Goal: Task Accomplishment & Management: Manage account settings

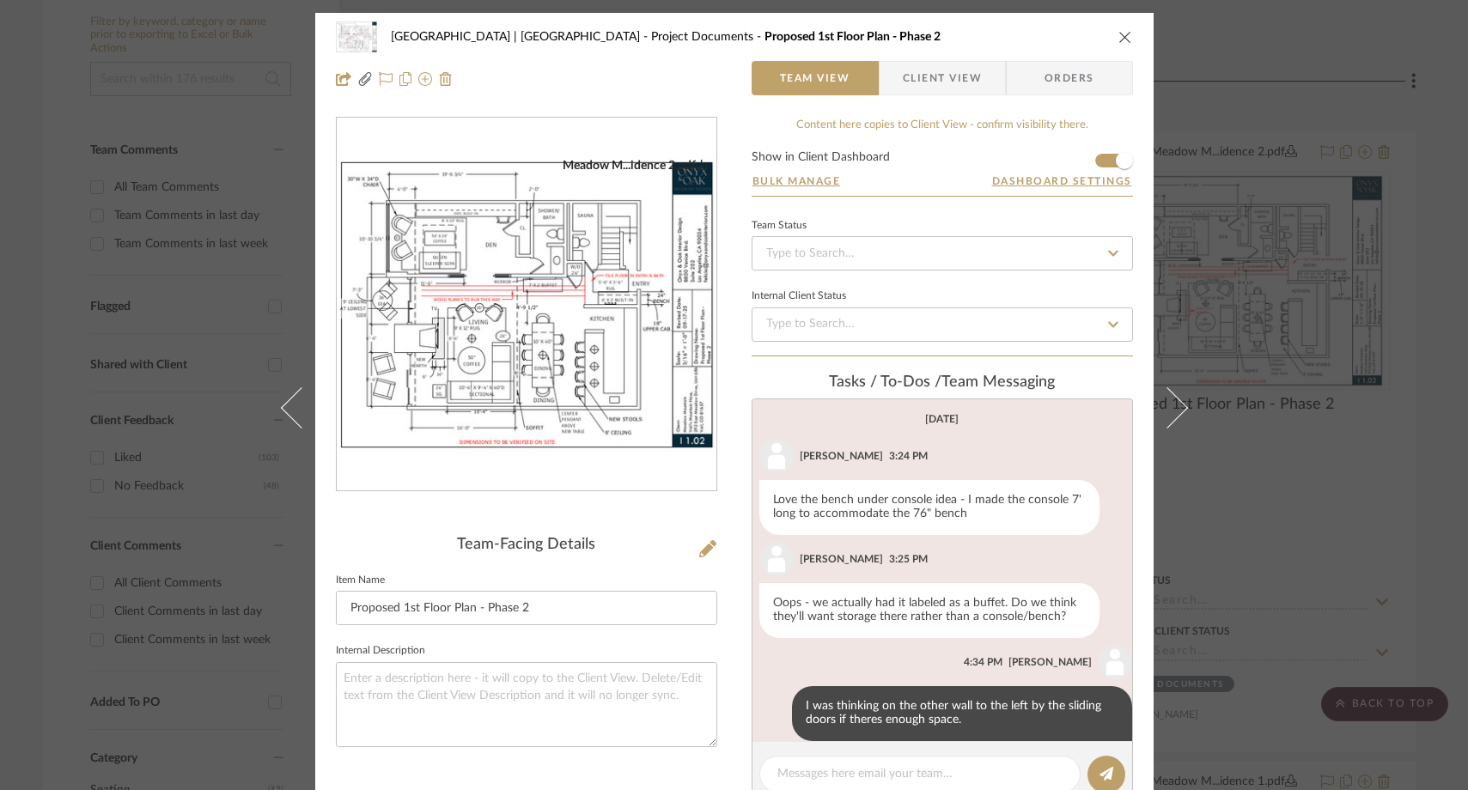
scroll to position [669, 0]
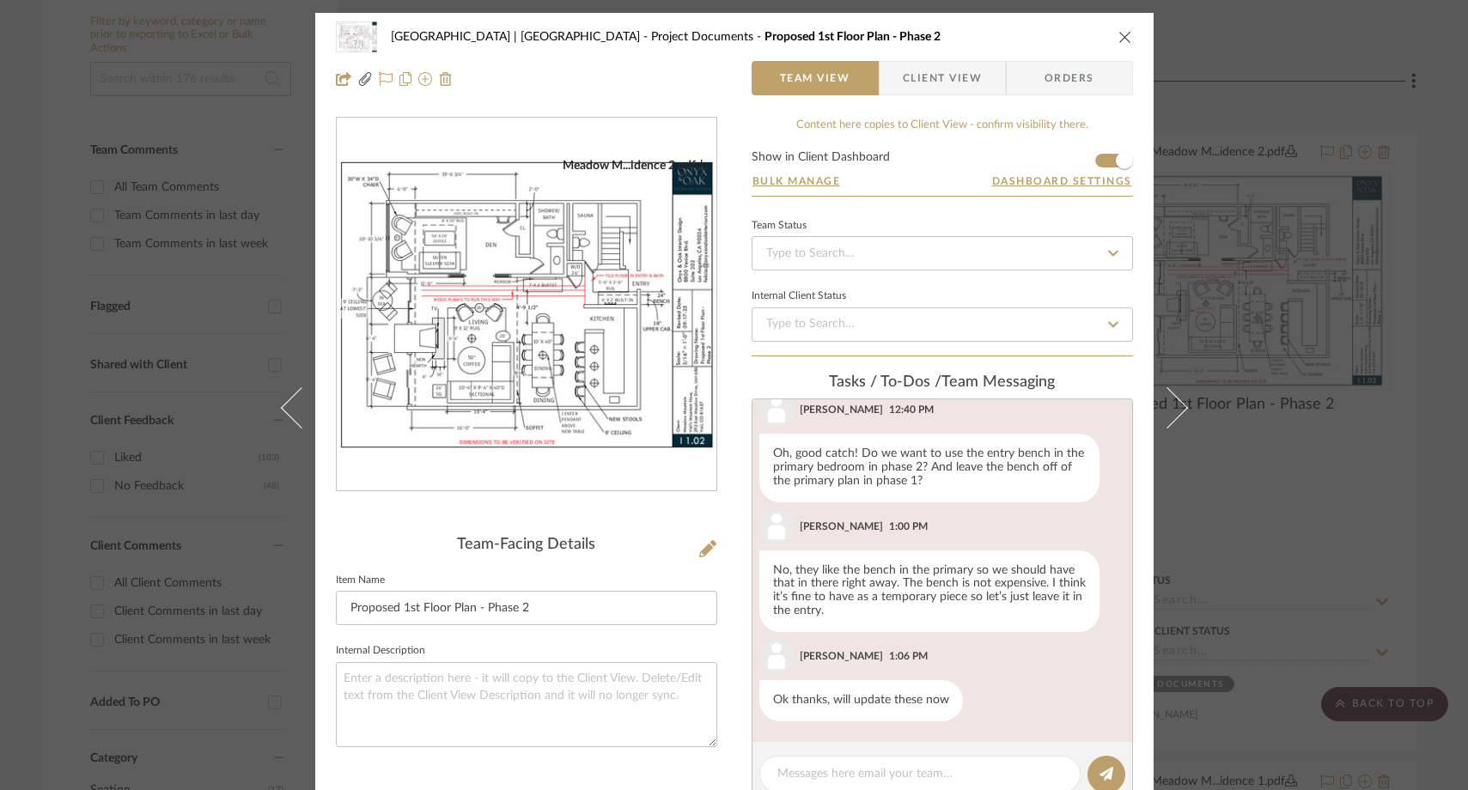
click at [163, 76] on div "Meadow Mountain | Vail Valley Project Documents Proposed 1st Floor Plan - Phase…" at bounding box center [734, 395] width 1468 height 790
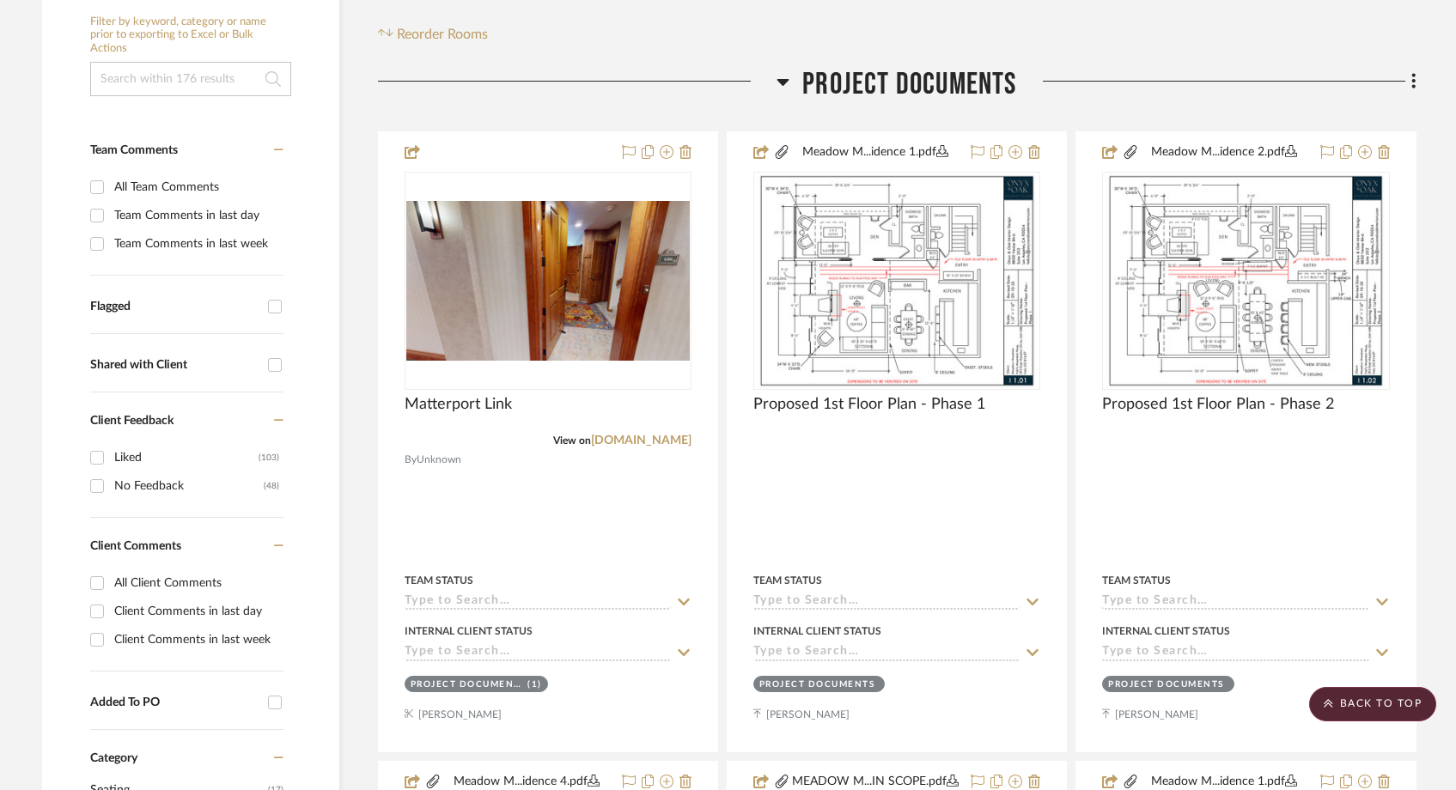
scroll to position [0, 0]
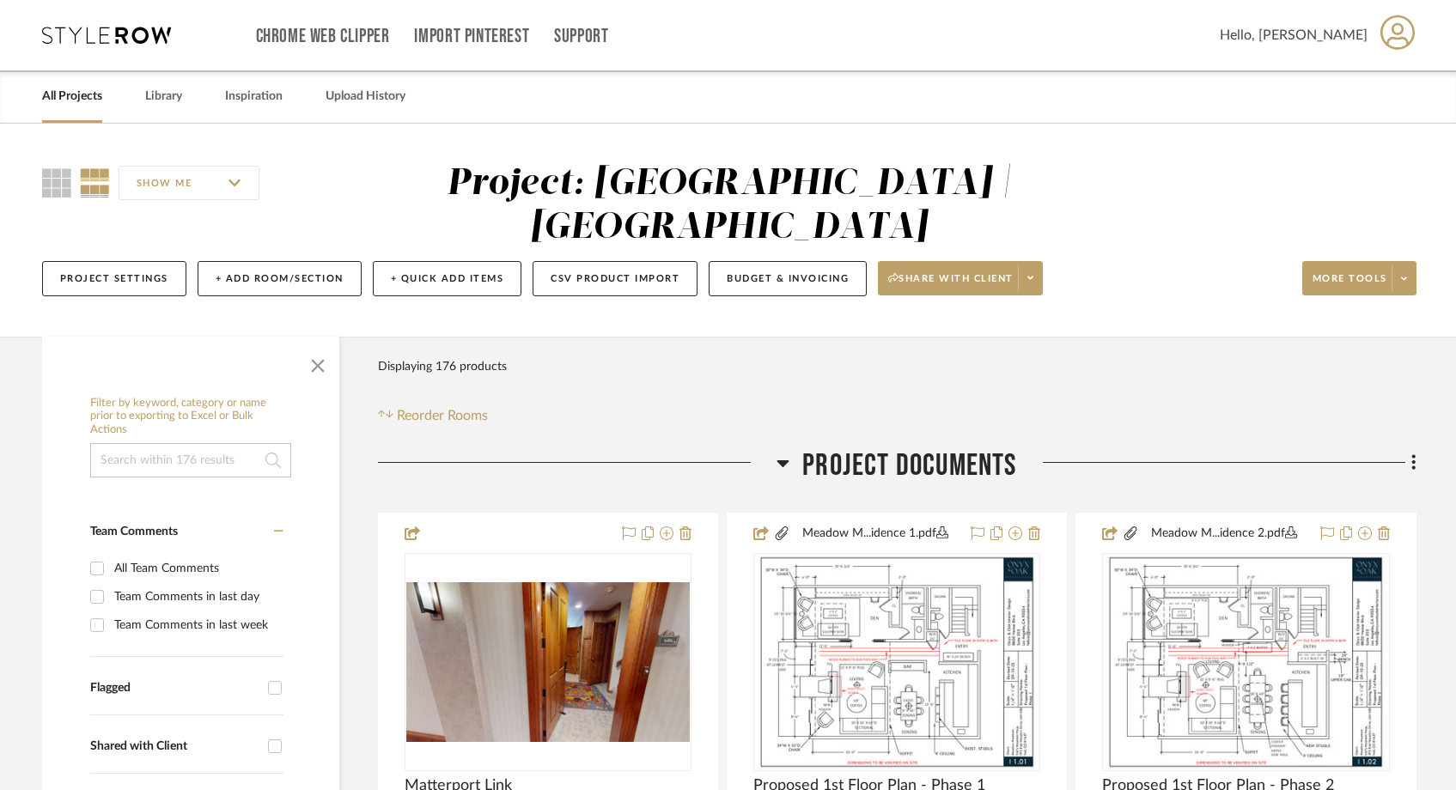
click at [71, 103] on link "All Projects" at bounding box center [72, 96] width 60 height 23
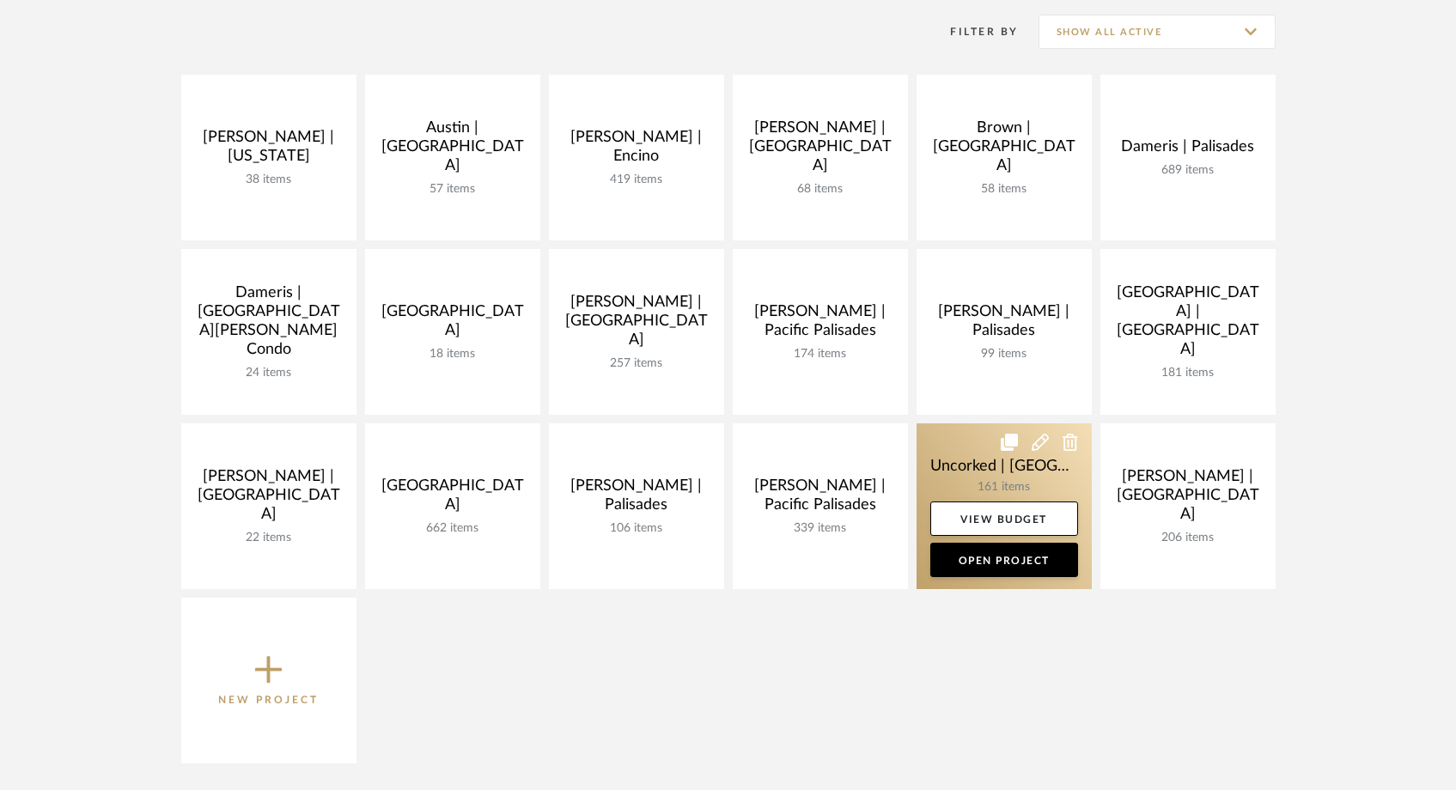
scroll to position [346, 0]
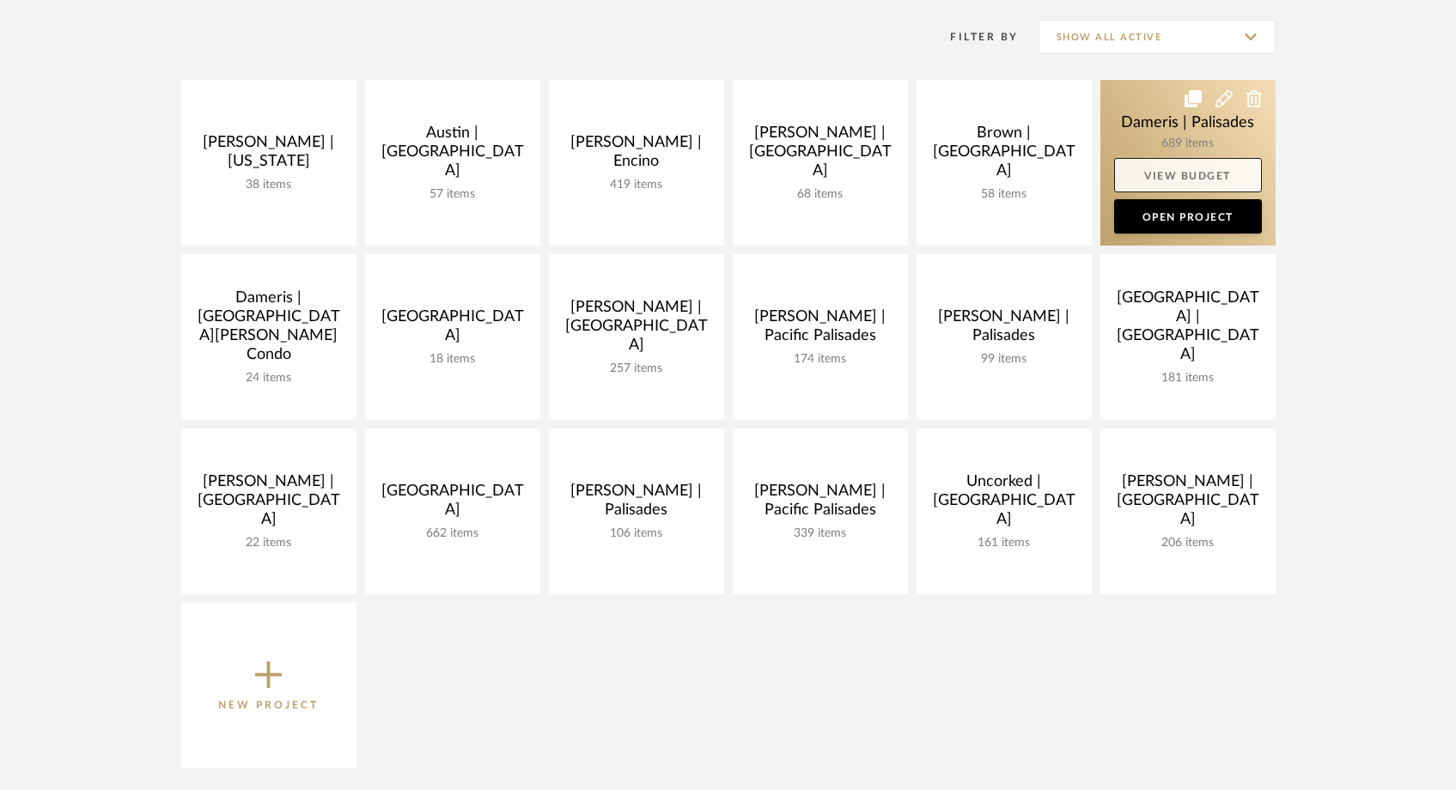
click at [1164, 183] on link "View Budget" at bounding box center [1188, 175] width 148 height 34
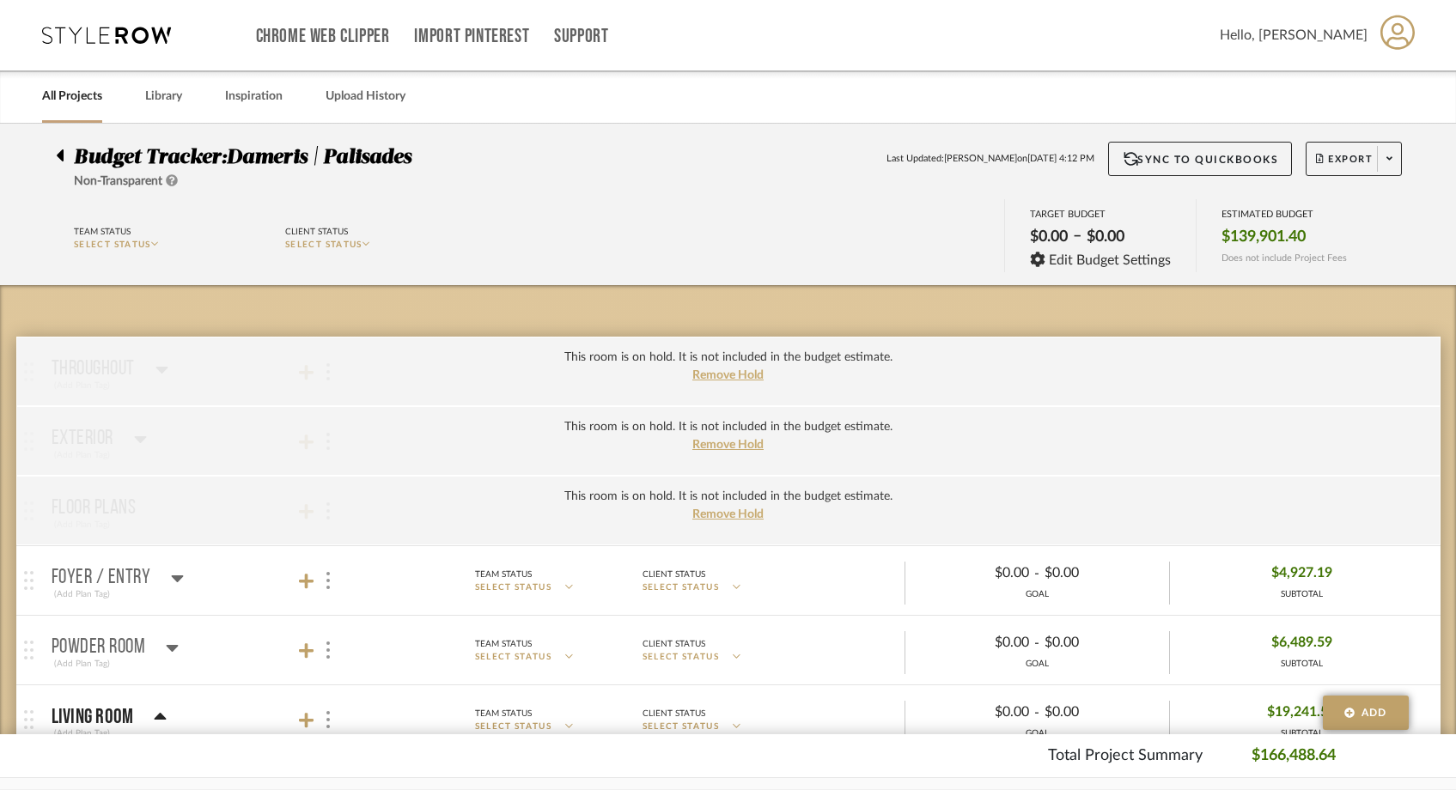
click at [62, 155] on icon at bounding box center [60, 155] width 7 height 12
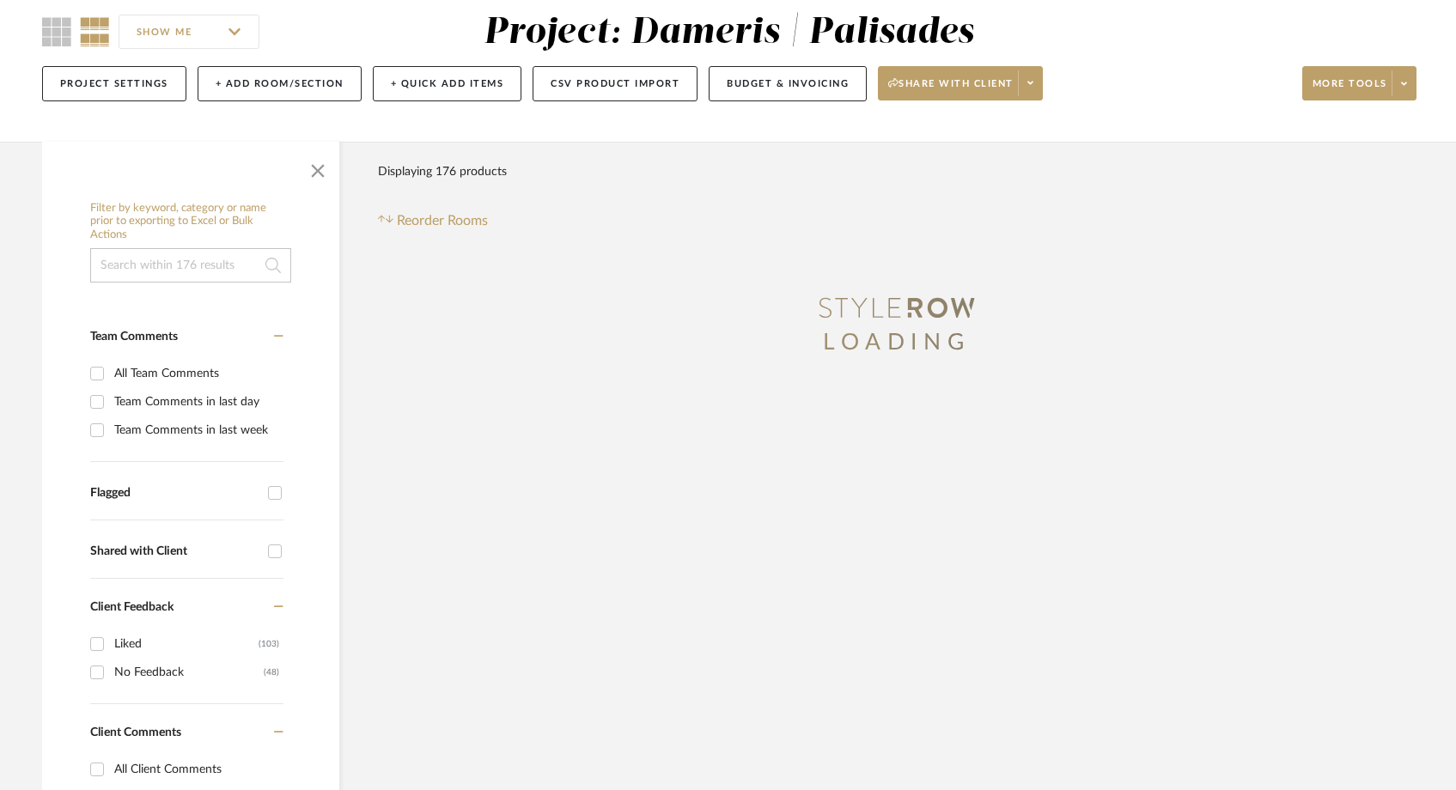
scroll to position [161, 0]
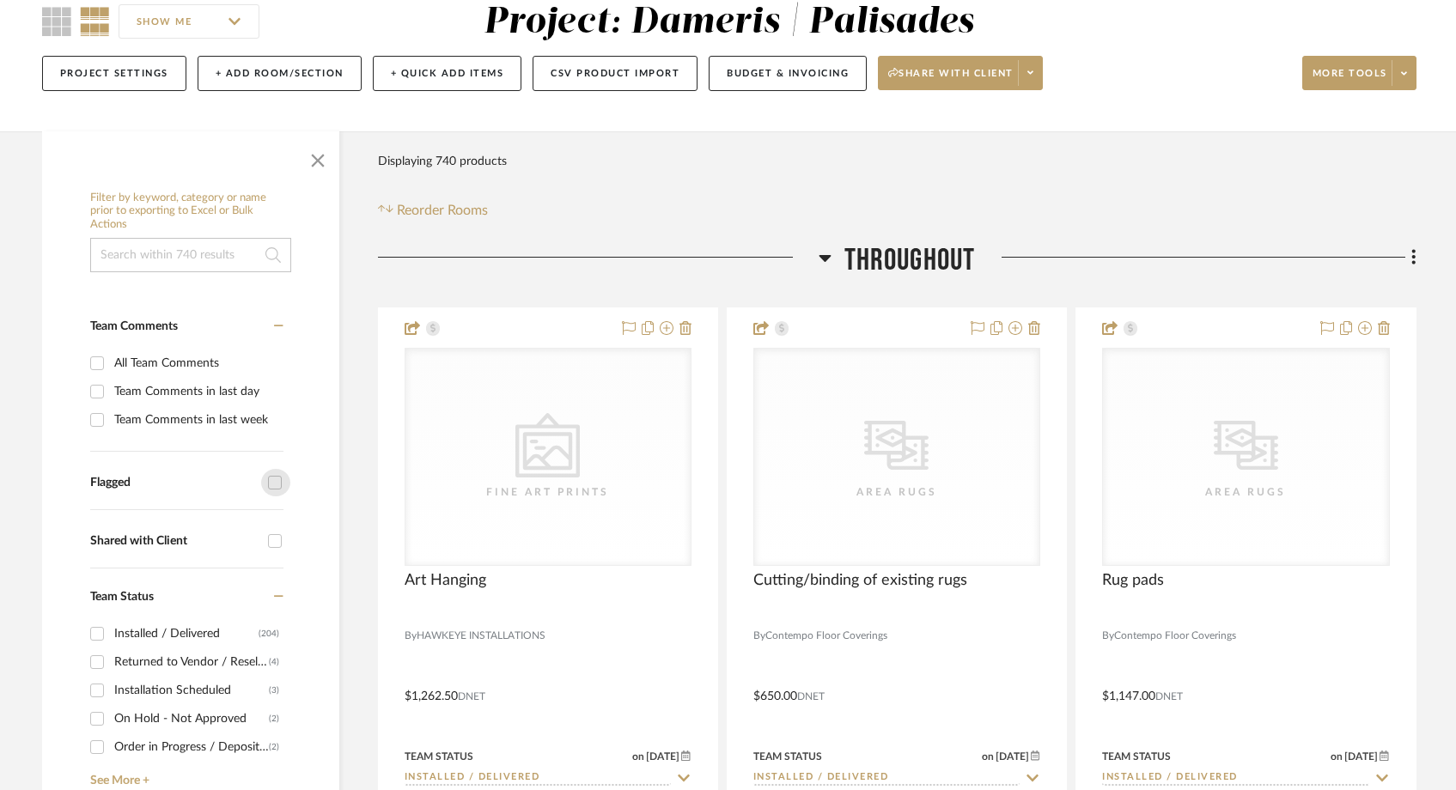
click at [271, 483] on input "Flagged" at bounding box center [274, 482] width 27 height 27
checkbox input "true"
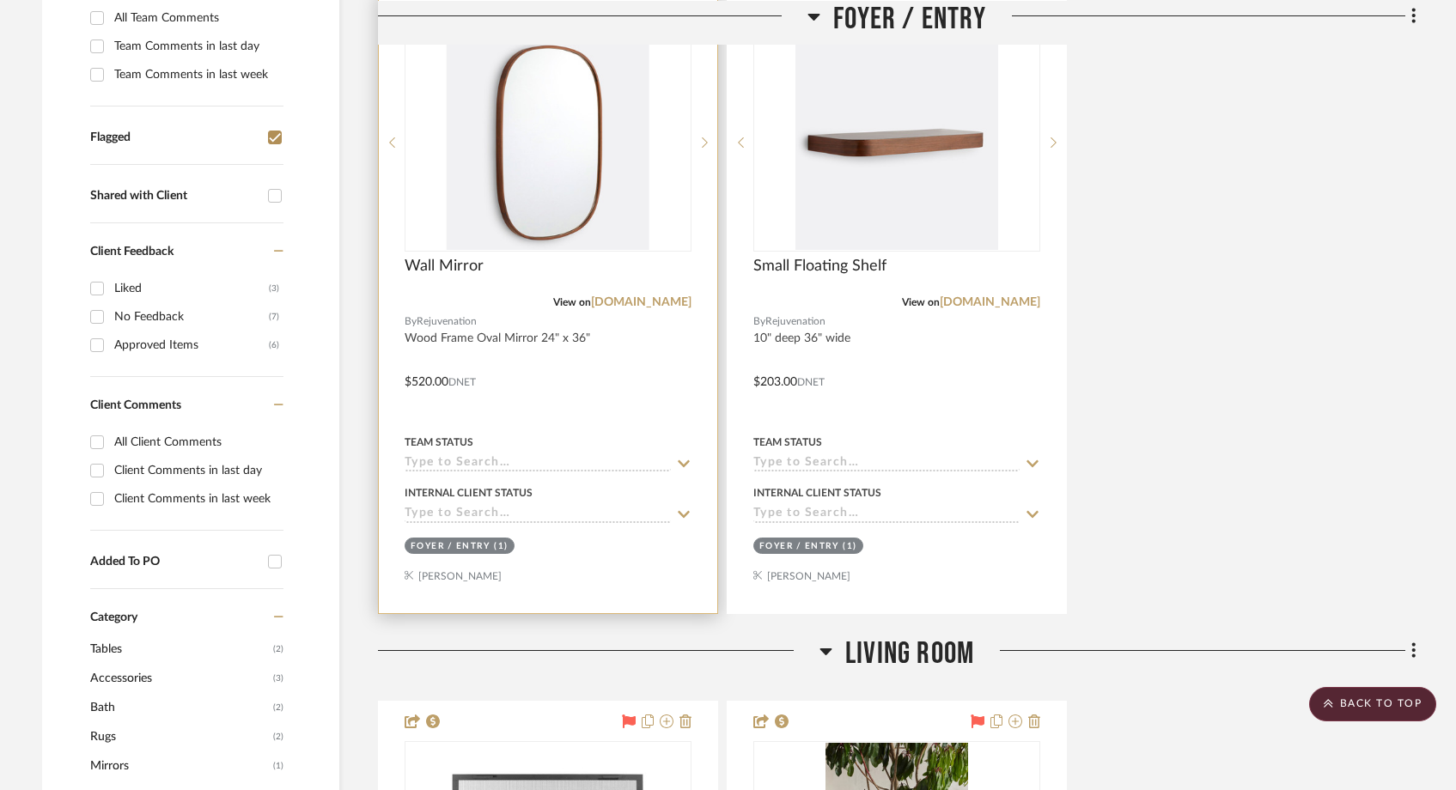
scroll to position [505, 0]
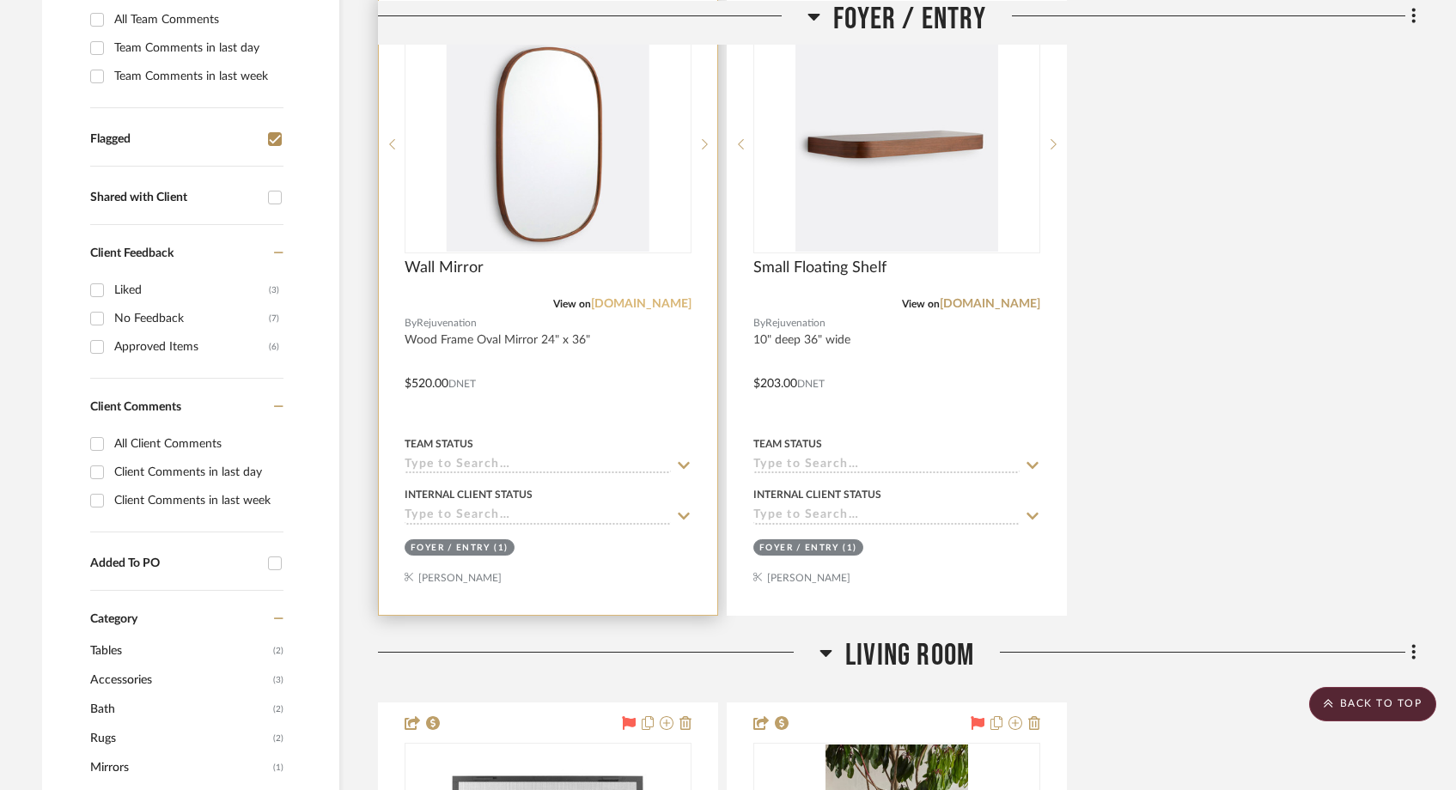
click at [650, 306] on link "[DOMAIN_NAME]" at bounding box center [641, 304] width 100 height 12
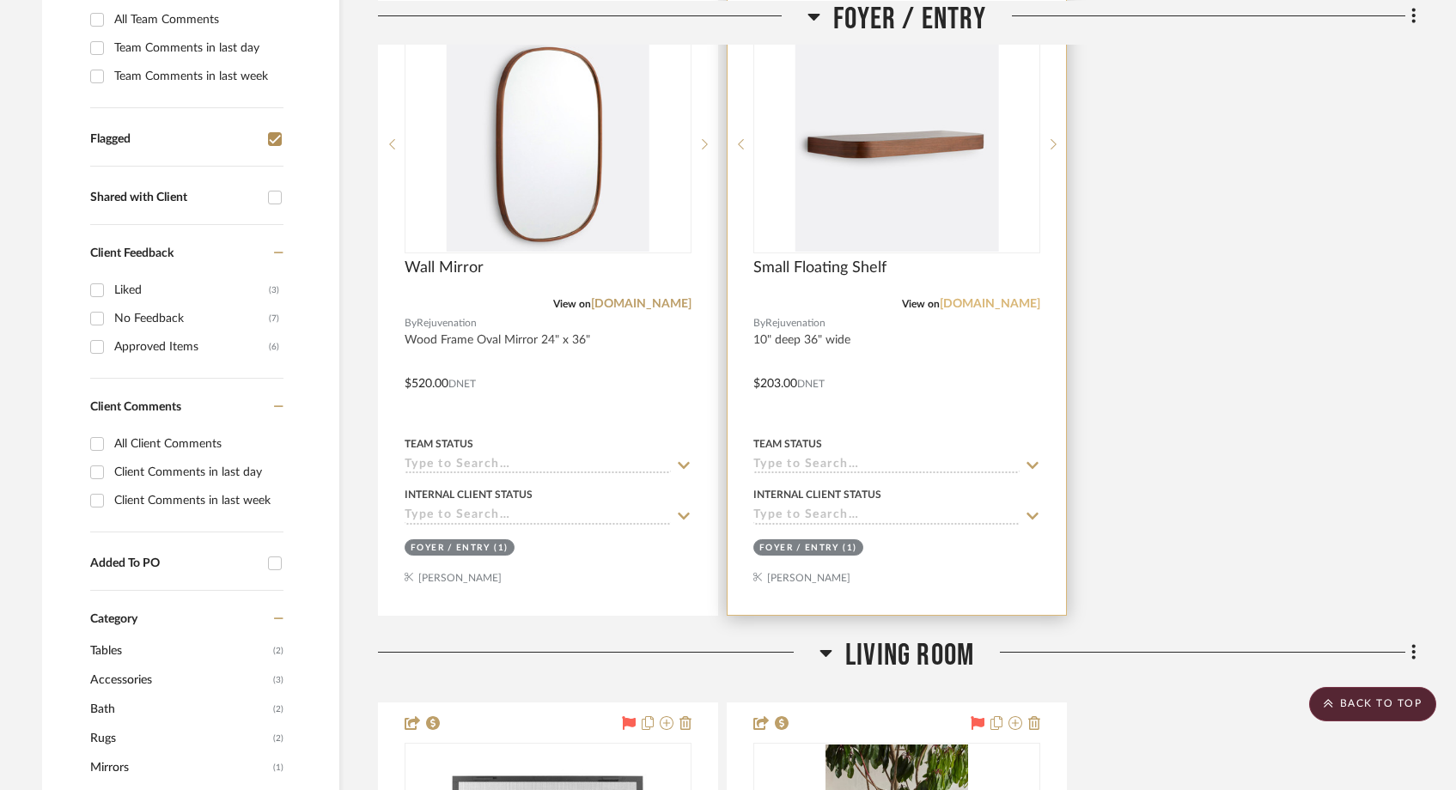
click at [994, 305] on link "[DOMAIN_NAME]" at bounding box center [989, 304] width 100 height 12
click at [867, 225] on img "0" at bounding box center [896, 144] width 203 height 215
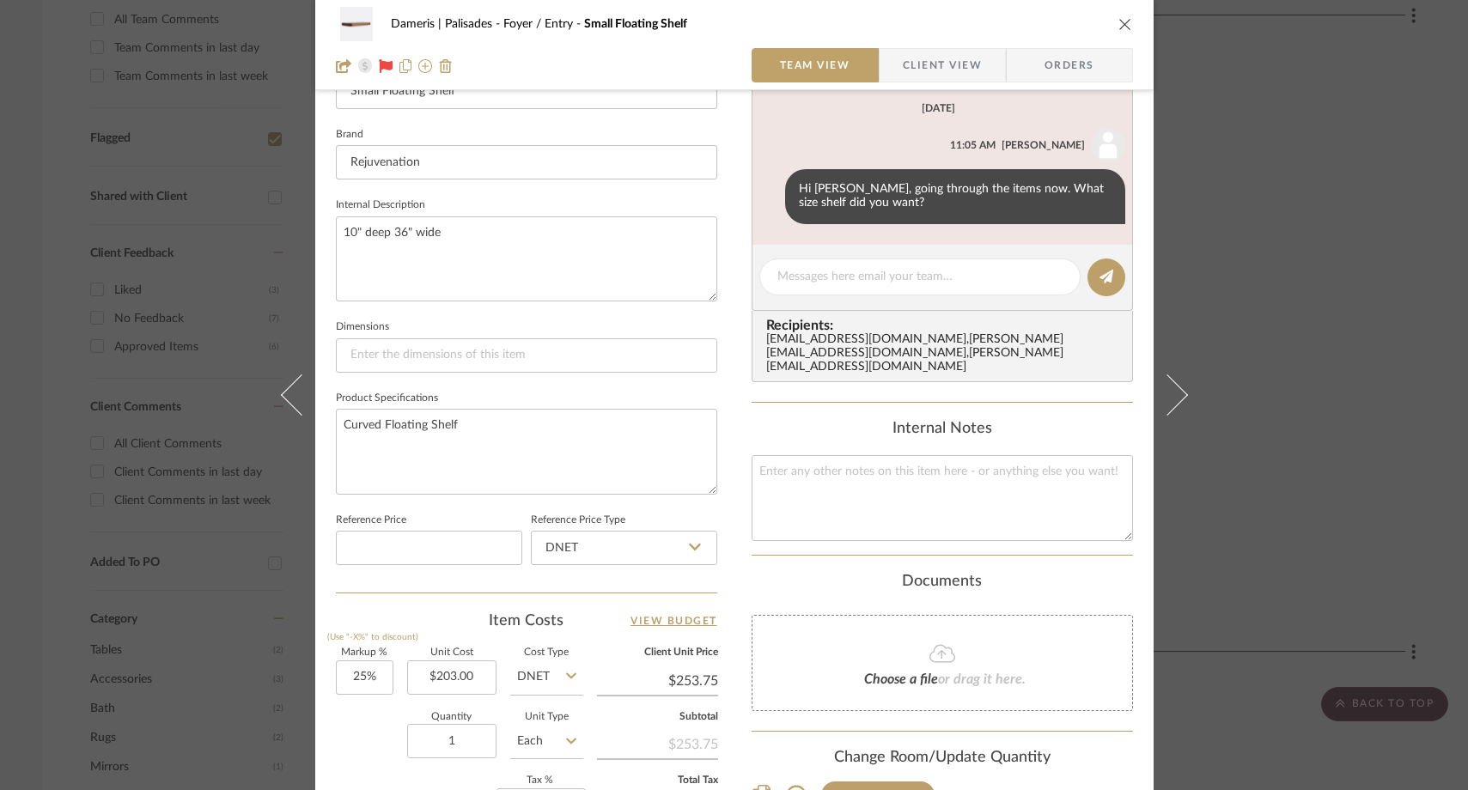
scroll to position [522, 0]
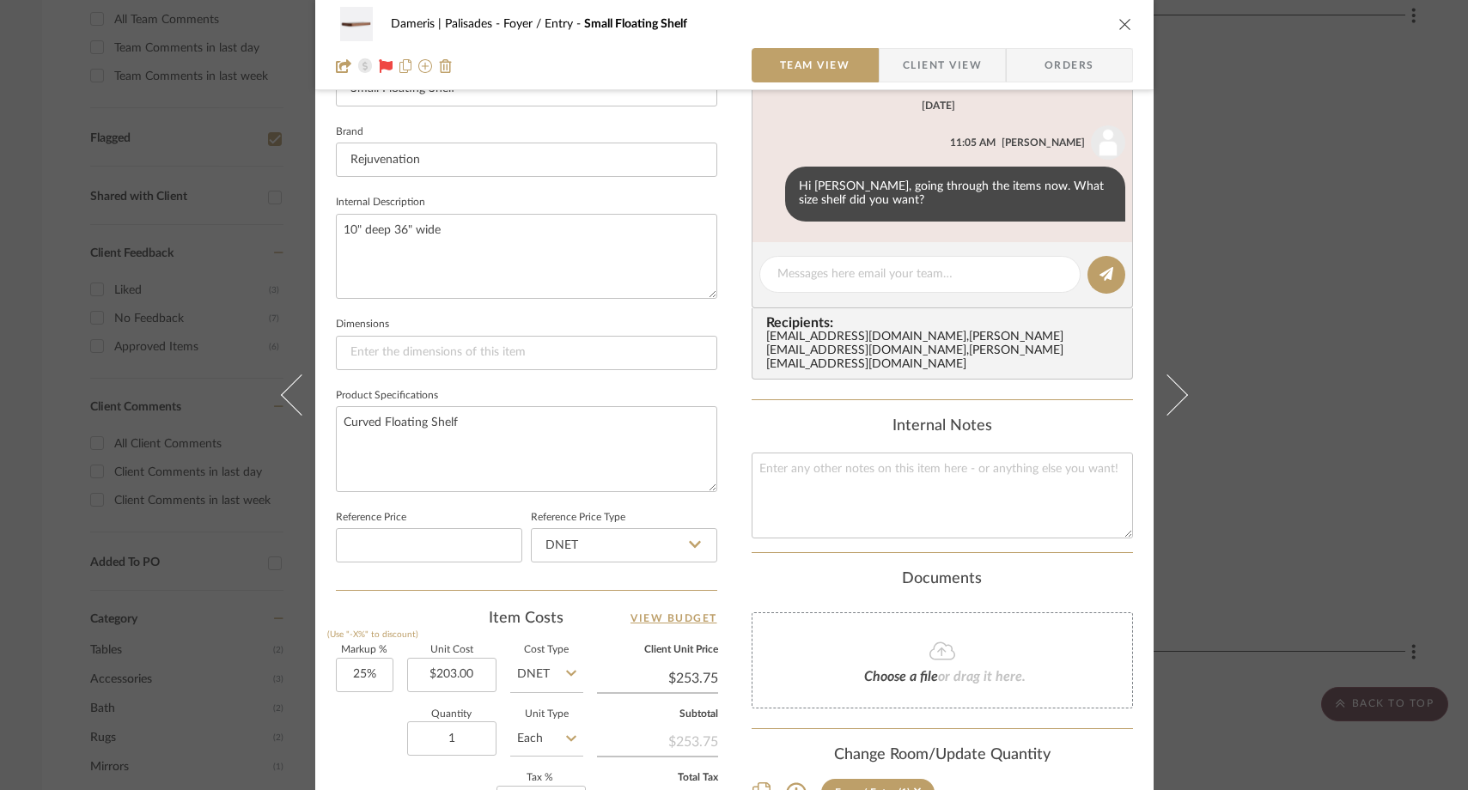
click at [1118, 22] on icon "close" at bounding box center [1125, 24] width 14 height 14
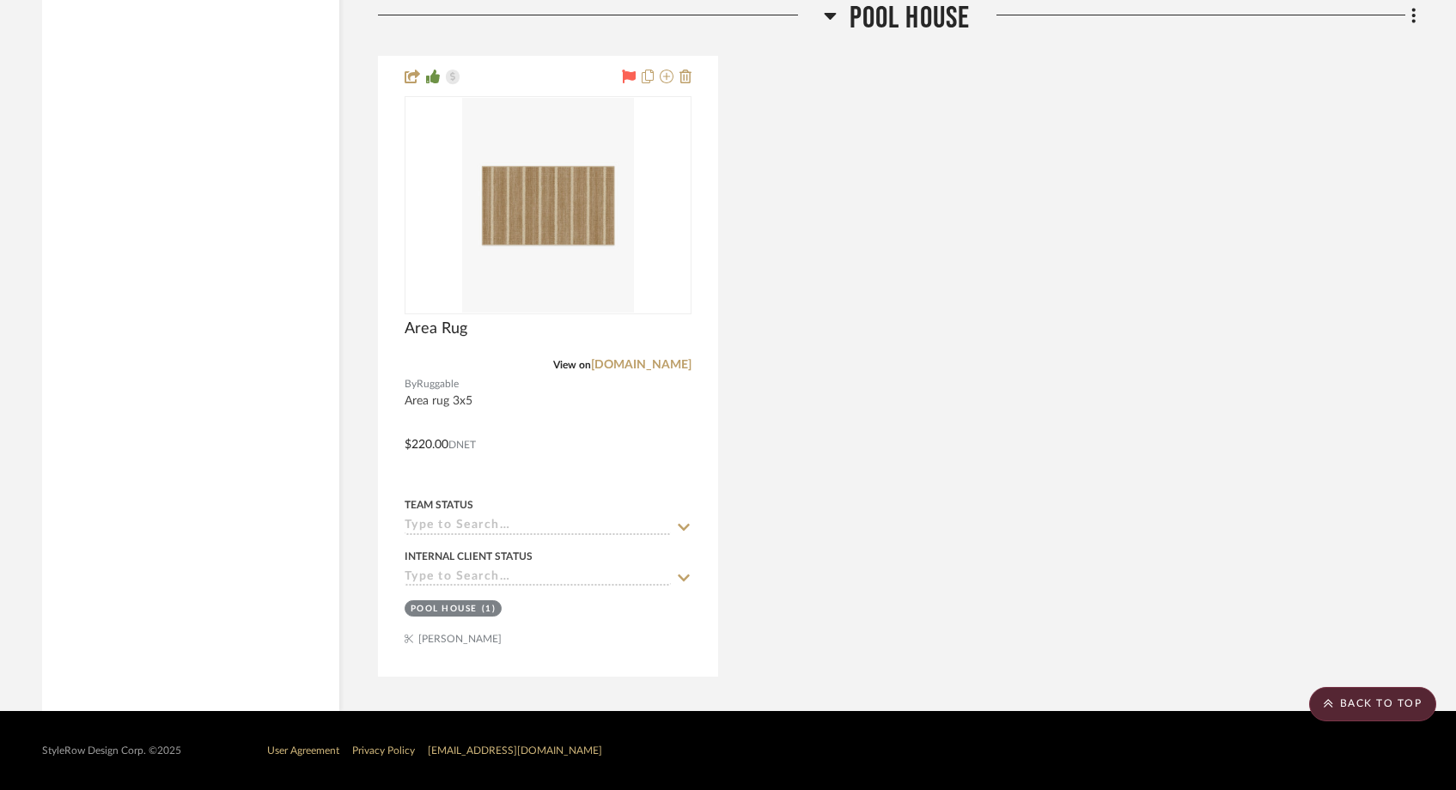
scroll to position [3254, 0]
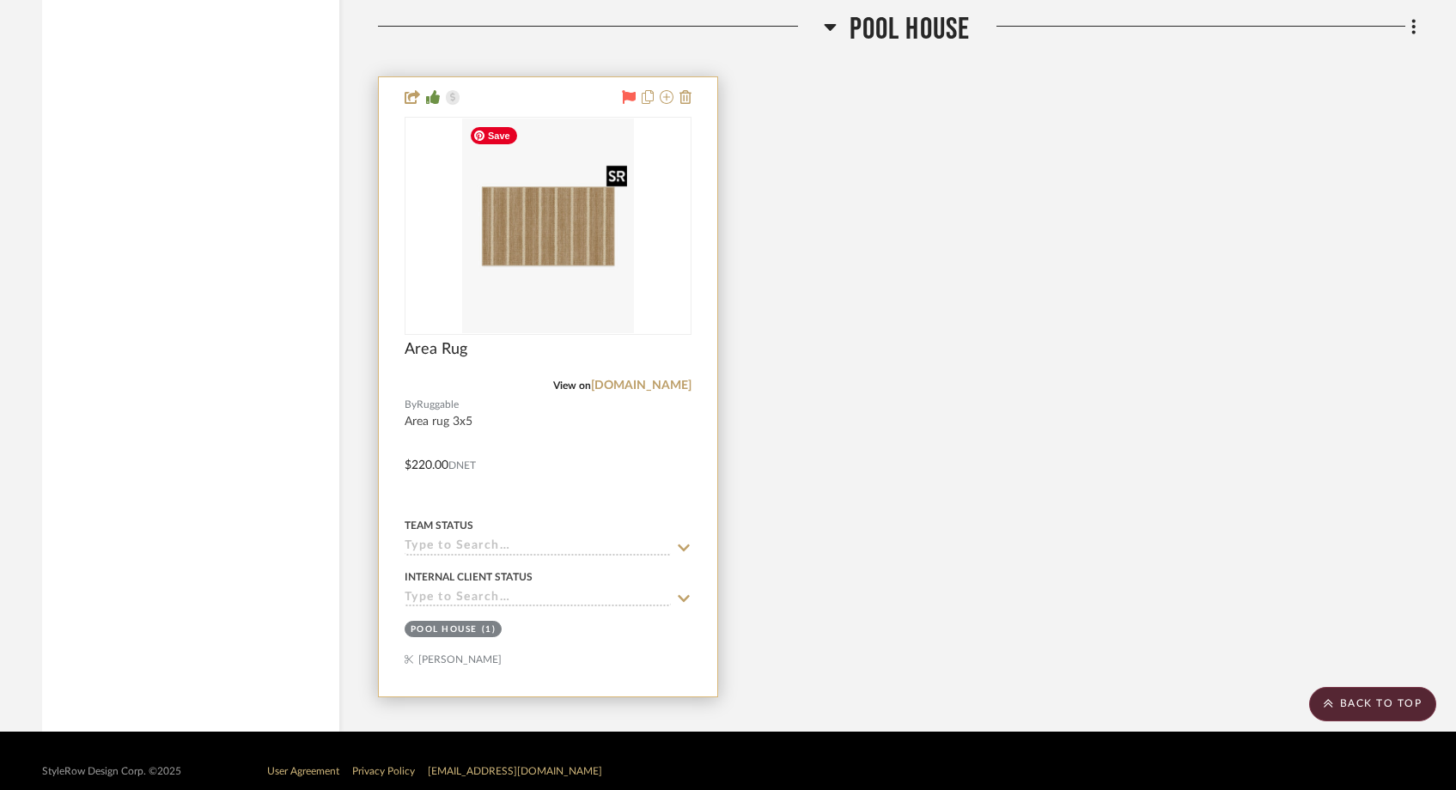
click at [608, 269] on img "0" at bounding box center [548, 226] width 172 height 215
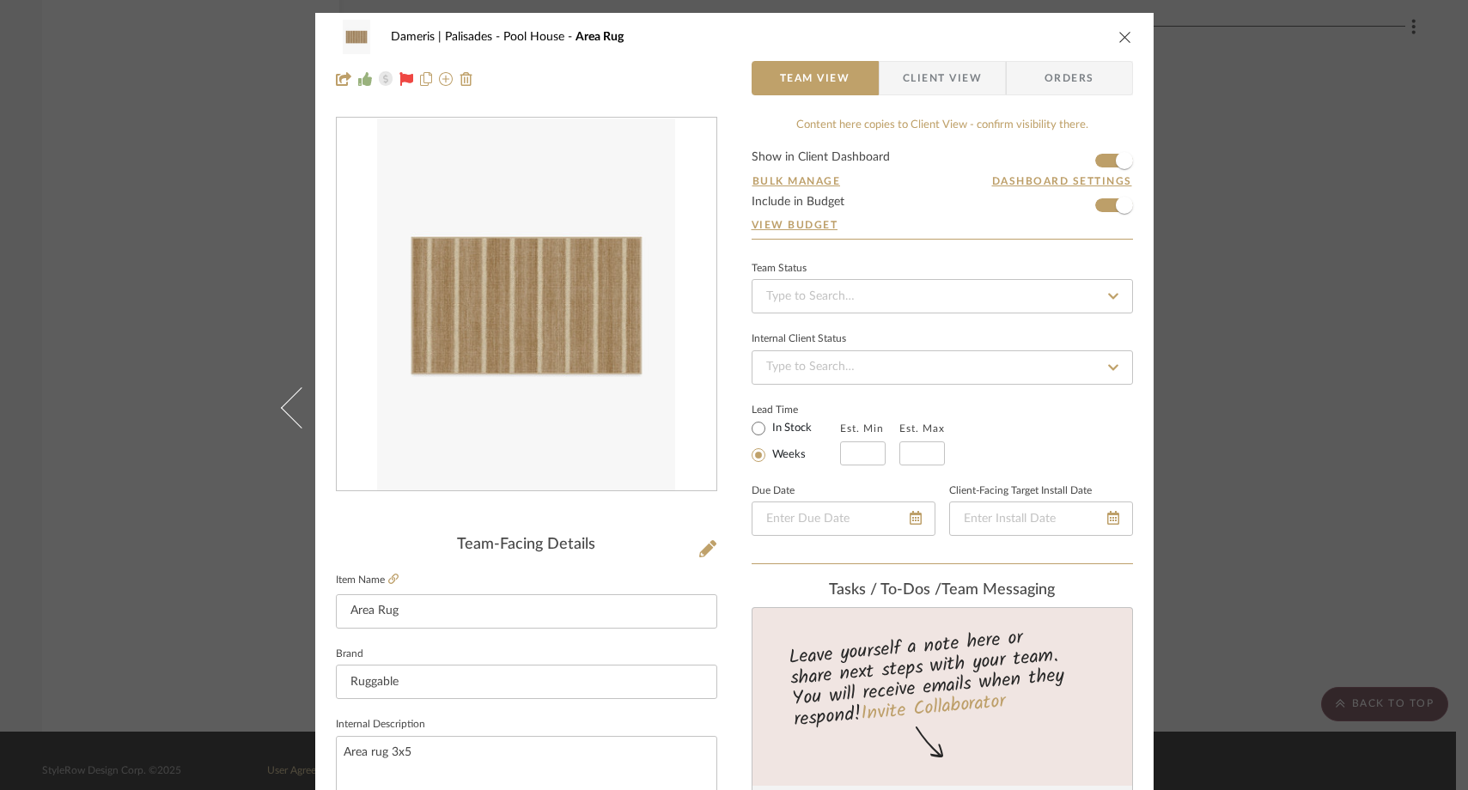
click at [233, 301] on div "Dameris | Palisades Pool House Area Rug Team View Client View Orders Team-Facin…" at bounding box center [734, 395] width 1468 height 790
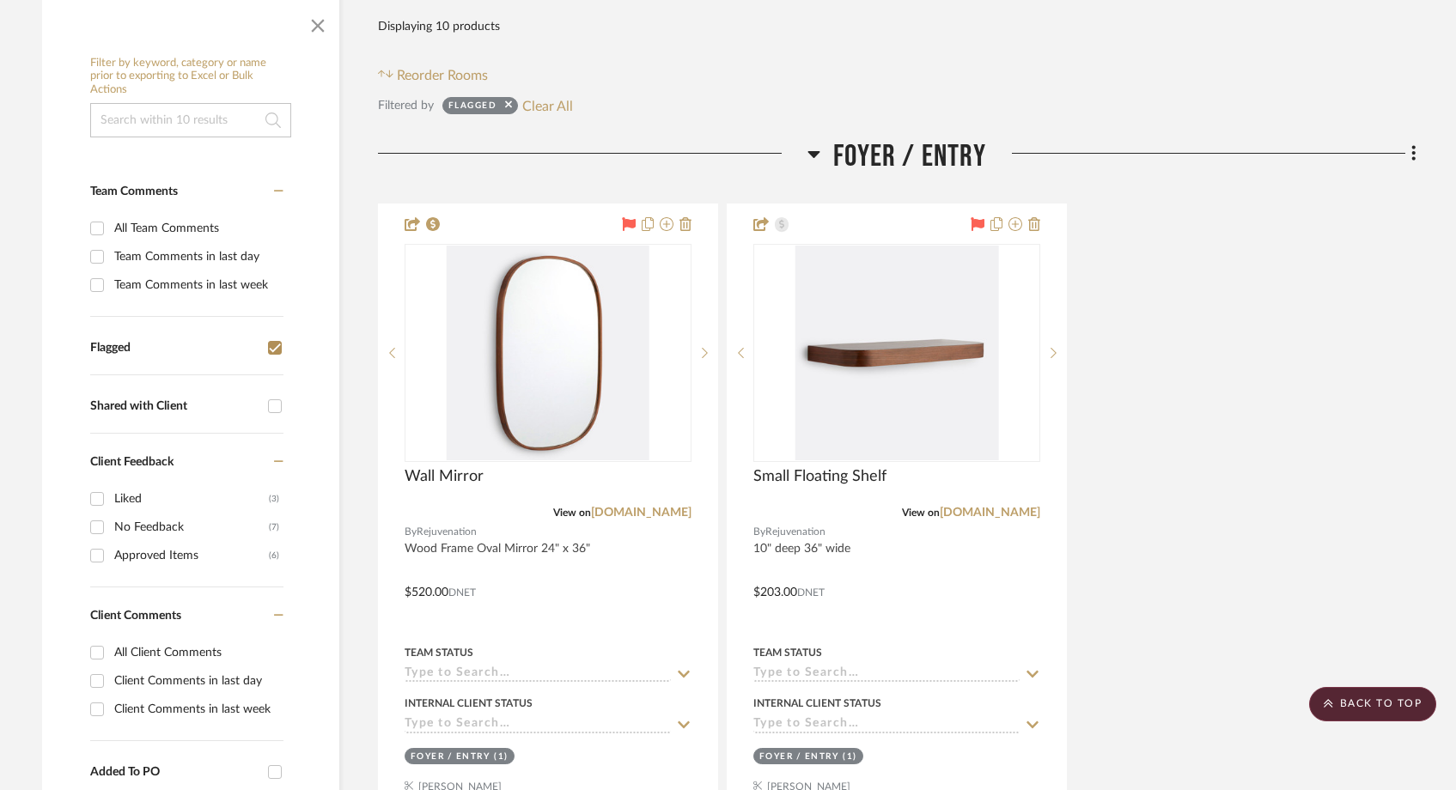
scroll to position [261, 0]
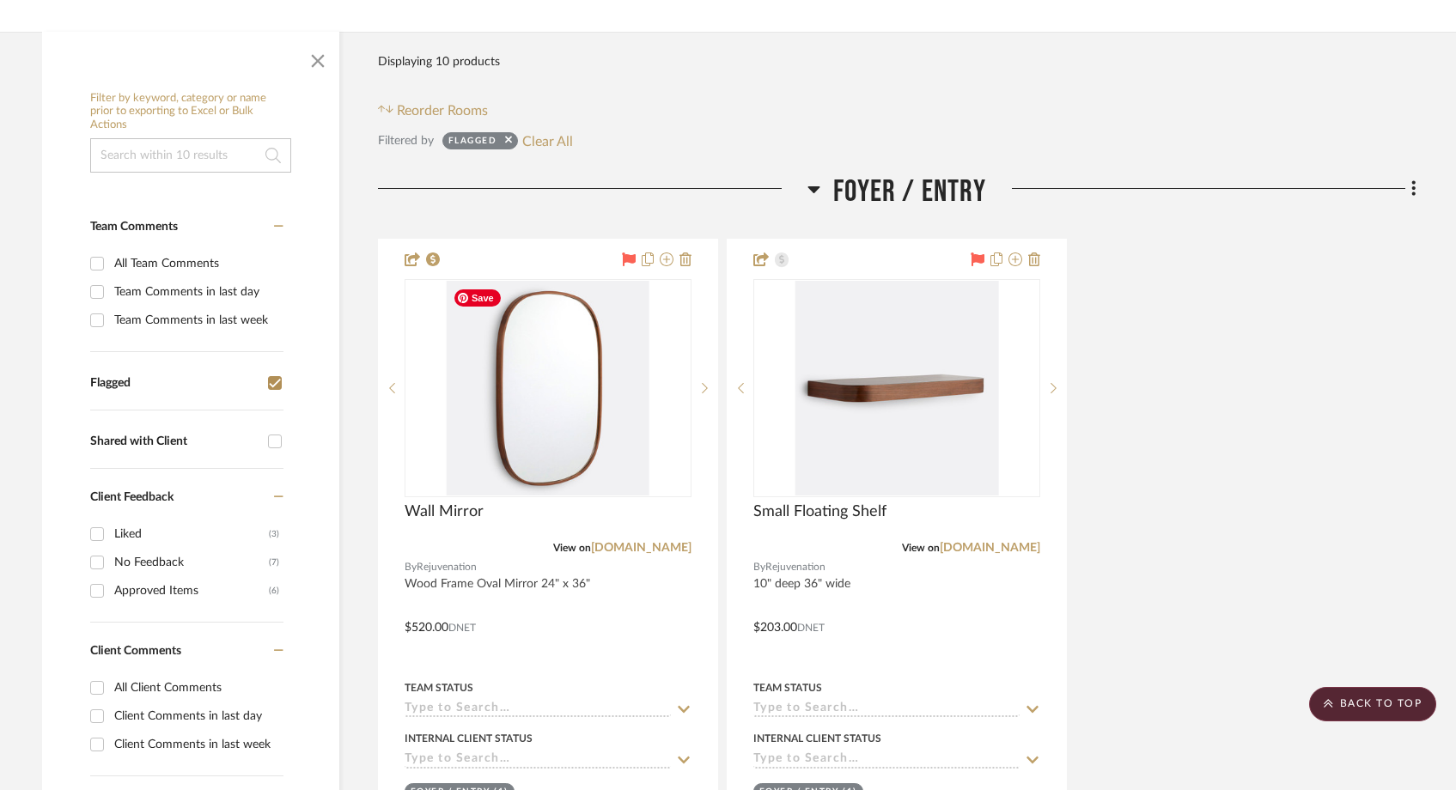
click at [604, 412] on img "0" at bounding box center [547, 388] width 203 height 215
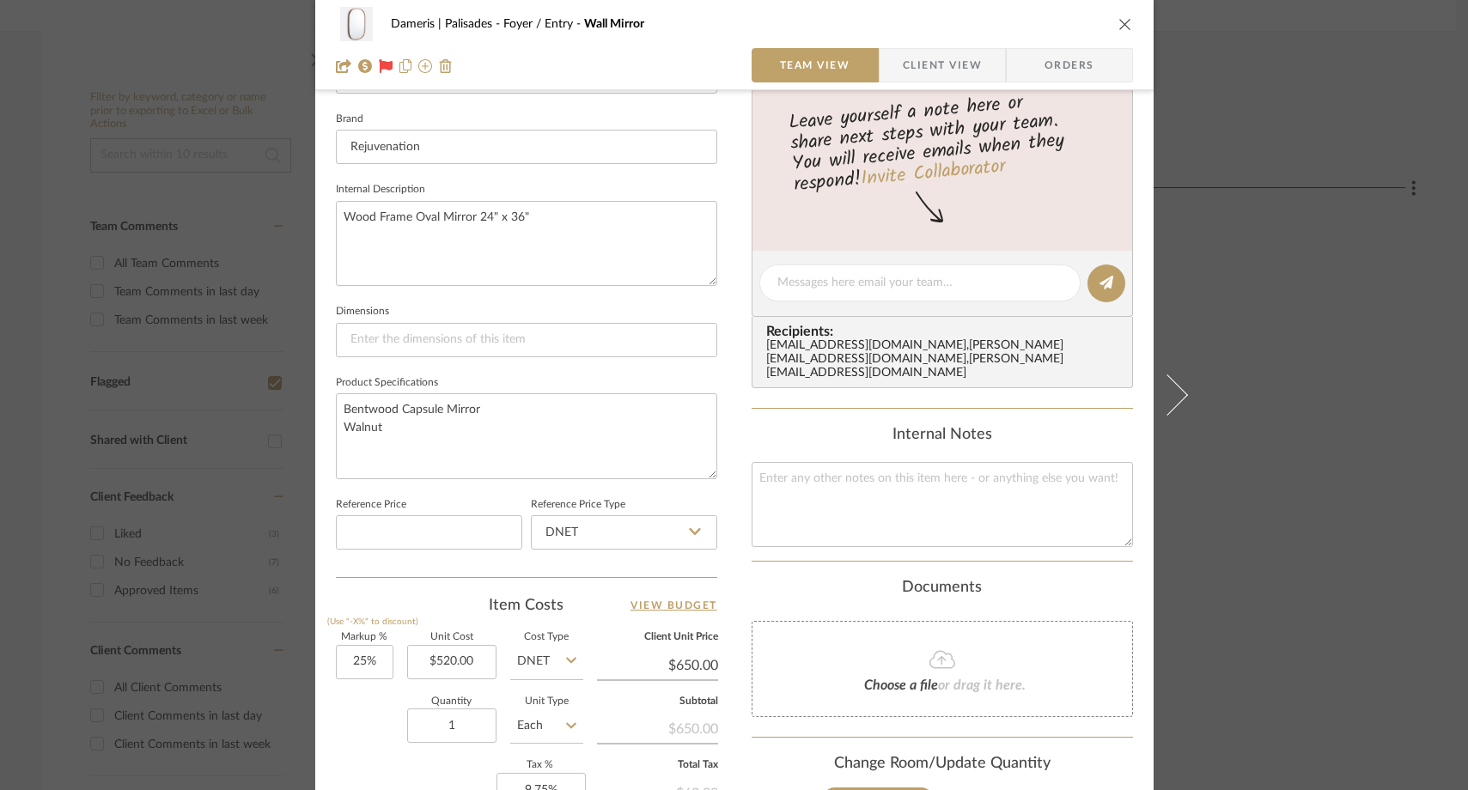
scroll to position [569, 0]
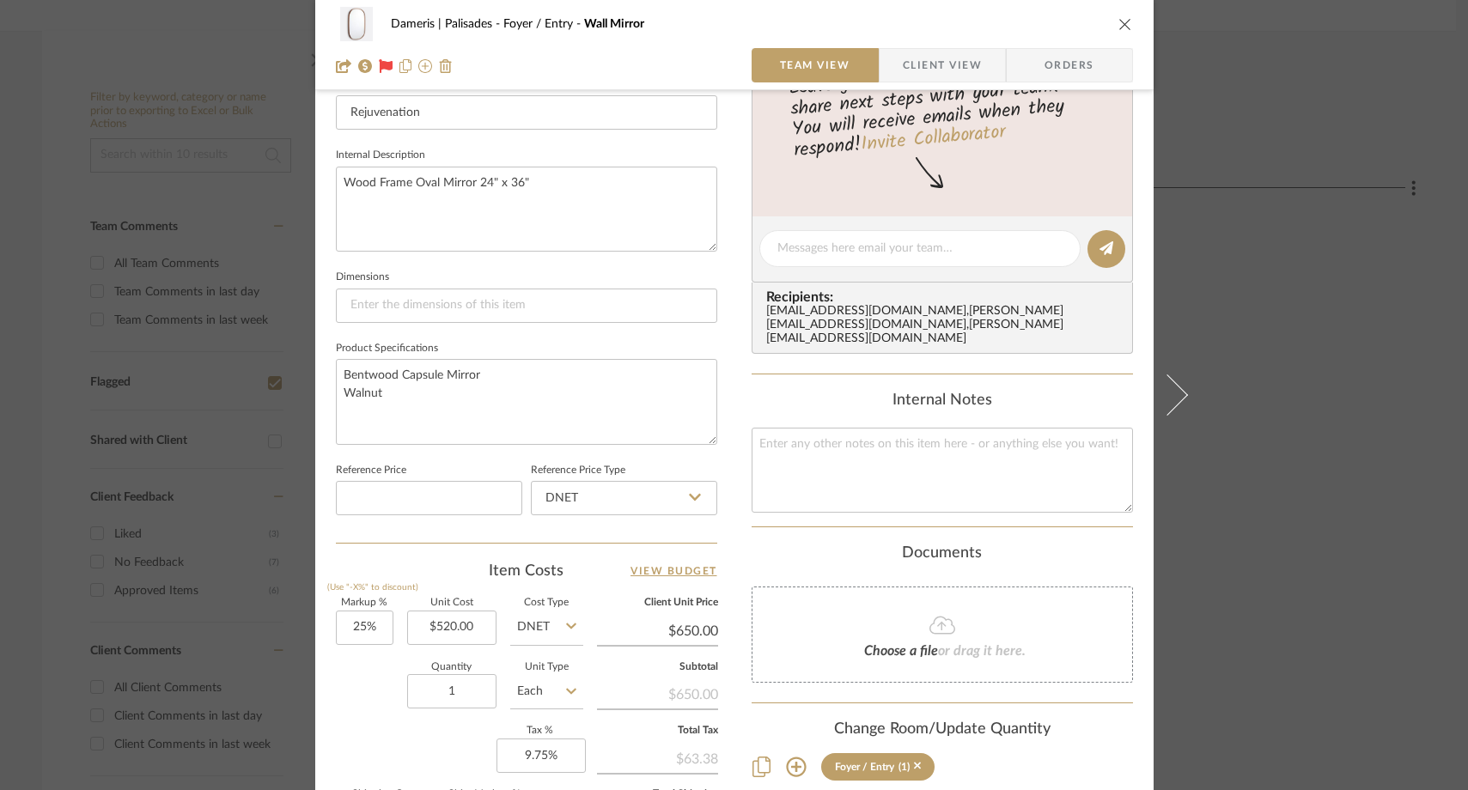
click at [803, 627] on div "Choose a file or drag it here." at bounding box center [941, 635] width 381 height 96
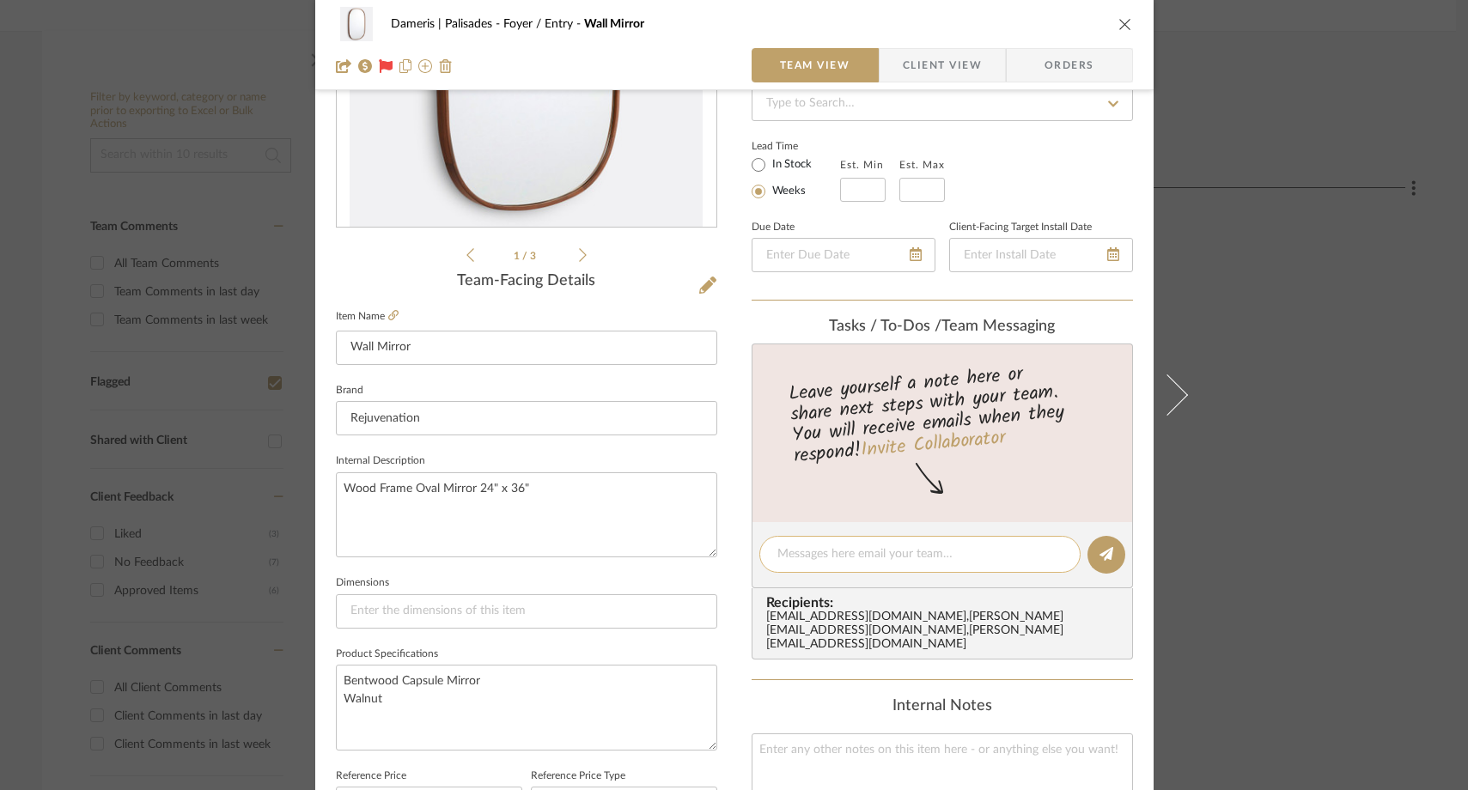
scroll to position [0, 0]
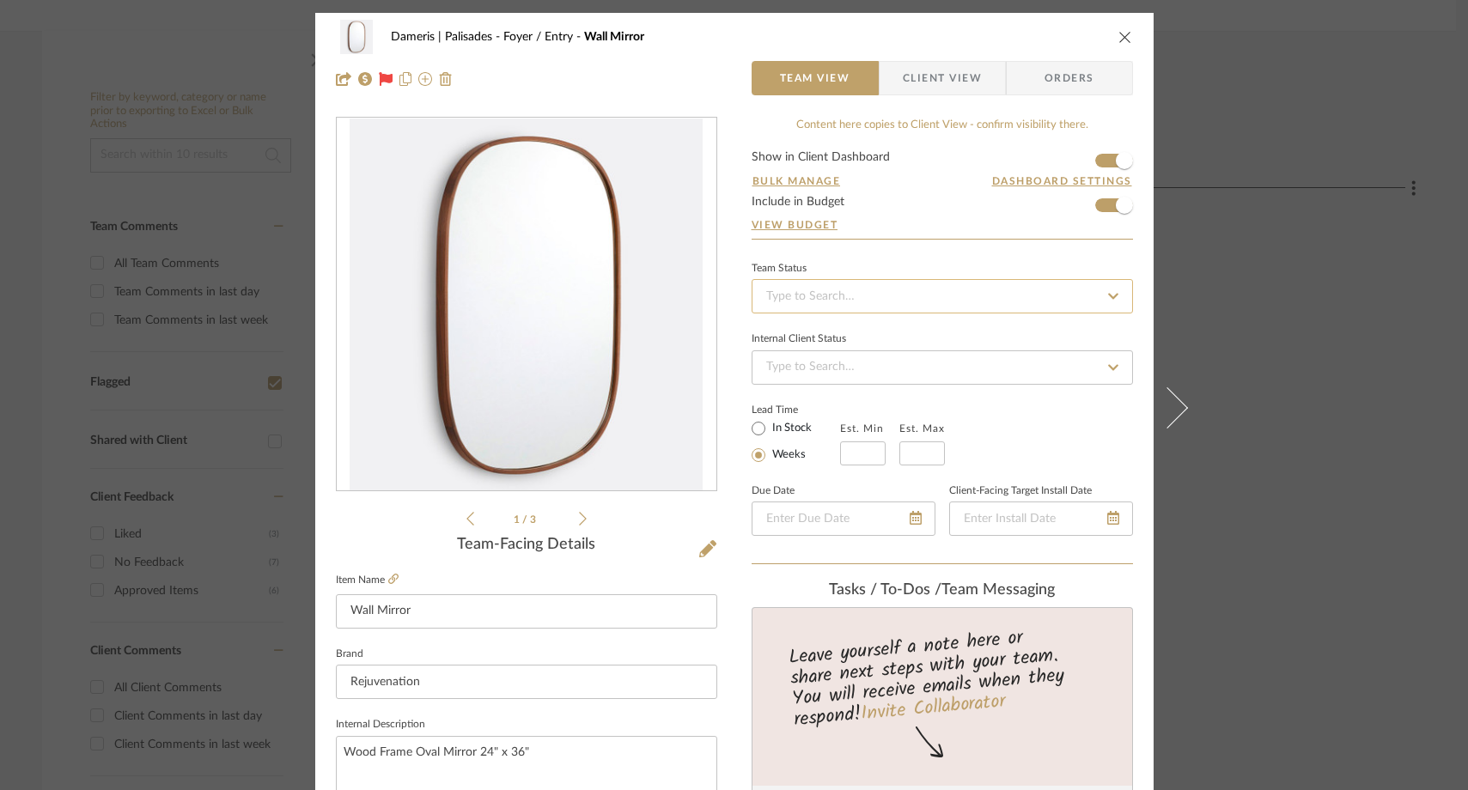
click at [871, 292] on input at bounding box center [941, 296] width 381 height 34
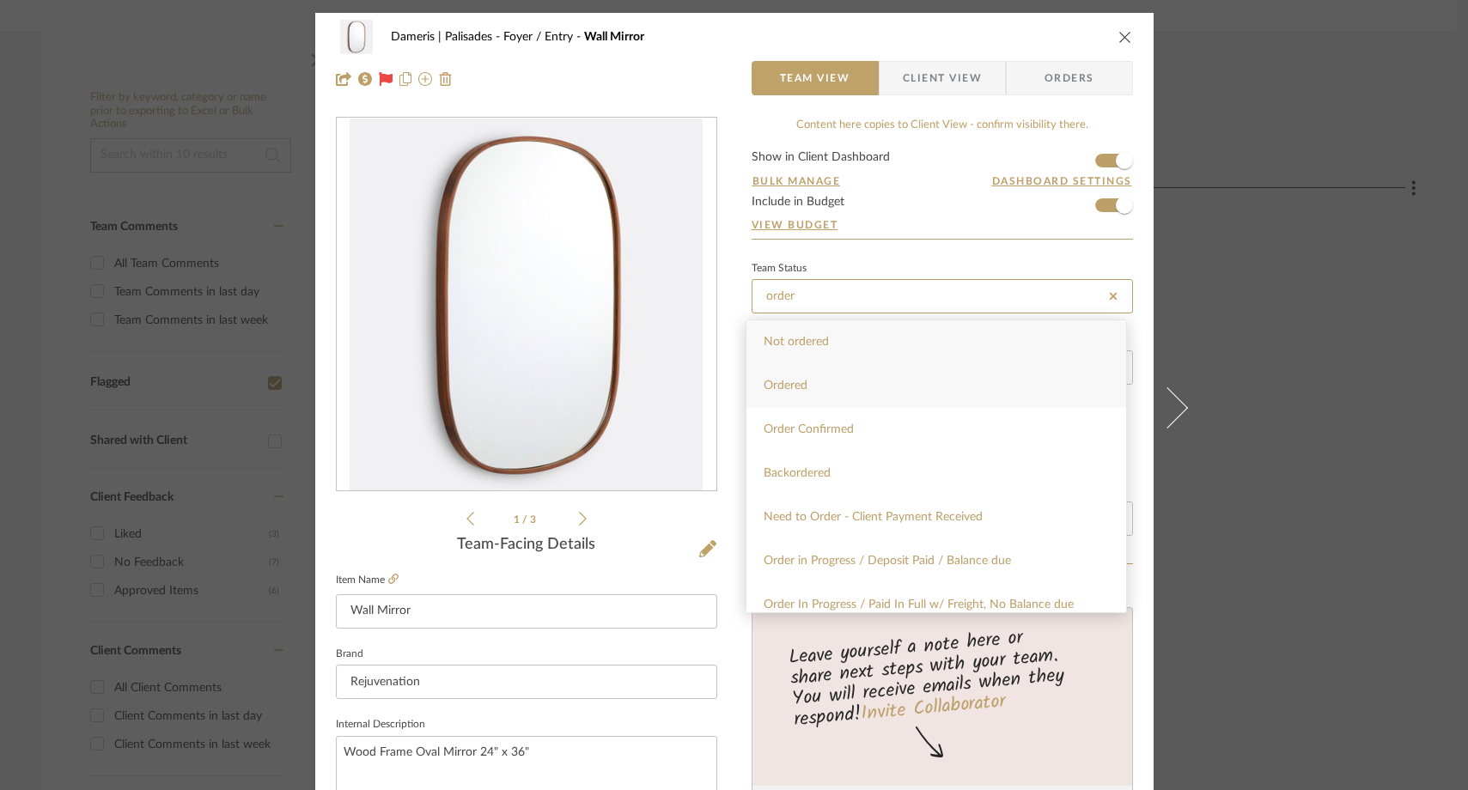
type input "order"
click at [796, 390] on span "Ordered" at bounding box center [785, 386] width 44 height 12
type input "[DATE]"
type input "Ordered"
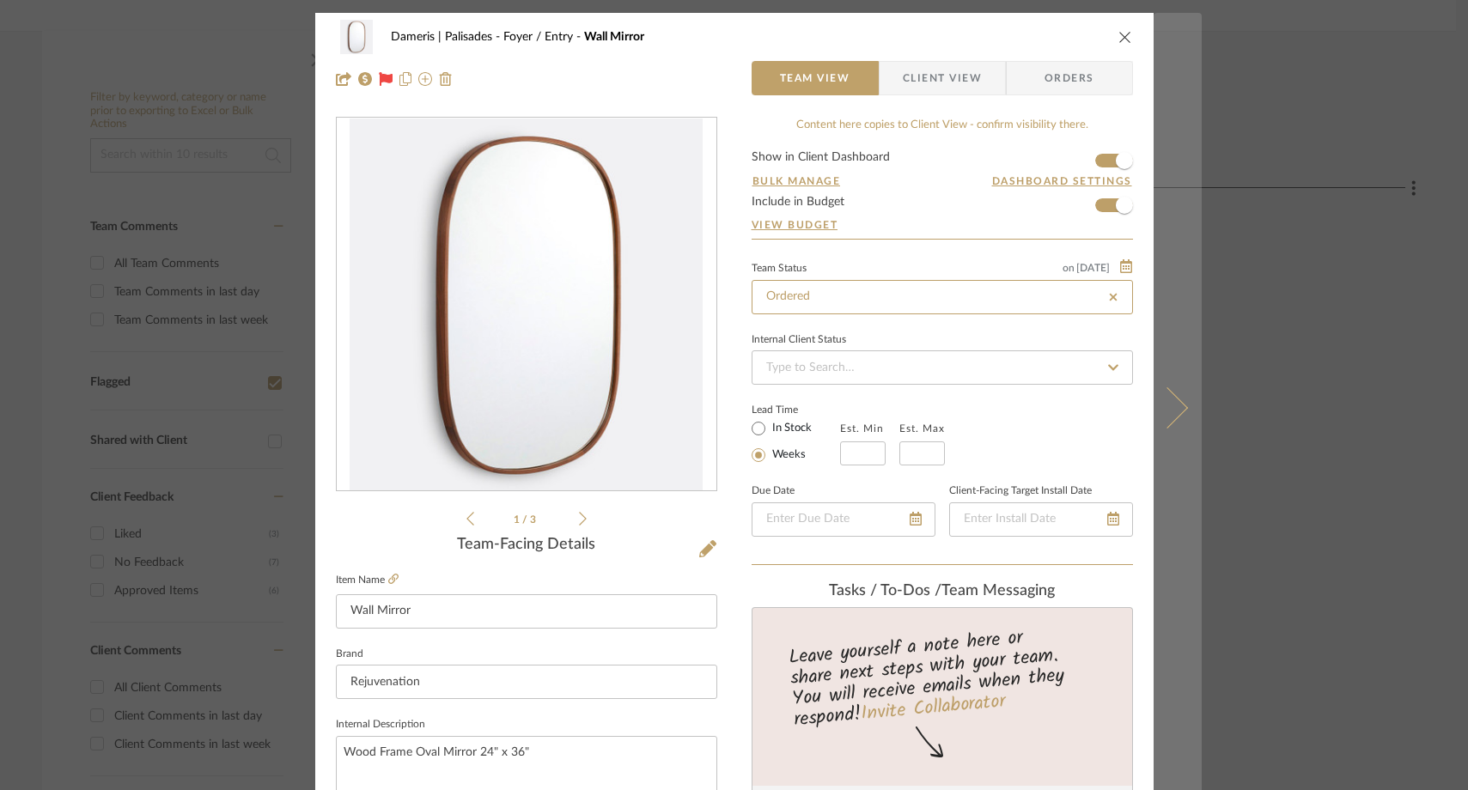
type input "[DATE]"
type input "Ordered"
click at [1172, 420] on button at bounding box center [1177, 408] width 48 height 790
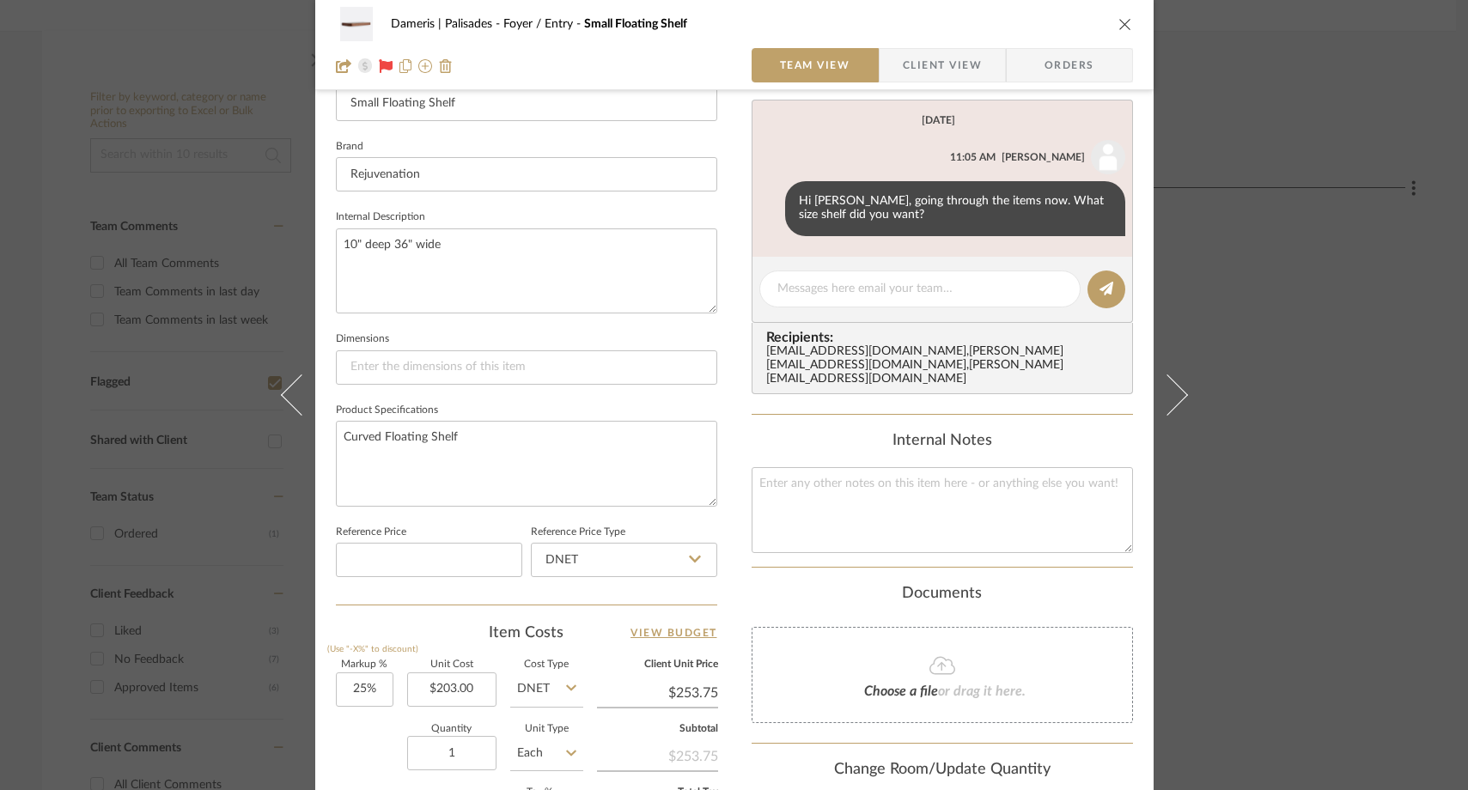
scroll to position [772, 0]
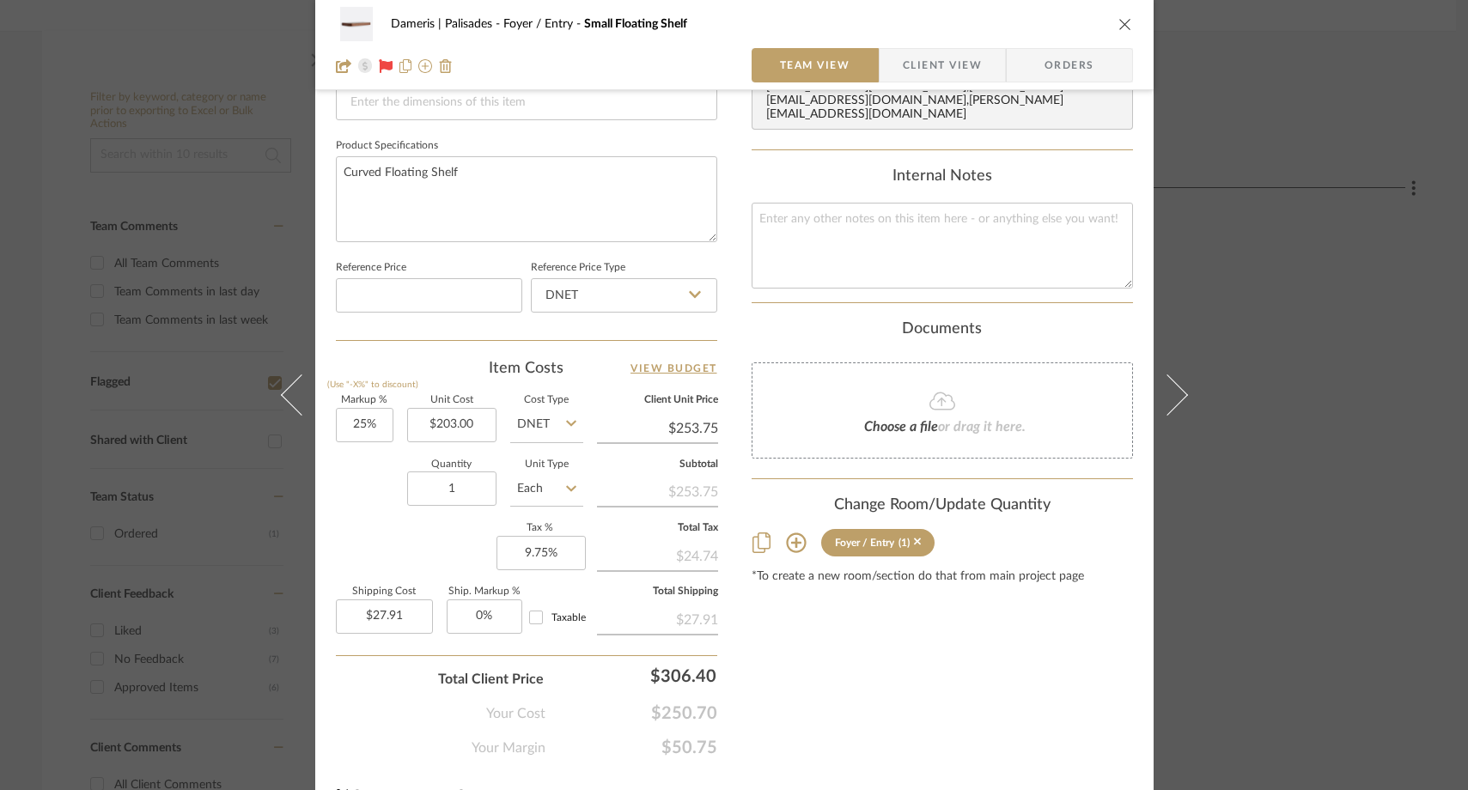
click at [843, 384] on div "Choose a file or drag it here." at bounding box center [941, 410] width 381 height 96
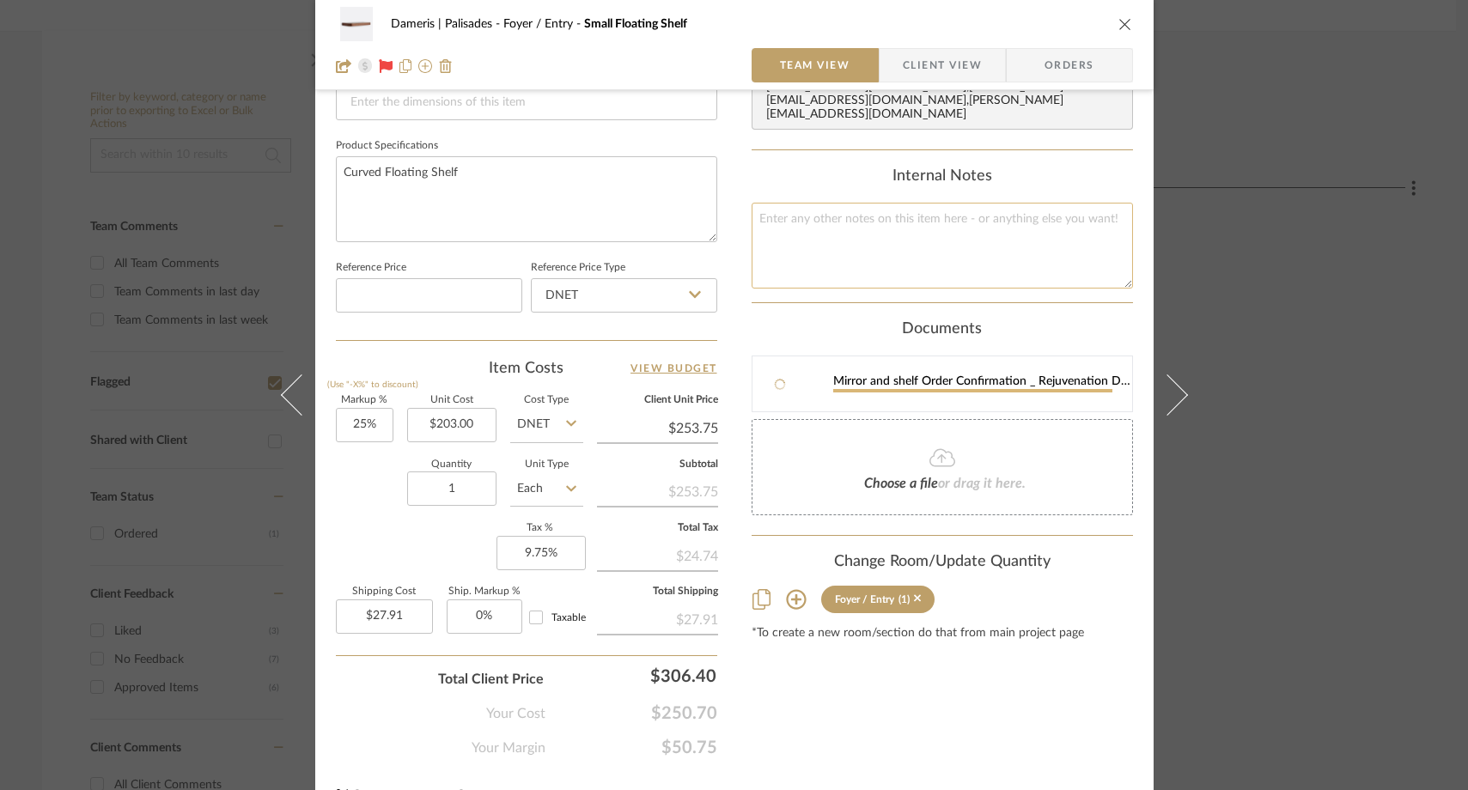
click at [876, 226] on textarea at bounding box center [941, 245] width 381 height 85
click at [929, 232] on textarea "ETA sept 25-29" at bounding box center [941, 245] width 381 height 85
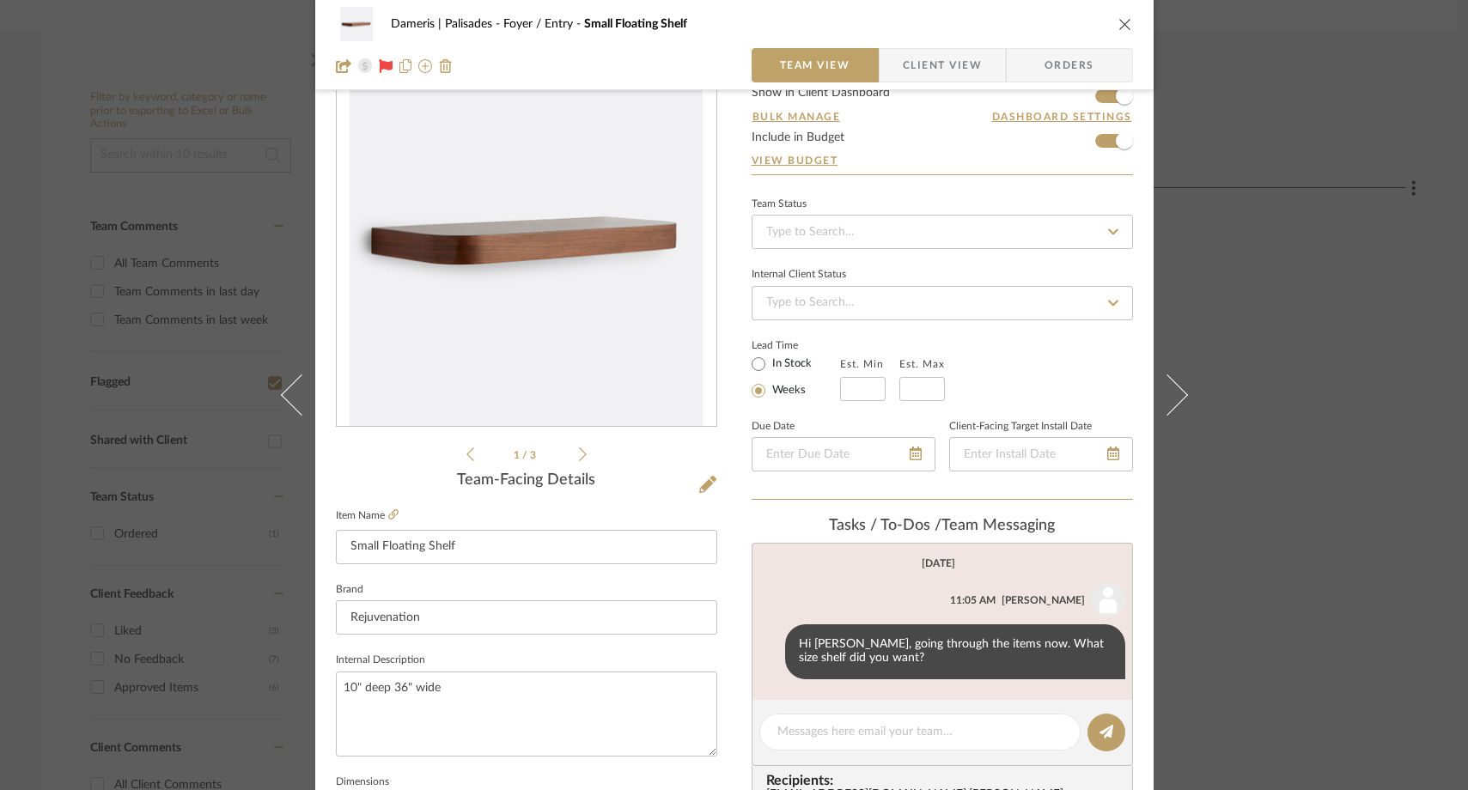
scroll to position [27, 0]
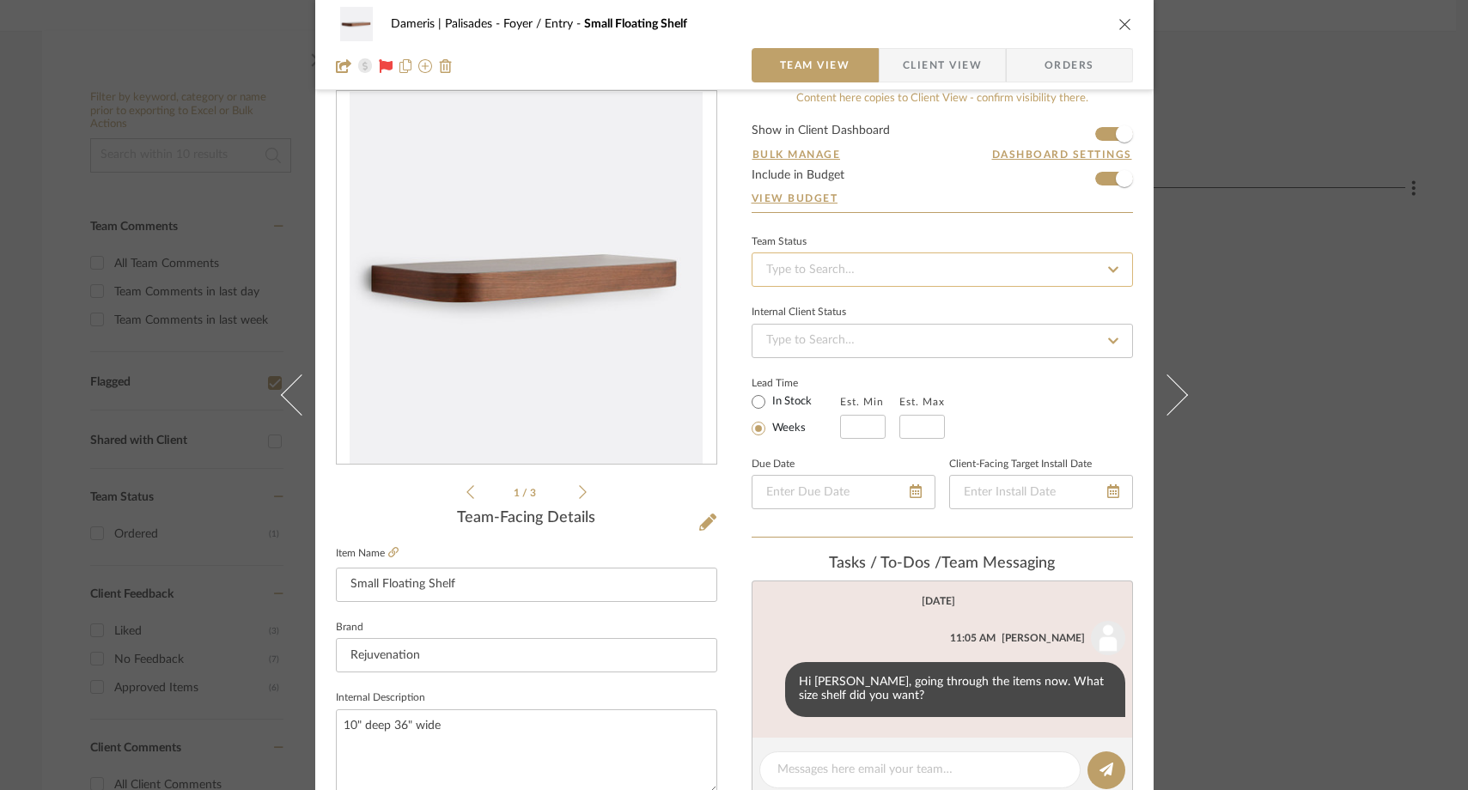
type textarea "ETA sept 25-29"
click at [880, 277] on input at bounding box center [941, 269] width 381 height 34
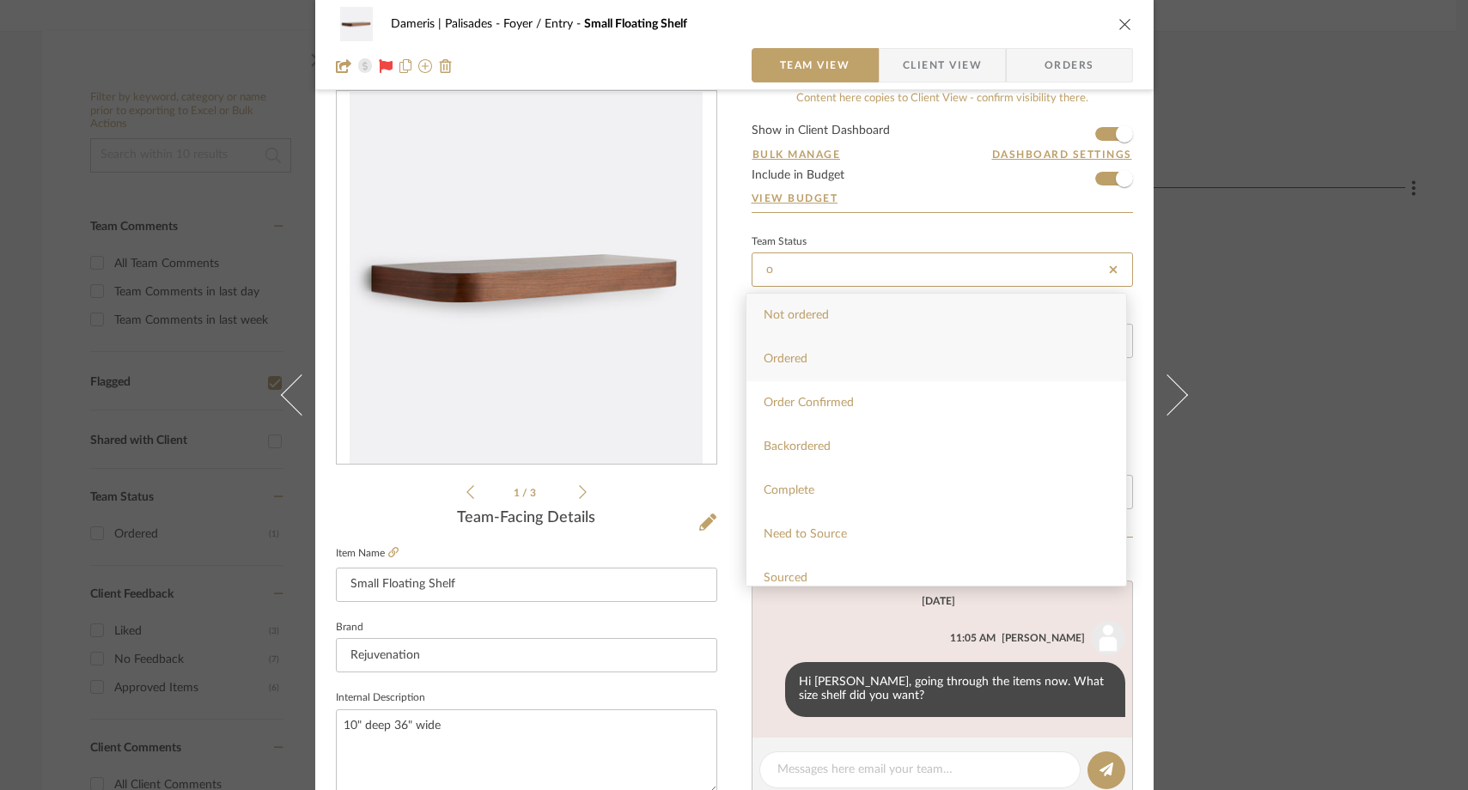
type input "o"
click at [766, 363] on span "Ordered" at bounding box center [785, 359] width 44 height 12
type input "[DATE]"
type input "Ordered"
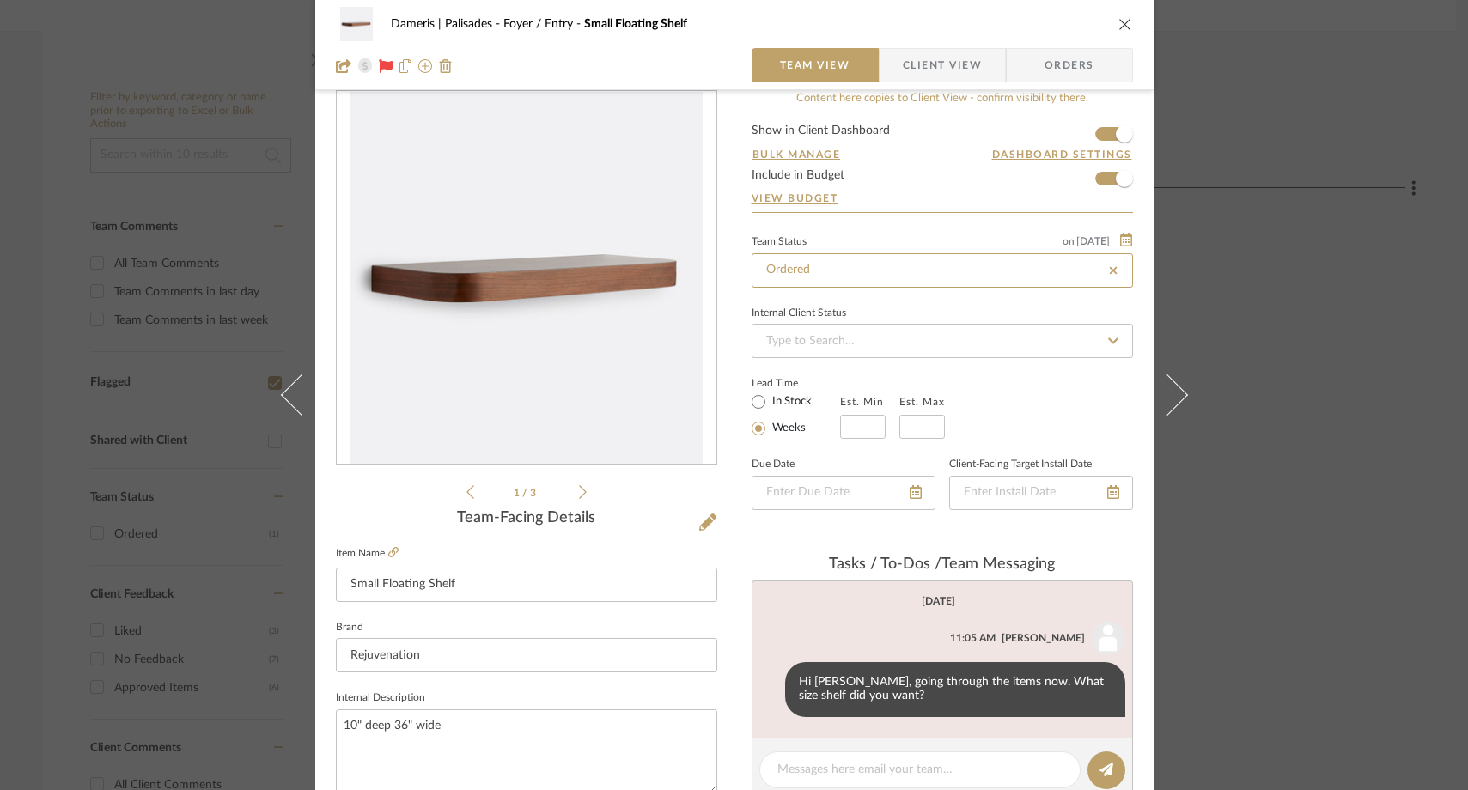
type input "[DATE]"
type input "Ordered"
click at [1227, 299] on div "Dameris | Palisades Foyer / Entry Small Floating Shelf Team View Client View Or…" at bounding box center [734, 395] width 1468 height 790
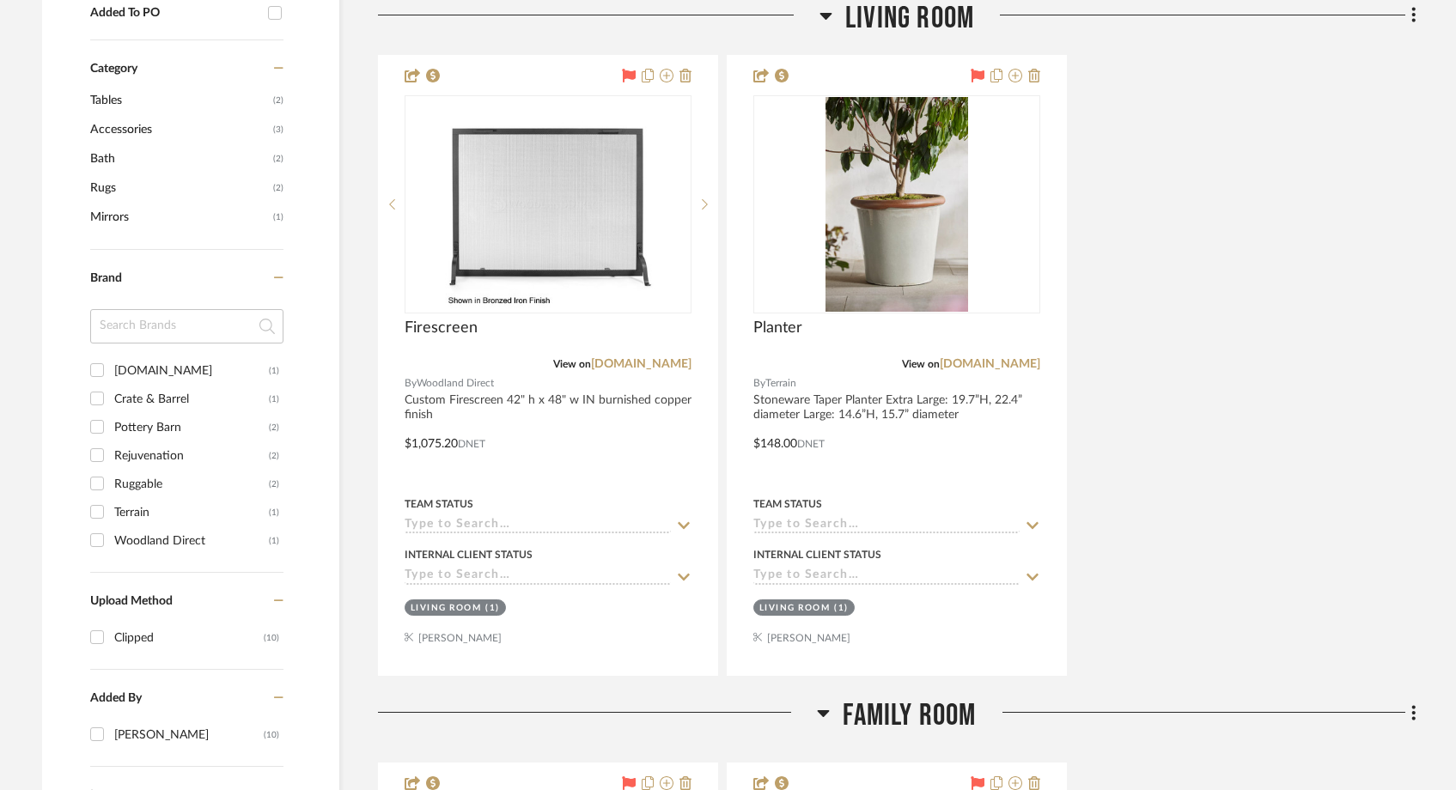
scroll to position [1190, 0]
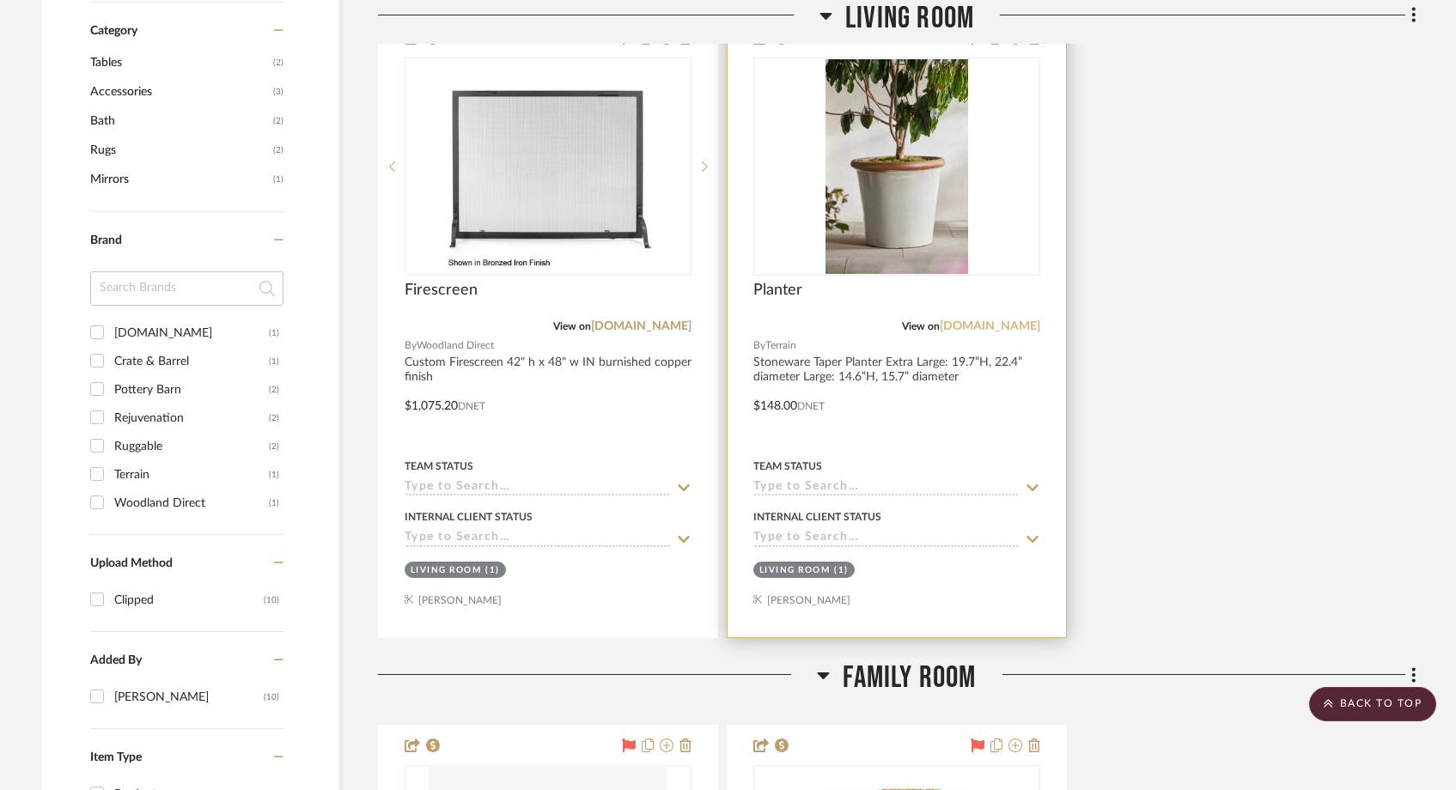
click at [993, 328] on link "[DOMAIN_NAME]" at bounding box center [989, 326] width 100 height 12
click at [859, 201] on img "0" at bounding box center [896, 166] width 143 height 215
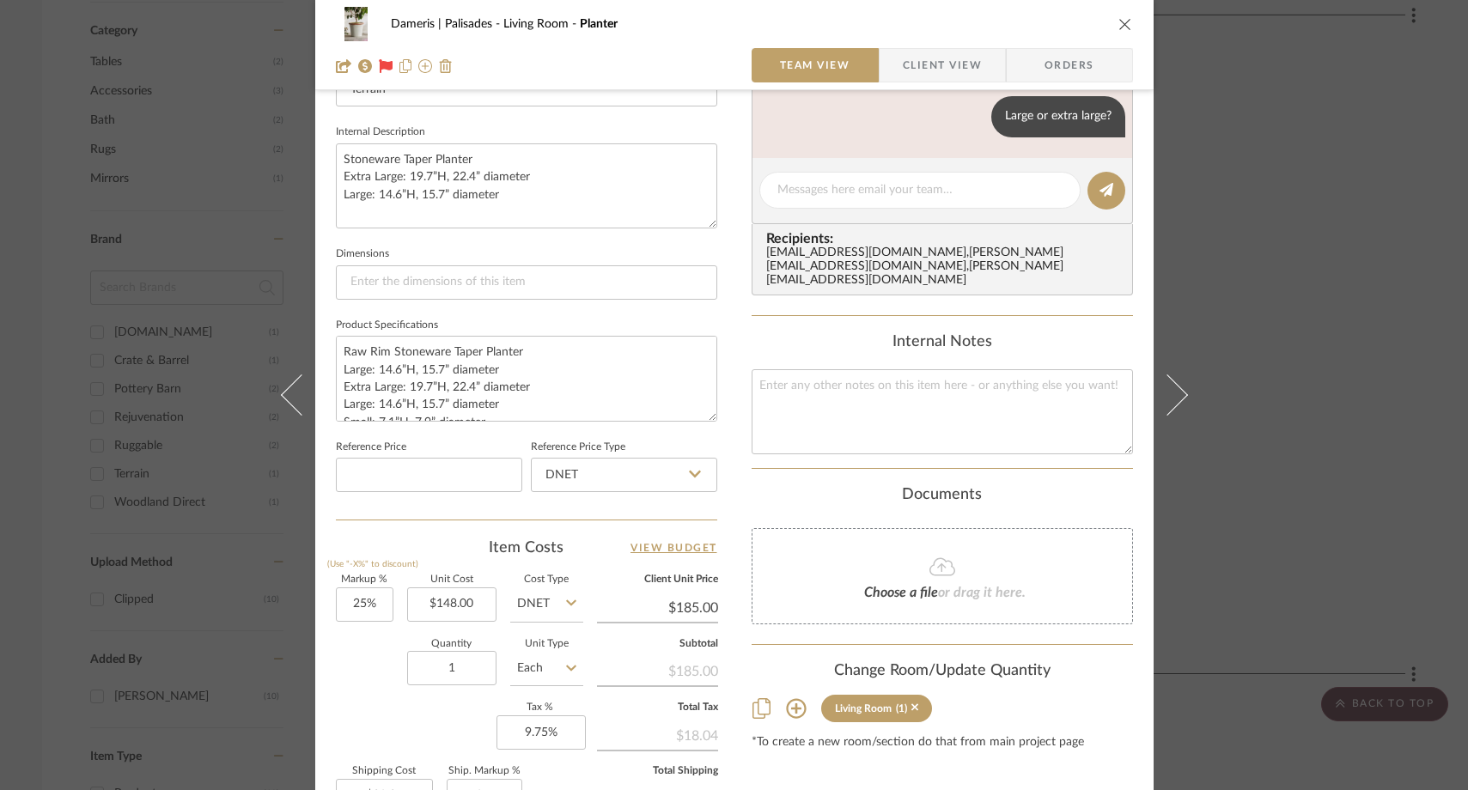
scroll to position [637, 0]
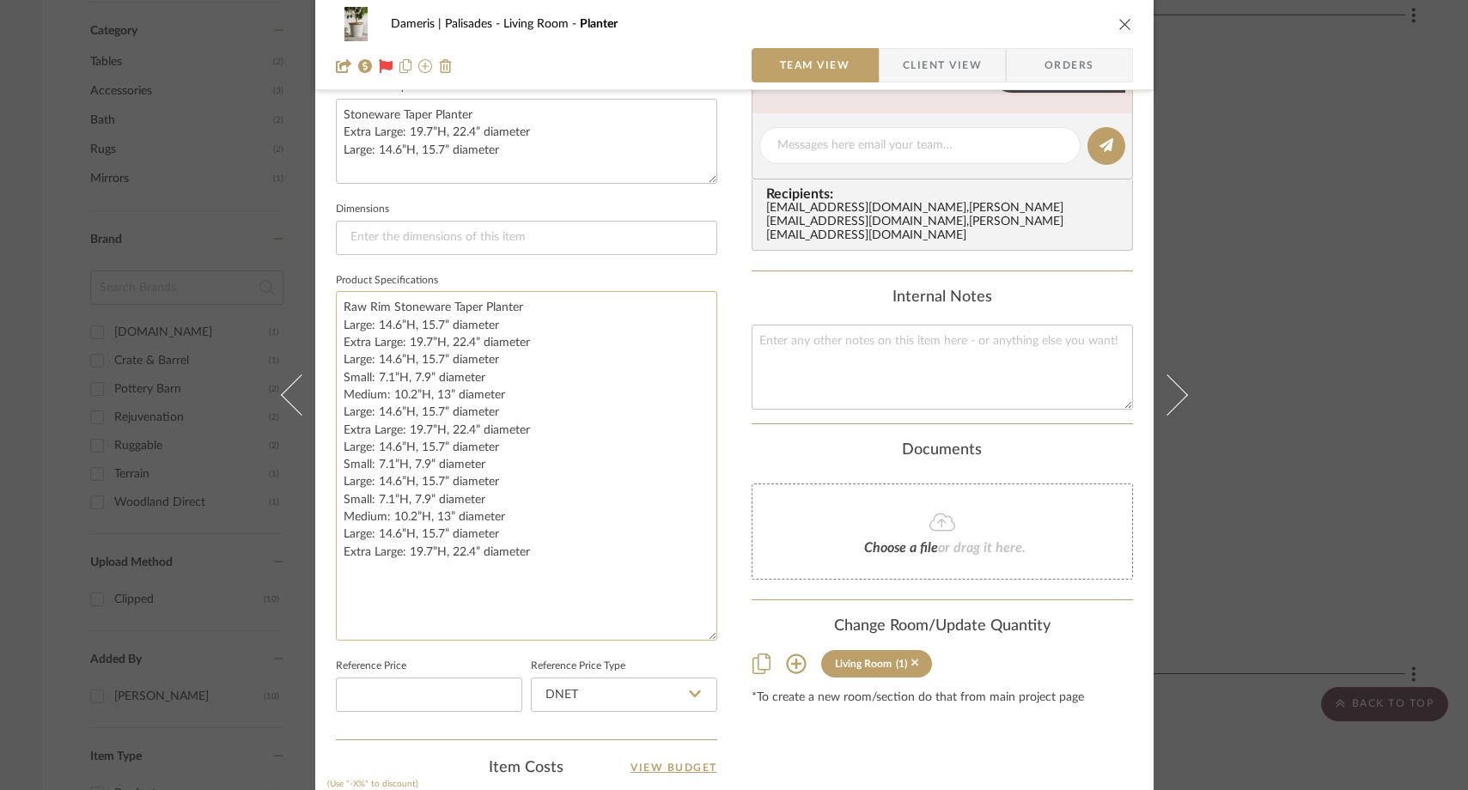
drag, startPoint x: 705, startPoint y: 369, endPoint x: 618, endPoint y: 634, distance: 278.3
click at [618, 634] on textarea "Raw Rim Stoneware Taper Planter Large: 14.6”H, 15.7” diameter Extra Large: 19.7…" at bounding box center [526, 466] width 381 height 350
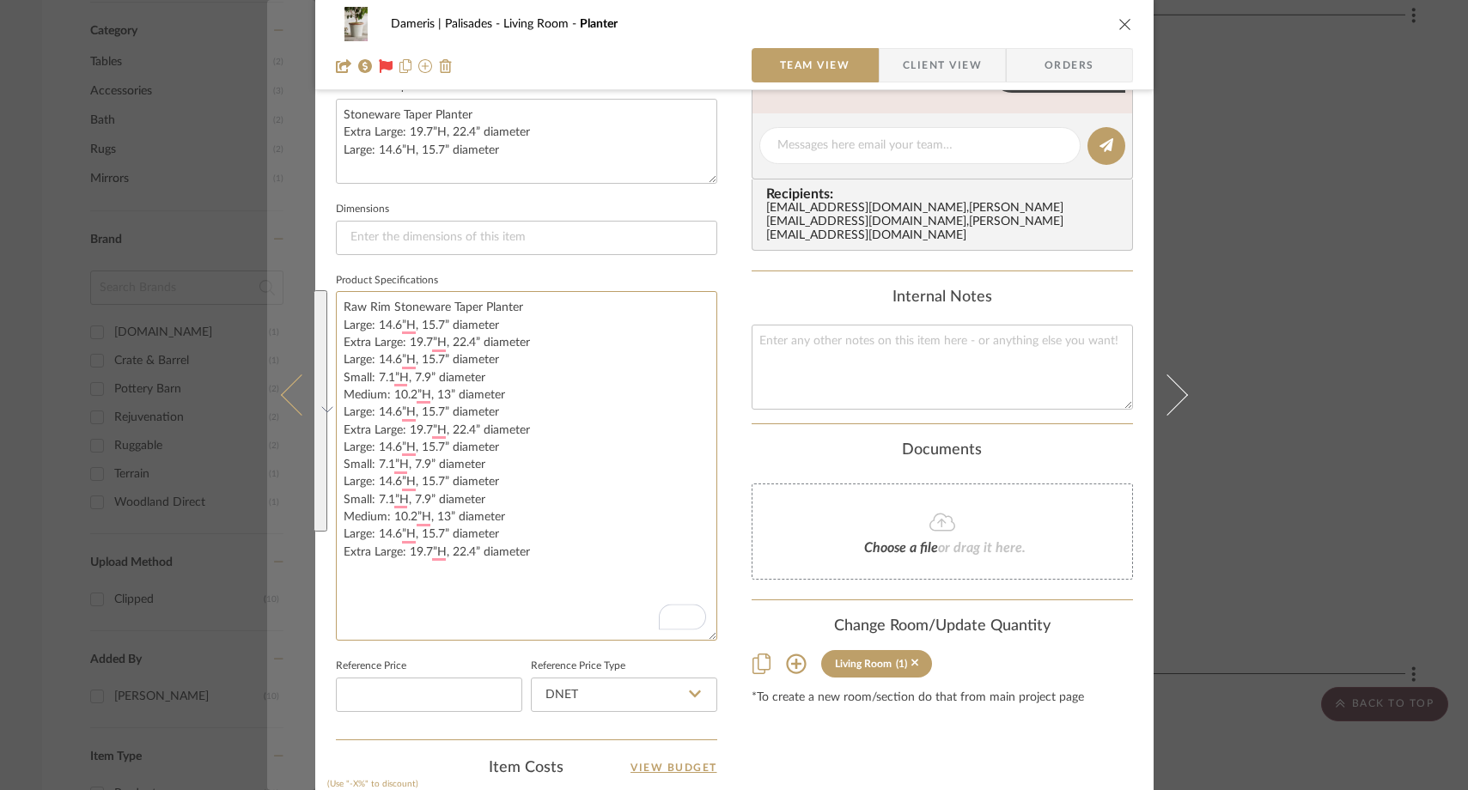
drag, startPoint x: 547, startPoint y: 547, endPoint x: 305, endPoint y: 327, distance: 327.1
click at [305, 327] on mat-dialog-content "Dameris | Palisades Living Room Planter Team View Client View Orders Team-Facin…" at bounding box center [734, 301] width 934 height 1850
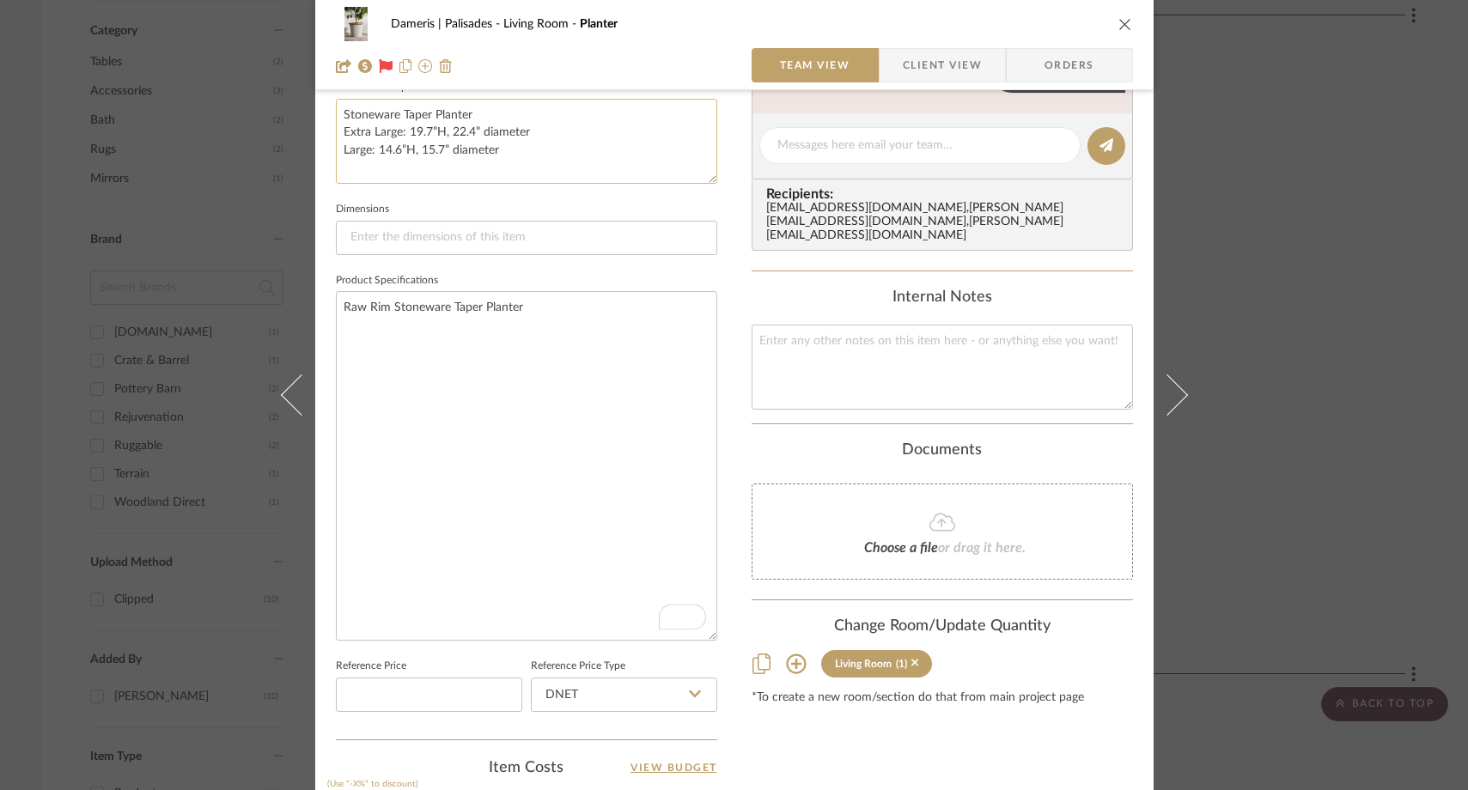
type textarea "Raw Rim Stoneware Taper Planter"
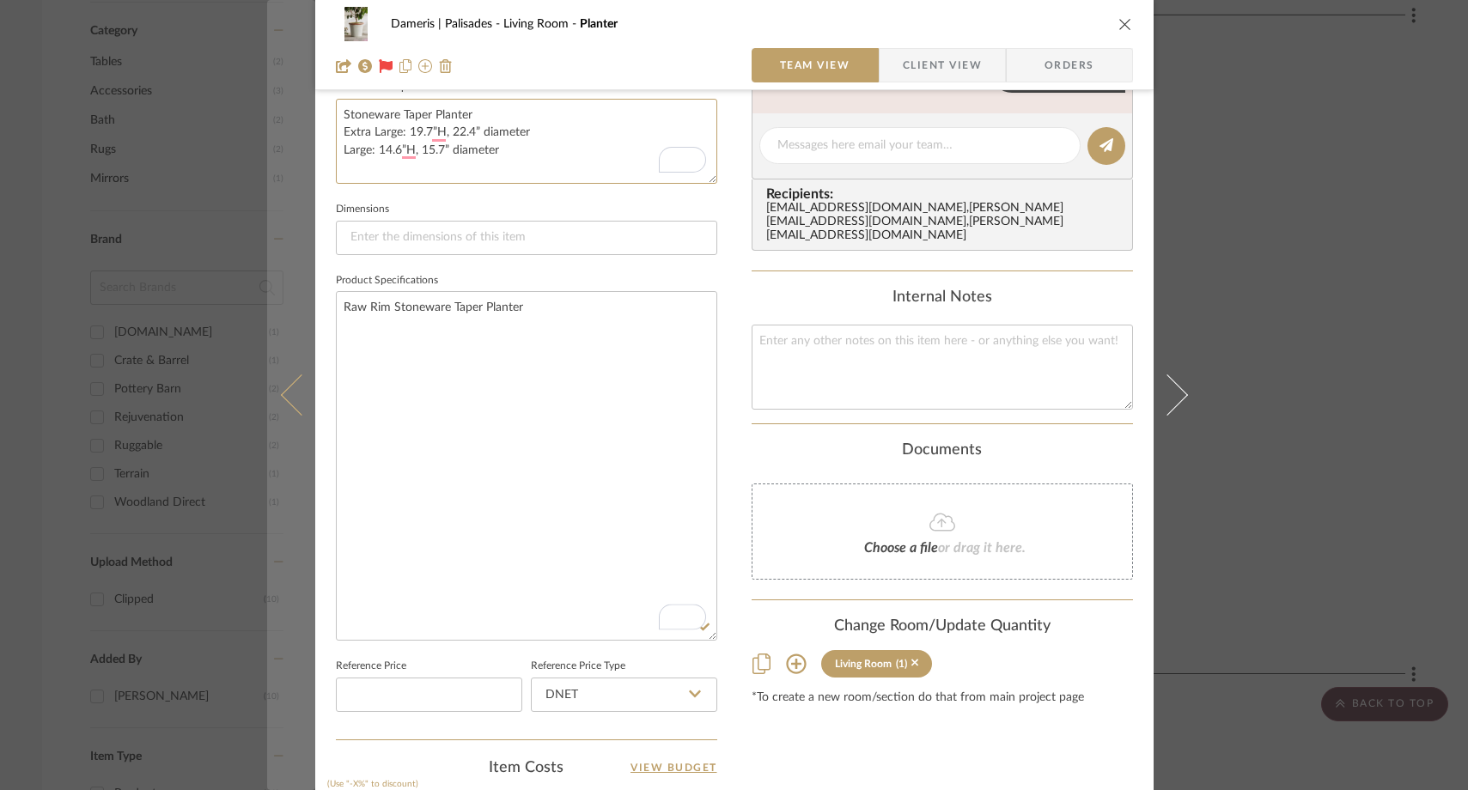
drag, startPoint x: 514, startPoint y: 151, endPoint x: 288, endPoint y: 135, distance: 227.3
click at [288, 135] on mat-dialog-content "Dameris | Palisades Living Room Planter Team View Client View Orders Team-Facin…" at bounding box center [734, 301] width 934 height 1850
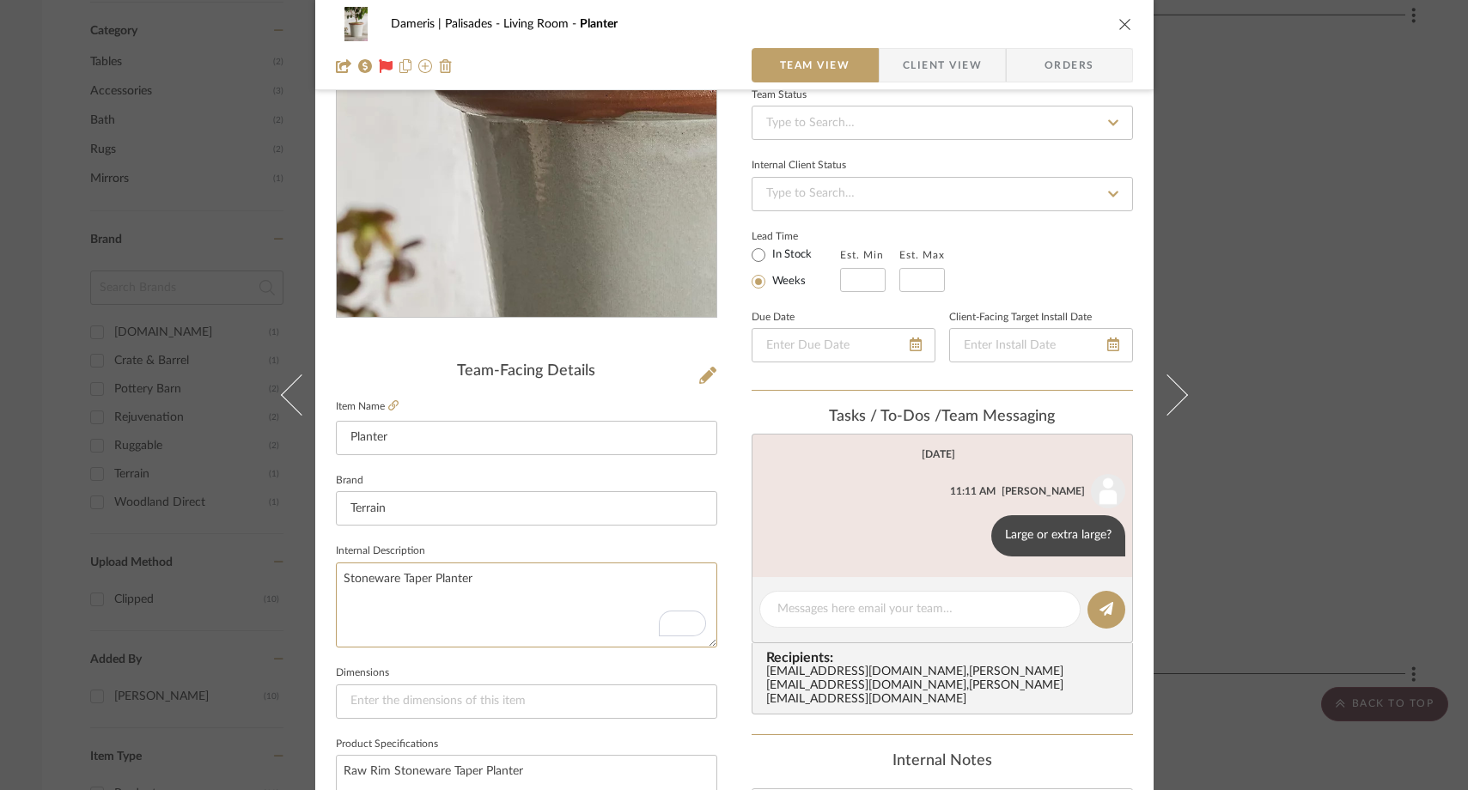
scroll to position [179, 0]
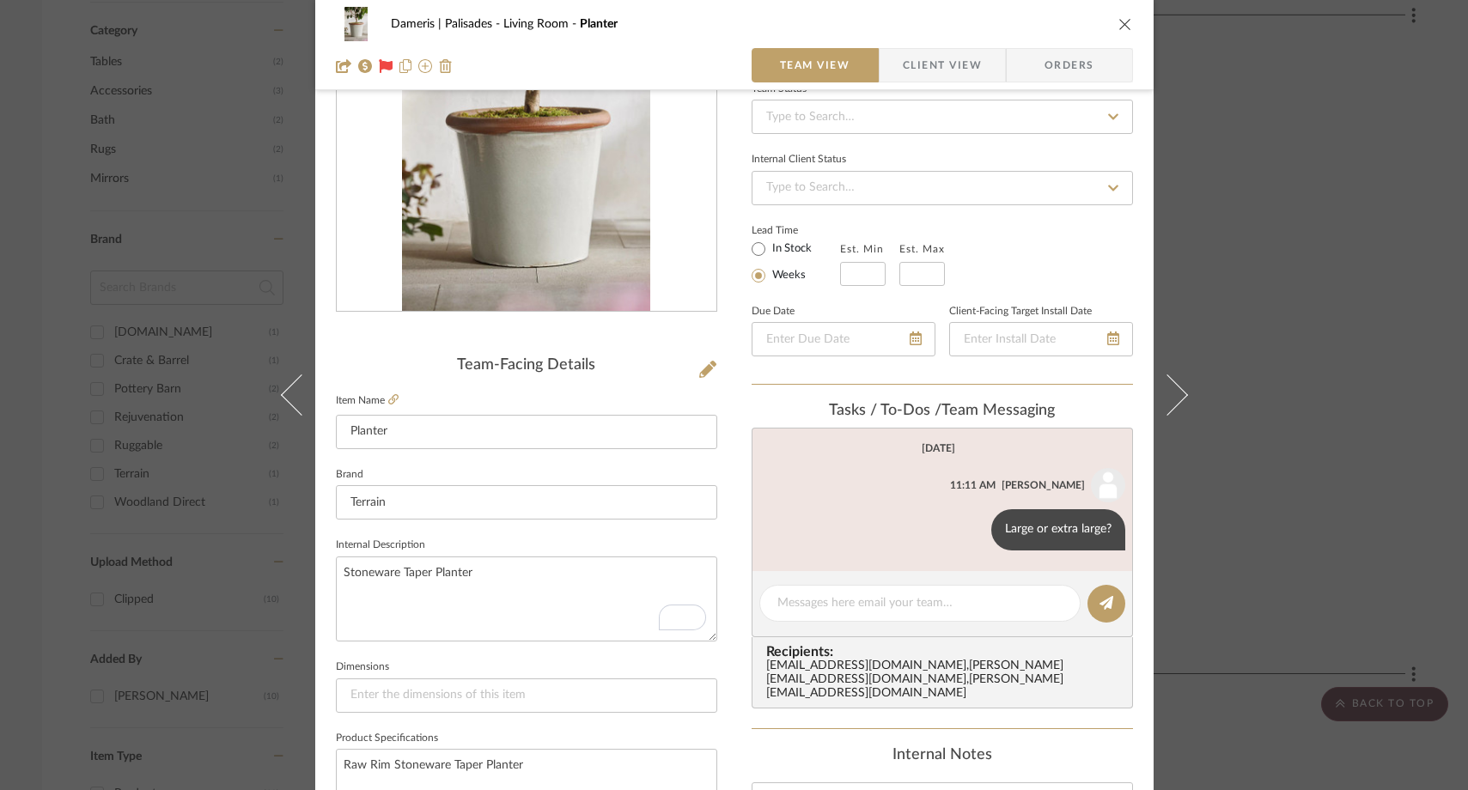
type textarea "Stoneware Taper Planter"
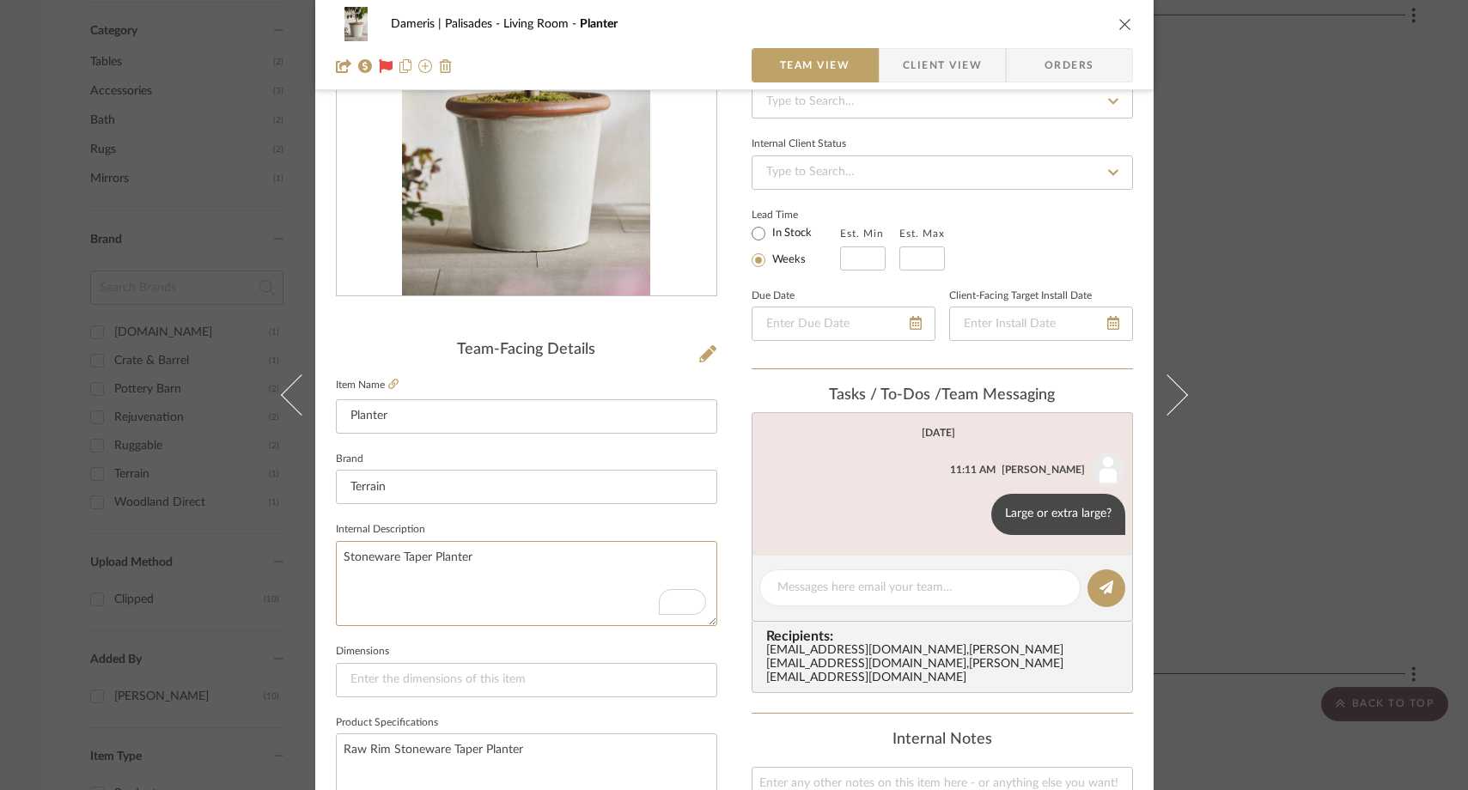
scroll to position [196, 0]
type textarea "Stoneware Taper Planter 22""
click at [568, 526] on fieldset "Internal Description Stoneware Taper Planter 22"" at bounding box center [526, 571] width 381 height 108
click at [389, 386] on icon at bounding box center [393, 383] width 10 height 10
click at [704, 355] on icon at bounding box center [707, 352] width 17 height 17
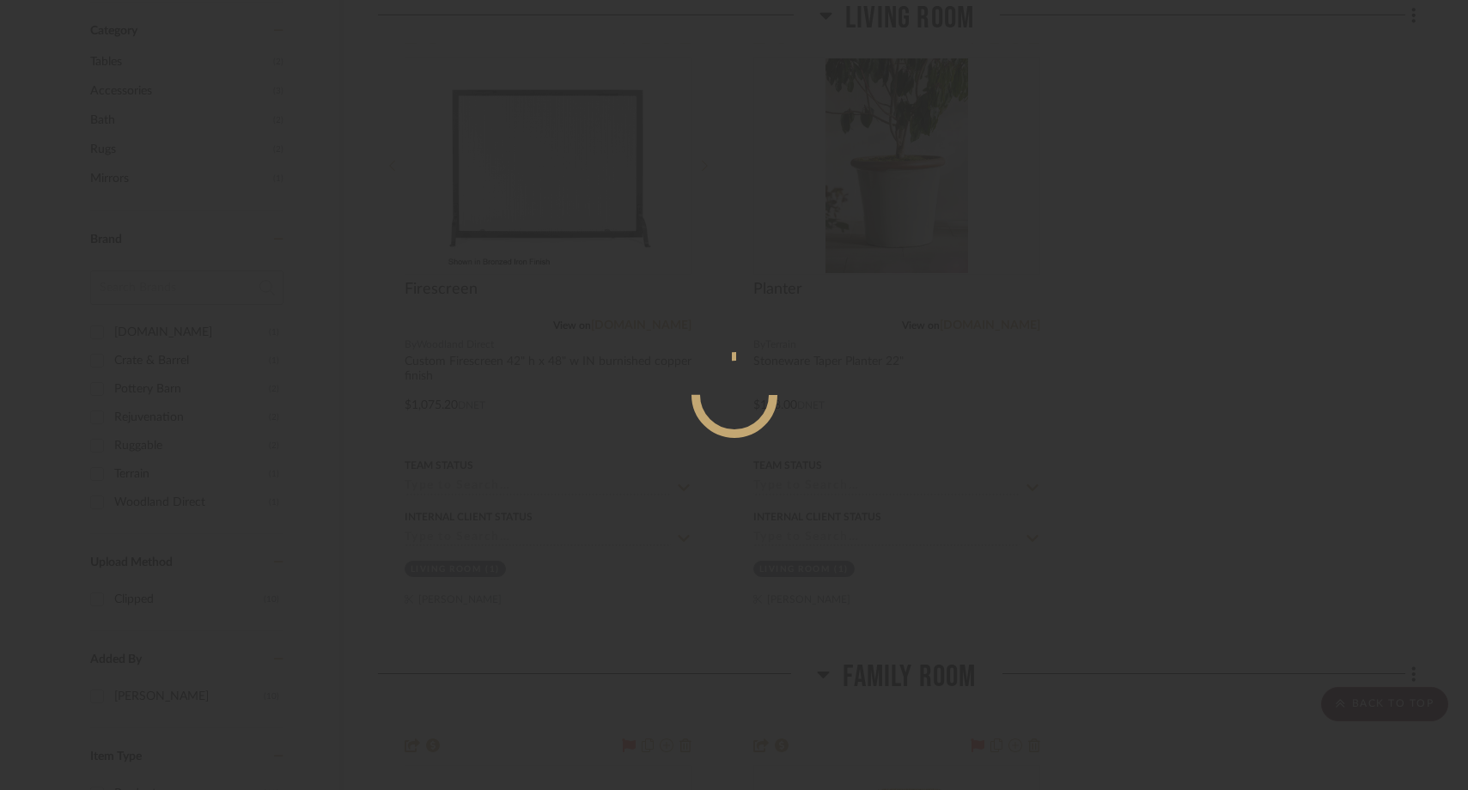
scroll to position [0, 0]
click at [112, 223] on div at bounding box center [734, 395] width 1468 height 790
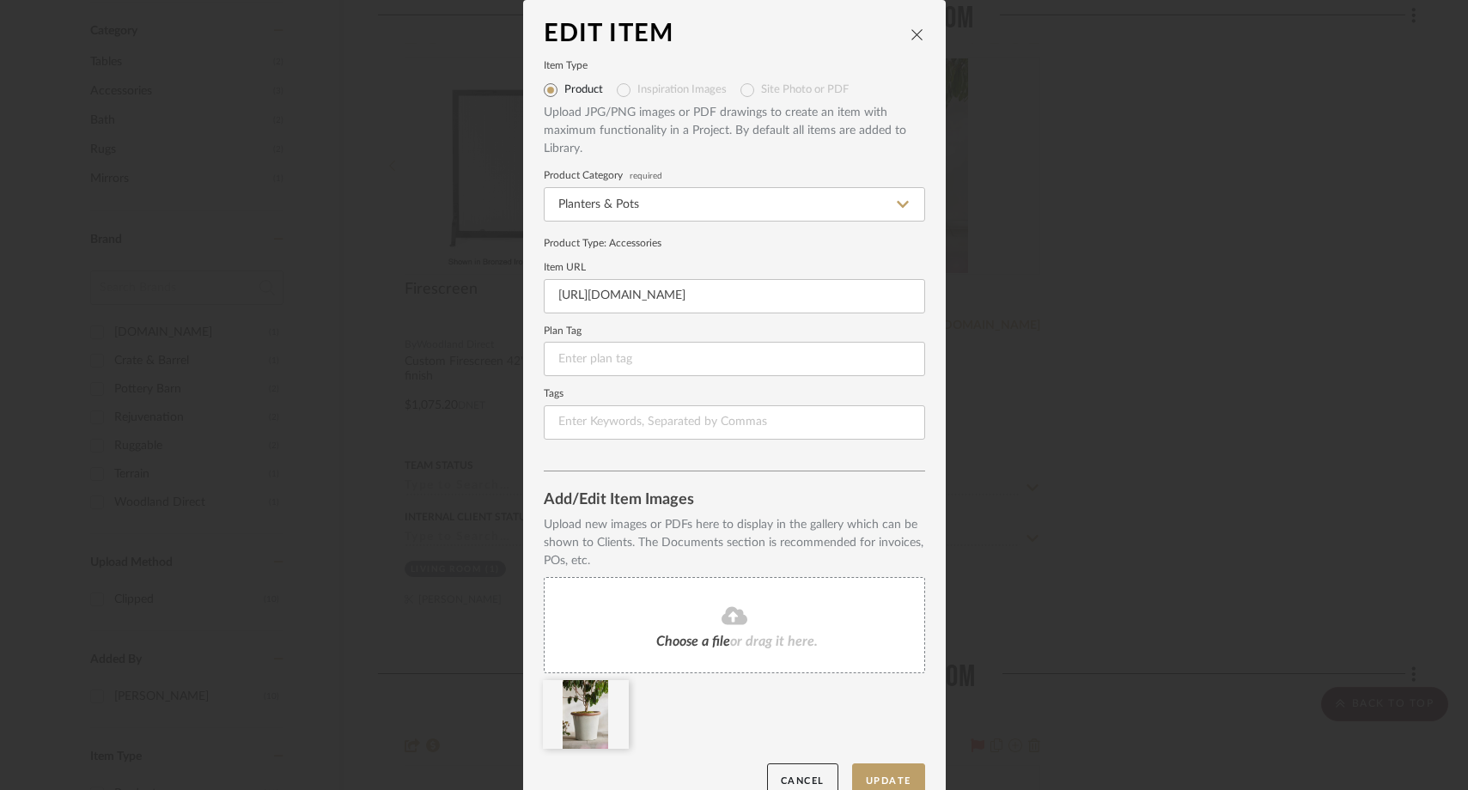
click at [282, 219] on div "Edit Item Item Type Product Inspiration Images Site Photo or PDF Upload JPG/PNG…" at bounding box center [734, 395] width 1468 height 790
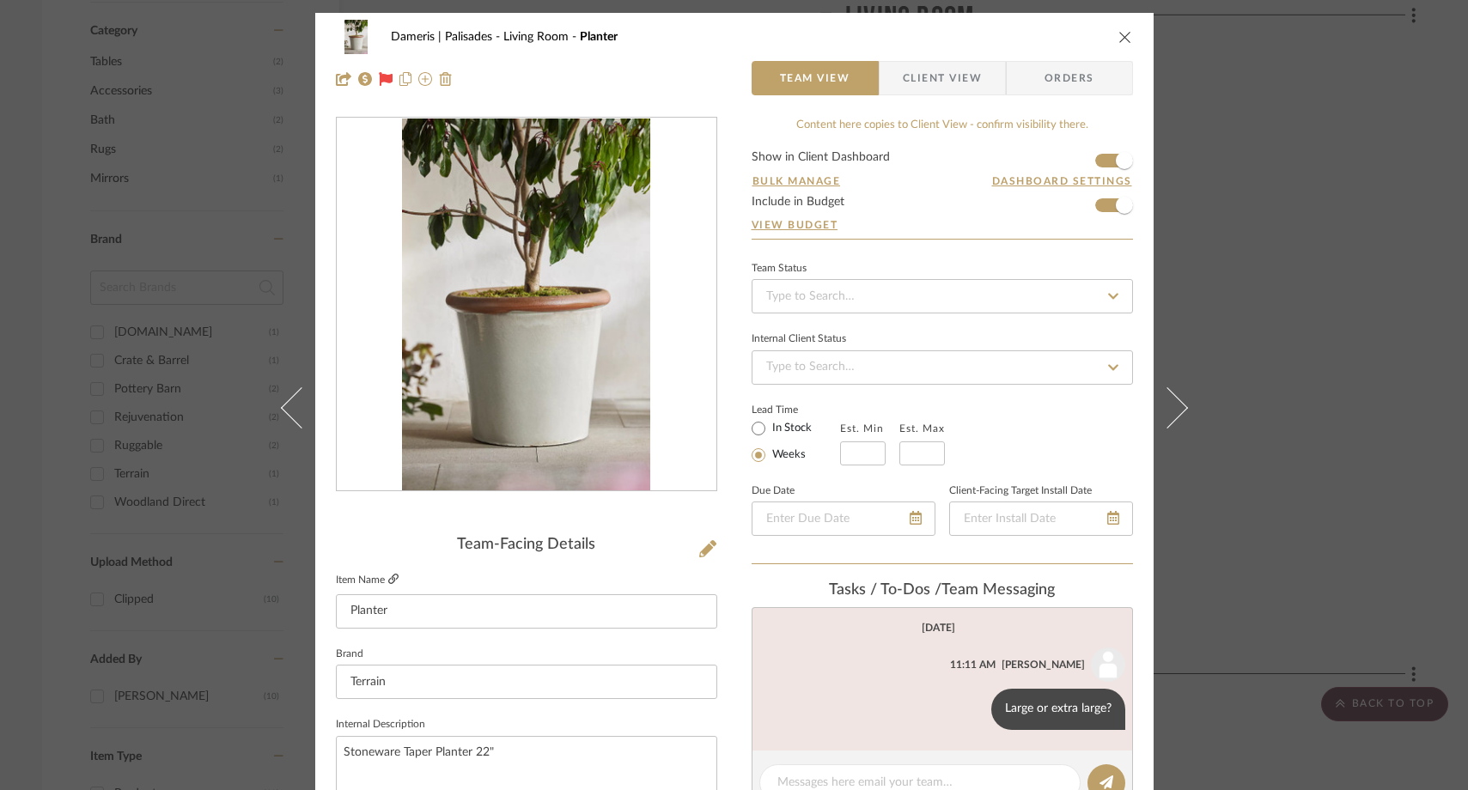
click at [388, 579] on icon at bounding box center [393, 579] width 10 height 10
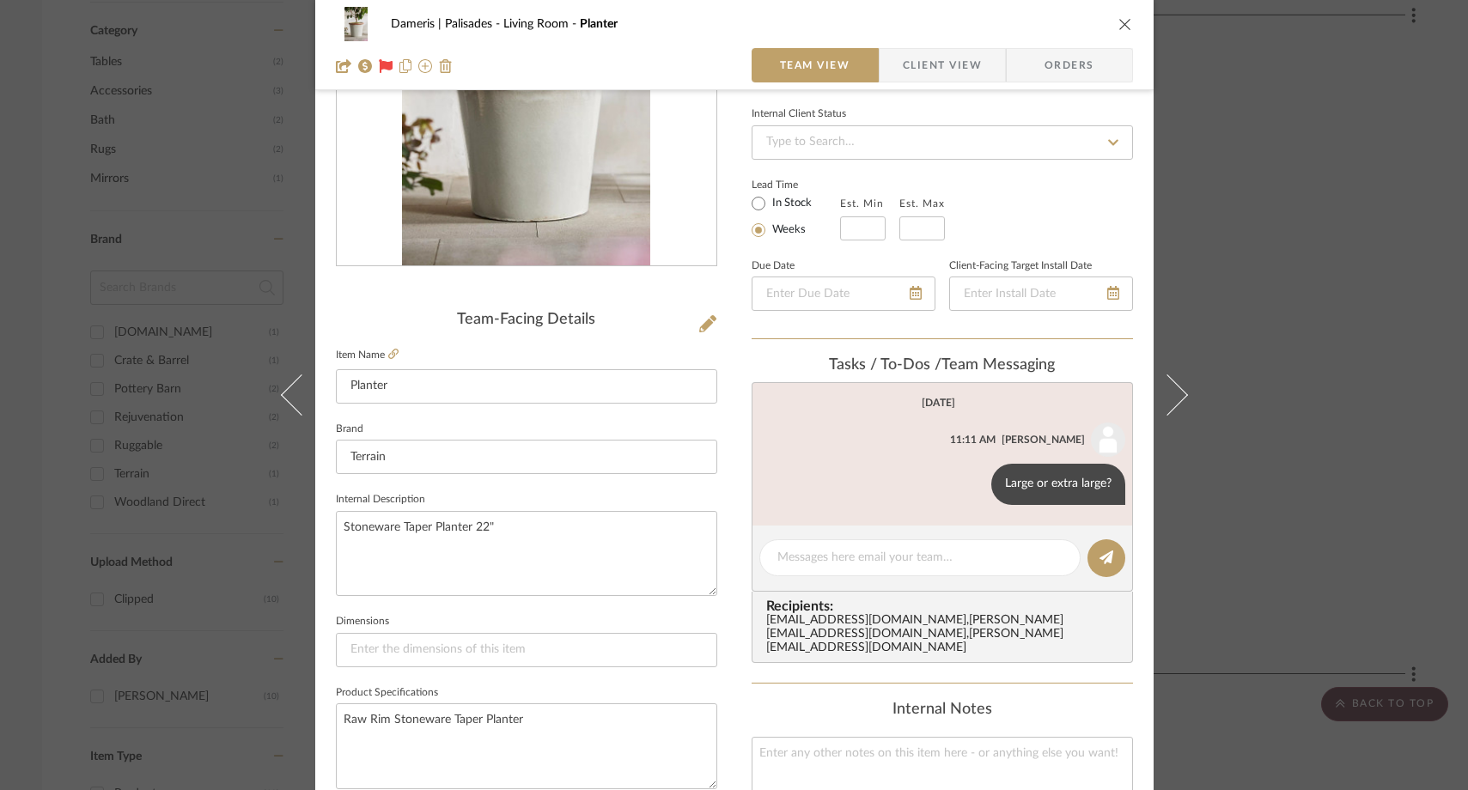
scroll to position [226, 0]
click at [806, 565] on textarea at bounding box center [919, 557] width 285 height 18
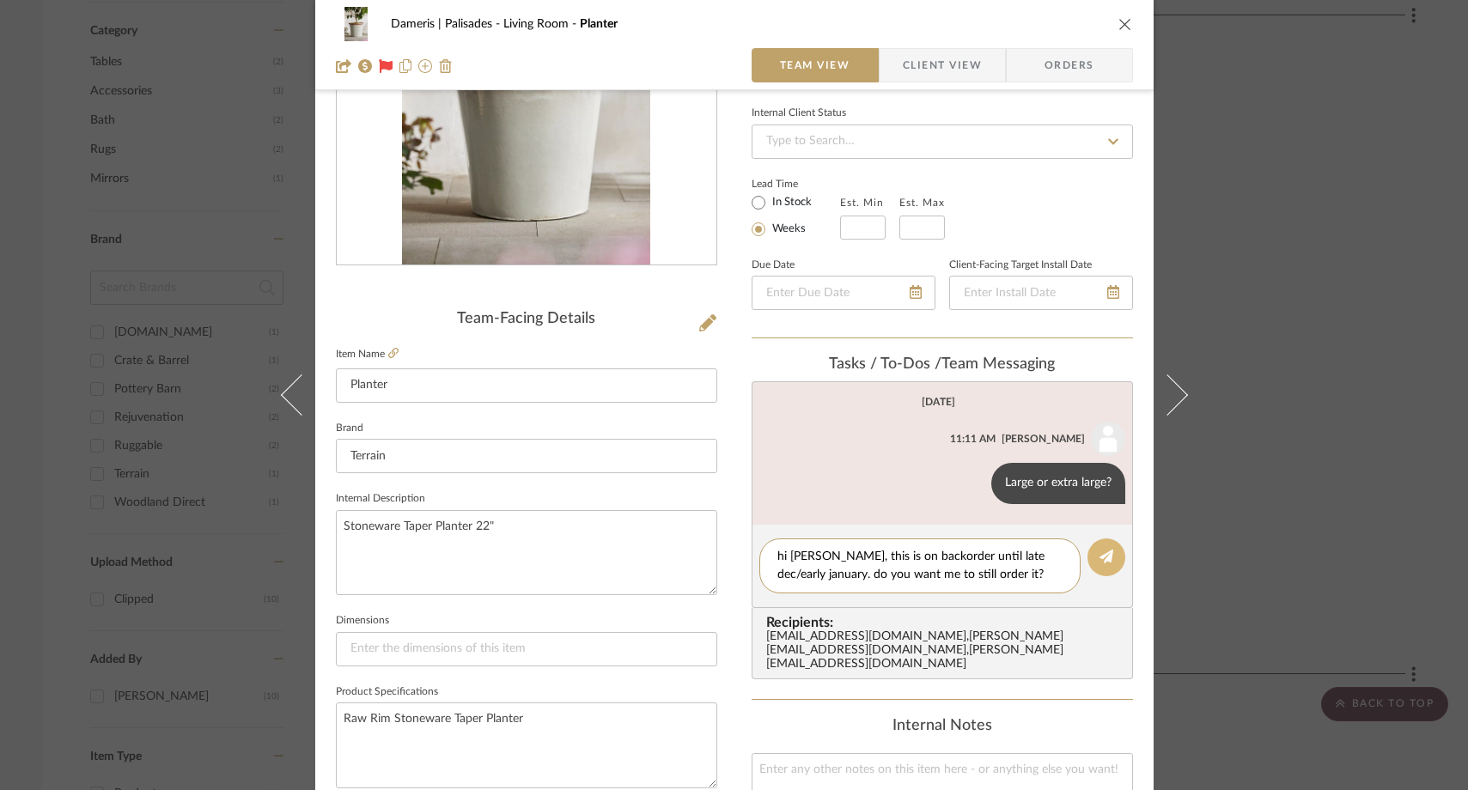
type textarea "hi felicia, this is on backorder until late dec/early january. do you want me t…"
click at [1091, 552] on button at bounding box center [1106, 557] width 38 height 38
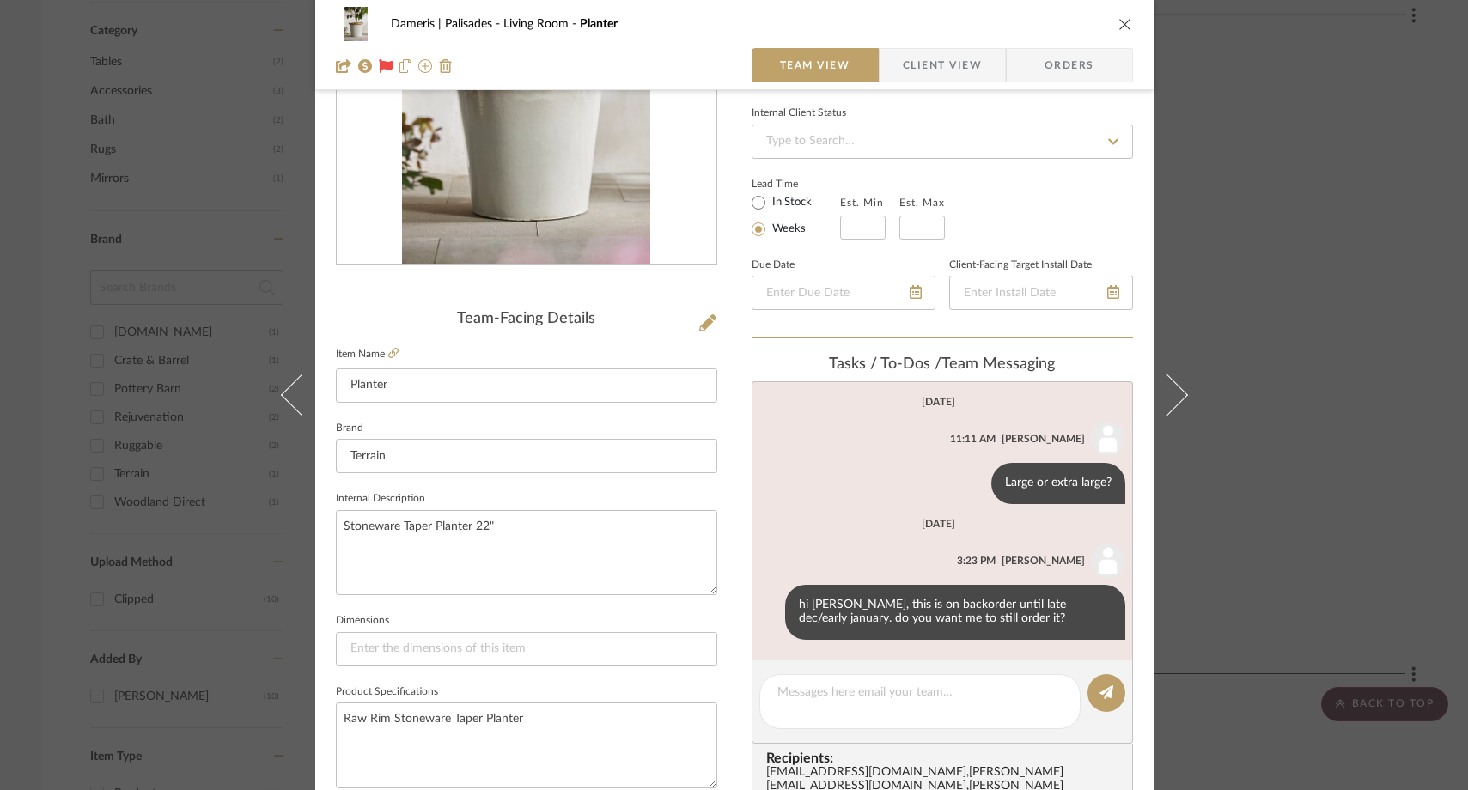
click at [1122, 29] on icon "close" at bounding box center [1125, 24] width 14 height 14
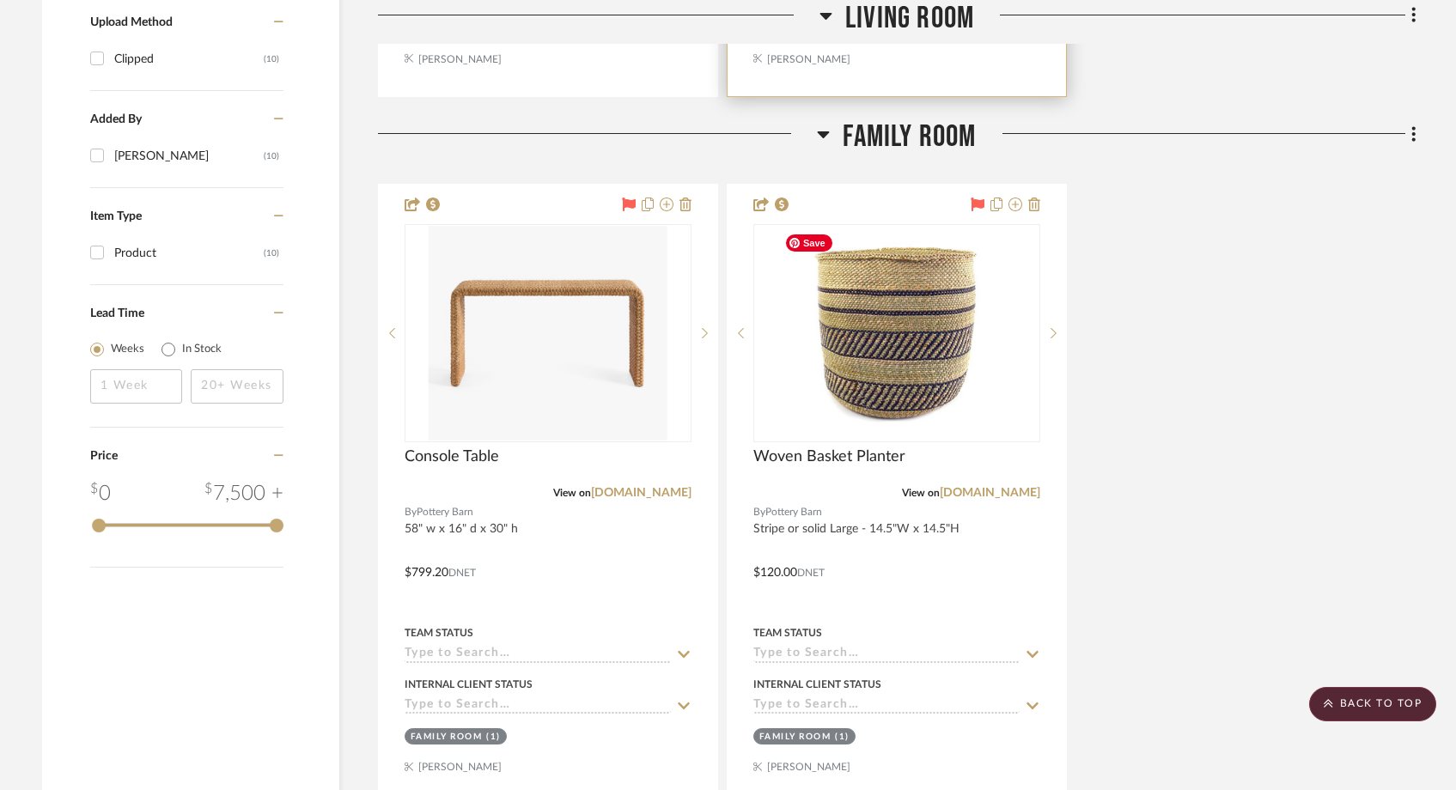
scroll to position [1745, 0]
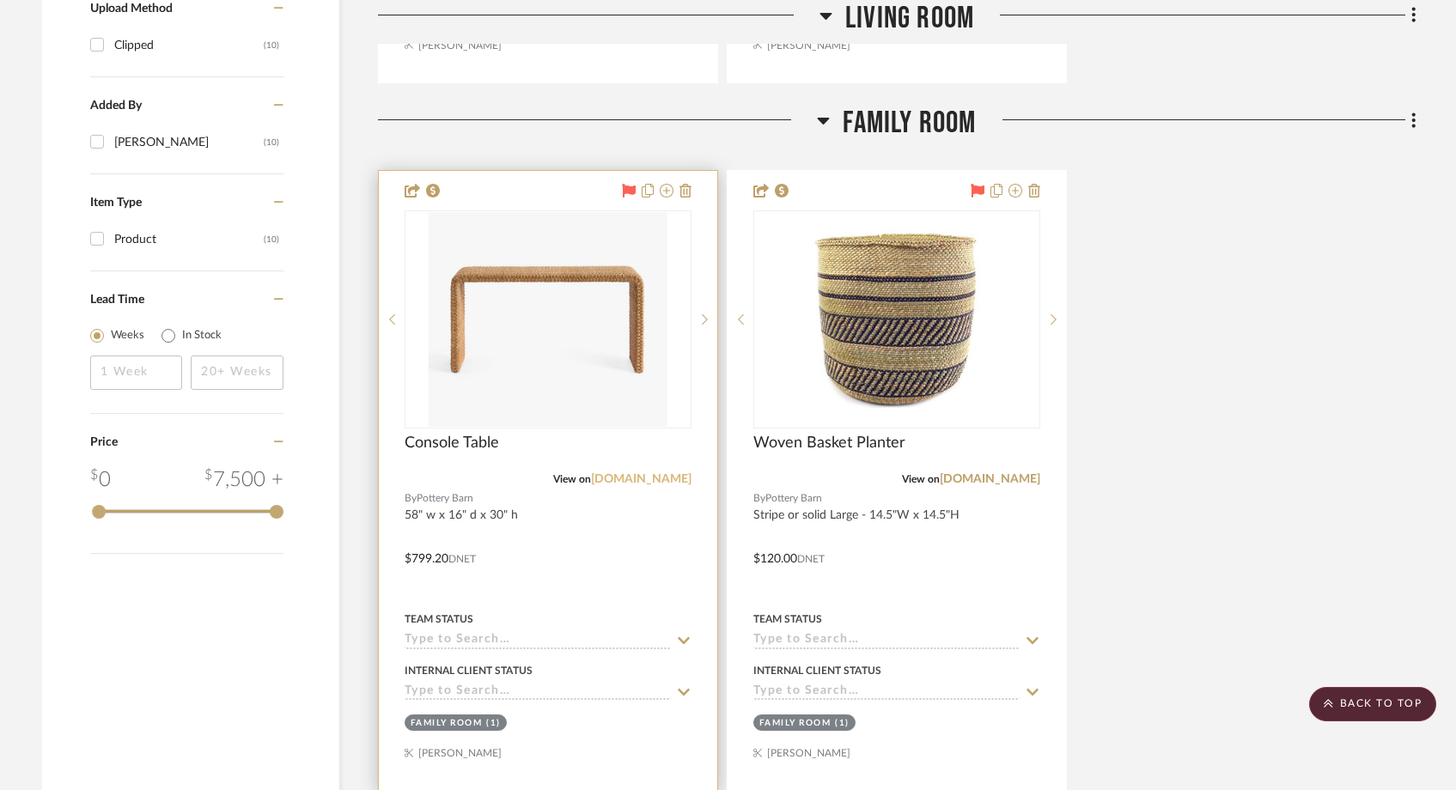
click at [672, 479] on link "[DOMAIN_NAME]" at bounding box center [641, 479] width 100 height 12
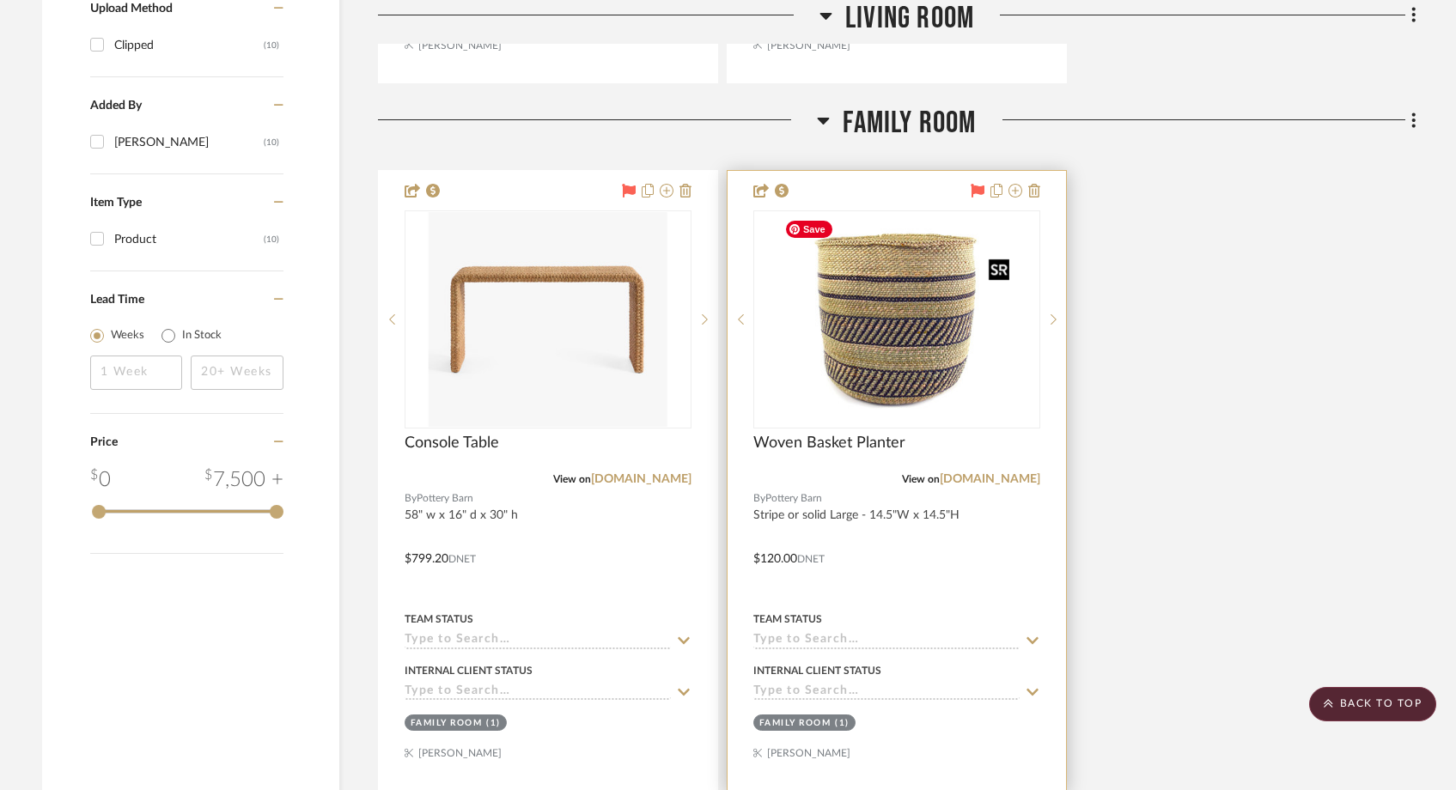
click at [962, 391] on img "0" at bounding box center [896, 319] width 239 height 215
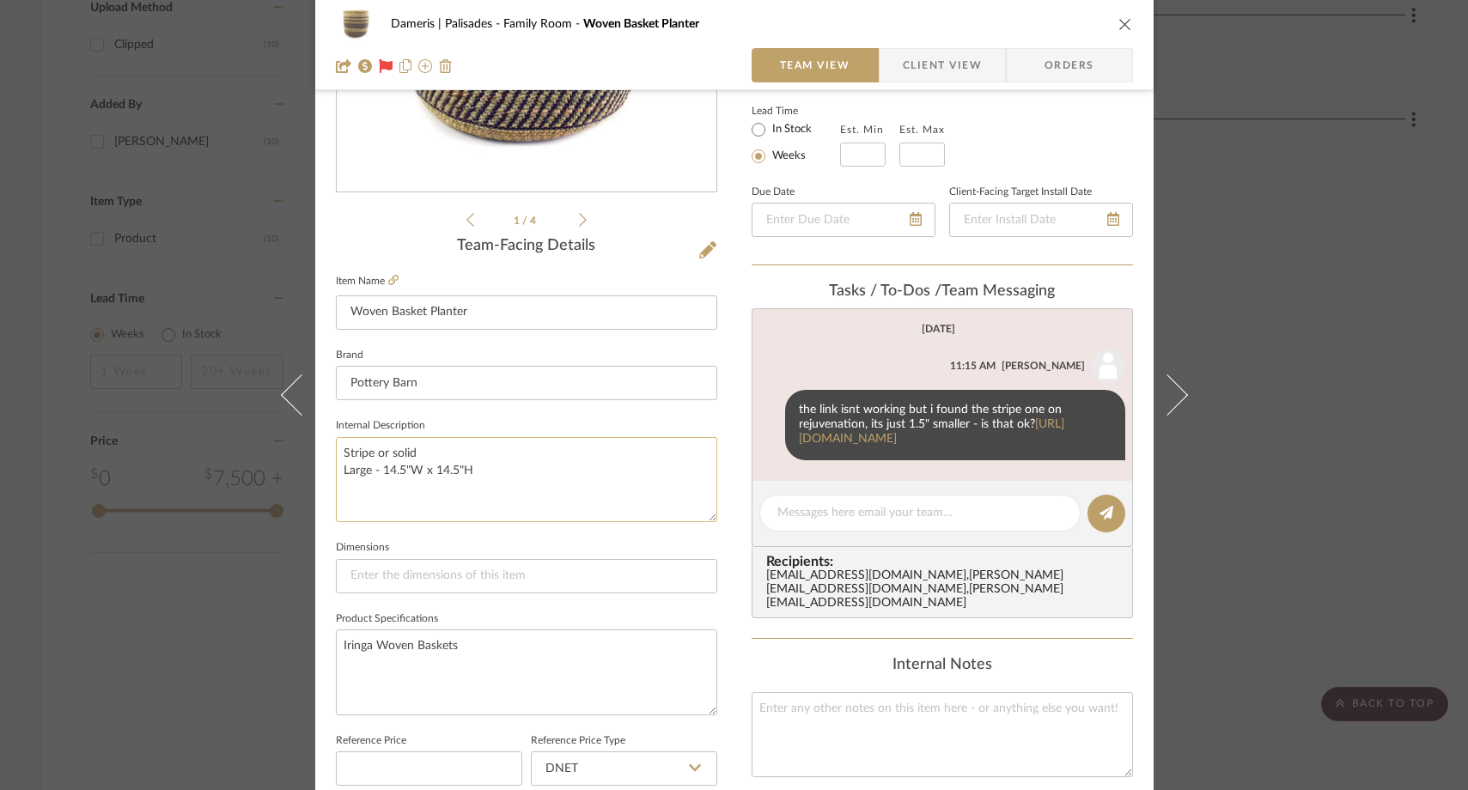
scroll to position [253, 0]
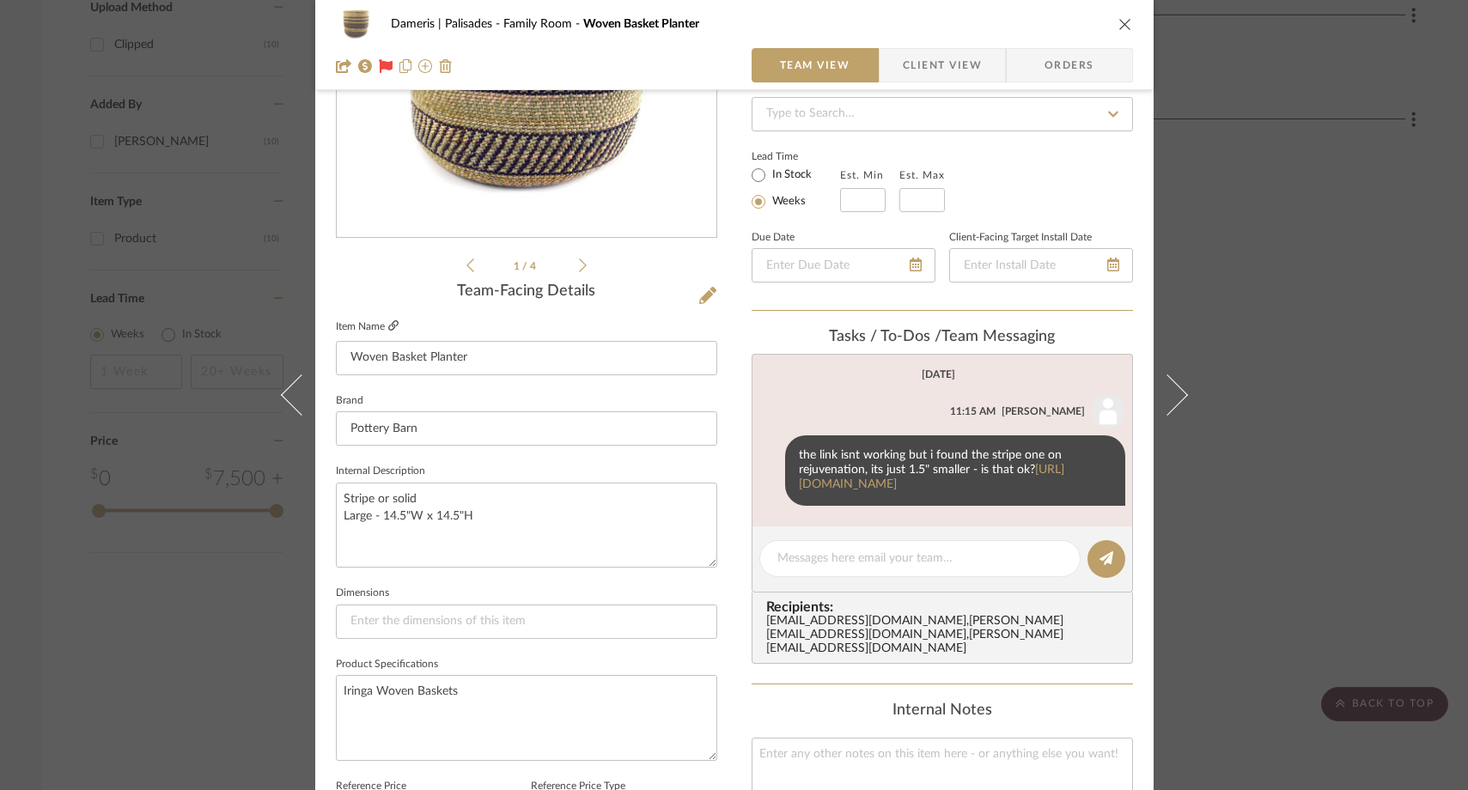
click at [390, 325] on icon at bounding box center [393, 325] width 10 height 10
click at [841, 490] on link "https://www.rejuvenation.com/products/iringa-round-basket/?catalogId=84&sku=436…" at bounding box center [931, 477] width 265 height 27
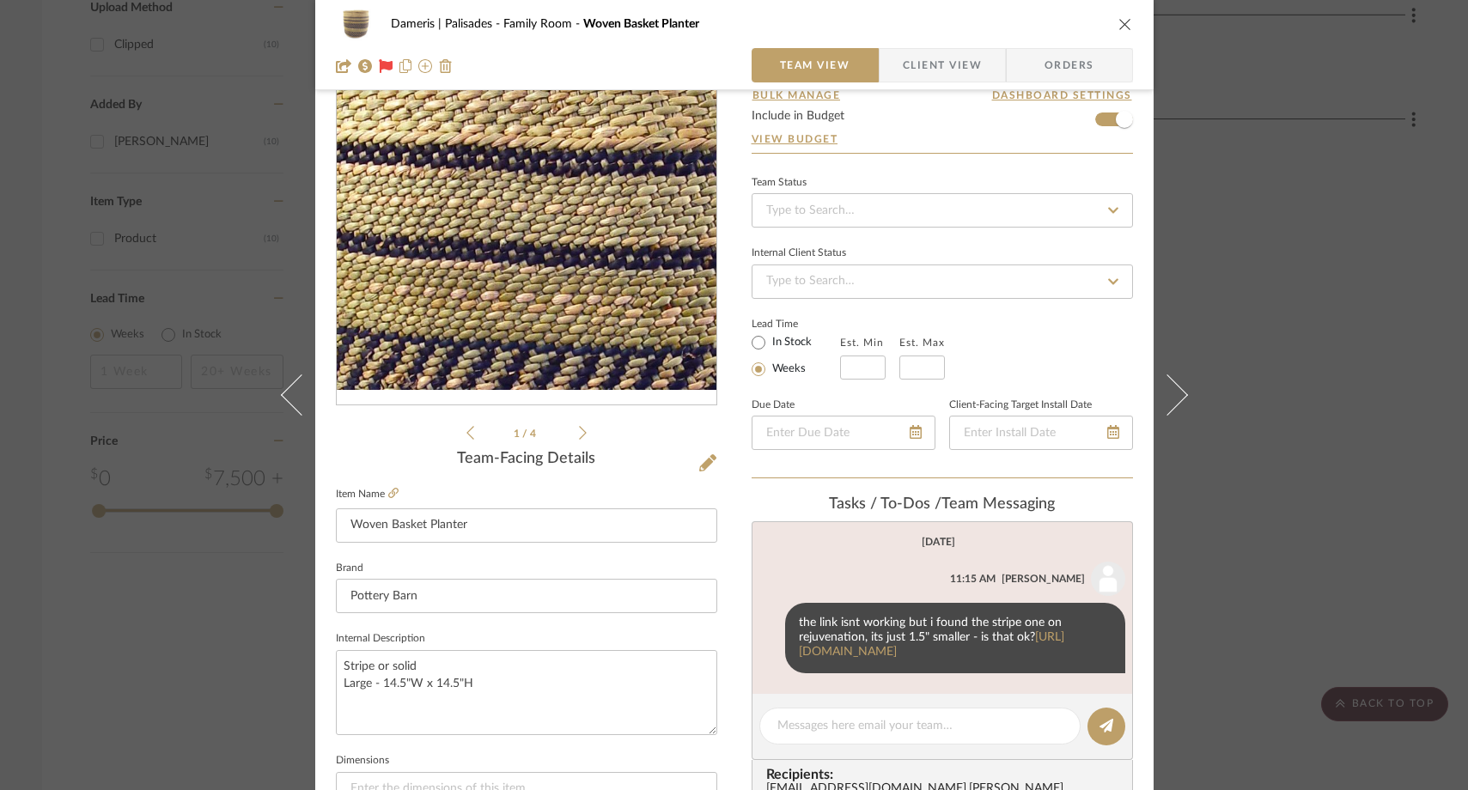
scroll to position [93, 0]
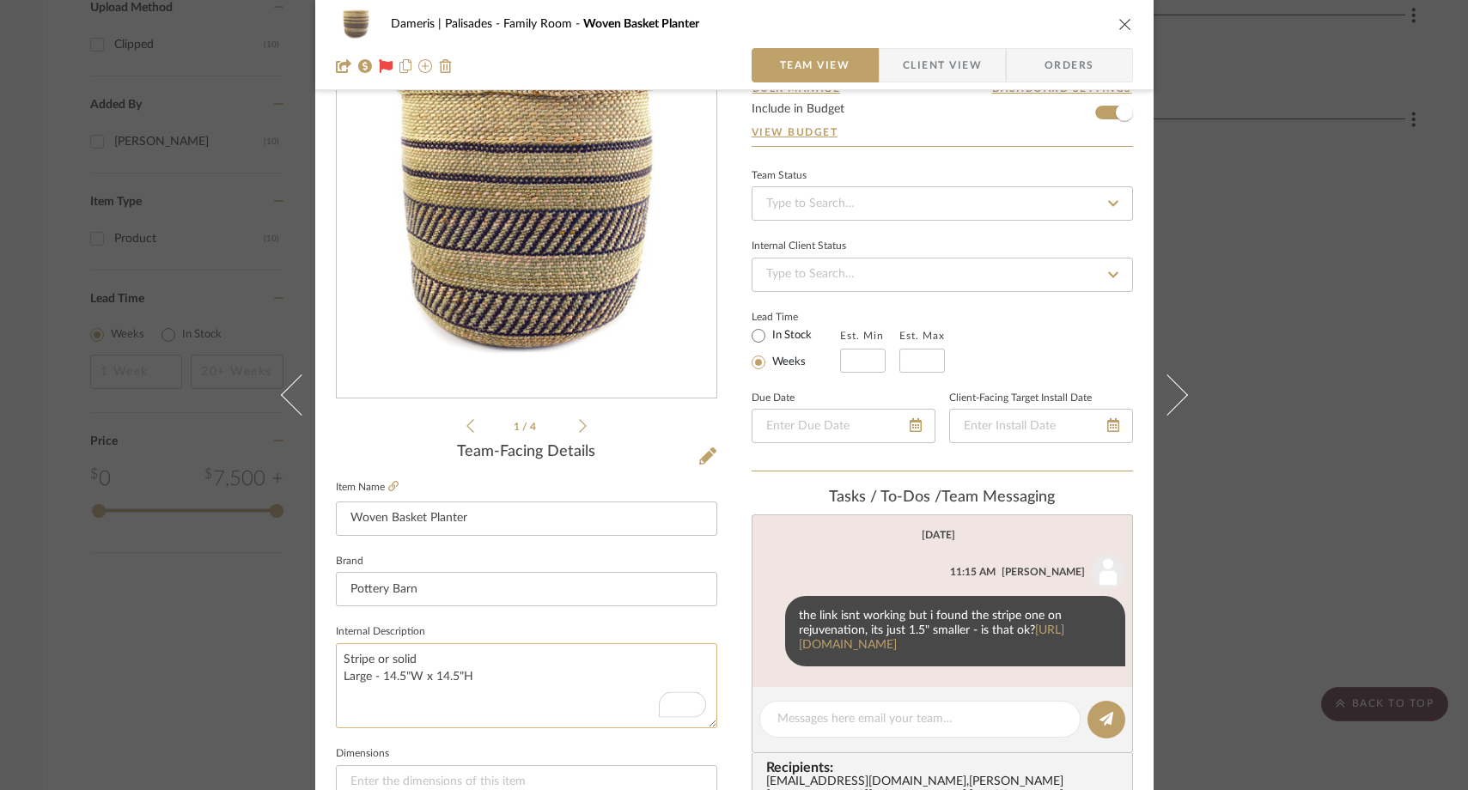
drag, startPoint x: 448, startPoint y: 677, endPoint x: 378, endPoint y: 678, distance: 70.4
click at [378, 678] on textarea "Stripe or solid Large - 14.5"W x 14.5"H" at bounding box center [526, 685] width 381 height 85
type textarea "Stripe or solid Large - 13x13"
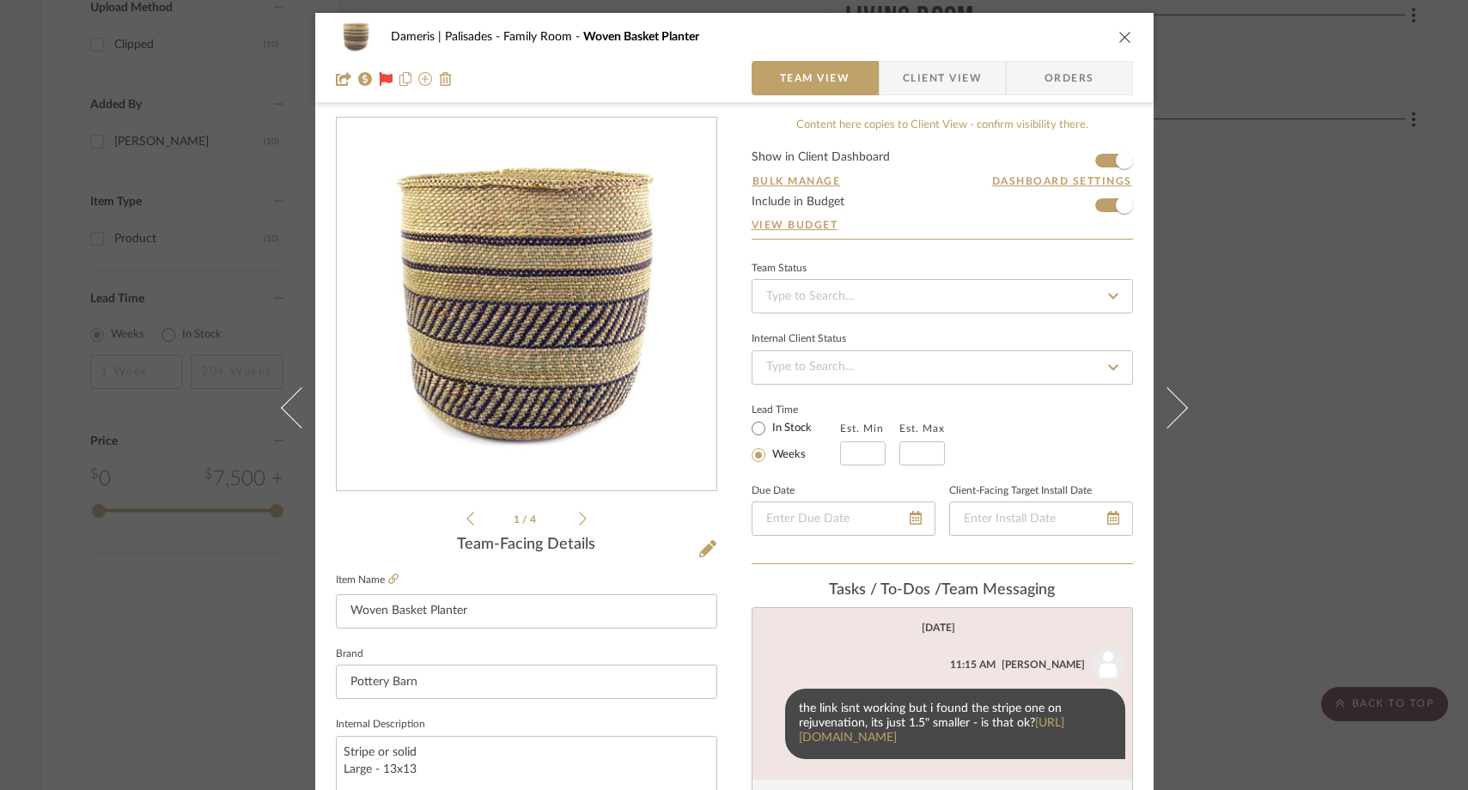
scroll to position [93, 0]
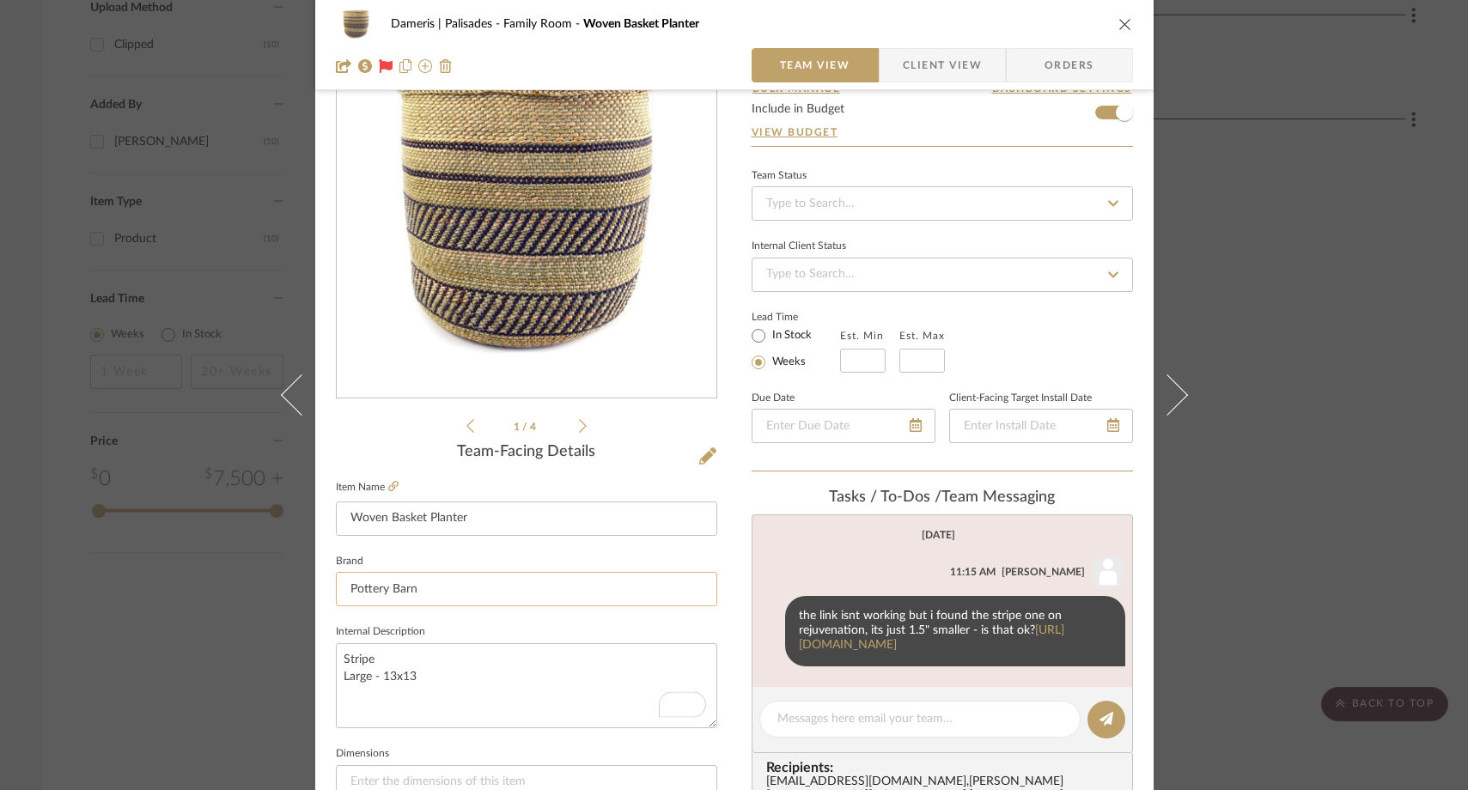
type textarea "Stripe Large - 13x13"
drag, startPoint x: 416, startPoint y: 589, endPoint x: 331, endPoint y: 583, distance: 84.4
click at [336, 583] on input "Pottery Barn" at bounding box center [526, 589] width 381 height 34
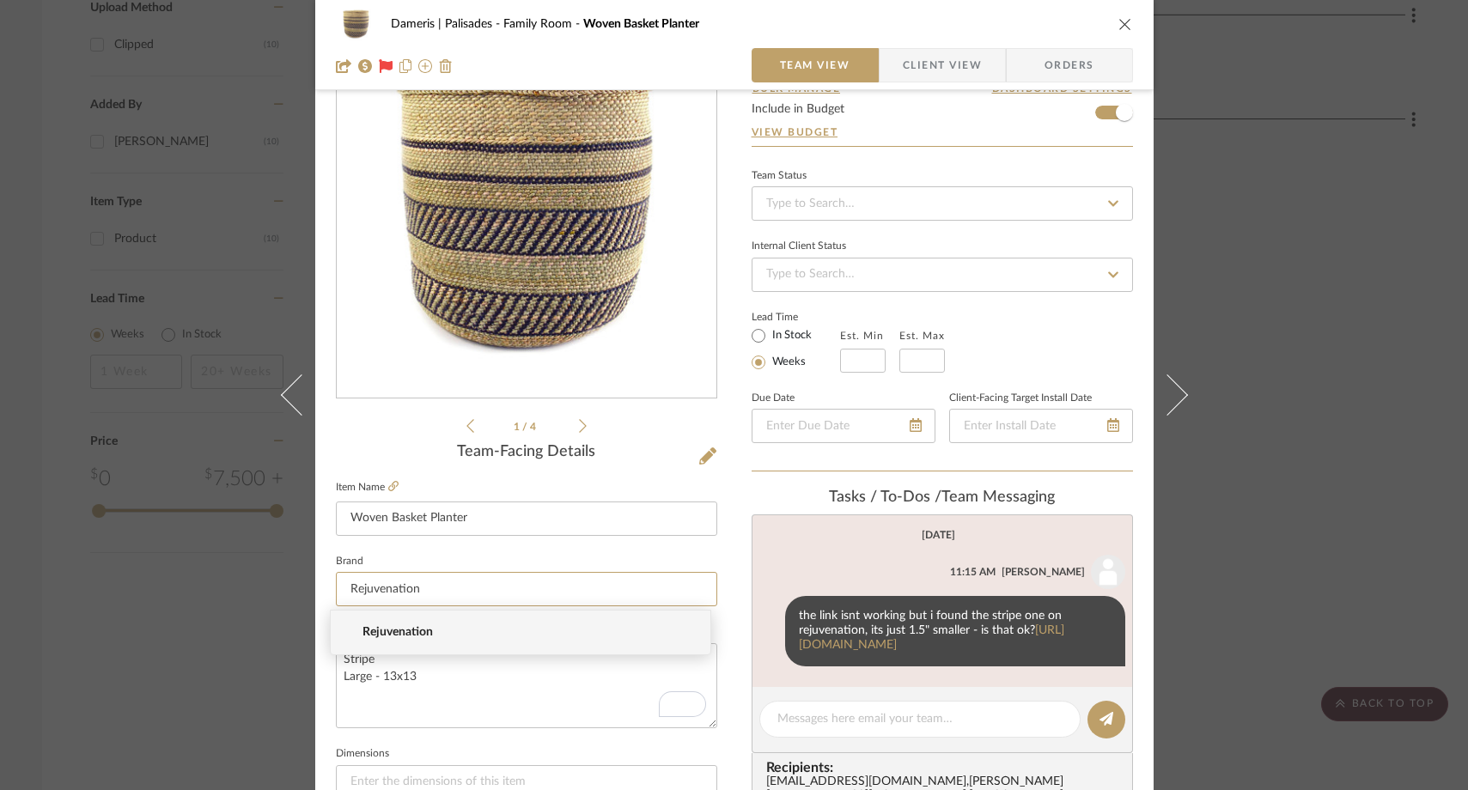
type input "Rejuvenation"
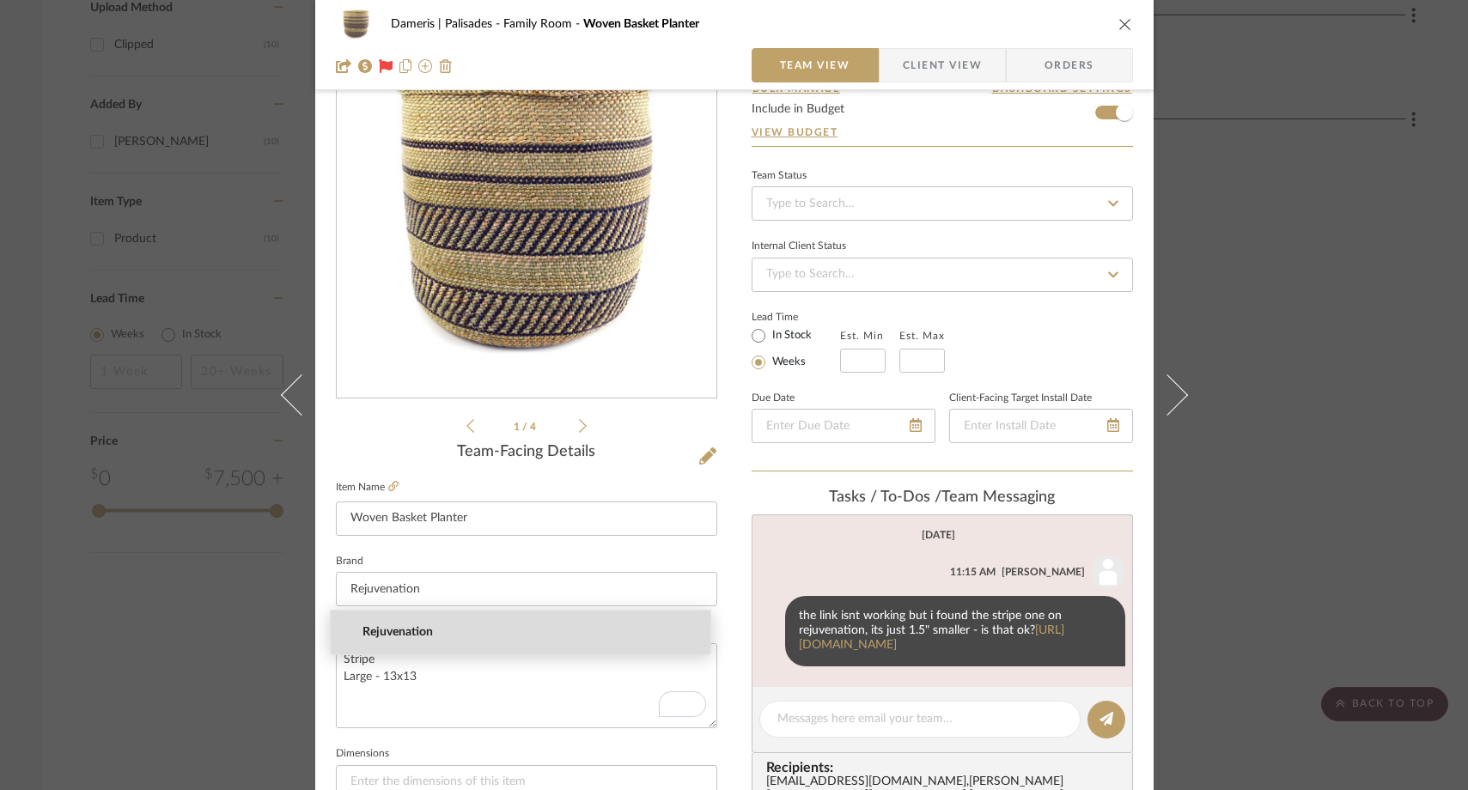
click at [378, 636] on span "Rejuvenation" at bounding box center [527, 632] width 330 height 15
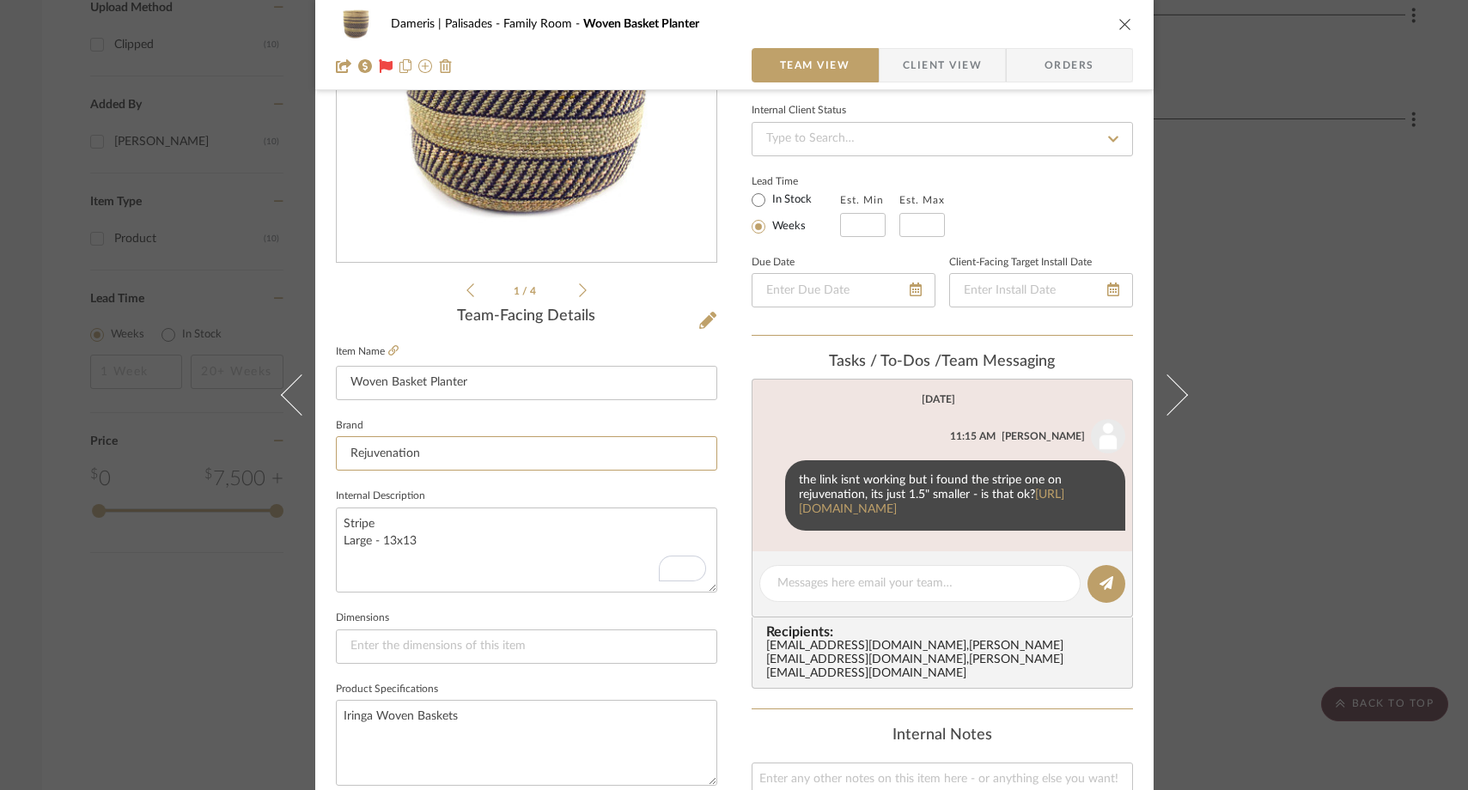
scroll to position [230, 0]
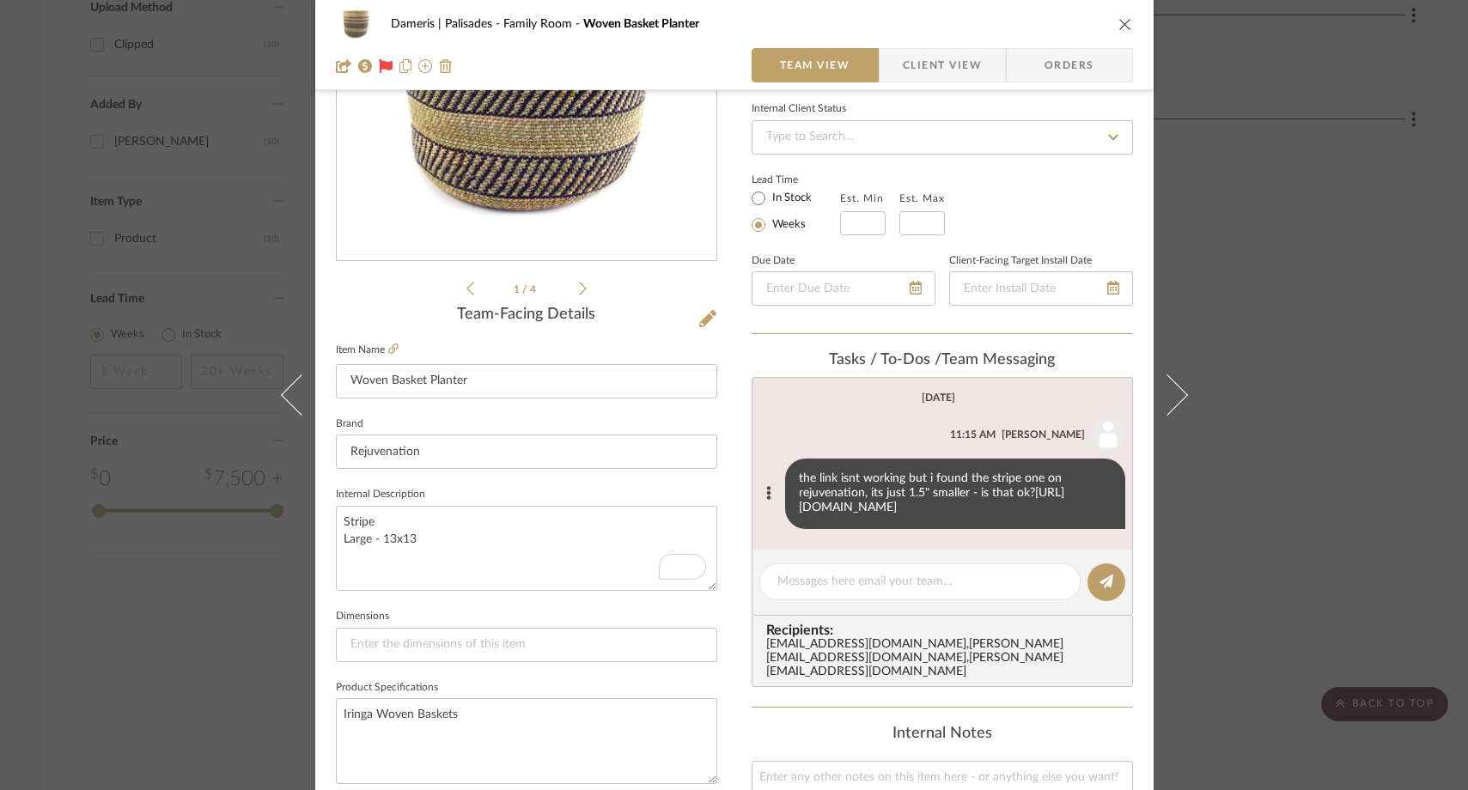
click at [799, 509] on link "https://www.rejuvenation.com/products/iringa-round-basket/?catalogId=84&sku=436…" at bounding box center [931, 500] width 265 height 27
click at [699, 323] on icon at bounding box center [707, 318] width 17 height 17
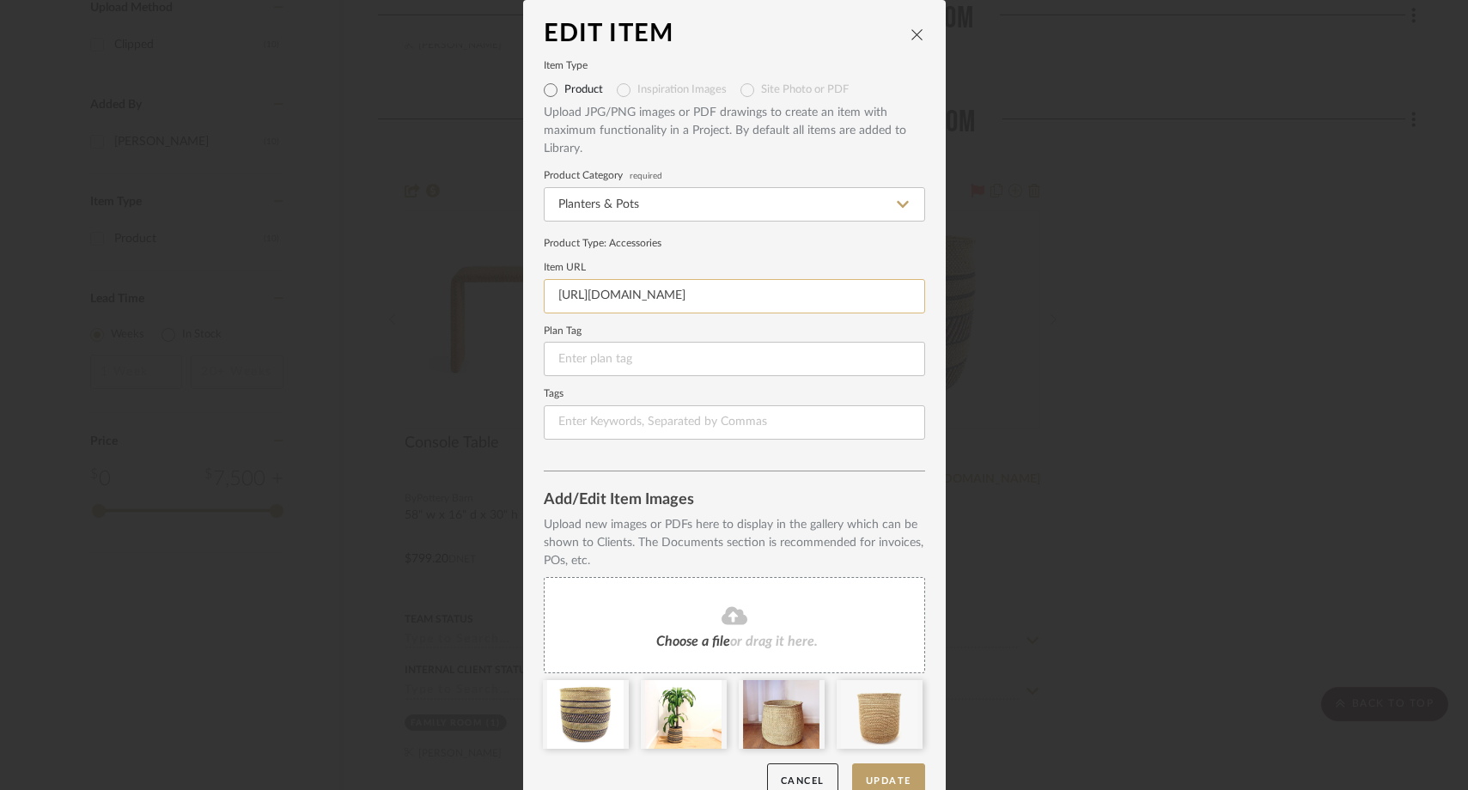
click at [642, 303] on input "https://www.potterybarn.com/products/iringa-woven-baskets/?catalogId=84&sku=936…" at bounding box center [734, 296] width 381 height 34
paste input "rejuvenation.com/products/iringa-round-basket/?catalogId=84&sku=4367816&cm_ven=…"
type input "https://www.rejuvenation.com/products/iringa-round-basket/?catalogId=84&sku=436…"
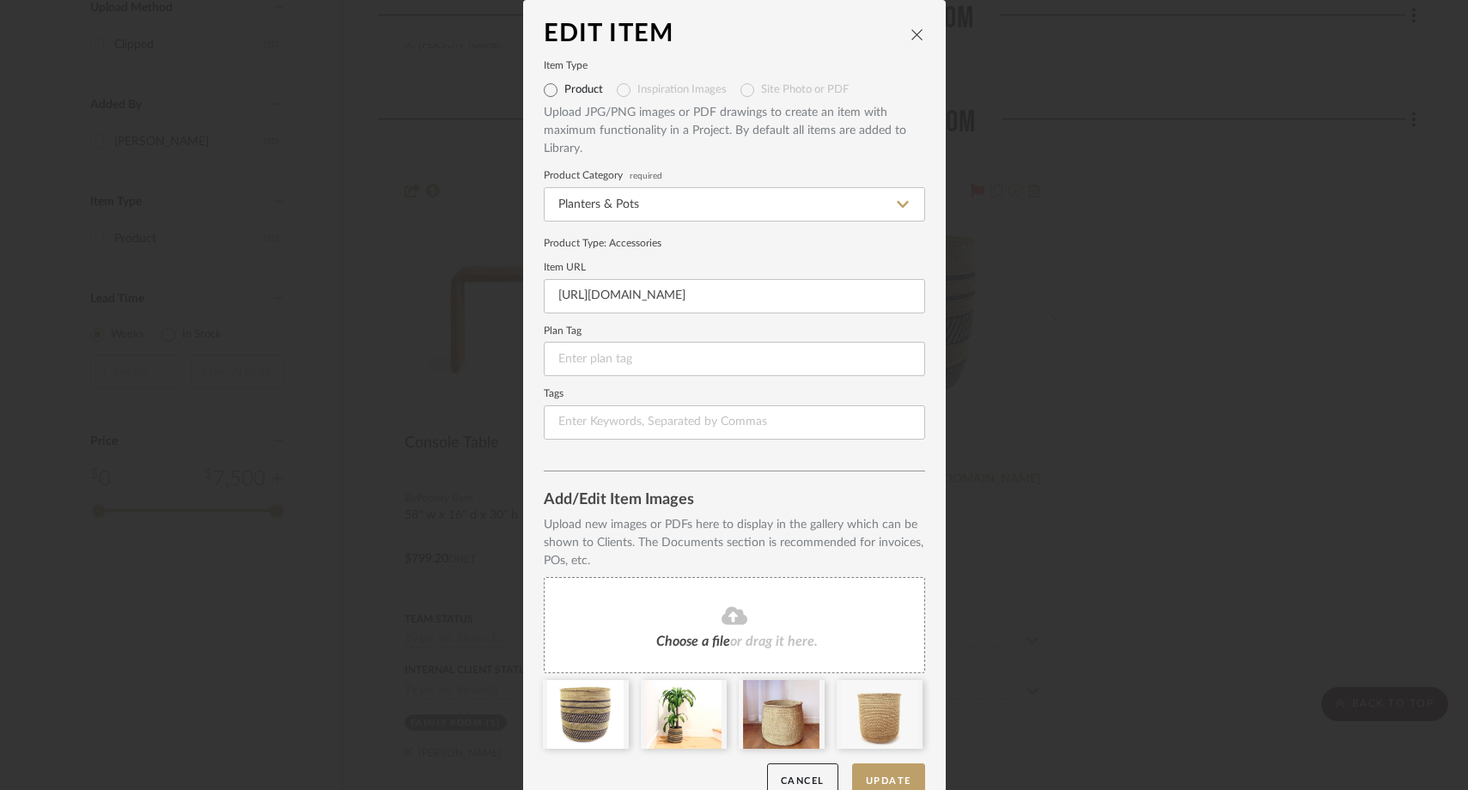
click at [640, 393] on label "Tags" at bounding box center [734, 394] width 381 height 9
click at [910, 28] on icon "close" at bounding box center [917, 34] width 14 height 14
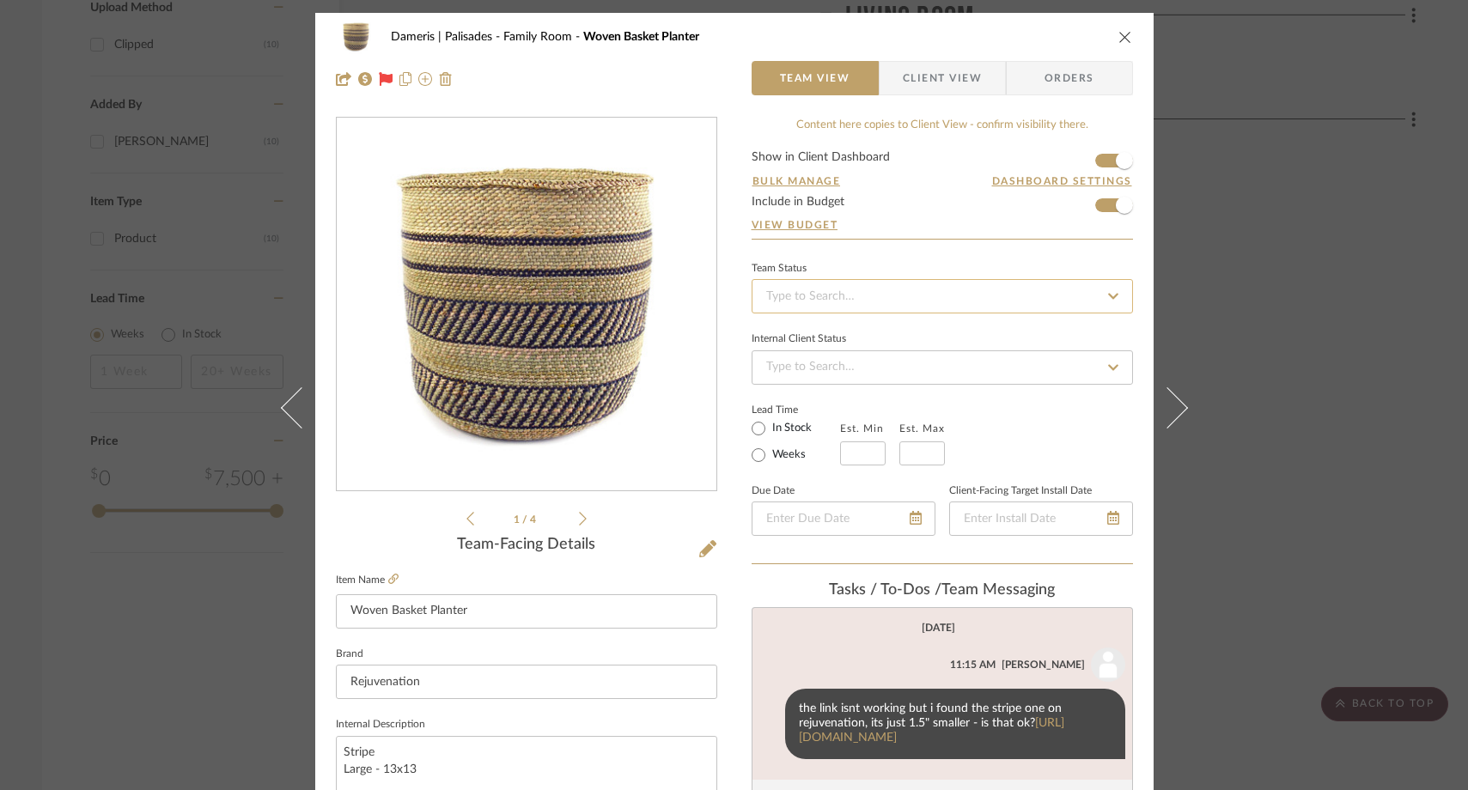
click at [818, 298] on input at bounding box center [941, 296] width 381 height 34
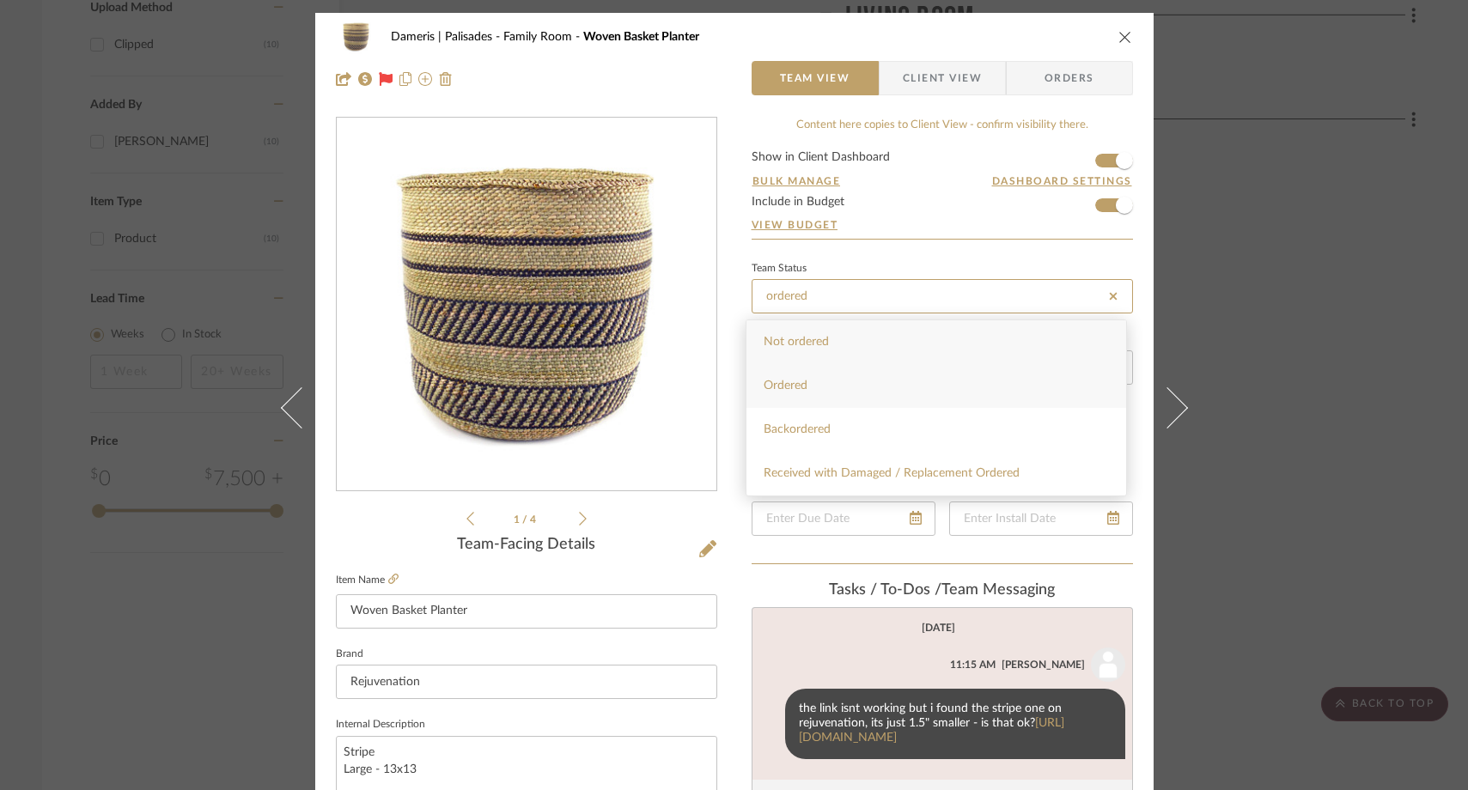
type input "ordered"
click at [796, 381] on span "Ordered" at bounding box center [785, 386] width 44 height 12
type input "[DATE]"
type input "Ordered"
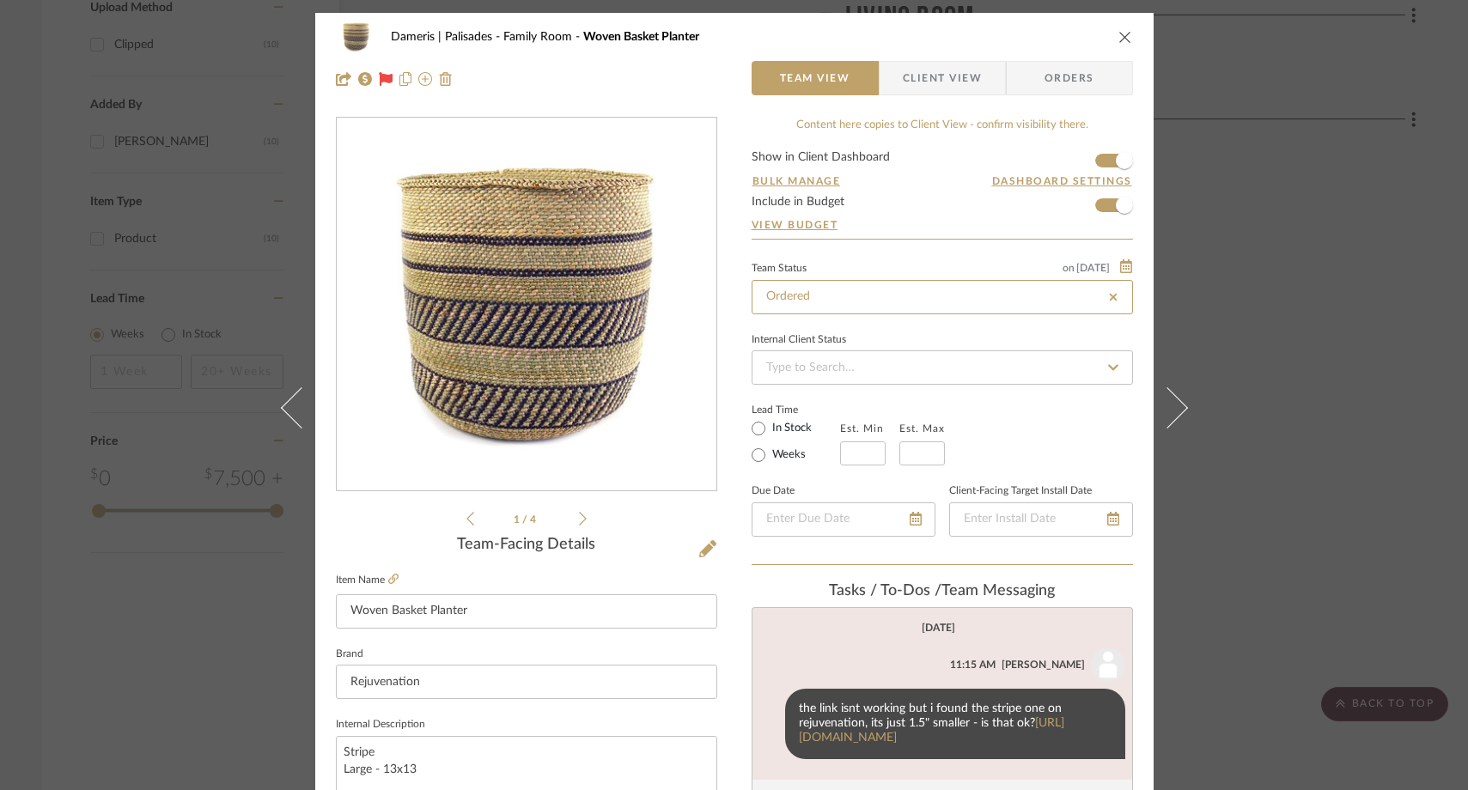
type input "[DATE]"
type input "Ordered"
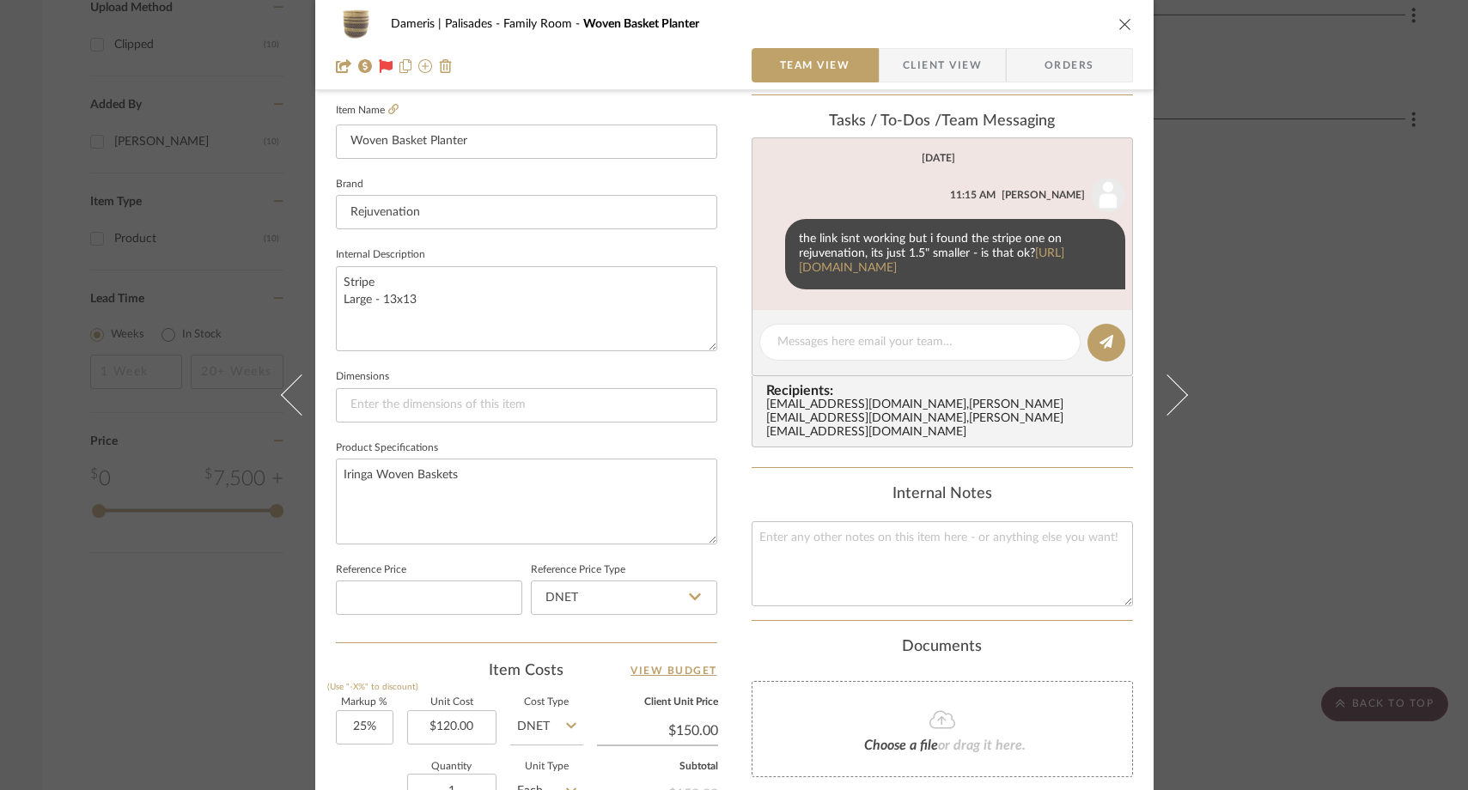
scroll to position [514, 0]
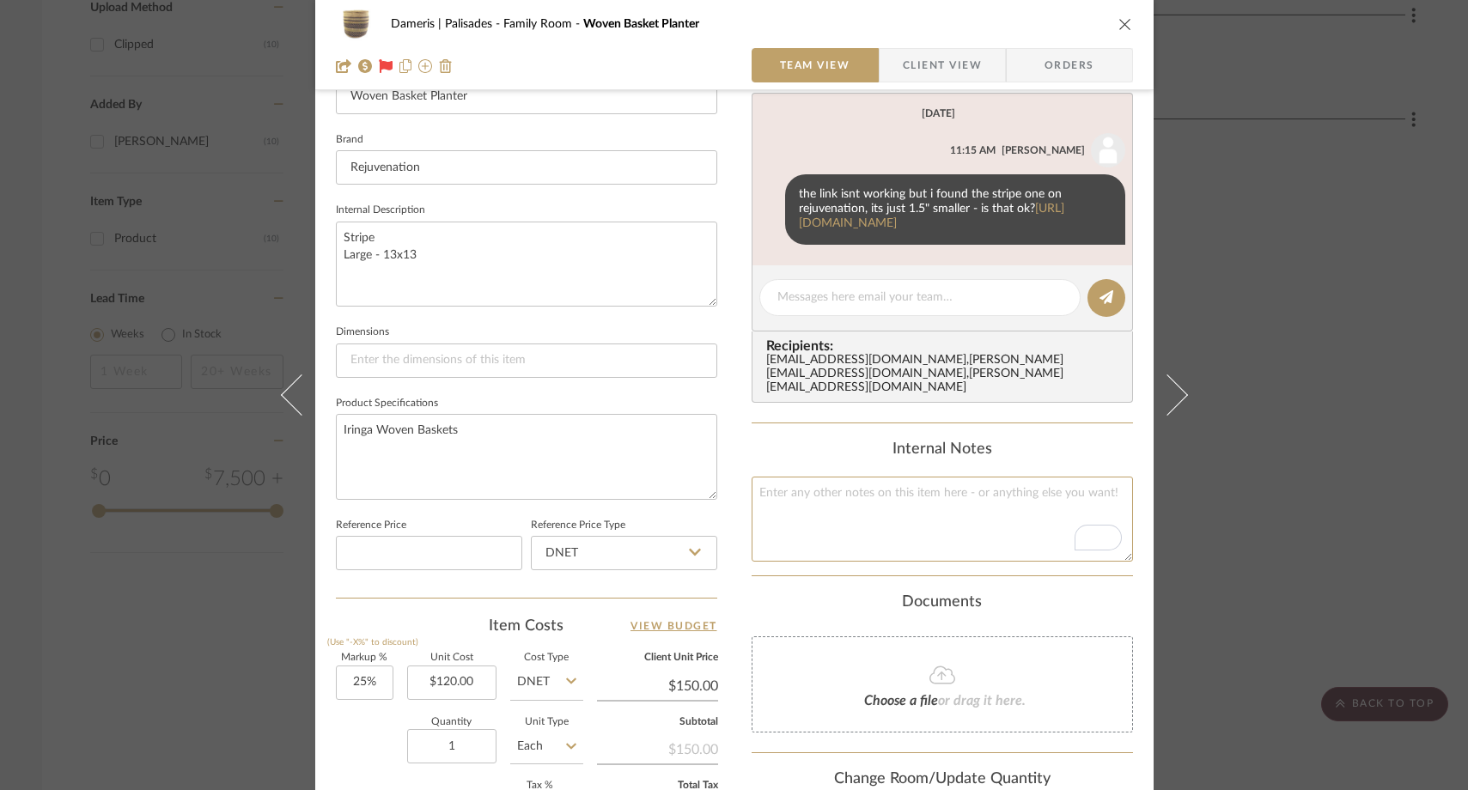
drag, startPoint x: 812, startPoint y: 647, endPoint x: 830, endPoint y: 401, distance: 247.1
click at [830, 401] on div "Content here copies to Client View - confirm visibility there. Show in Client D…" at bounding box center [941, 308] width 381 height 1413
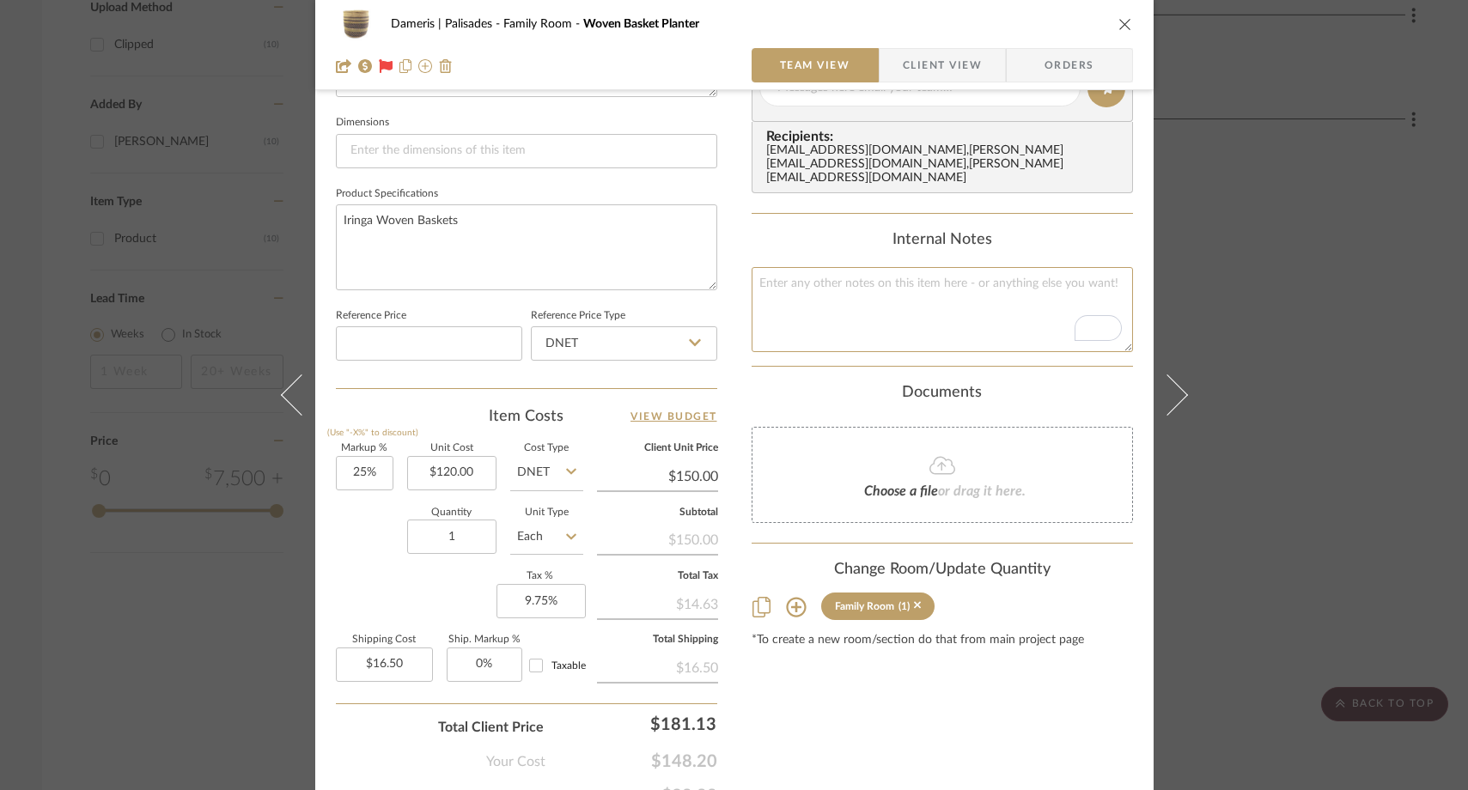
scroll to position [763, 0]
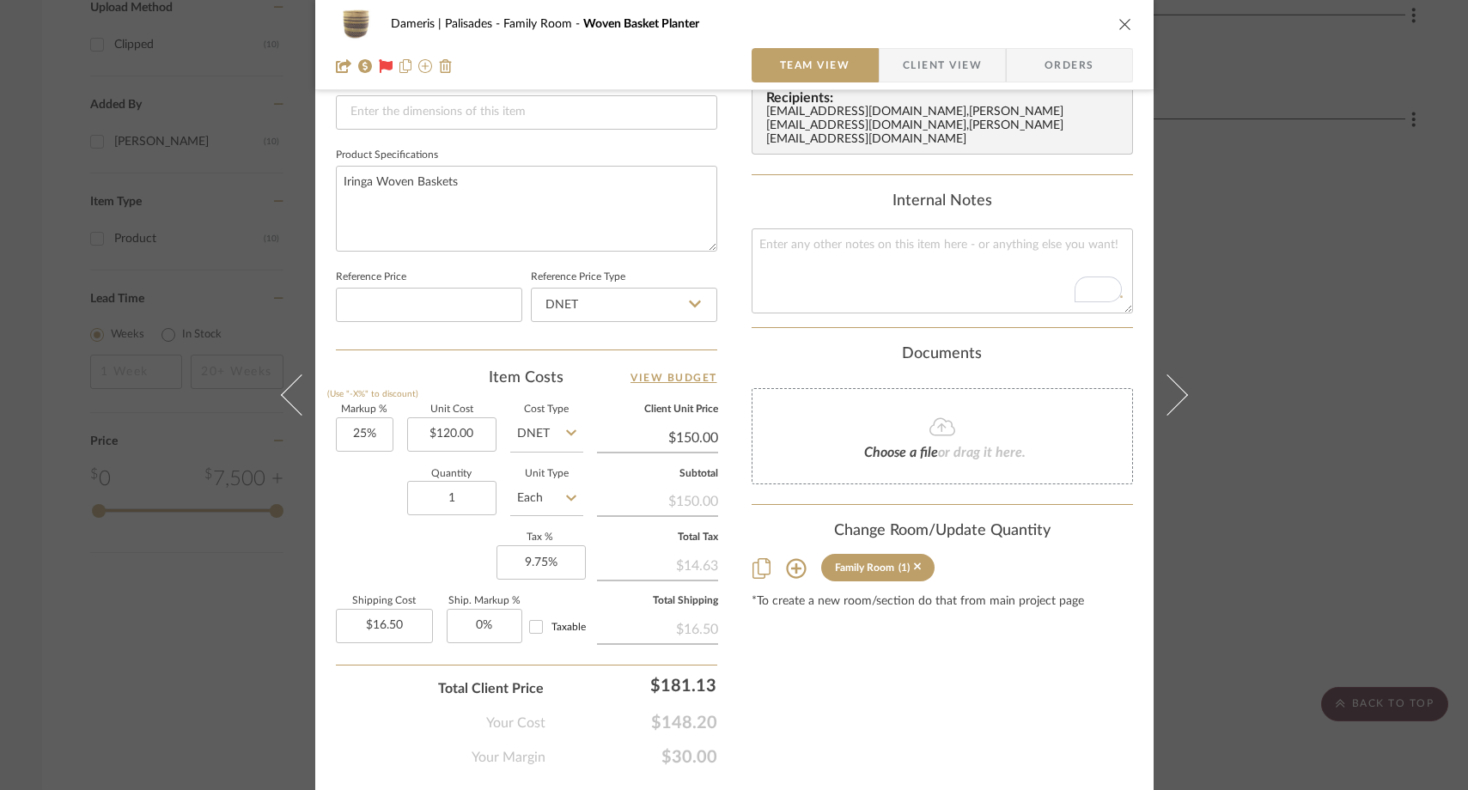
click at [799, 484] on div "Choose a file or drag it here." at bounding box center [941, 436] width 381 height 96
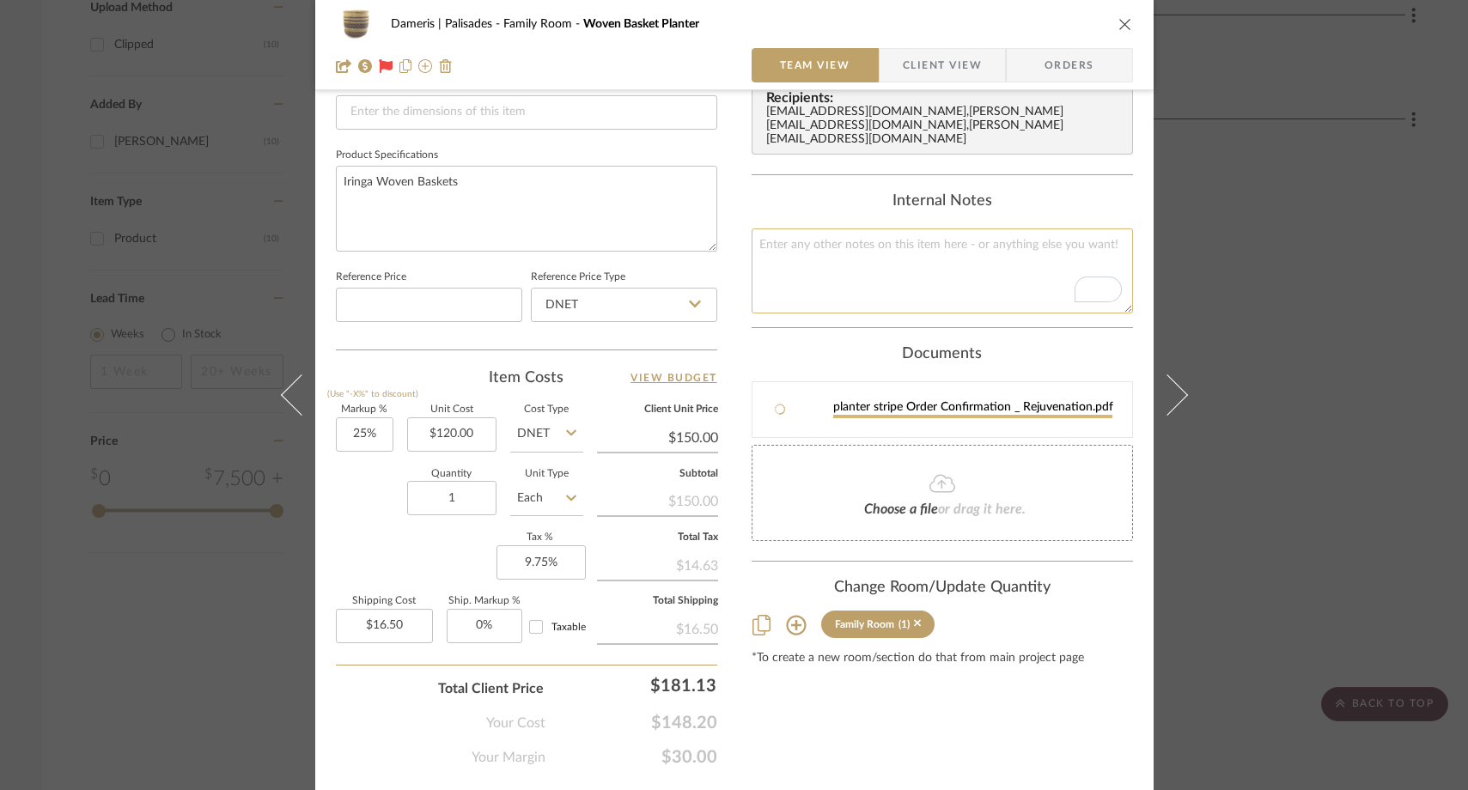
click at [921, 313] on textarea "To enrich screen reader interactions, please activate Accessibility in Grammarl…" at bounding box center [941, 270] width 381 height 85
type textarea "ETA Oct 15th"
click at [845, 364] on div "Documents" at bounding box center [941, 354] width 381 height 19
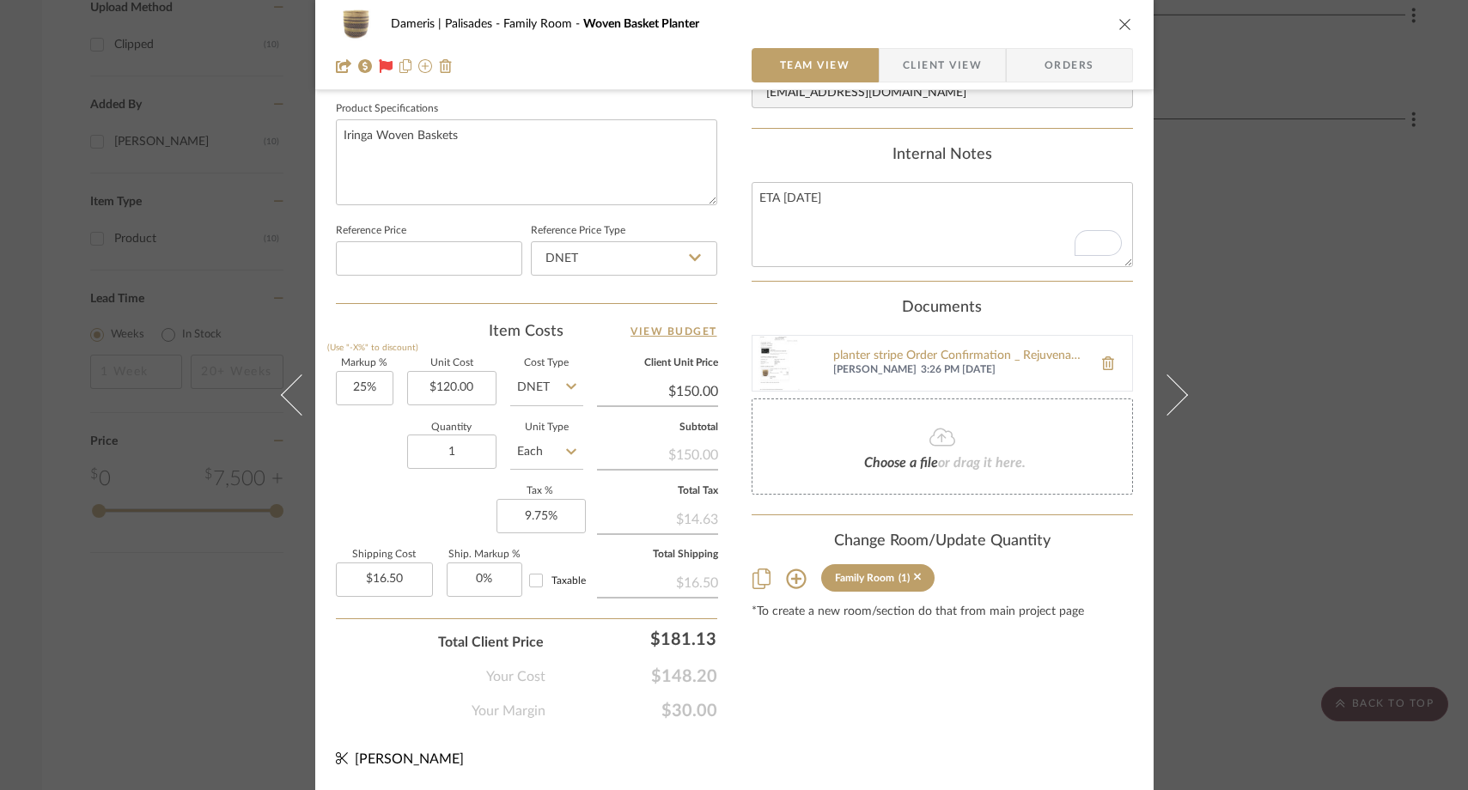
click at [168, 599] on div "Dameris | Palisades Family Room Woven Basket Planter Team View Client View Orde…" at bounding box center [734, 395] width 1468 height 790
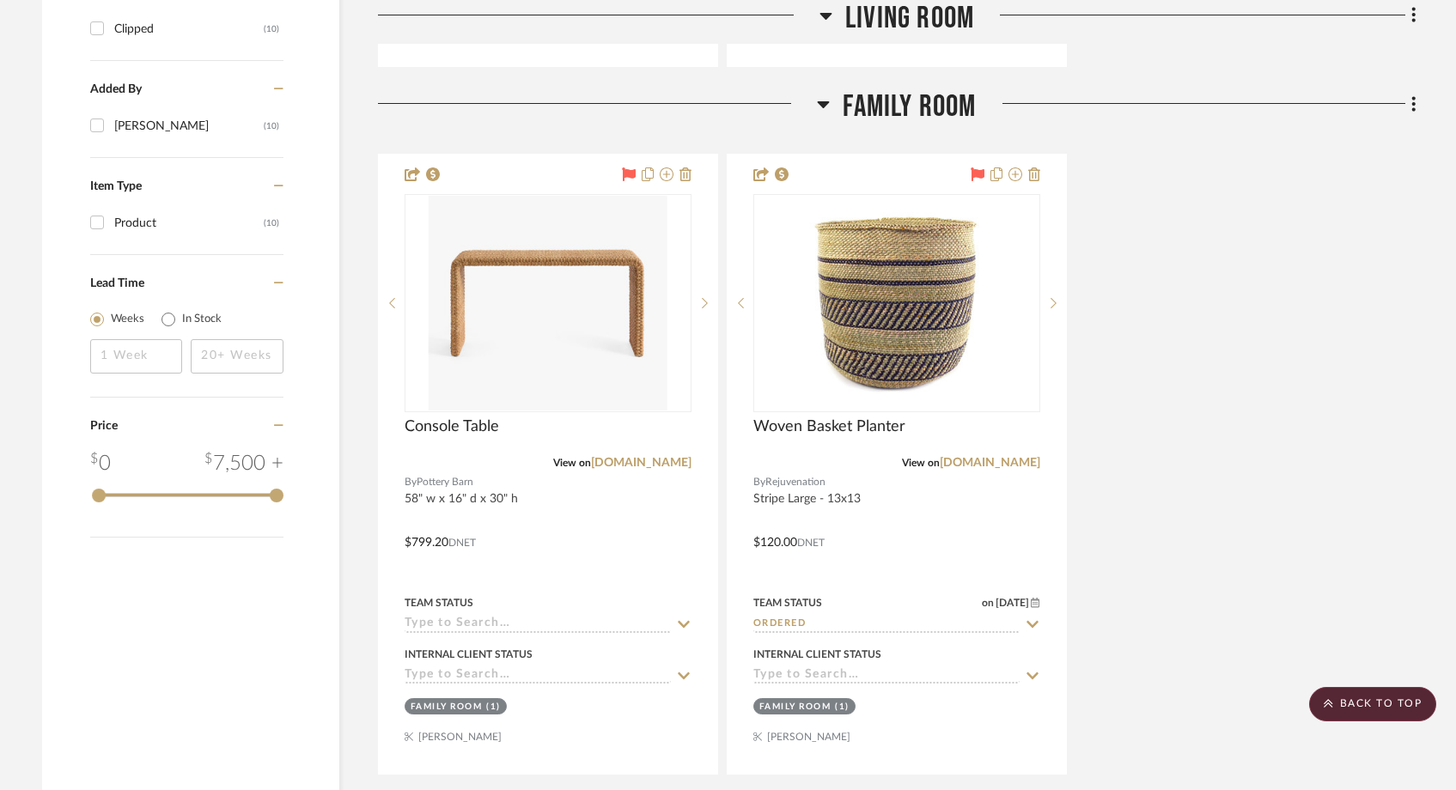
scroll to position [1794, 0]
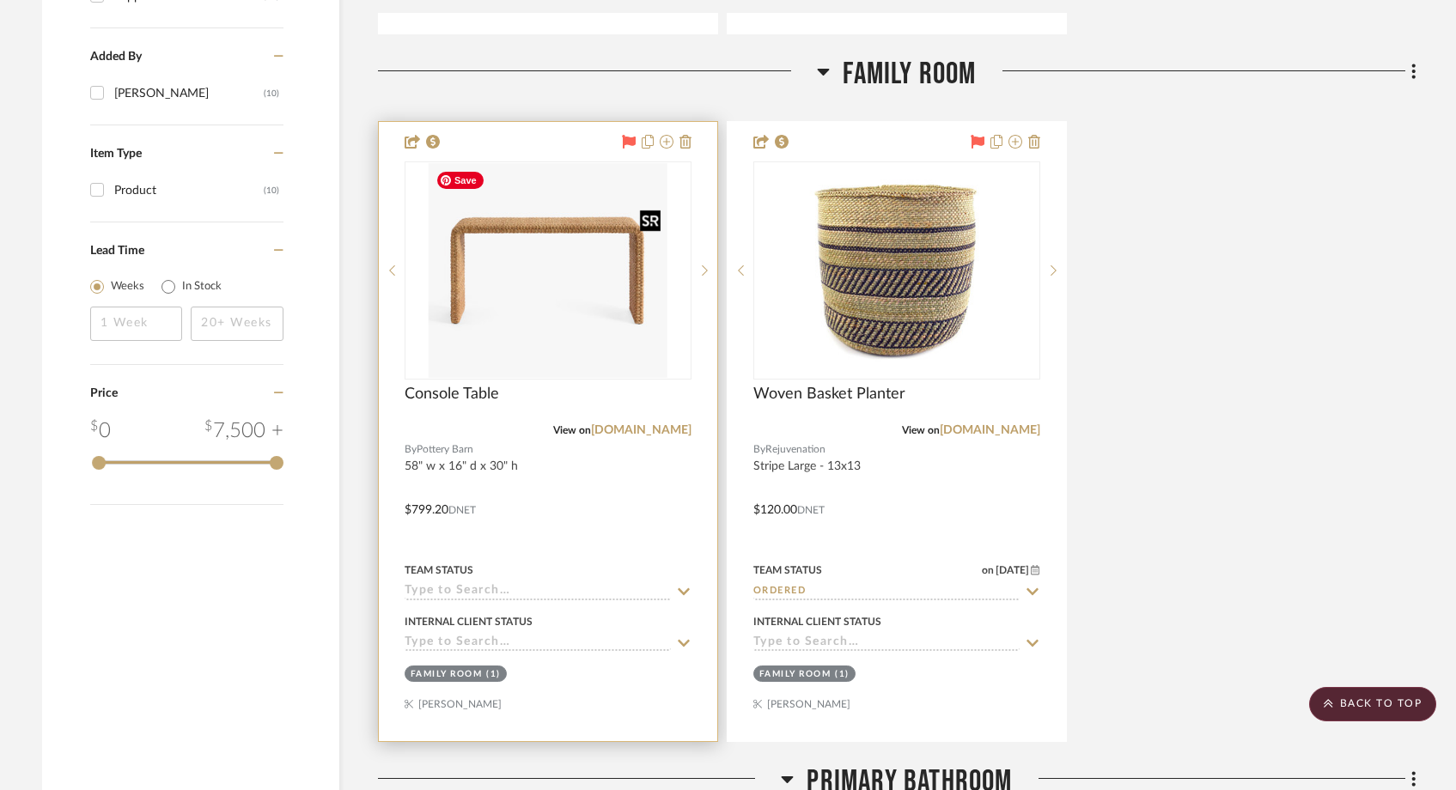
click at [516, 306] on img "0" at bounding box center [548, 270] width 239 height 215
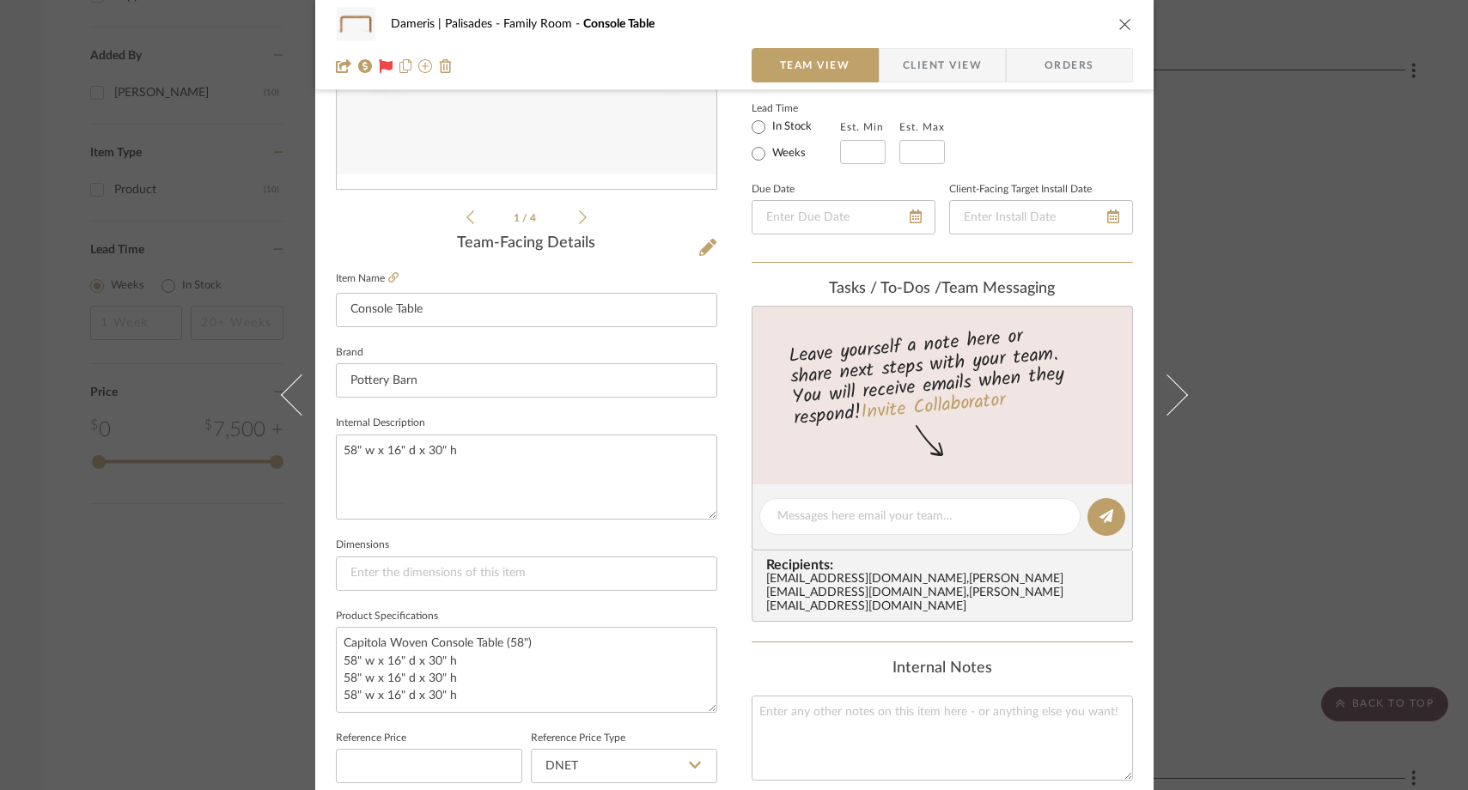
scroll to position [246, 0]
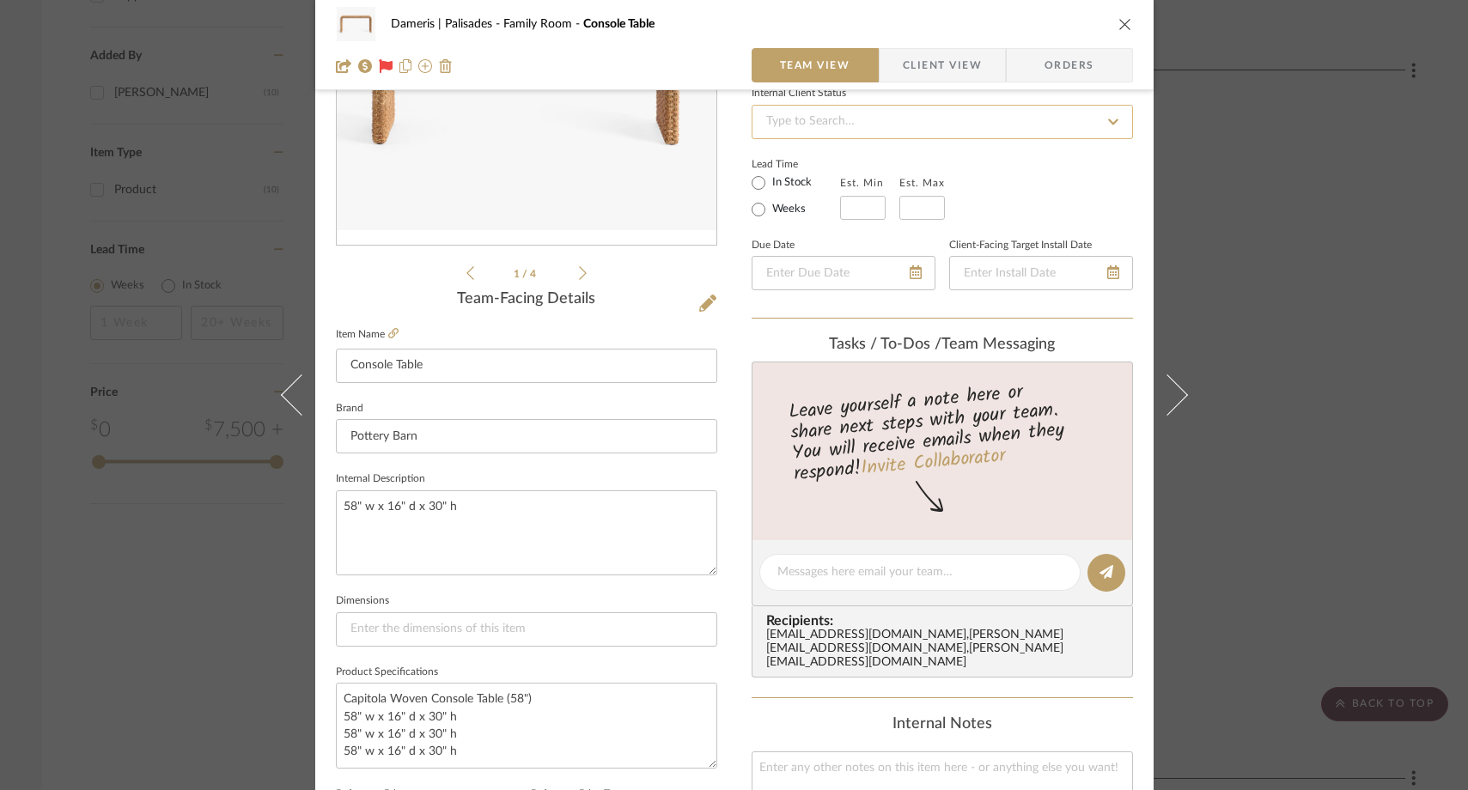
click at [909, 125] on input at bounding box center [941, 122] width 381 height 34
type input "ordered"
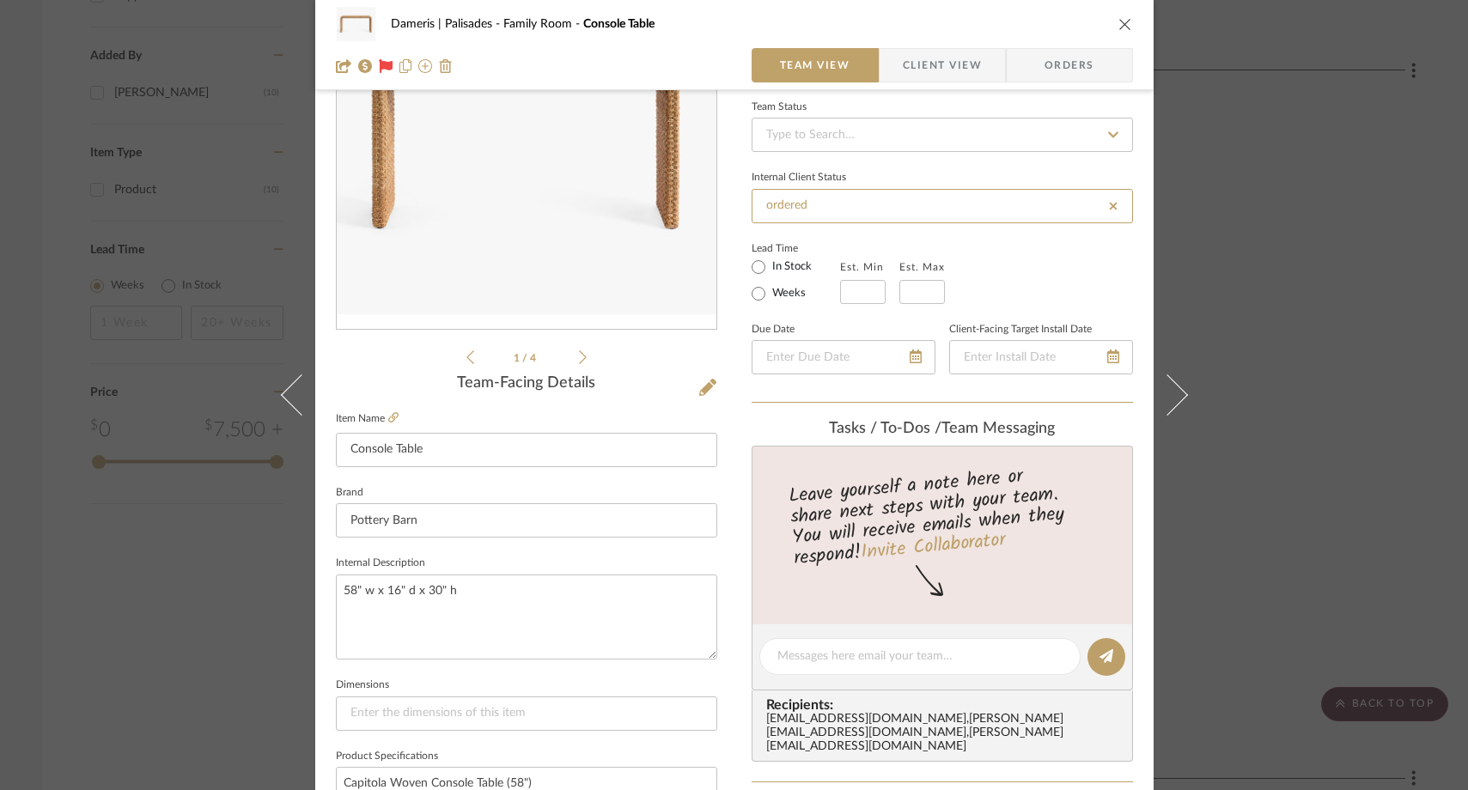
scroll to position [141, 0]
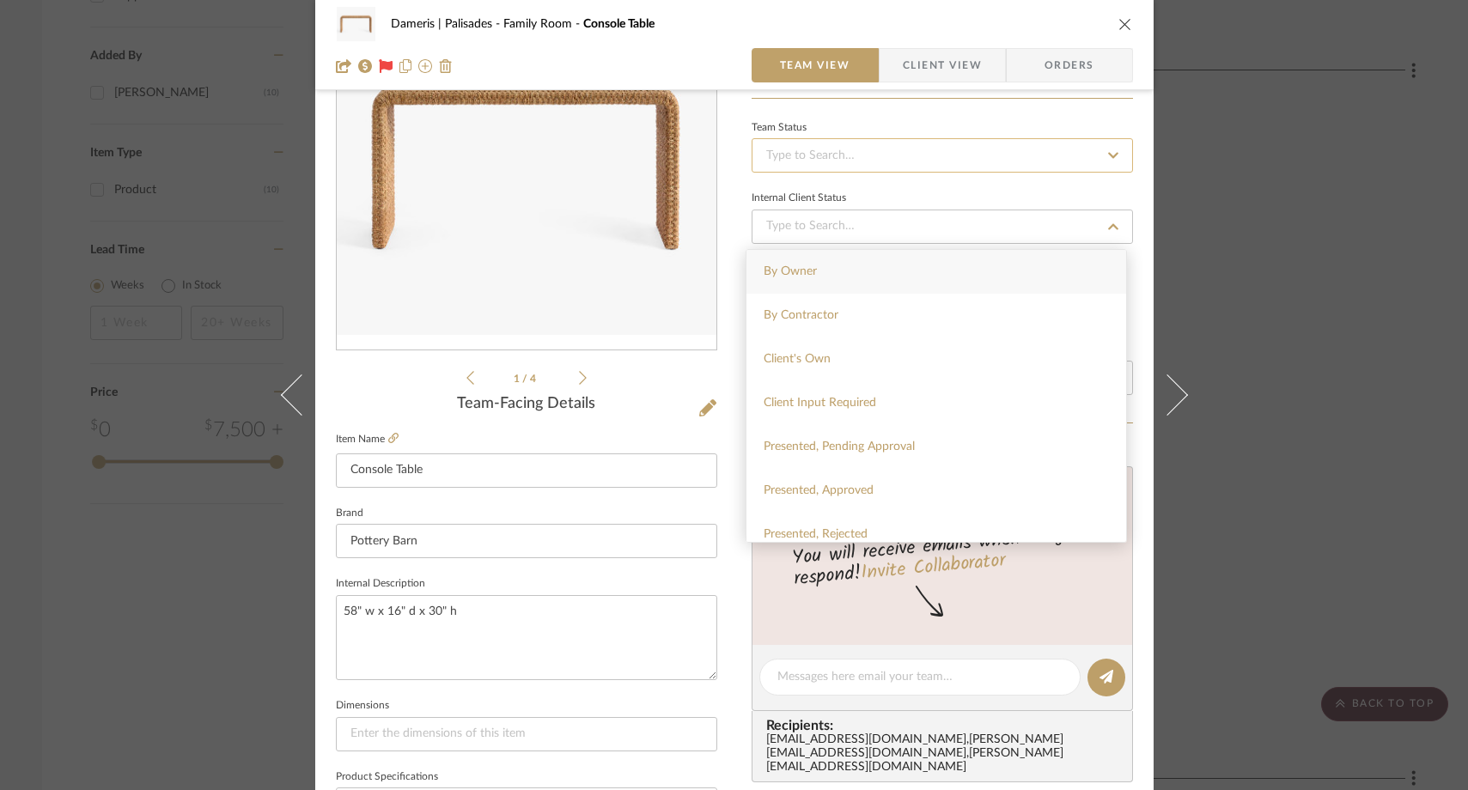
click at [814, 155] on input at bounding box center [941, 155] width 381 height 34
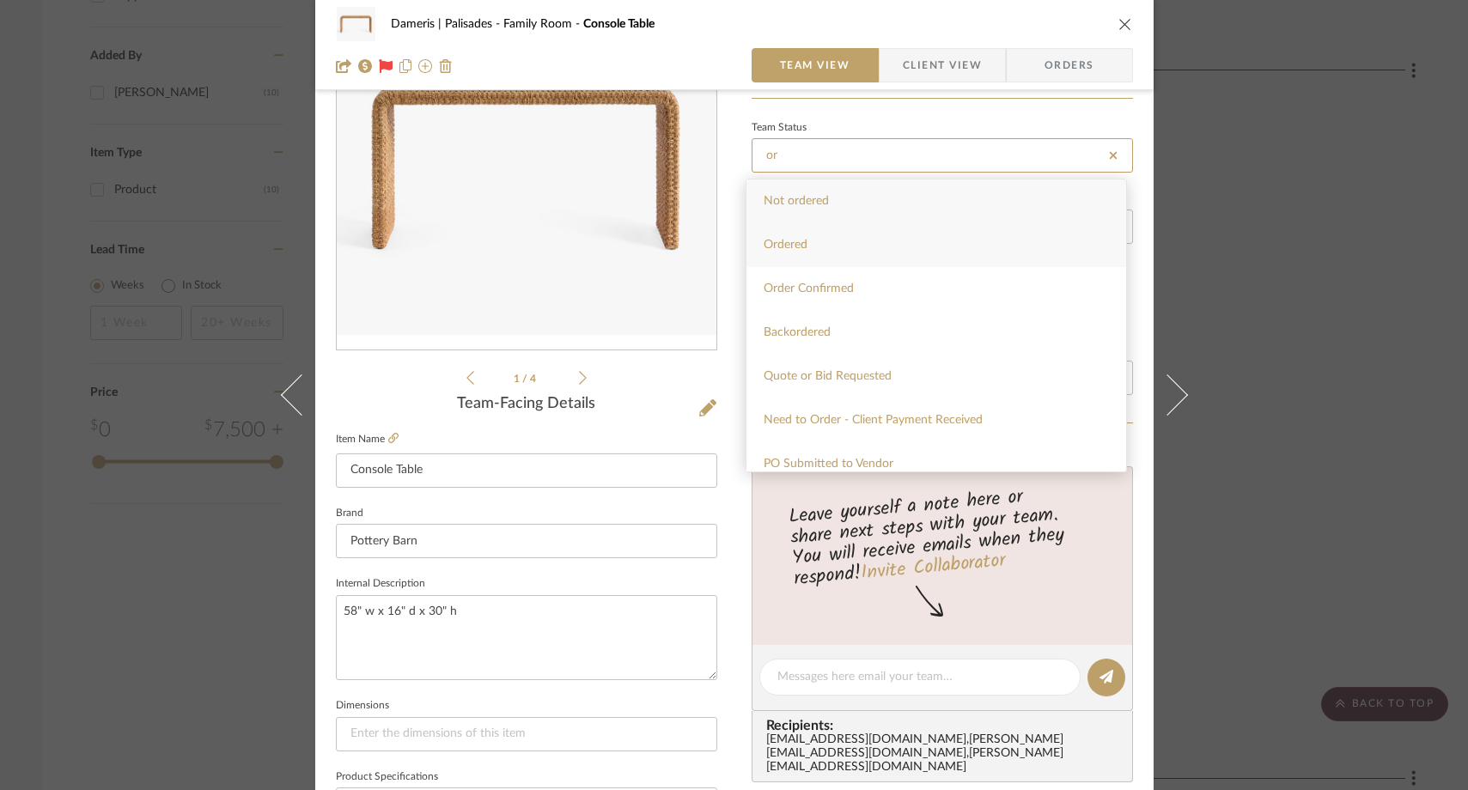
type input "or"
click at [792, 242] on span "Ordered" at bounding box center [785, 245] width 44 height 12
type input "[DATE]"
type input "Ordered"
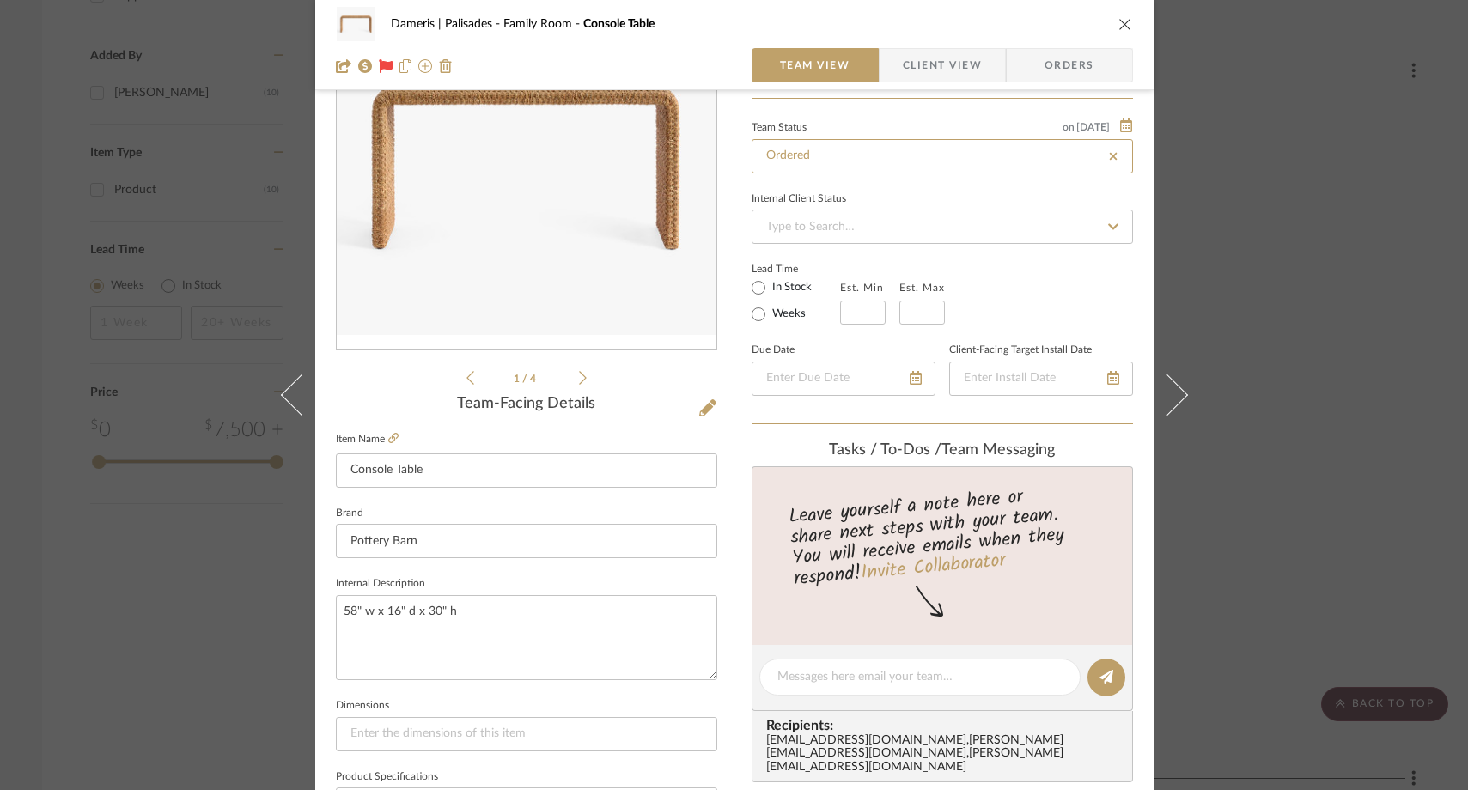
type input "[DATE]"
type input "Ordered"
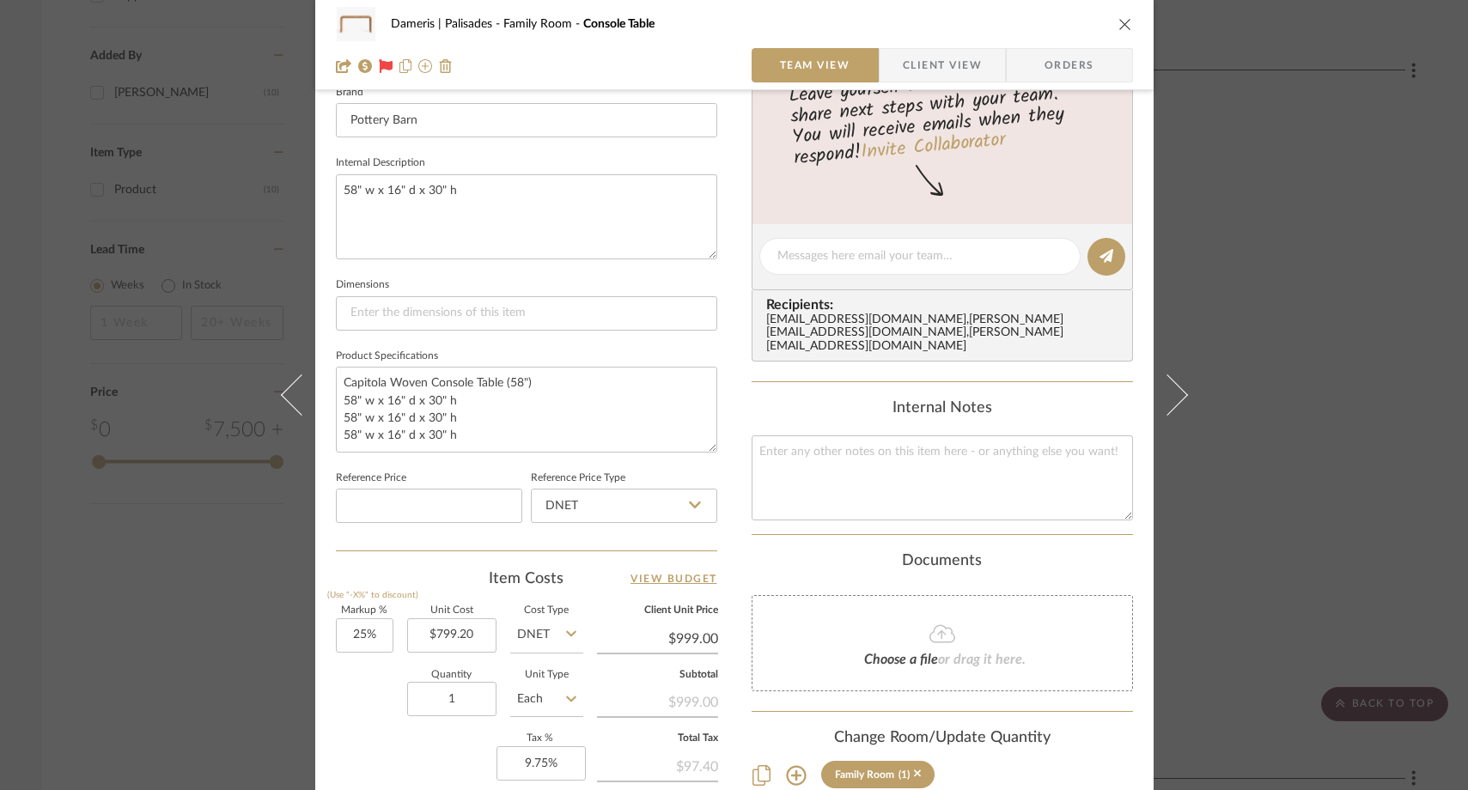
scroll to position [574, 0]
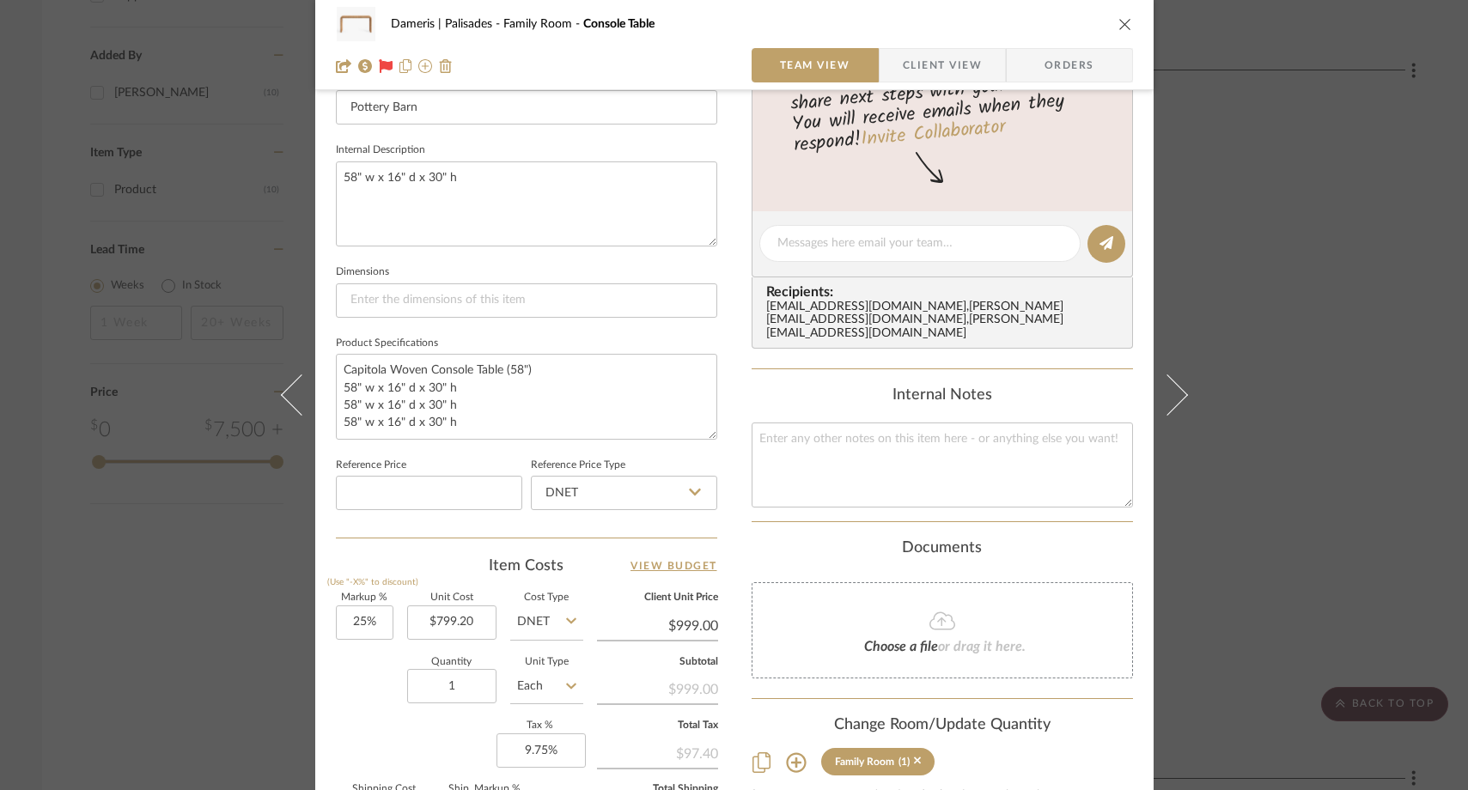
click at [818, 602] on div "Choose a file or drag it here." at bounding box center [941, 630] width 381 height 96
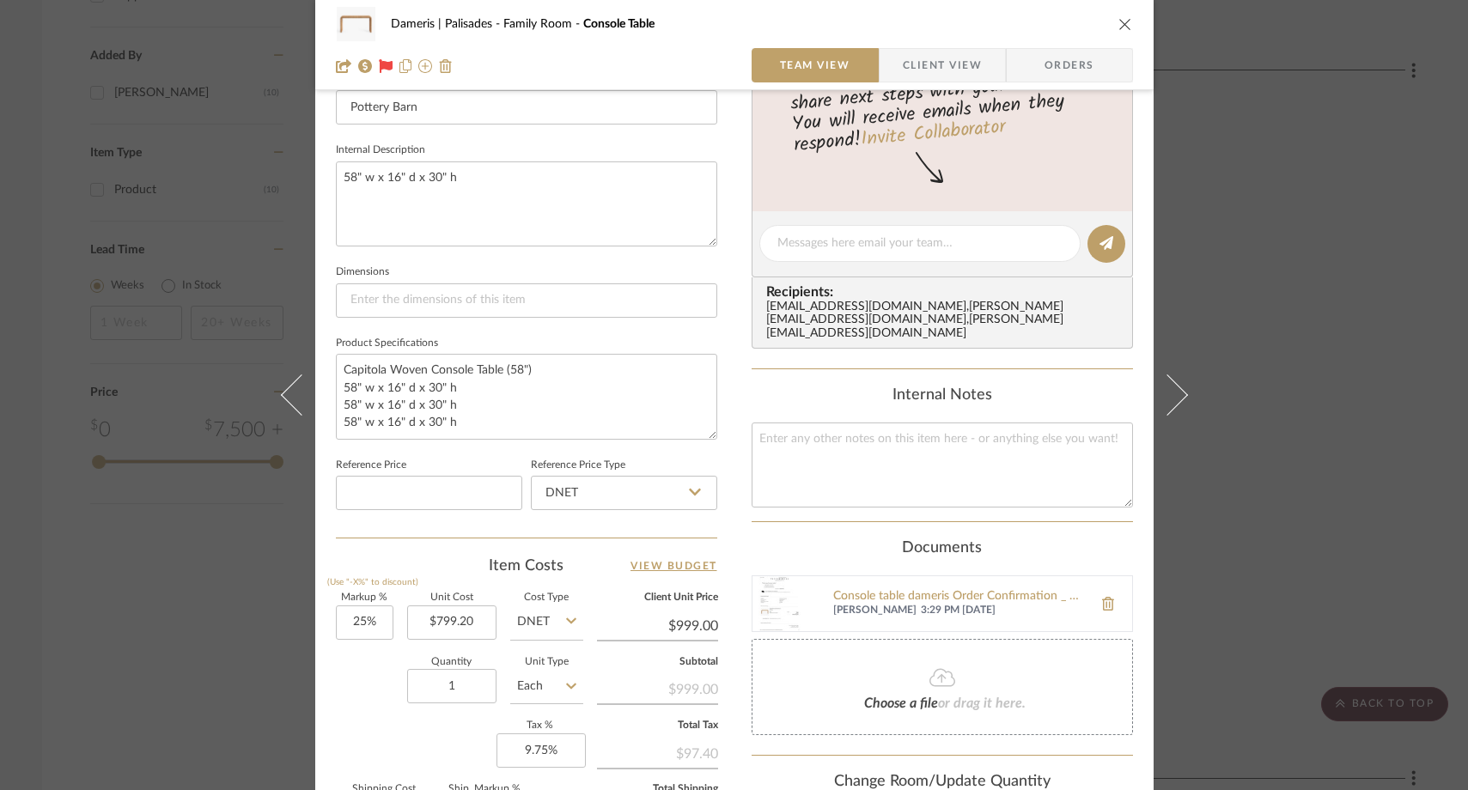
click at [1120, 25] on icon "close" at bounding box center [1125, 24] width 14 height 14
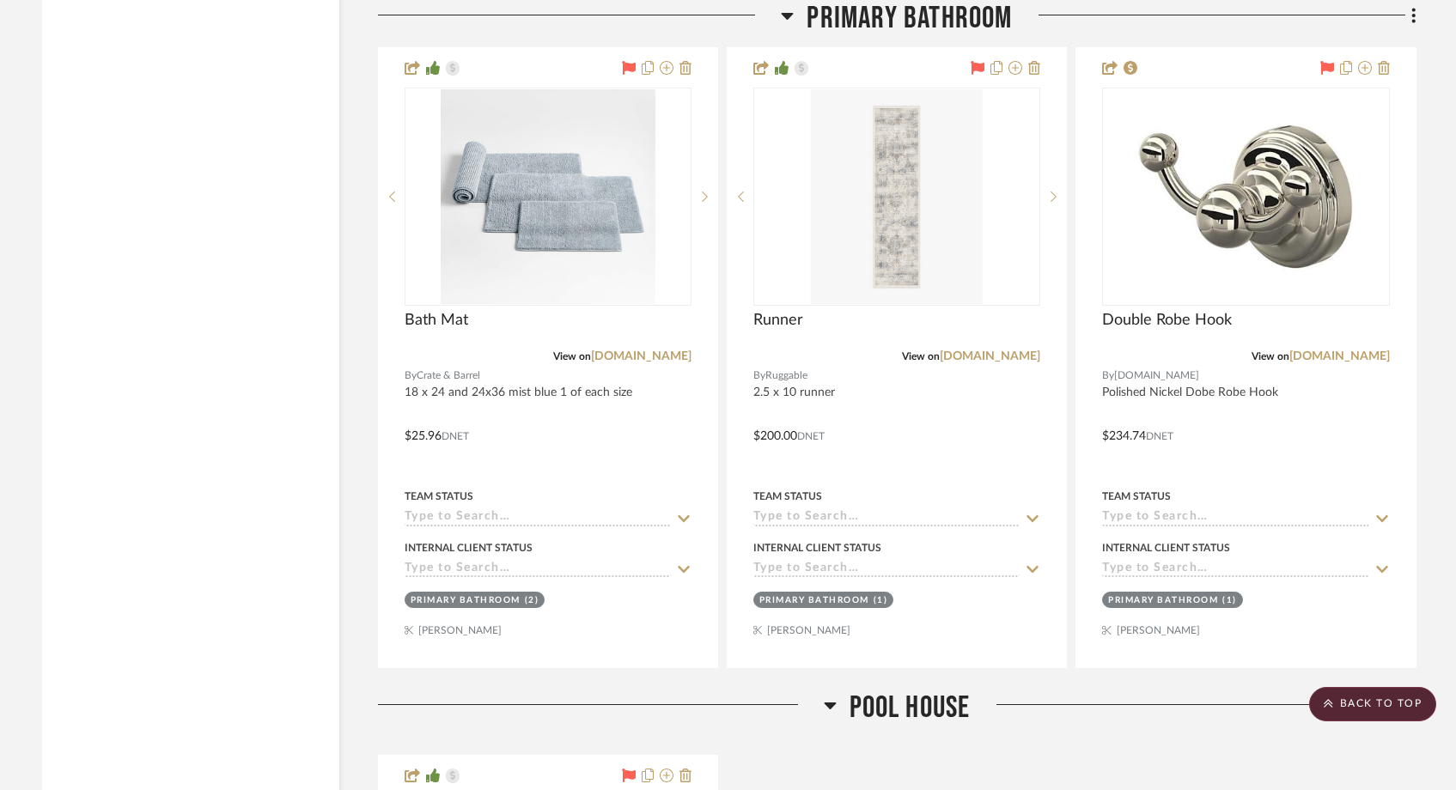
scroll to position [2576, 0]
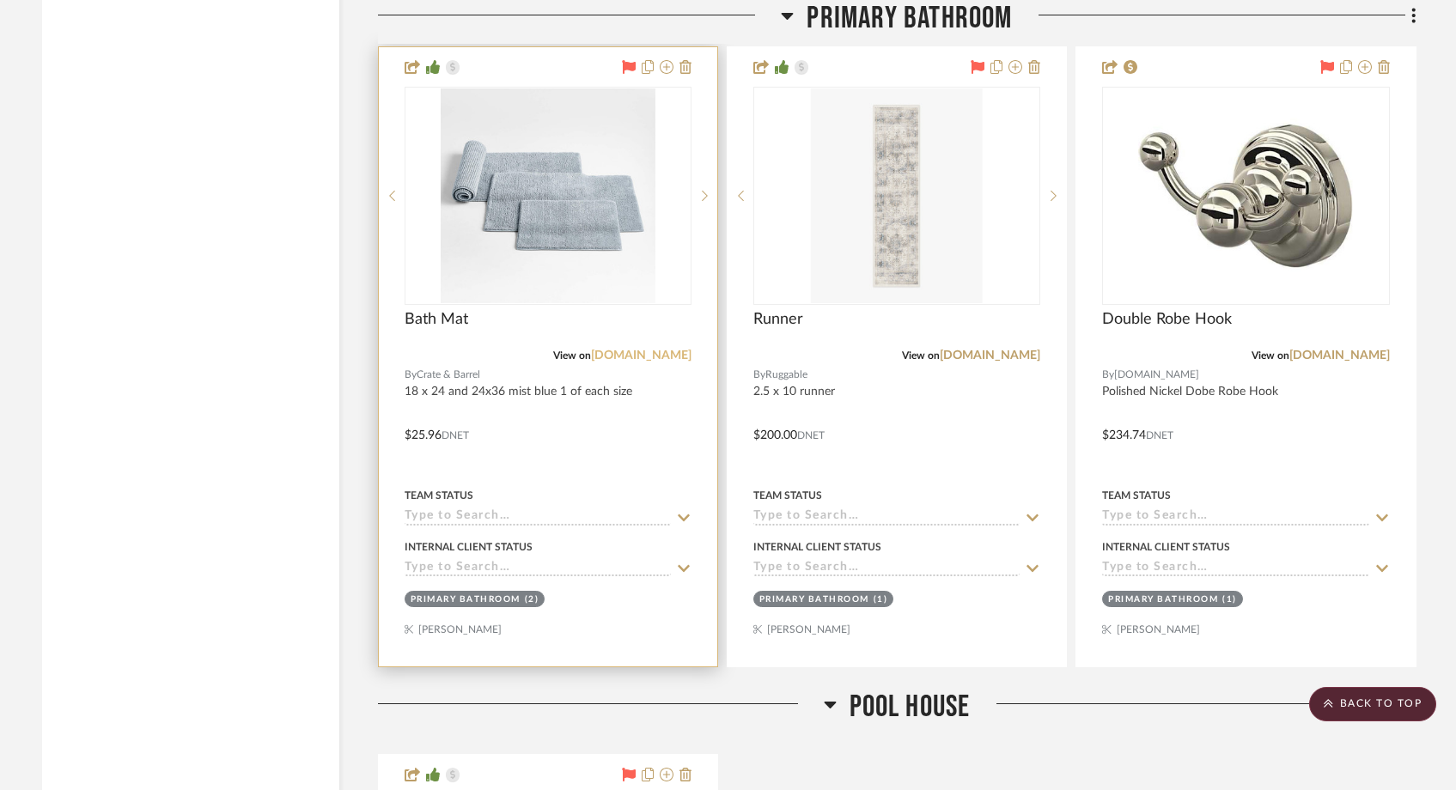
click at [659, 357] on link "[DOMAIN_NAME]" at bounding box center [641, 356] width 100 height 12
click at [469, 520] on input at bounding box center [537, 517] width 266 height 16
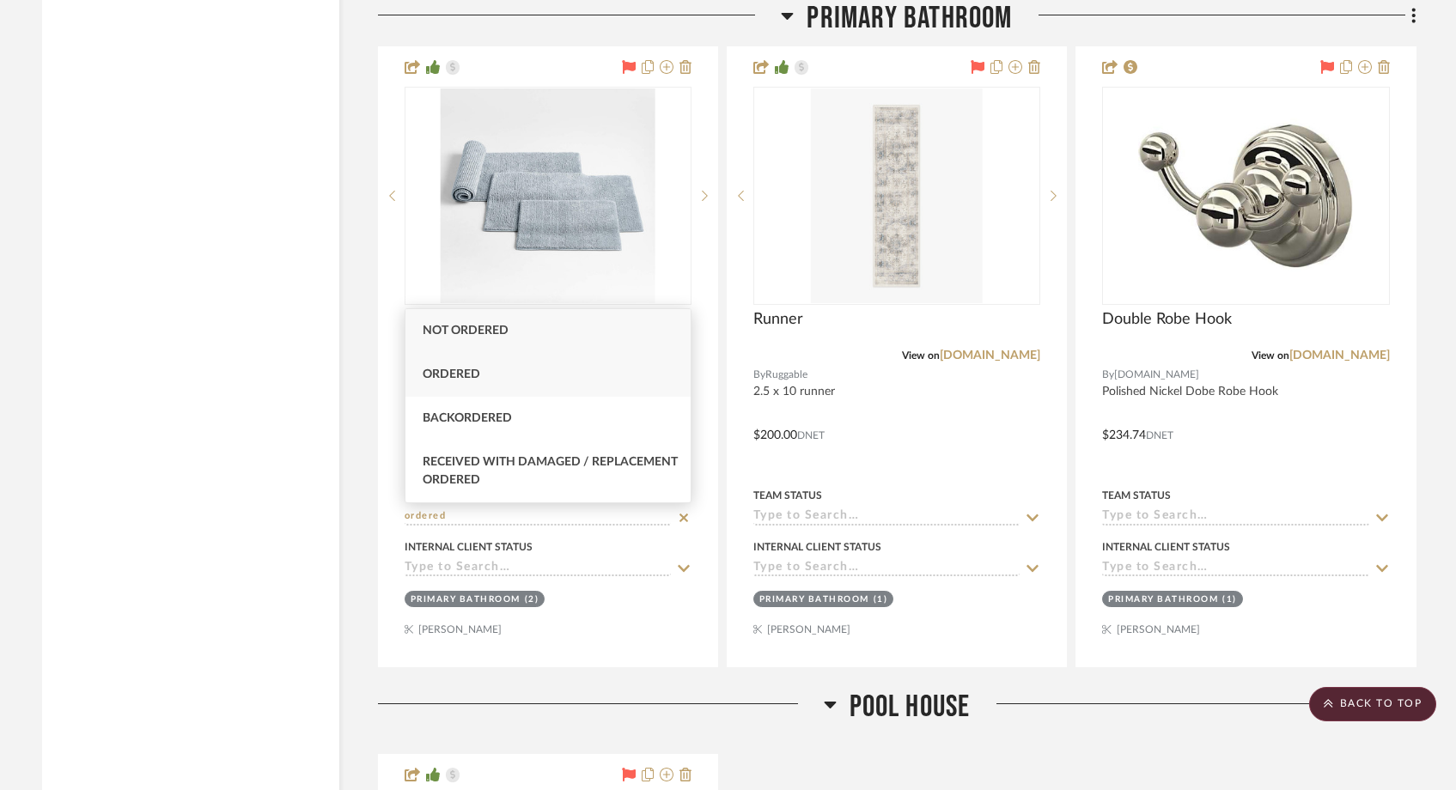
type input "ordered"
click at [458, 371] on span "Ordered" at bounding box center [451, 374] width 58 height 12
type input "[DATE]"
type input "Ordered"
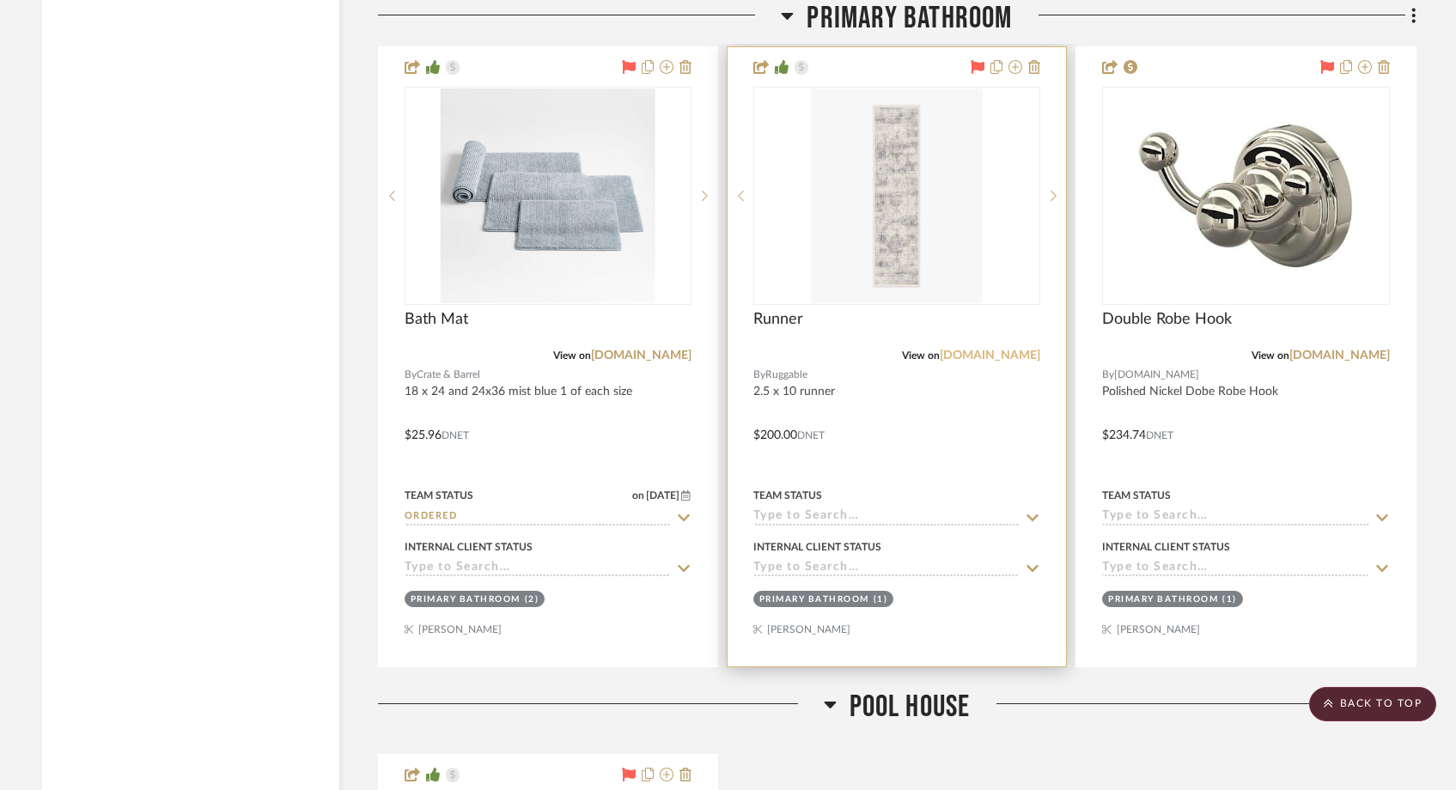
click at [1002, 357] on link "[DOMAIN_NAME]" at bounding box center [989, 356] width 100 height 12
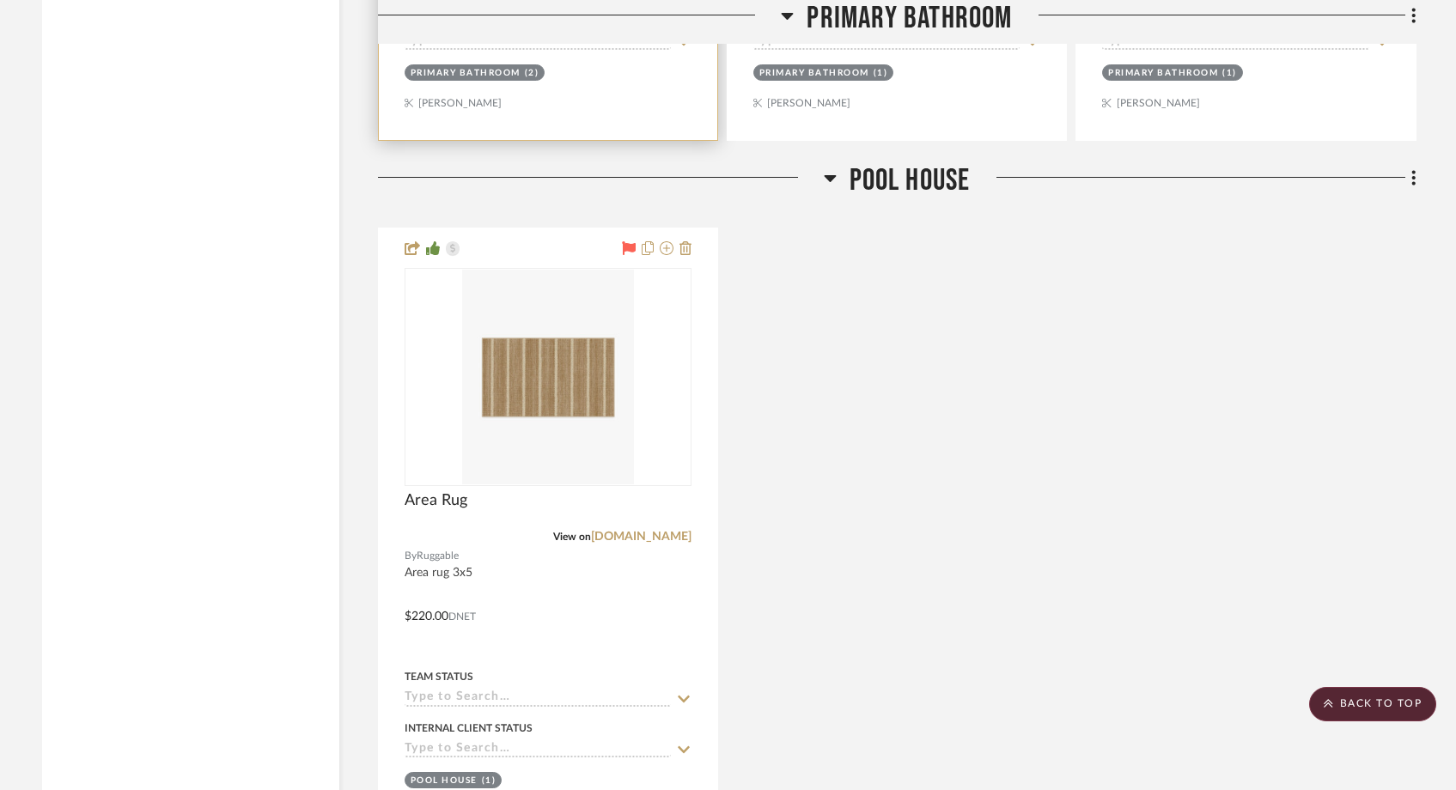
scroll to position [3105, 0]
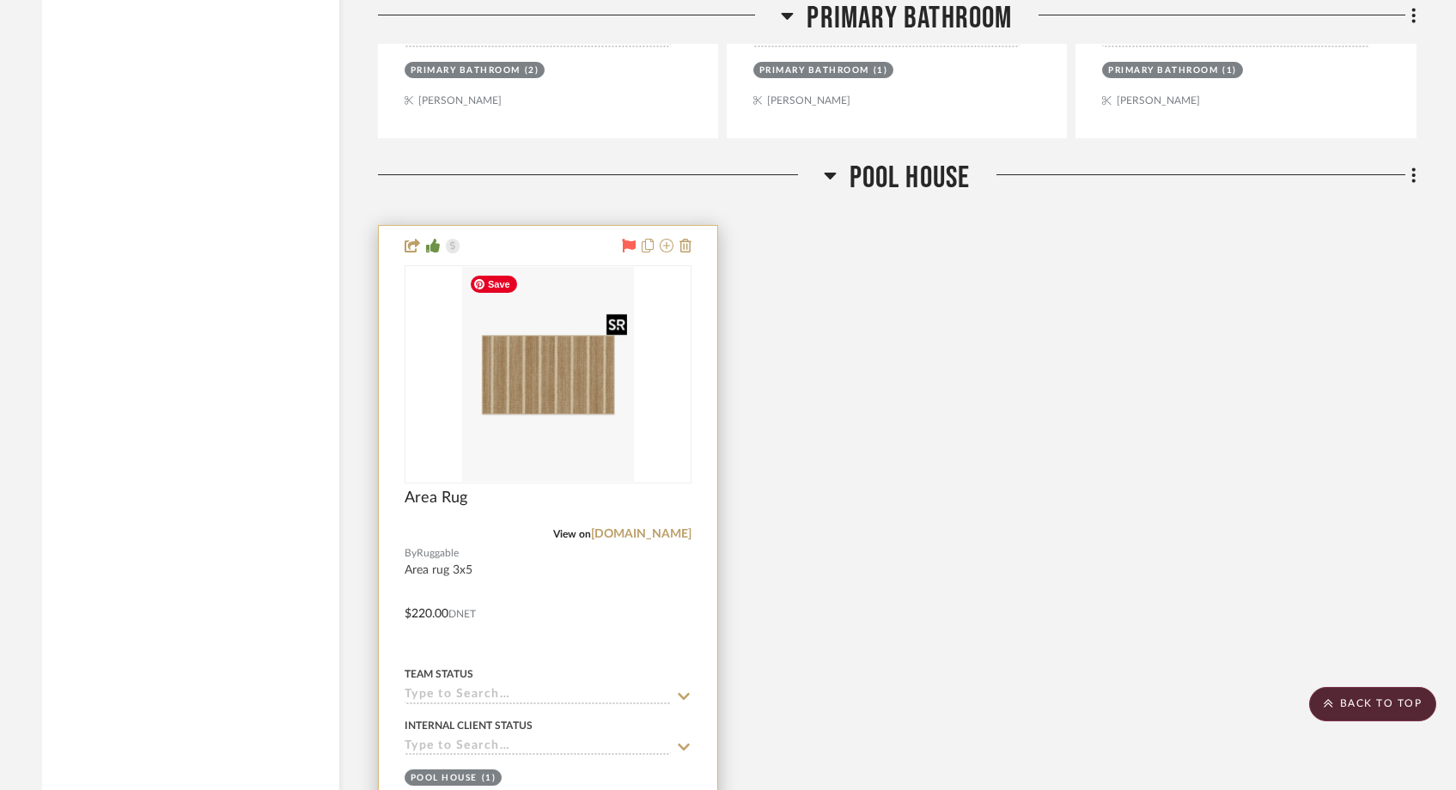
click at [601, 431] on img "0" at bounding box center [548, 374] width 172 height 215
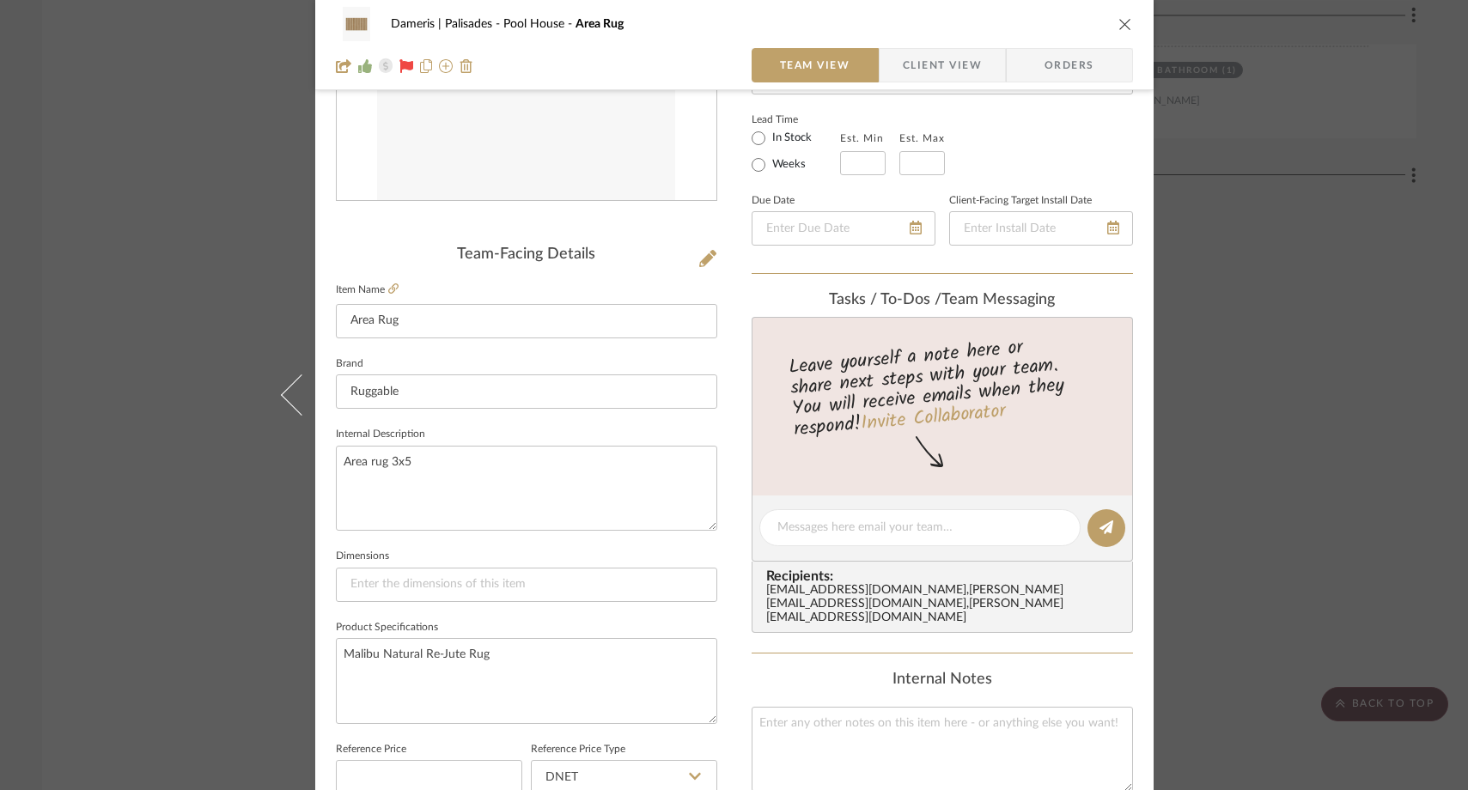
scroll to position [309, 0]
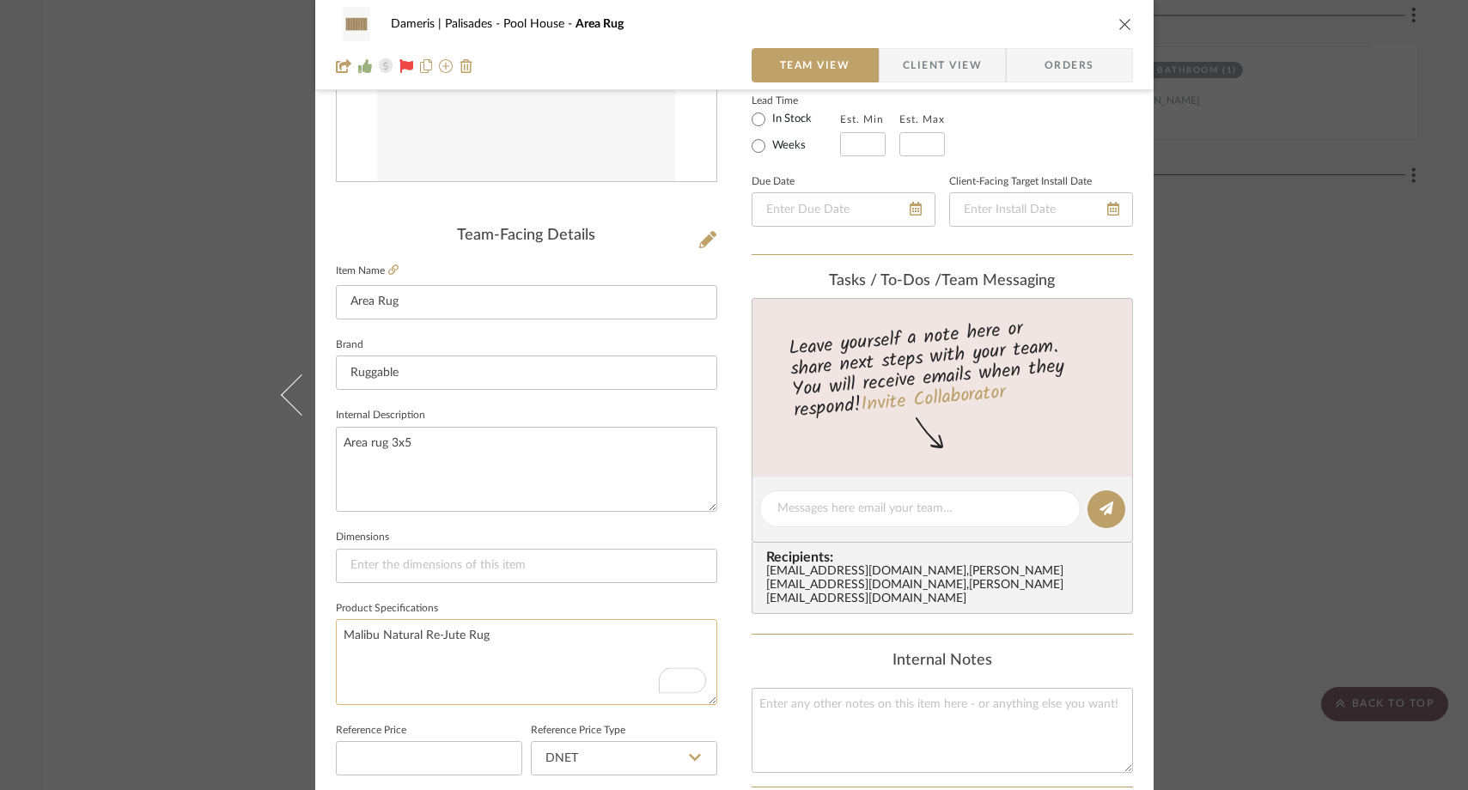
drag, startPoint x: 482, startPoint y: 637, endPoint x: 333, endPoint y: 637, distance: 148.6
click at [336, 637] on textarea "Malibu Natural Re-Jute Rug" at bounding box center [526, 661] width 381 height 85
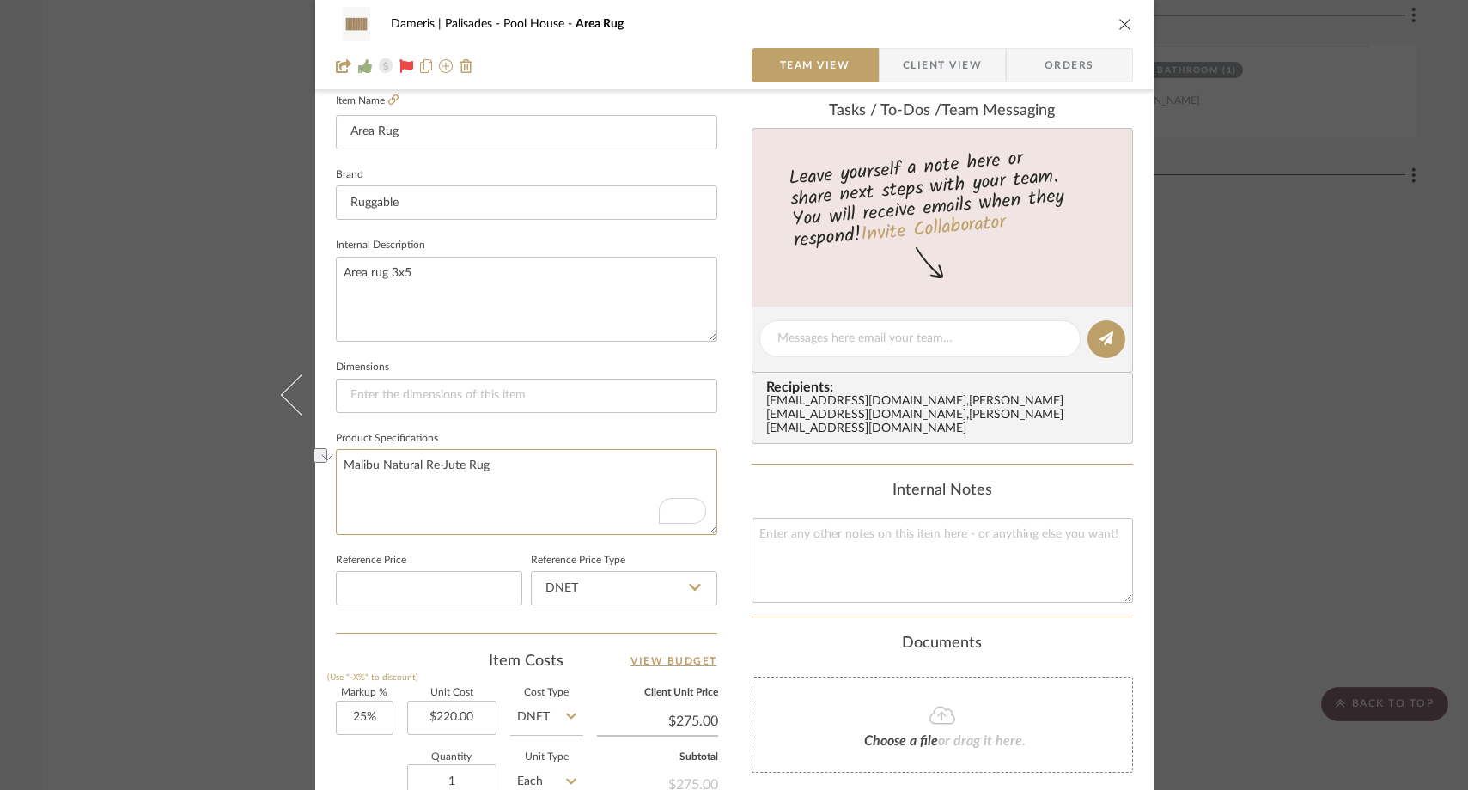
scroll to position [611, 0]
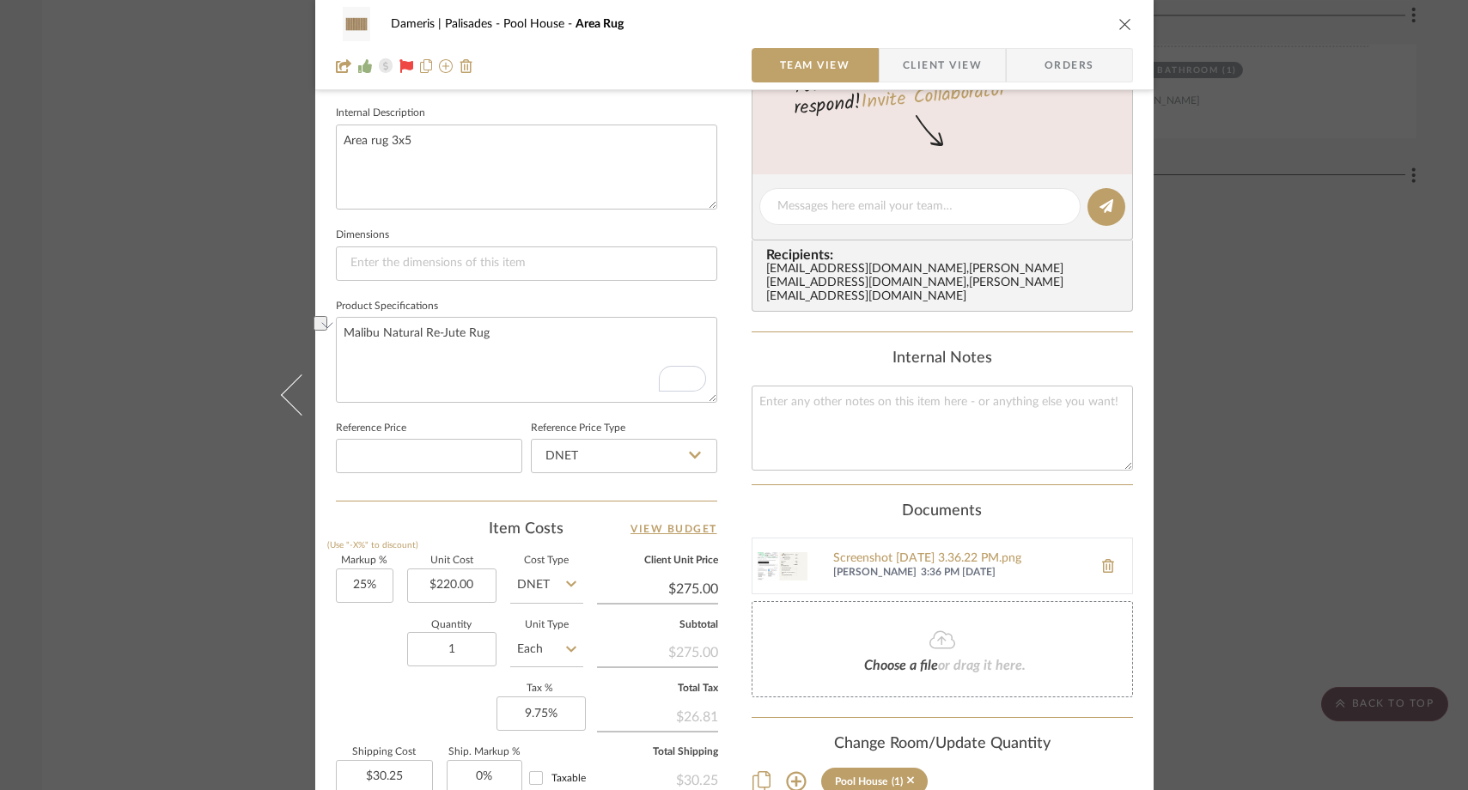
click at [93, 234] on div "Dameris | Palisades Pool House Area Rug Team View Client View Orders Team-Facin…" at bounding box center [734, 395] width 1468 height 790
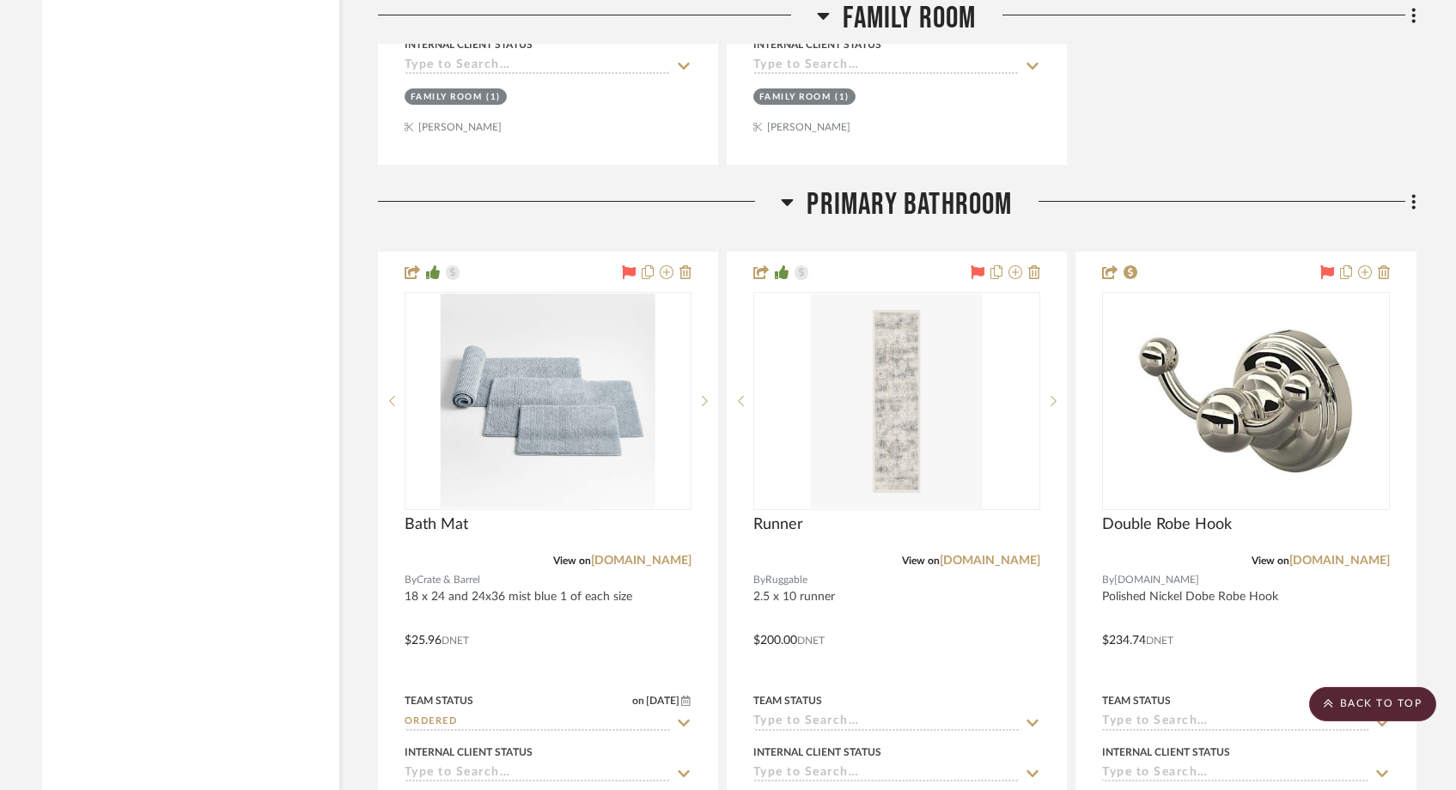
scroll to position [2554, 0]
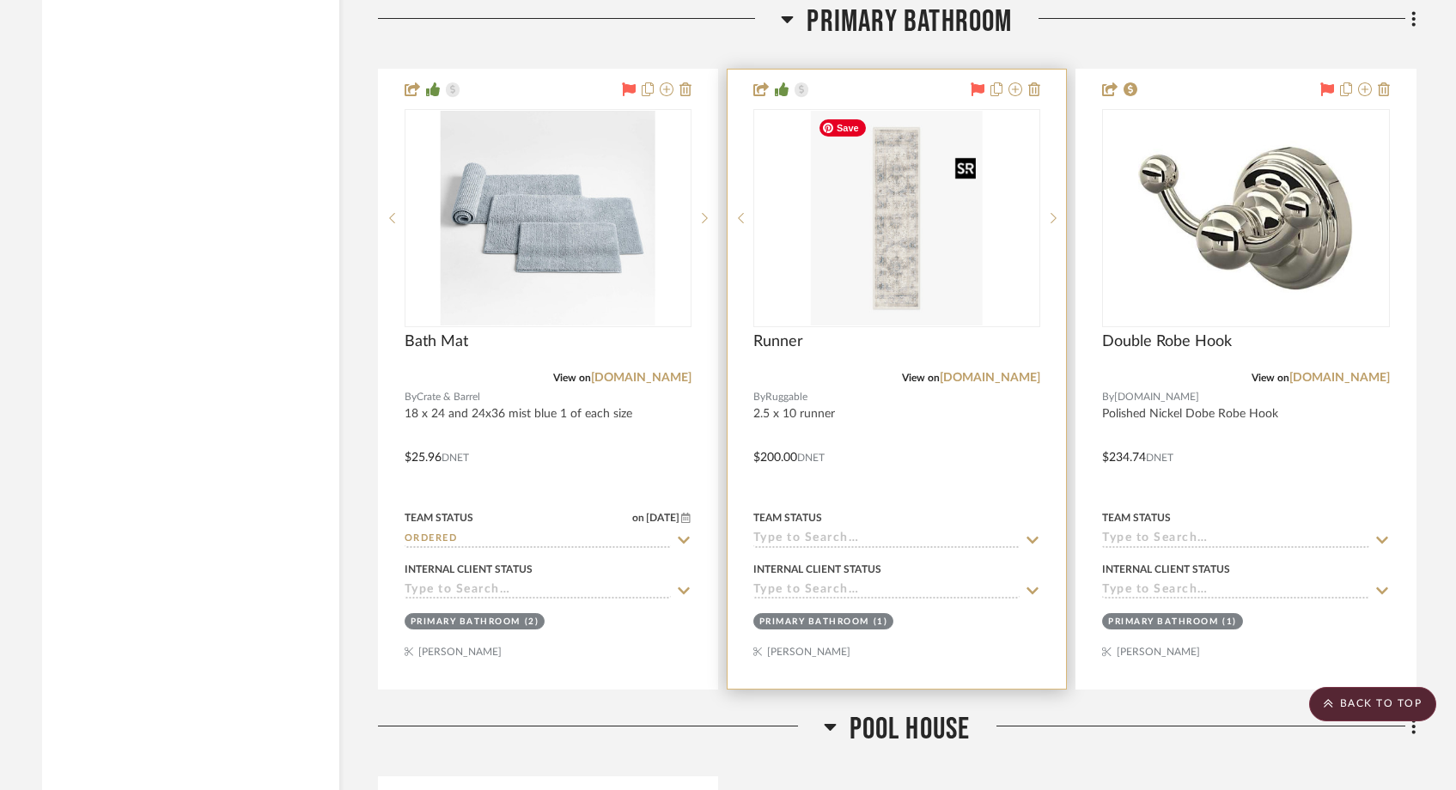
click at [909, 247] on img "0" at bounding box center [897, 218] width 172 height 215
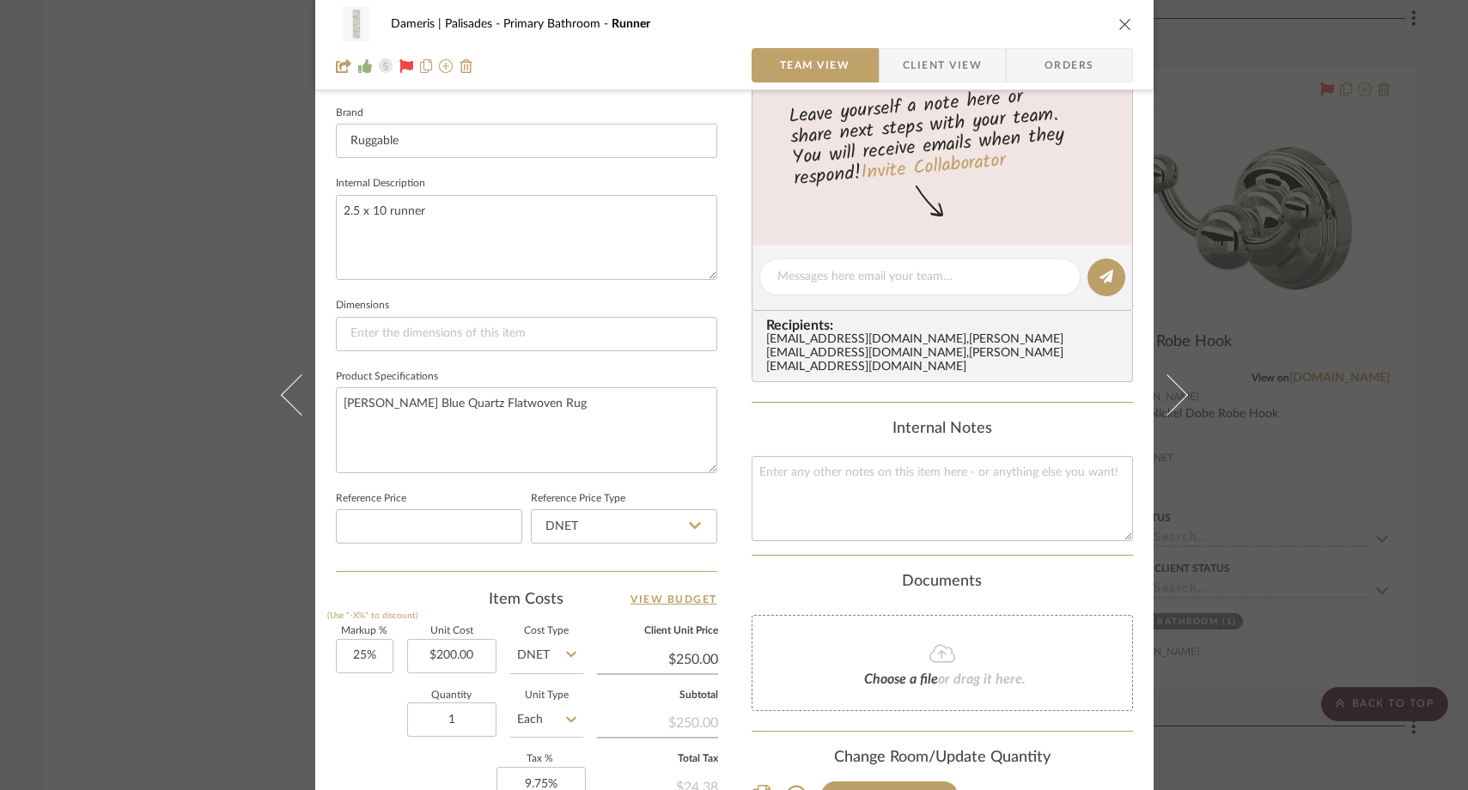
scroll to position [553, 0]
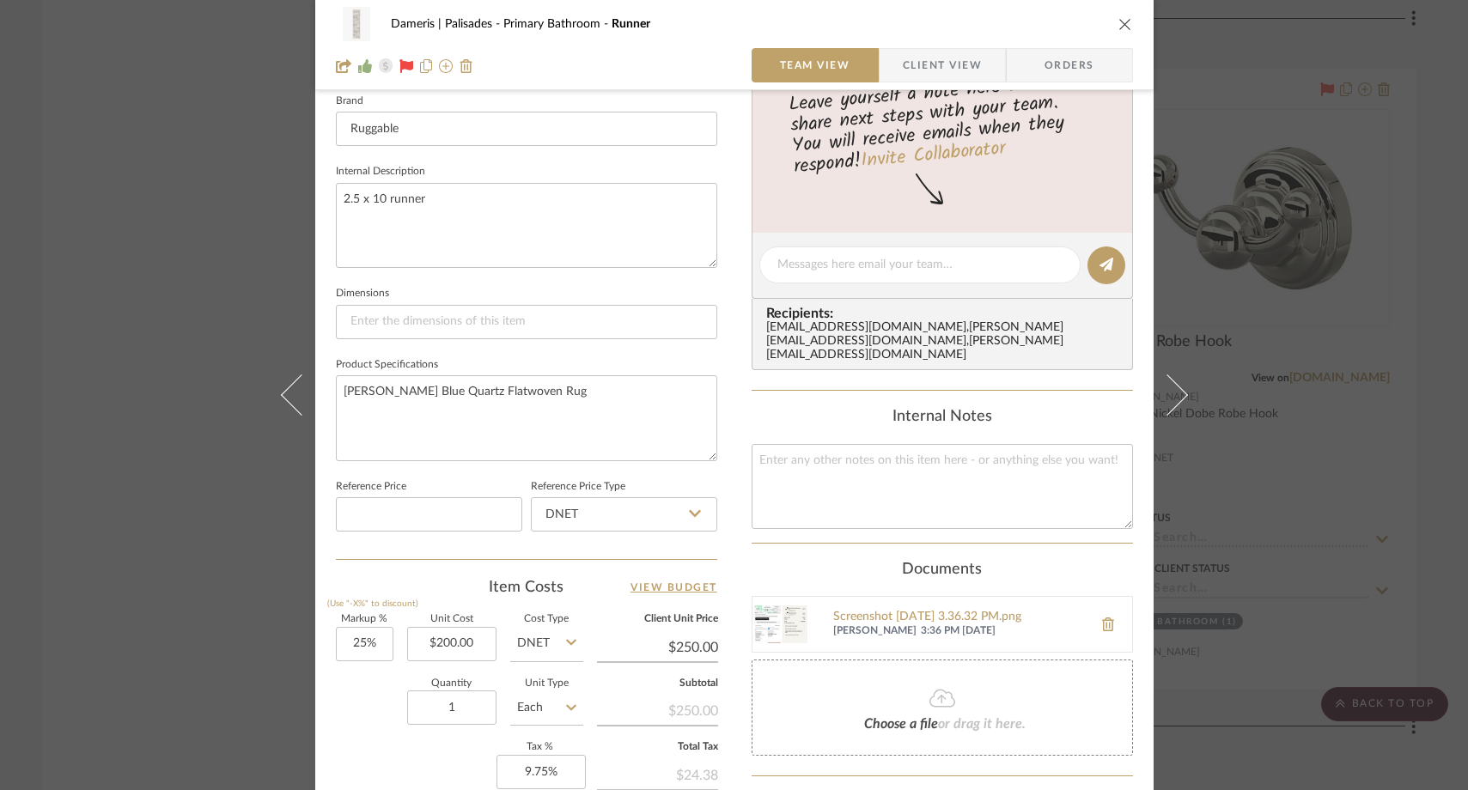
click at [1118, 21] on icon "close" at bounding box center [1125, 24] width 14 height 14
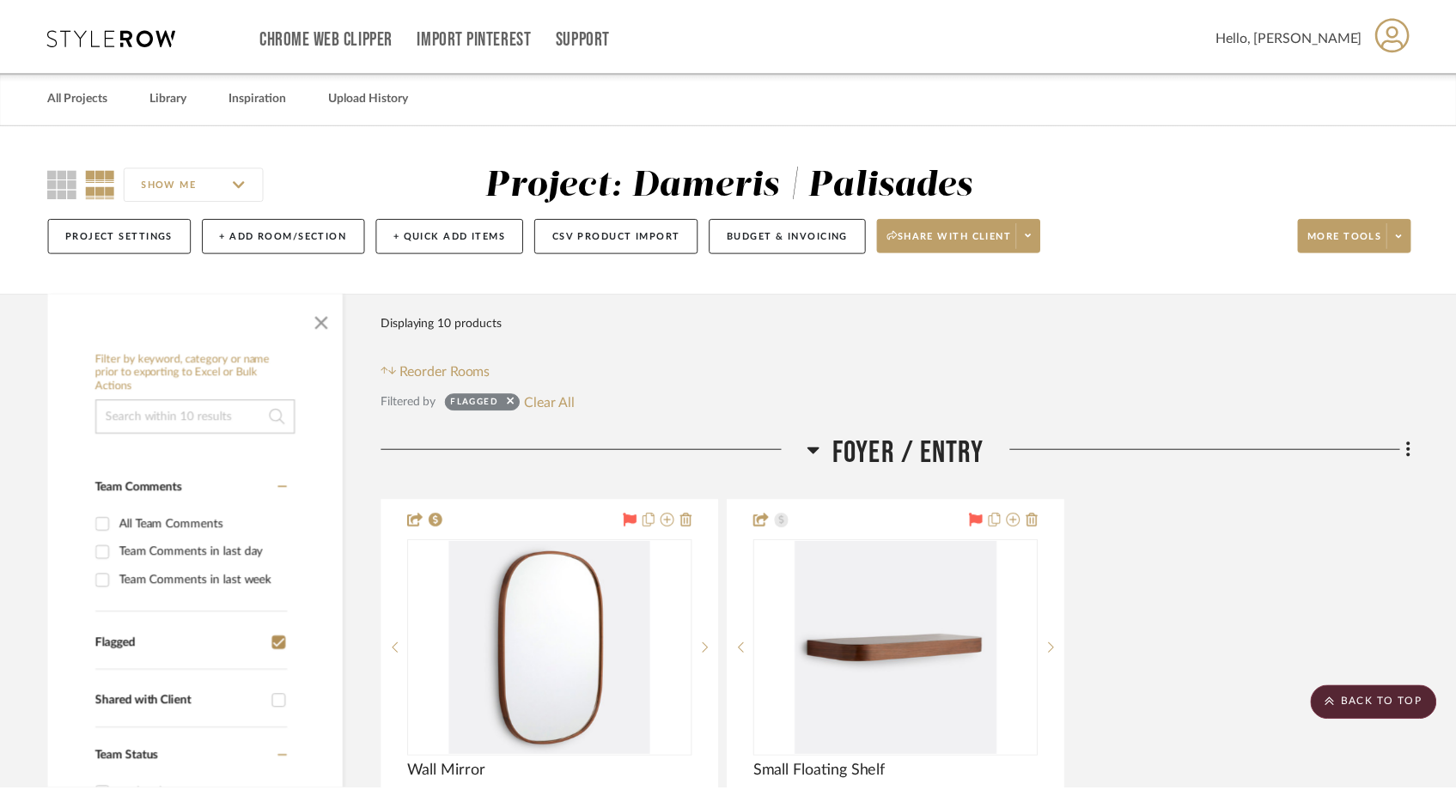
scroll to position [2554, 0]
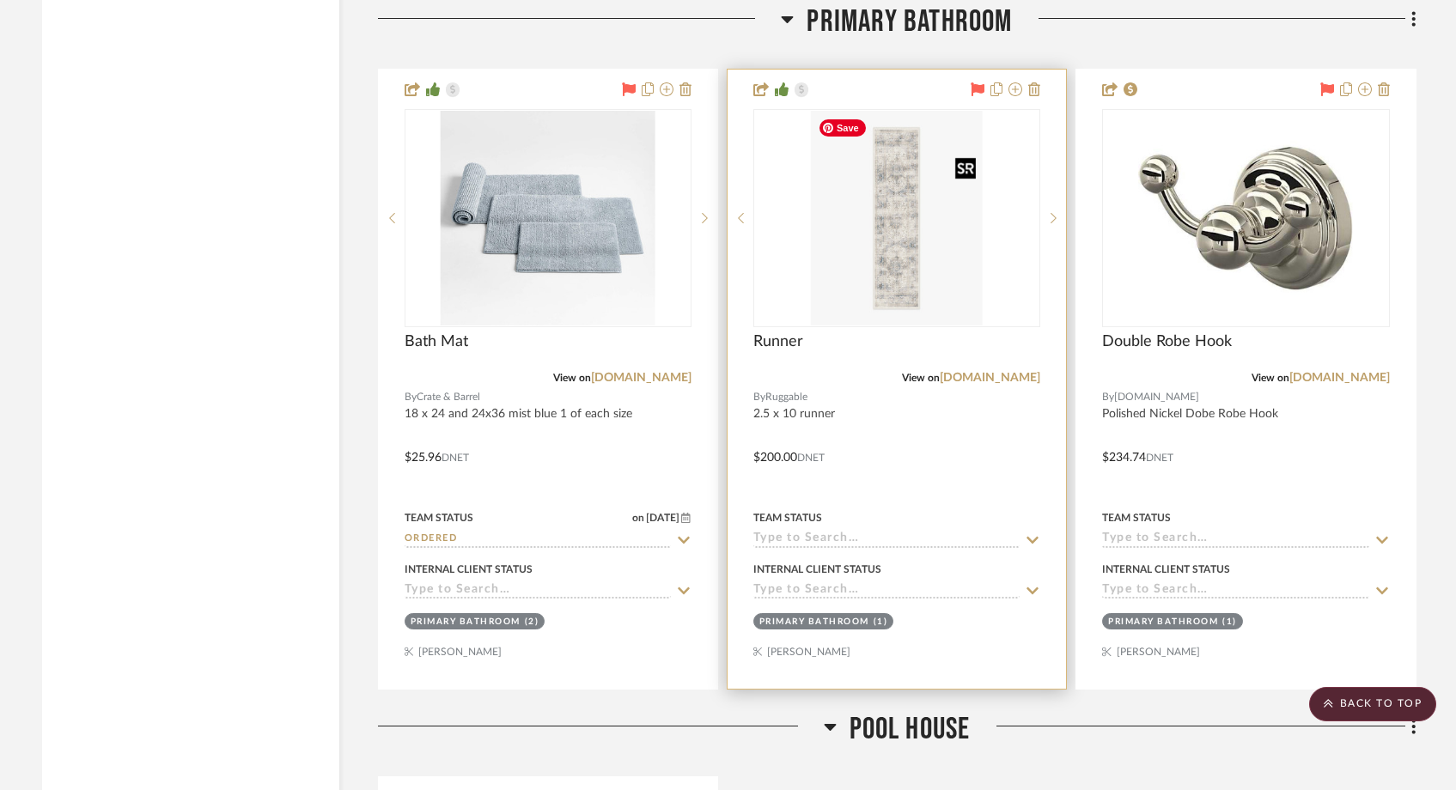
click at [880, 269] on img "0" at bounding box center [897, 218] width 172 height 215
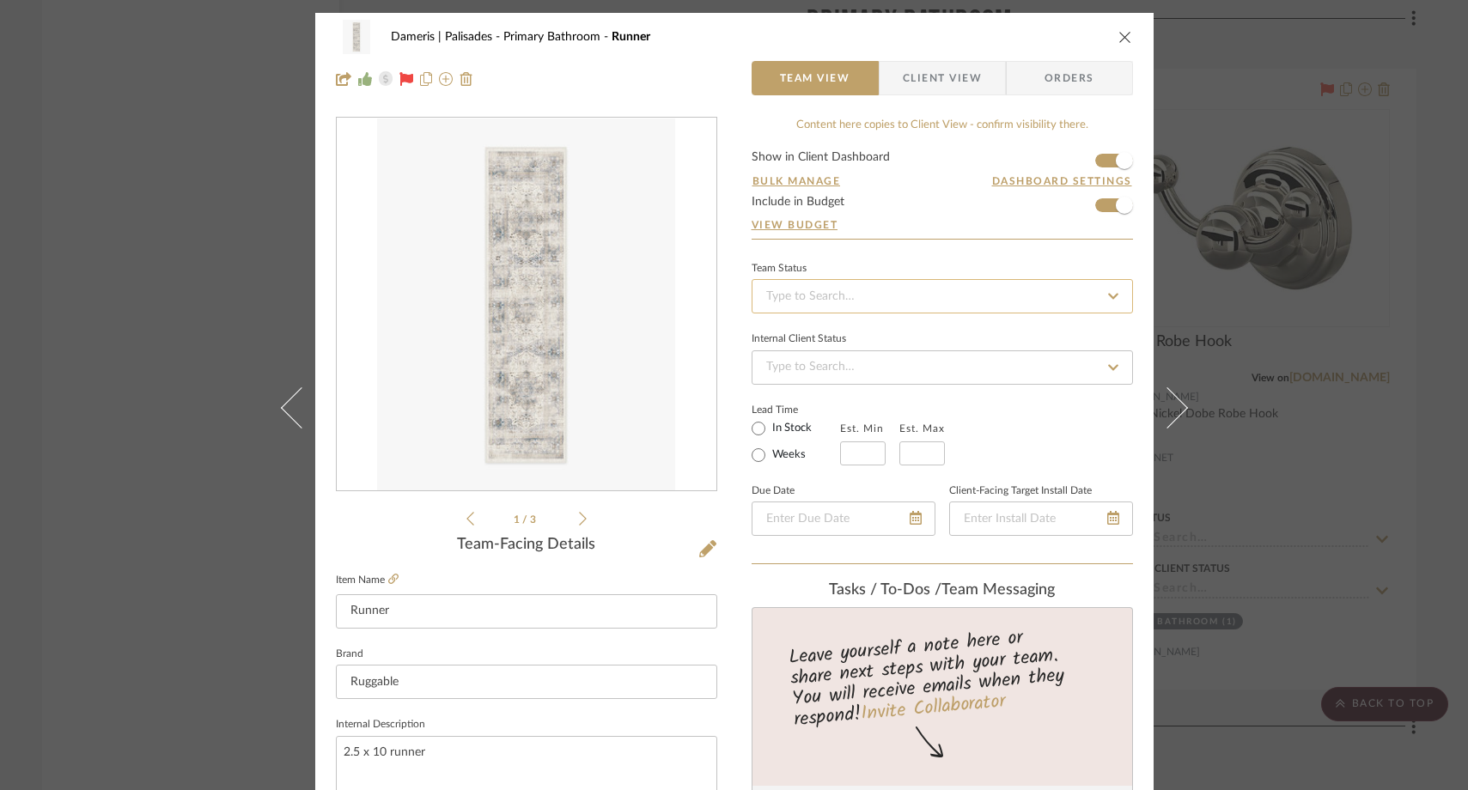
click at [846, 287] on input at bounding box center [941, 296] width 381 height 34
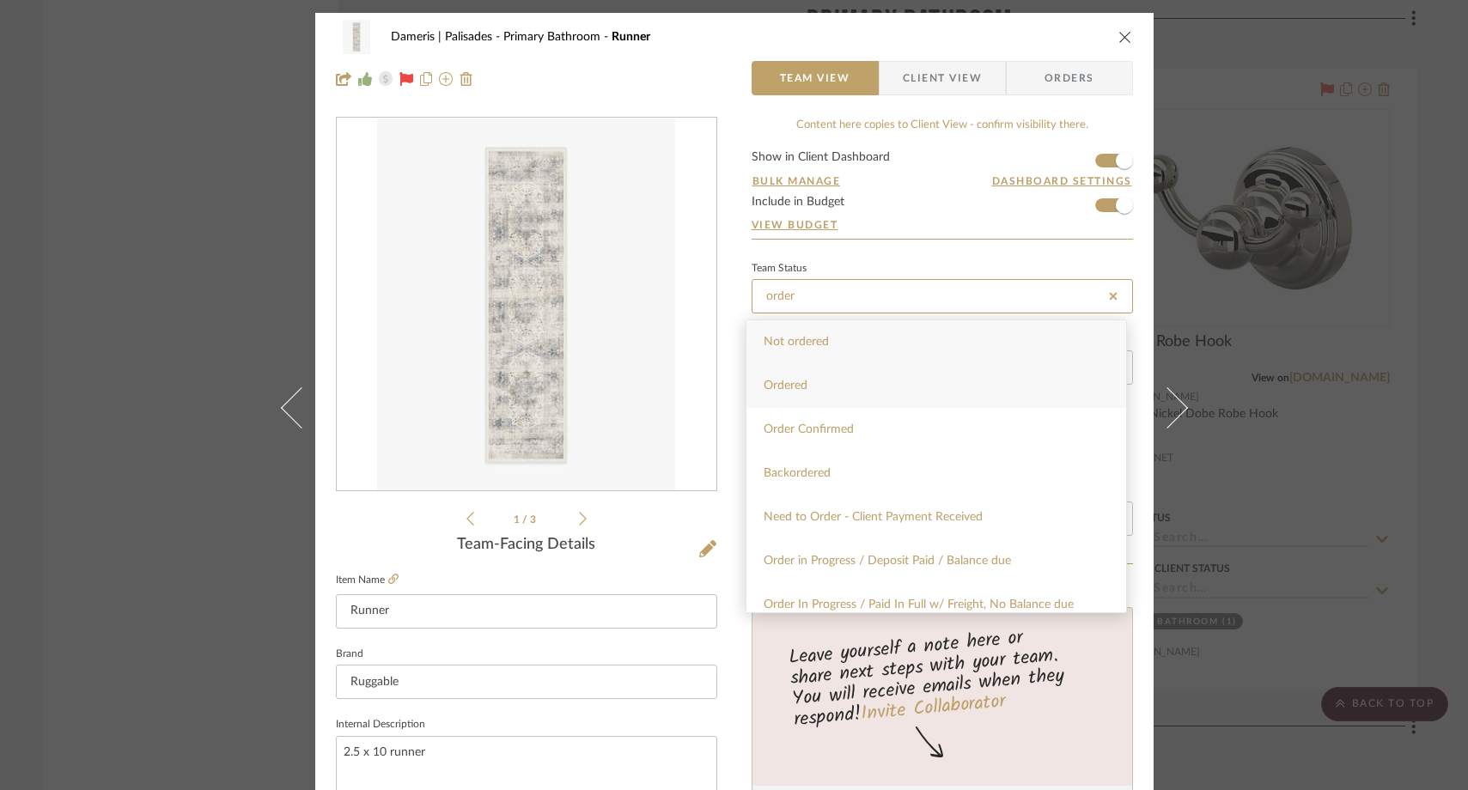
type input "order"
click at [799, 376] on div "Ordered" at bounding box center [936, 386] width 380 height 44
type input "[DATE]"
type input "Ordered"
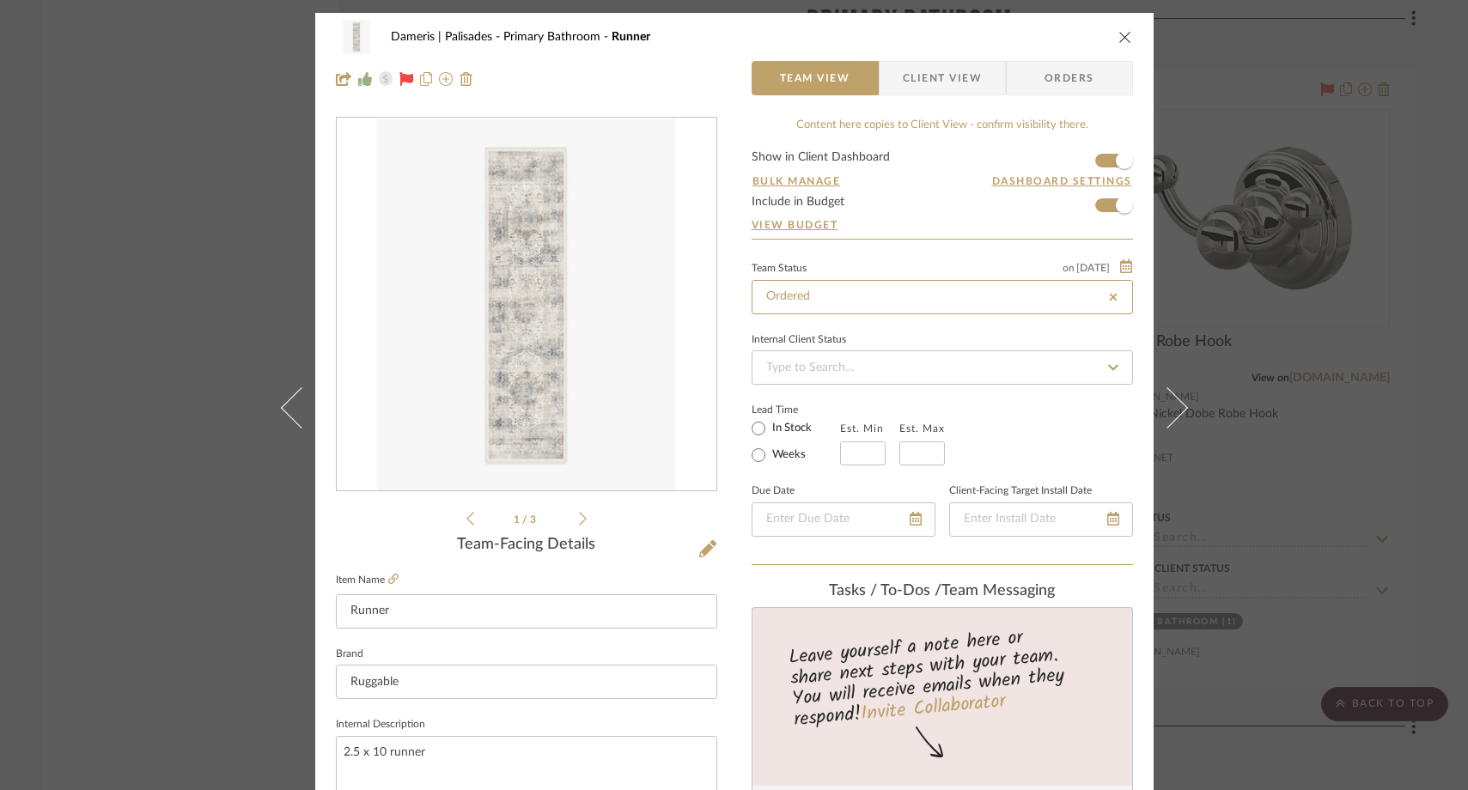
type input "[DATE]"
type input "Ordered"
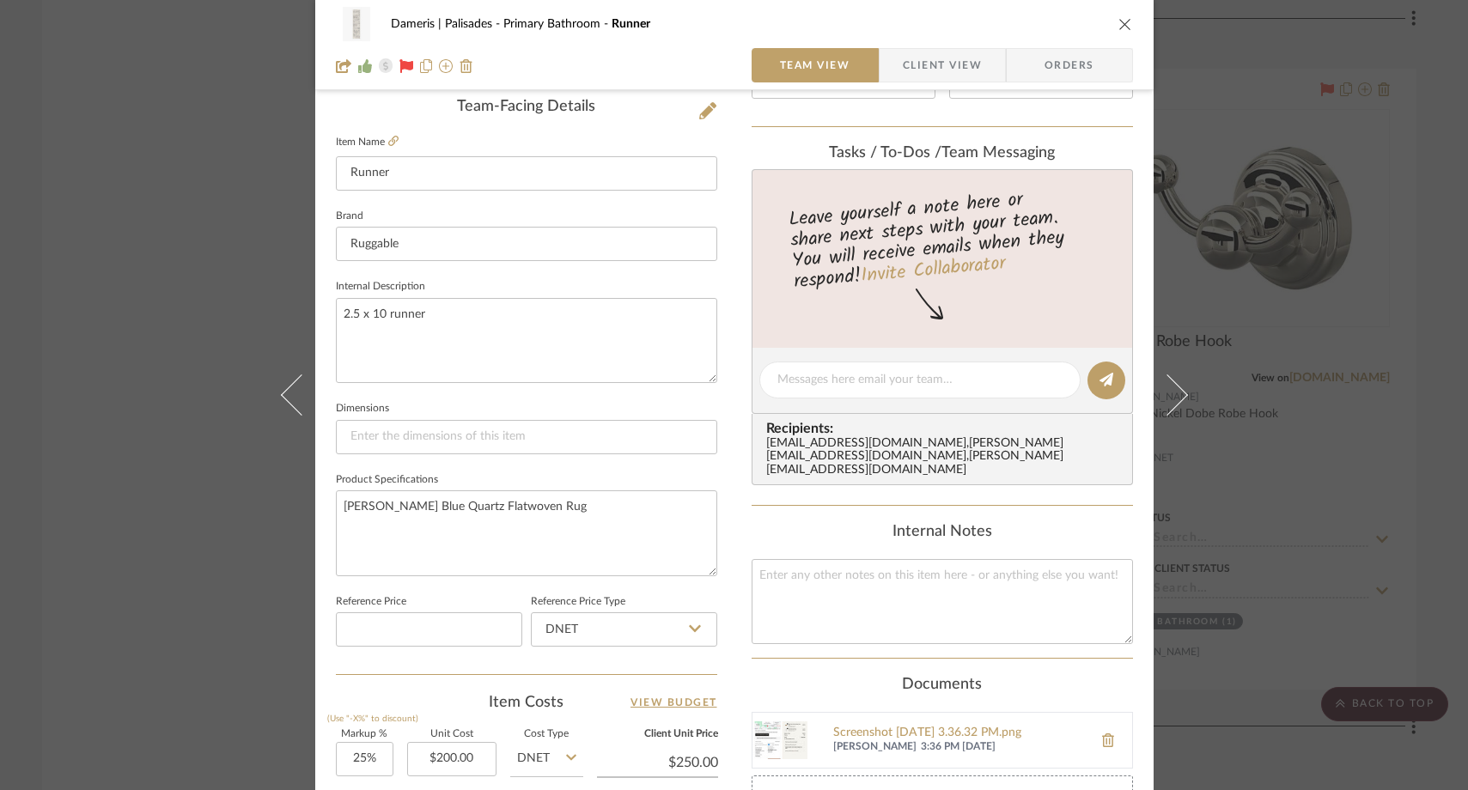
scroll to position [805, 0]
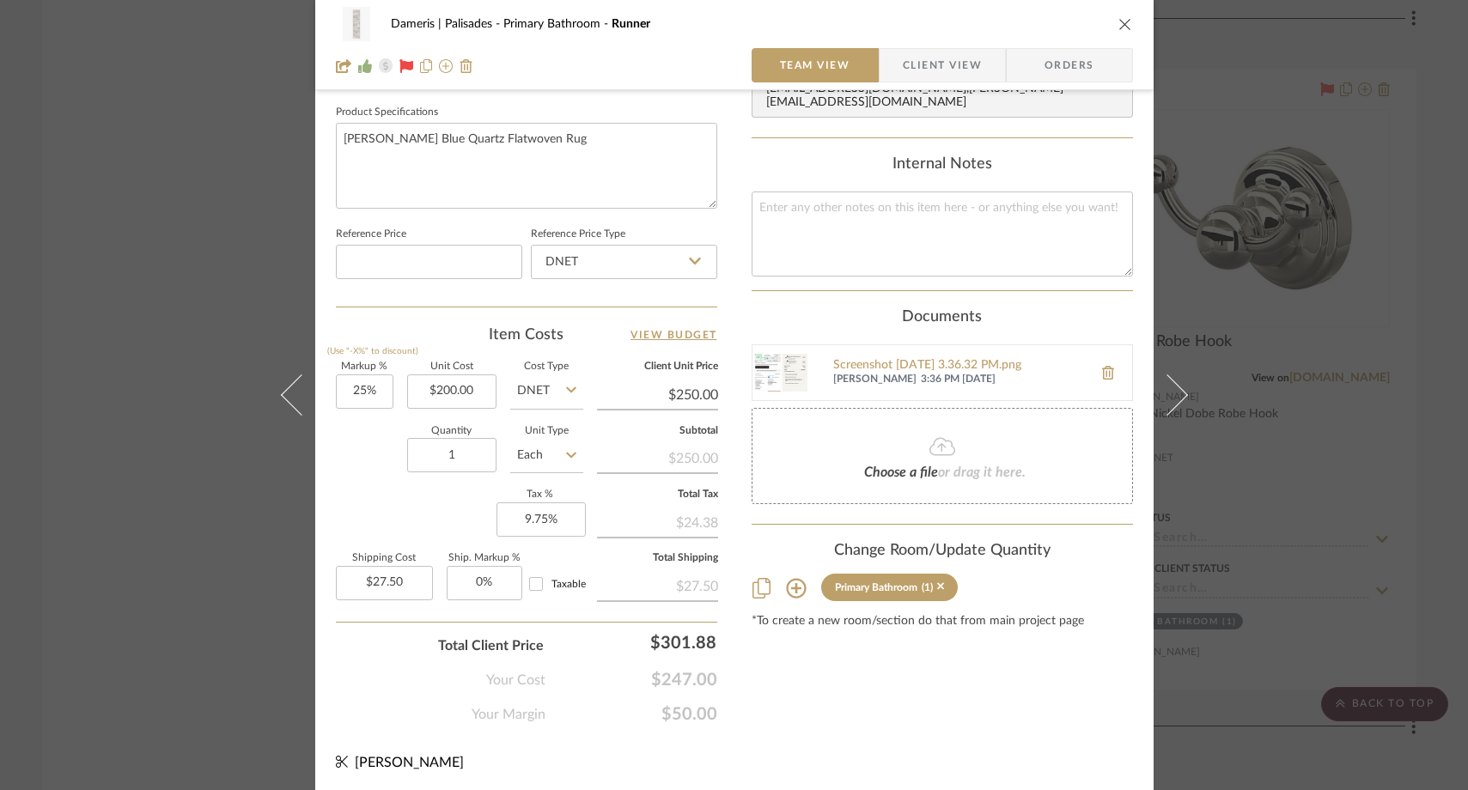
click at [170, 302] on div "Dameris | Palisades Primary Bathroom Runner Team View Client View Orders 1 / 3 …" at bounding box center [734, 395] width 1468 height 790
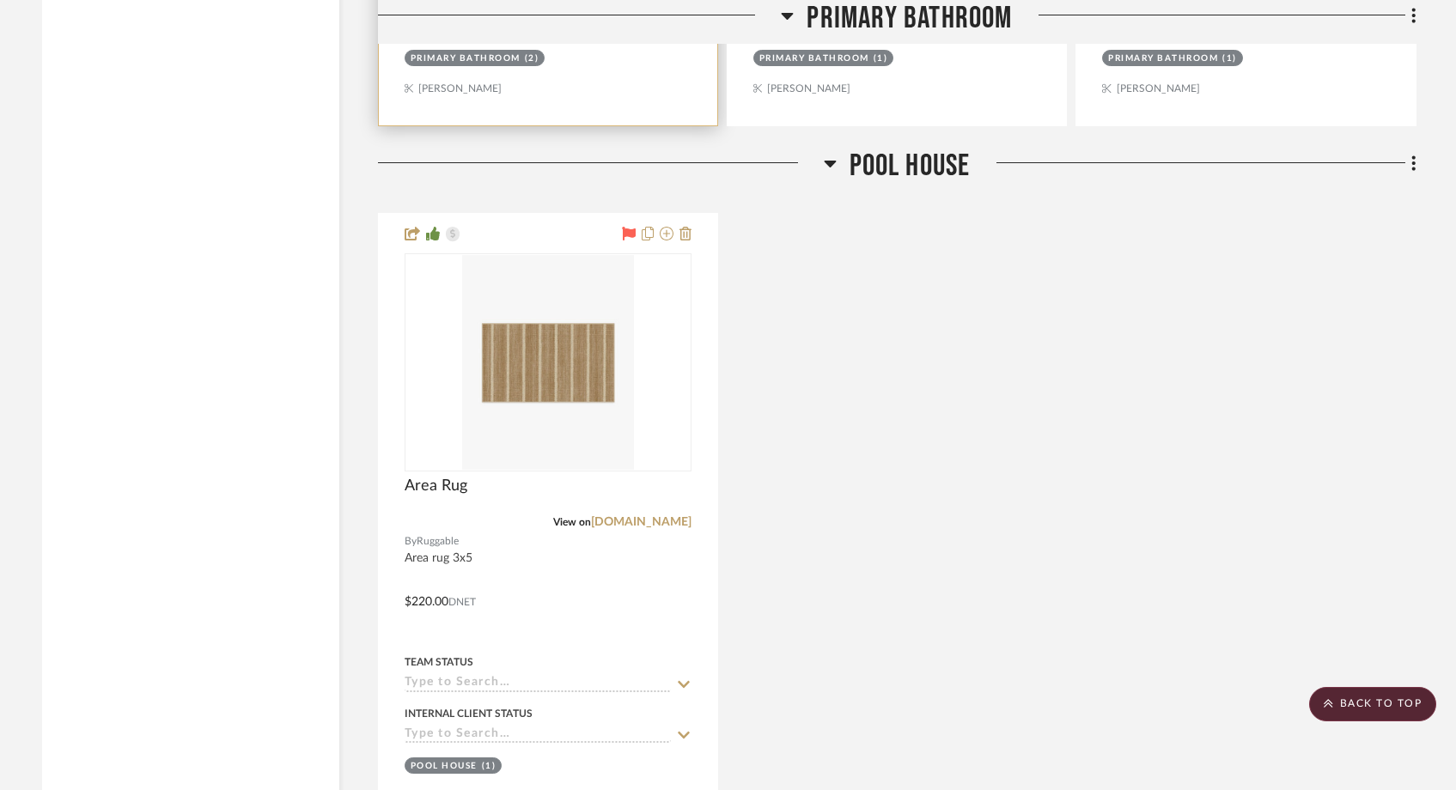
scroll to position [3274, 0]
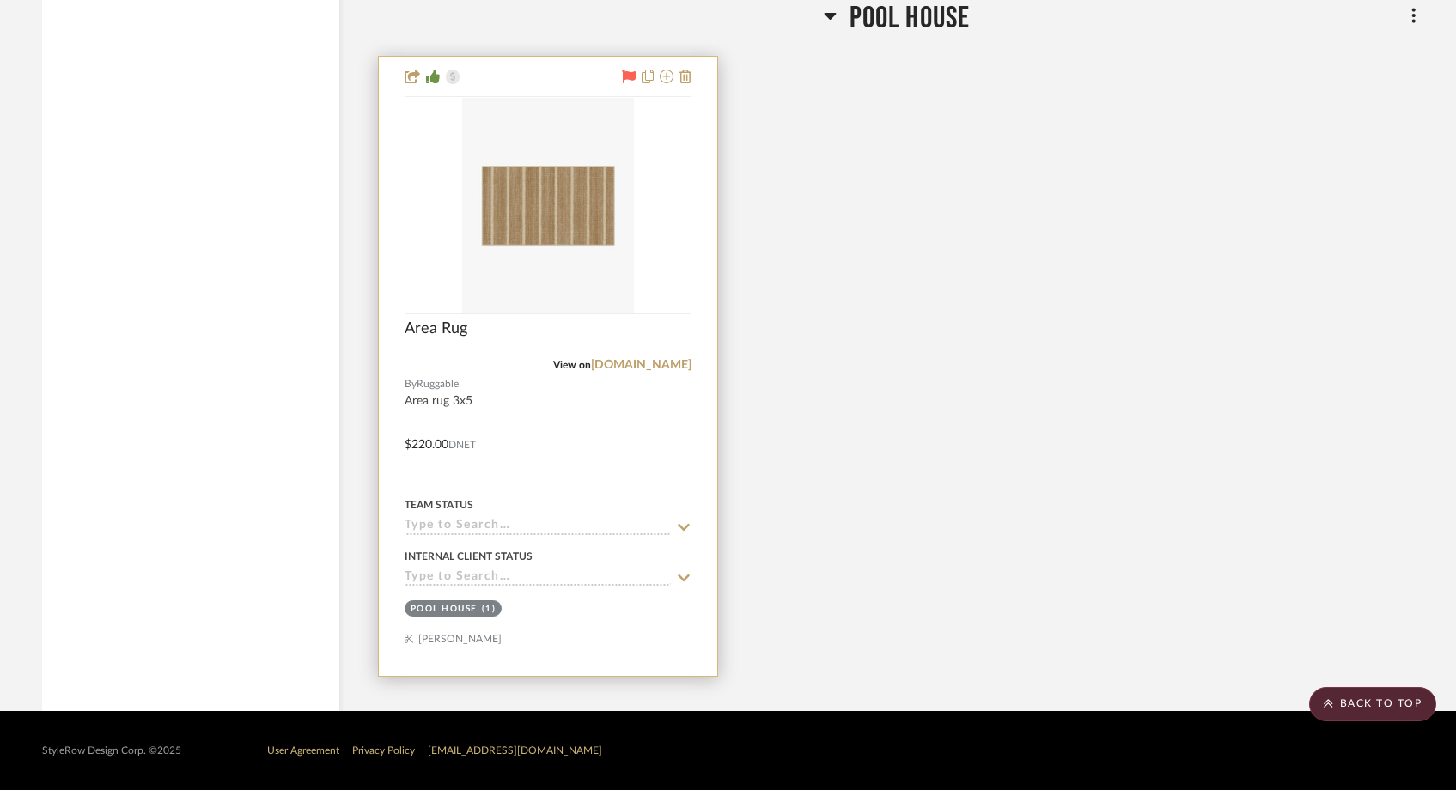
click at [465, 519] on input at bounding box center [537, 527] width 266 height 16
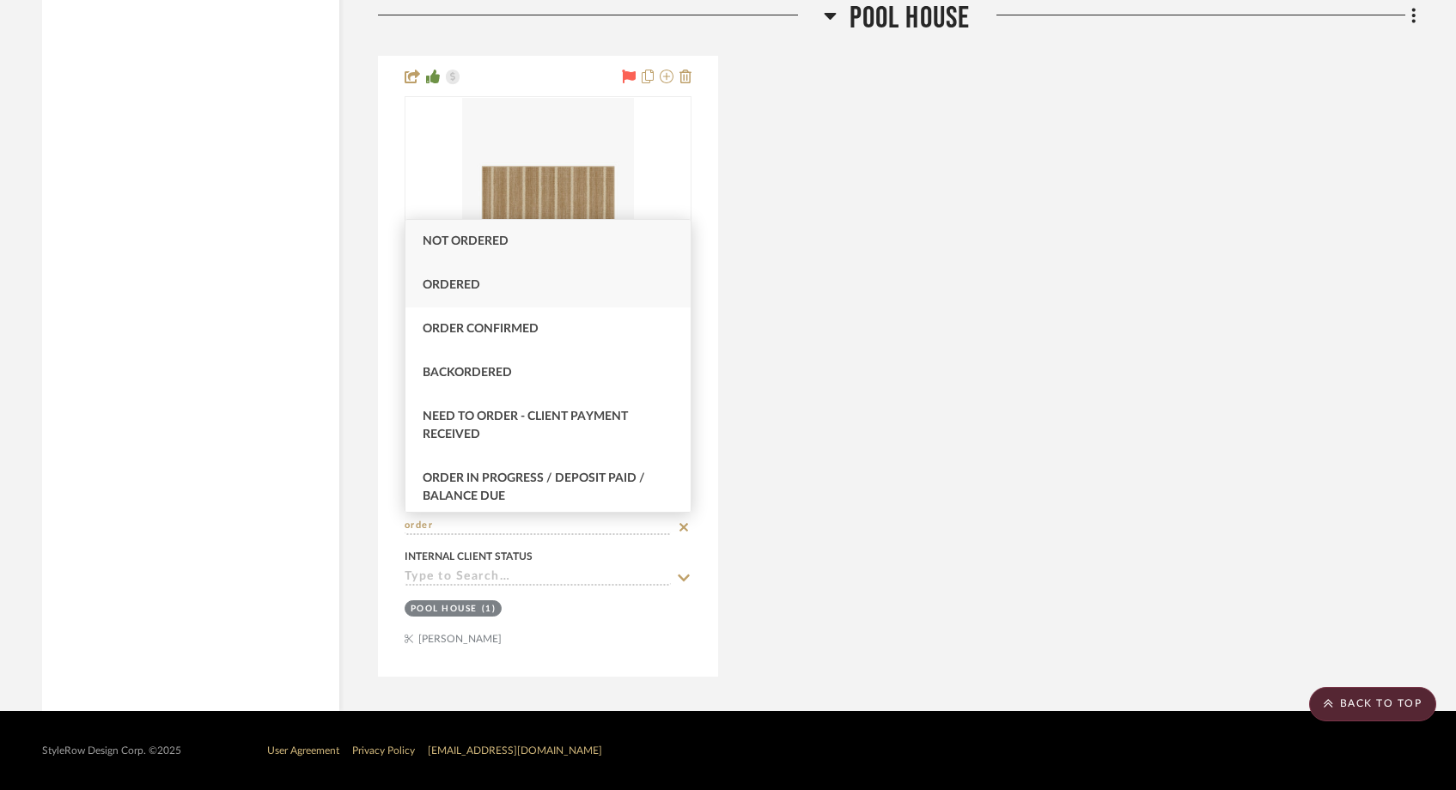
type input "order"
click at [487, 283] on div "Ordered" at bounding box center [547, 286] width 285 height 44
type input "[DATE]"
type input "Ordered"
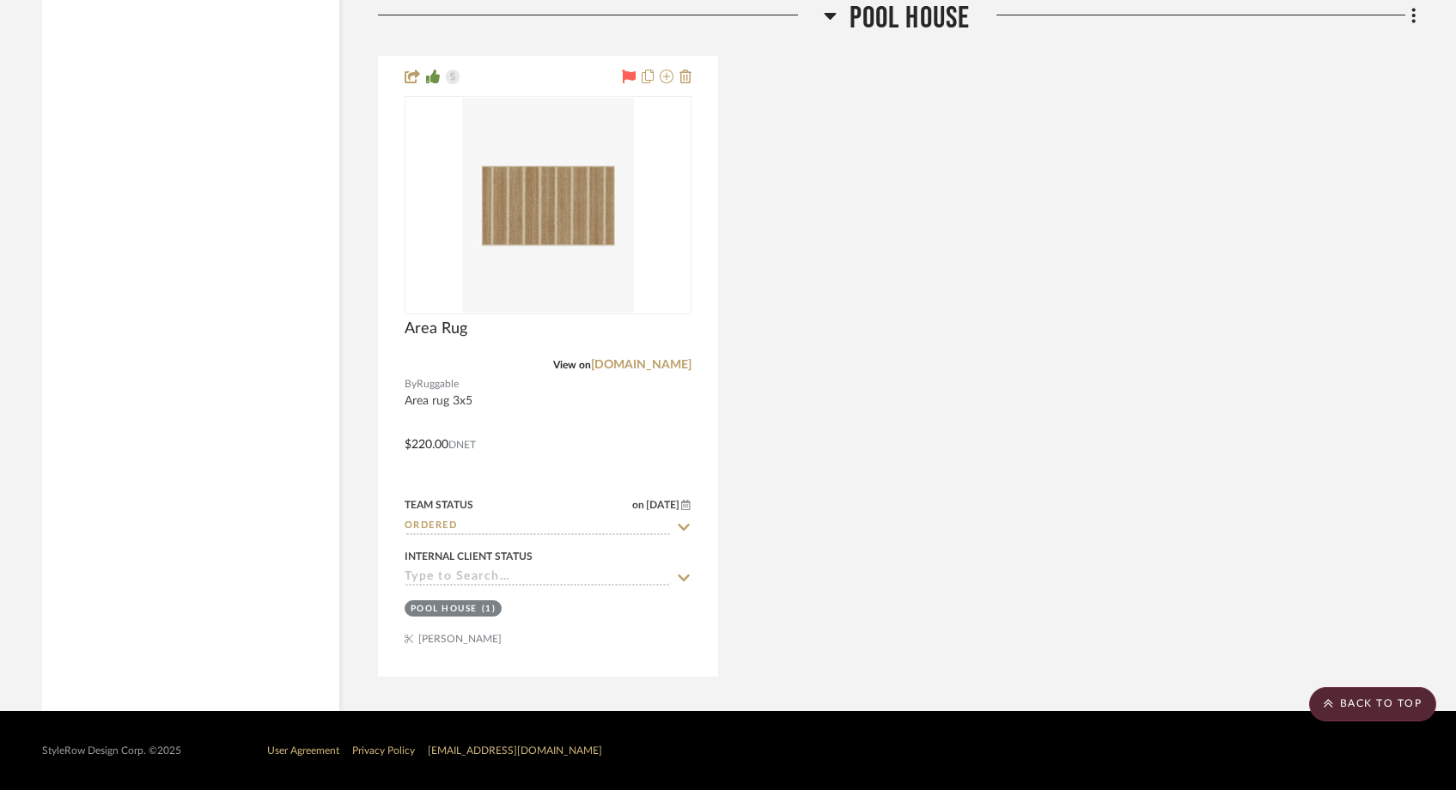
click at [918, 302] on div "Area Rug View on ruggable.com By Ruggable Area rug 3x5 $220.00 DNET Team Status…" at bounding box center [897, 366] width 1038 height 621
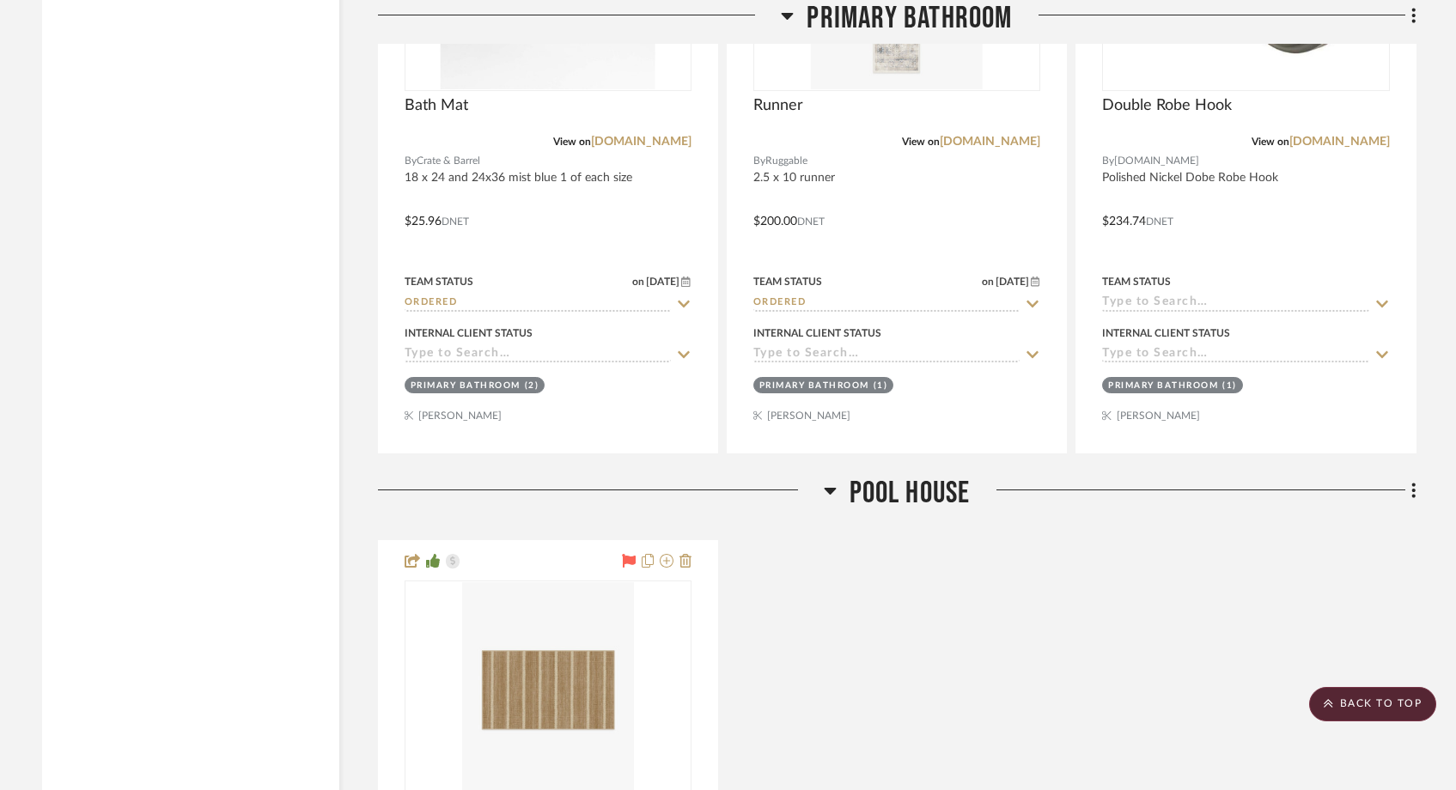
scroll to position [2749, 0]
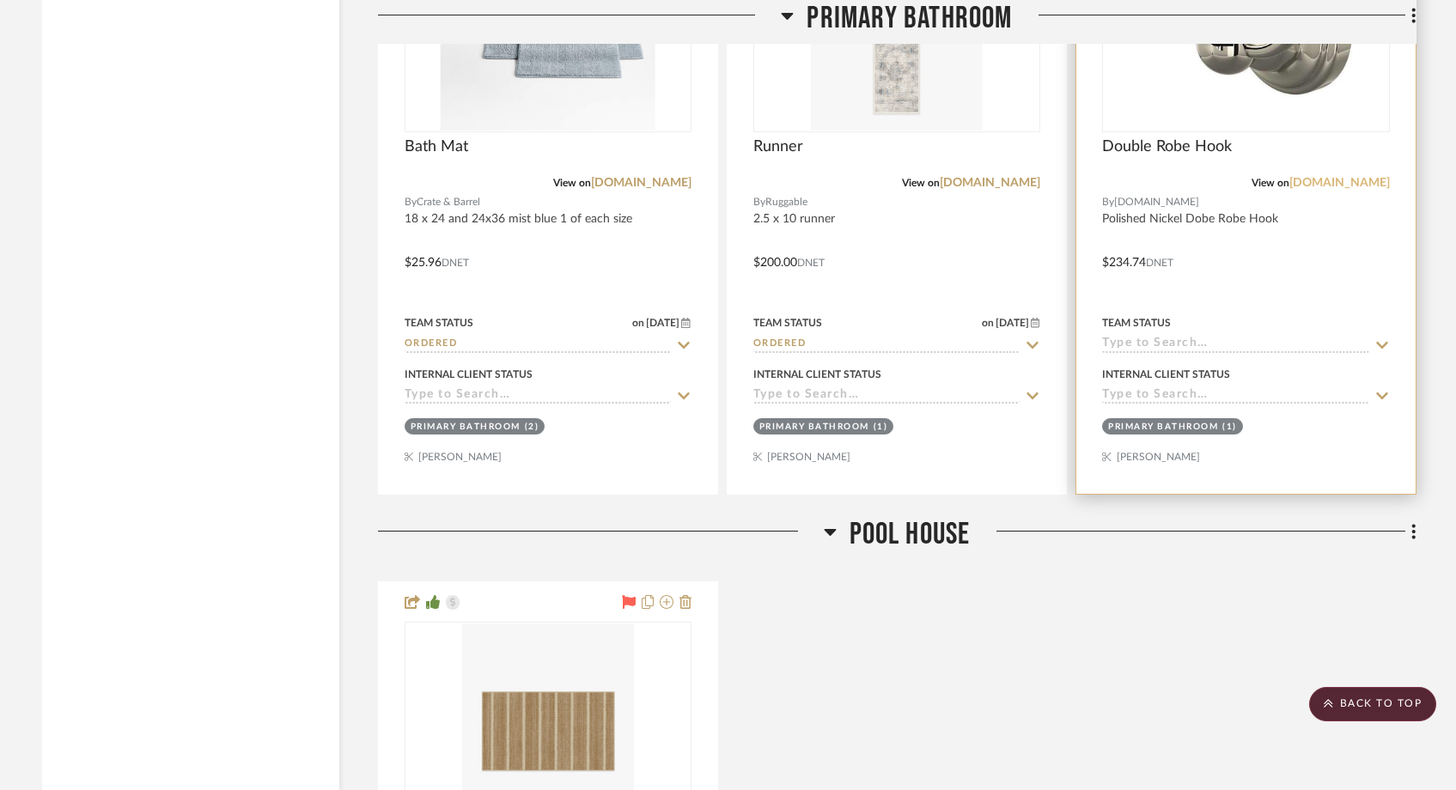
click at [1357, 185] on link "[DOMAIN_NAME]" at bounding box center [1339, 183] width 100 height 12
click at [1176, 80] on img at bounding box center [1245, 23] width 215 height 215
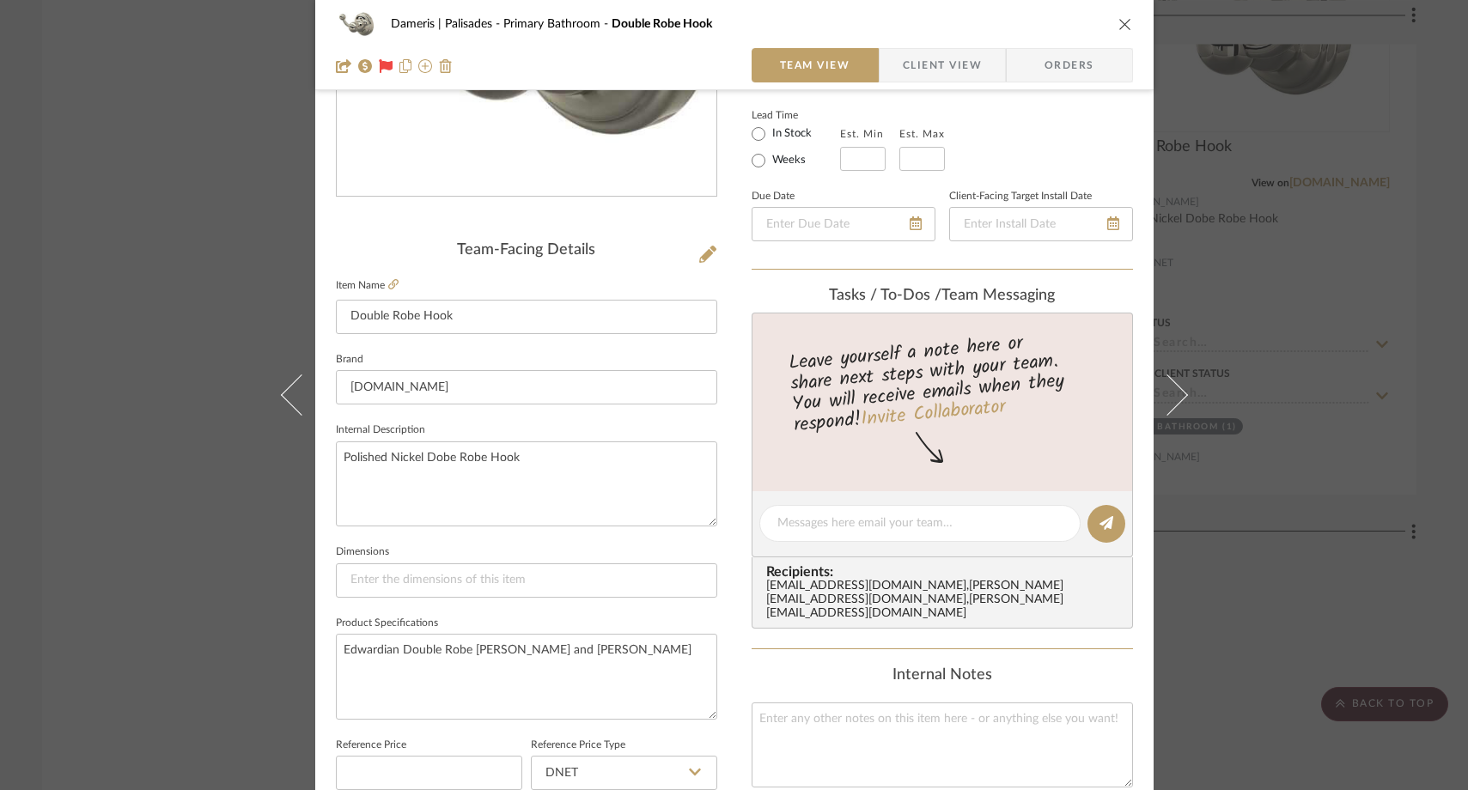
scroll to position [431, 0]
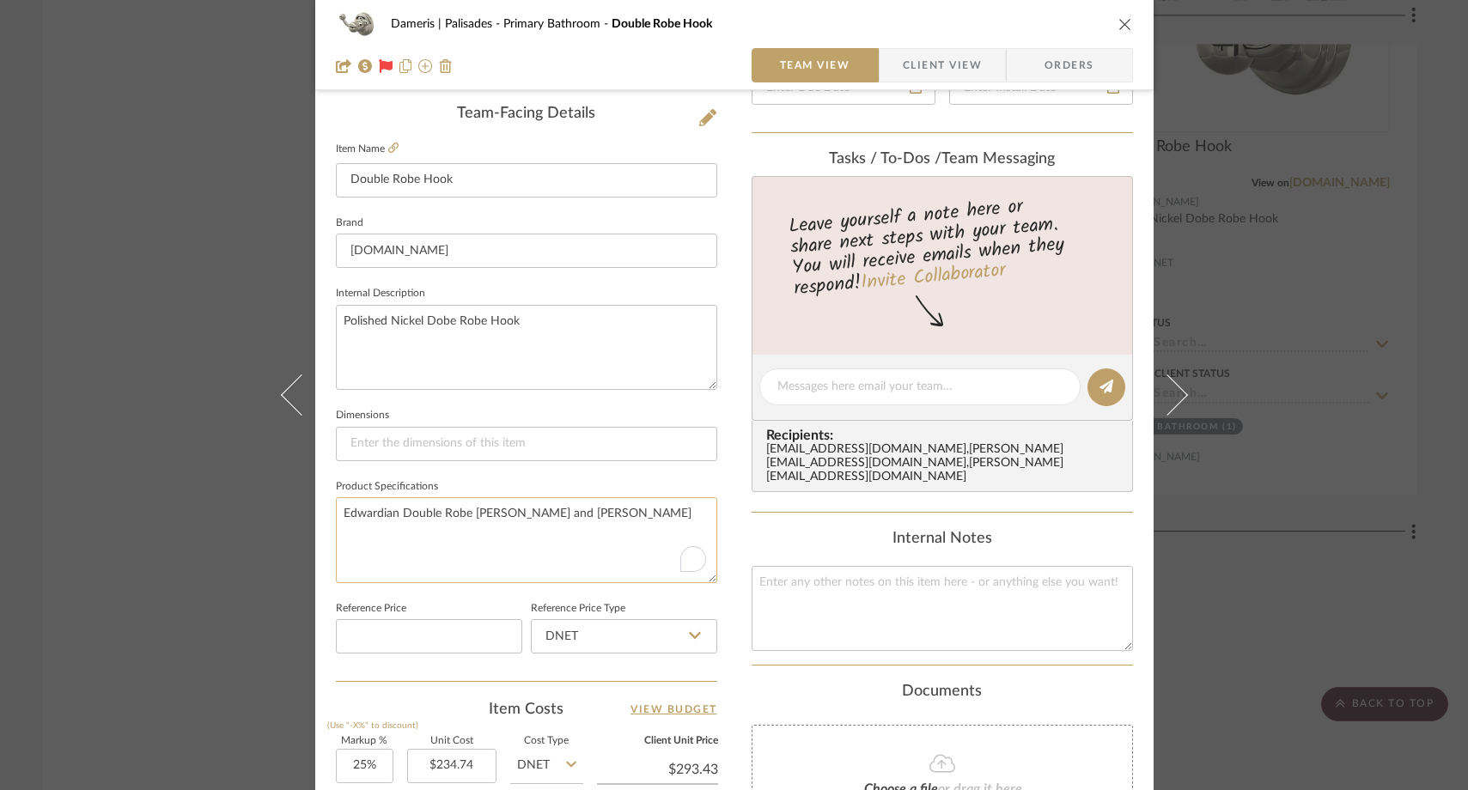
drag, startPoint x: 512, startPoint y: 512, endPoint x: 333, endPoint y: 508, distance: 178.7
click at [336, 508] on textarea "Edwardian Double Robe Hook Perrin and Rowe" at bounding box center [526, 539] width 381 height 85
click at [848, 751] on div "Choose a file or drag it here." at bounding box center [941, 773] width 381 height 96
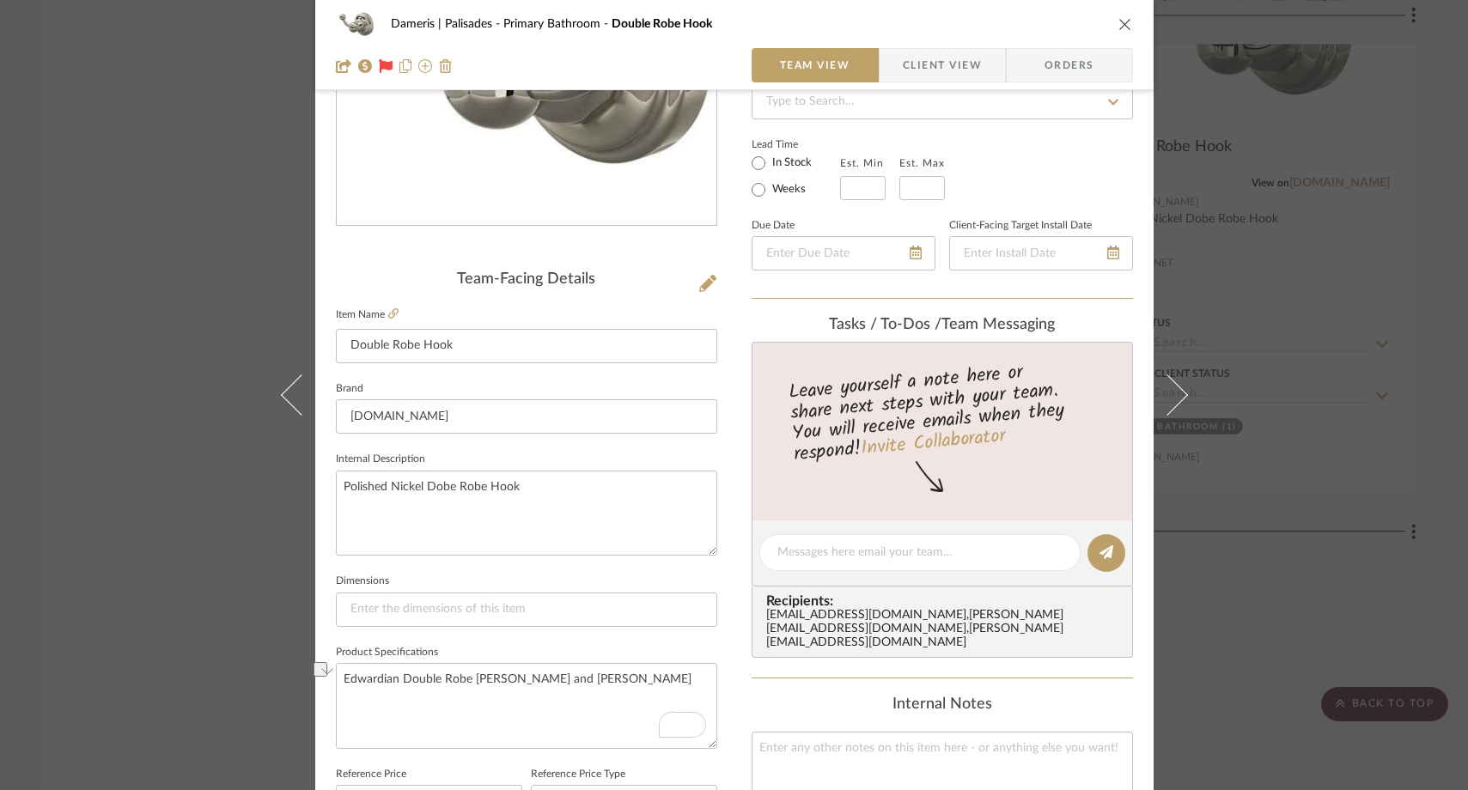
scroll to position [0, 0]
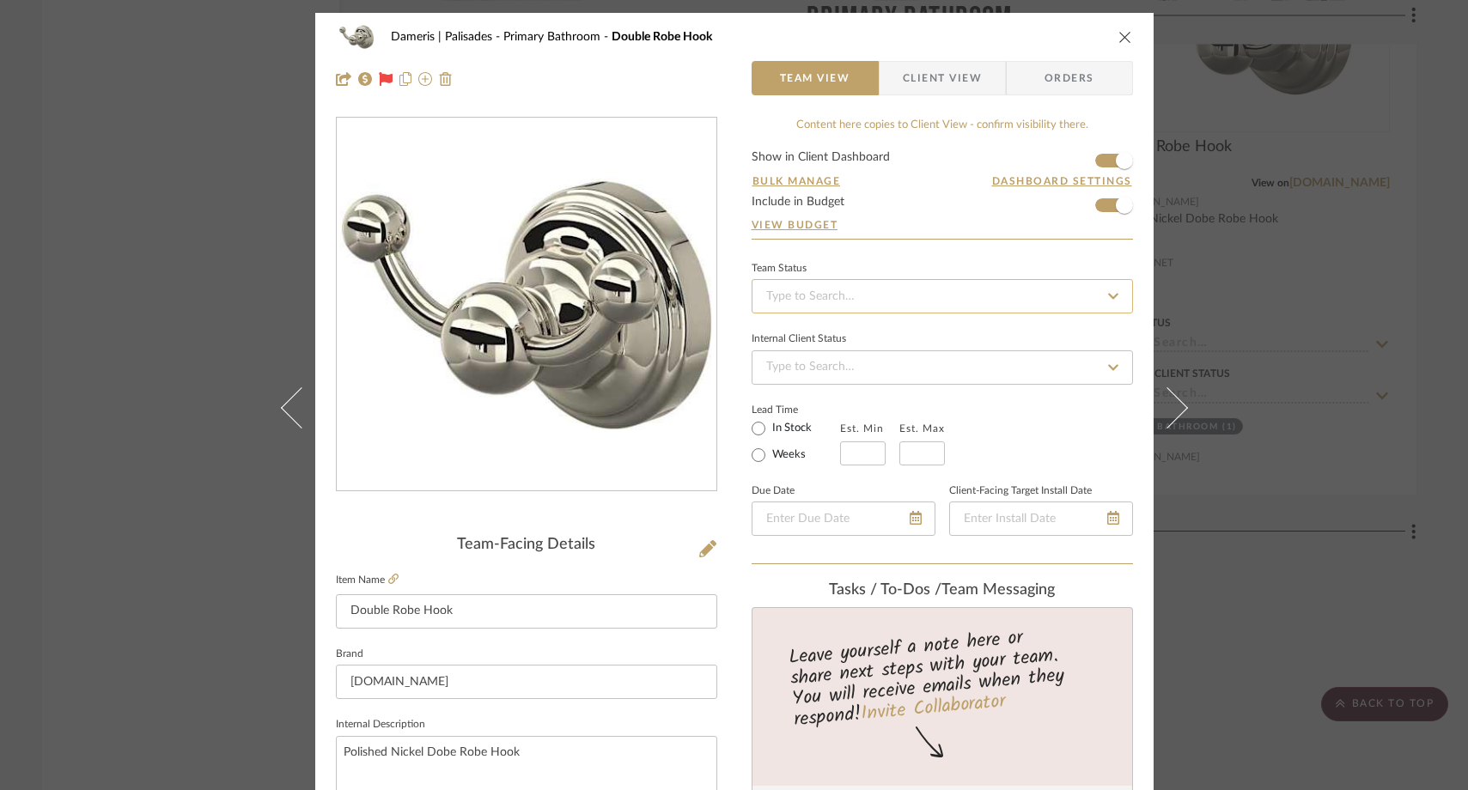
click at [808, 294] on input at bounding box center [941, 296] width 381 height 34
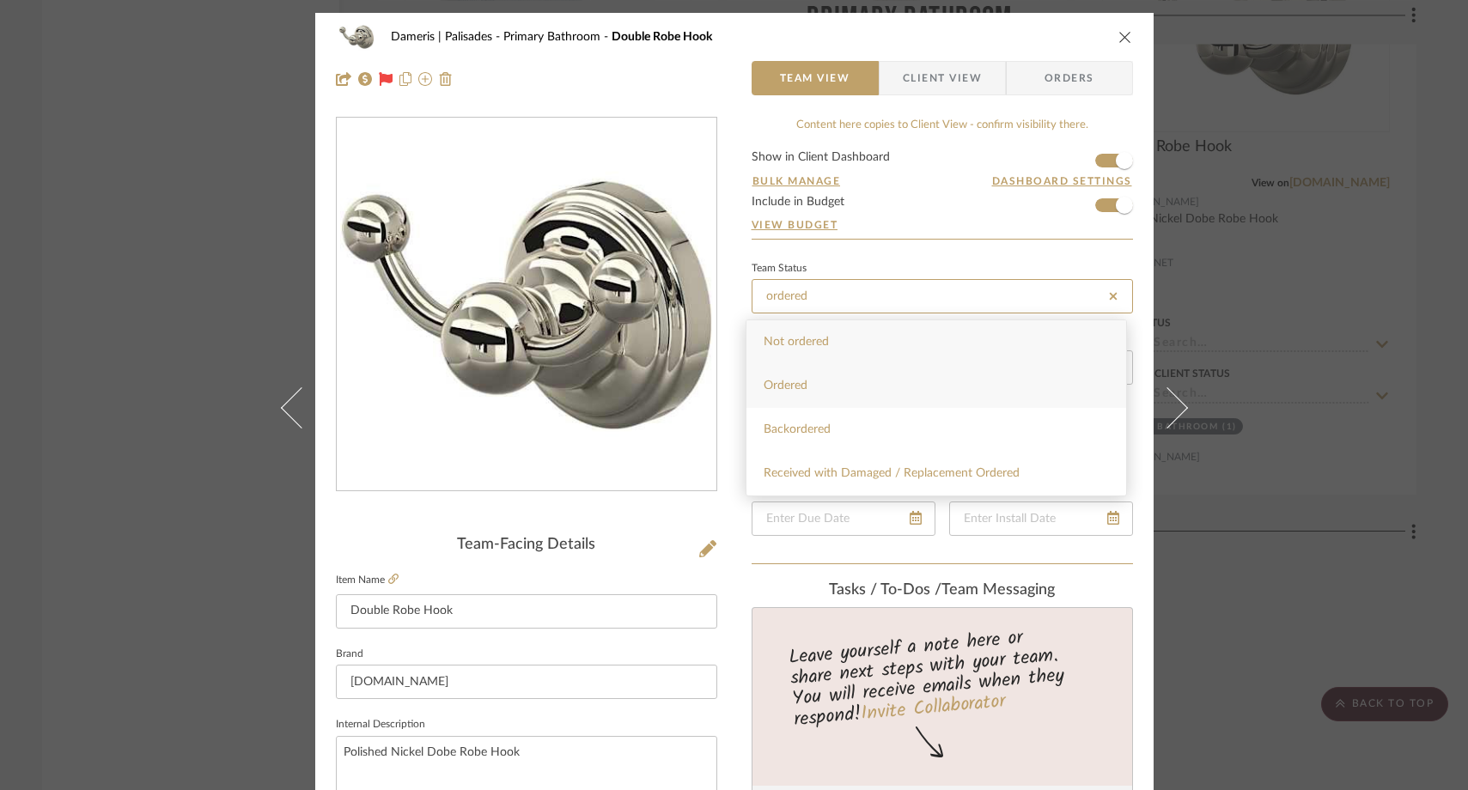
type input "ordered"
click at [798, 387] on span "Ordered" at bounding box center [785, 386] width 44 height 12
type input "[DATE]"
type input "Ordered"
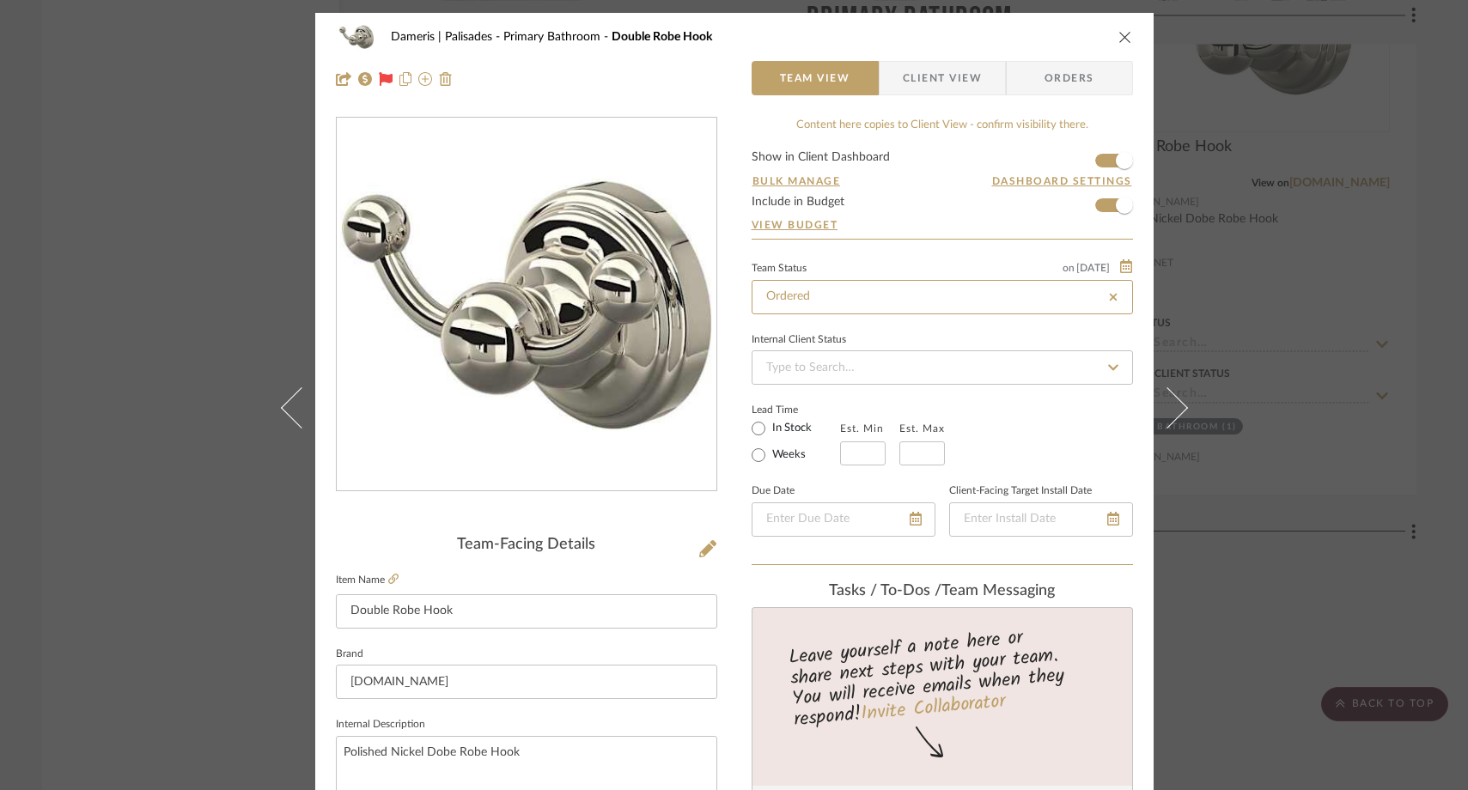
type input "[DATE]"
type input "Ordered"
click at [237, 289] on div "Dameris | Palisades Primary Bathroom Double Robe Hook Team View Client View Ord…" at bounding box center [734, 395] width 1468 height 790
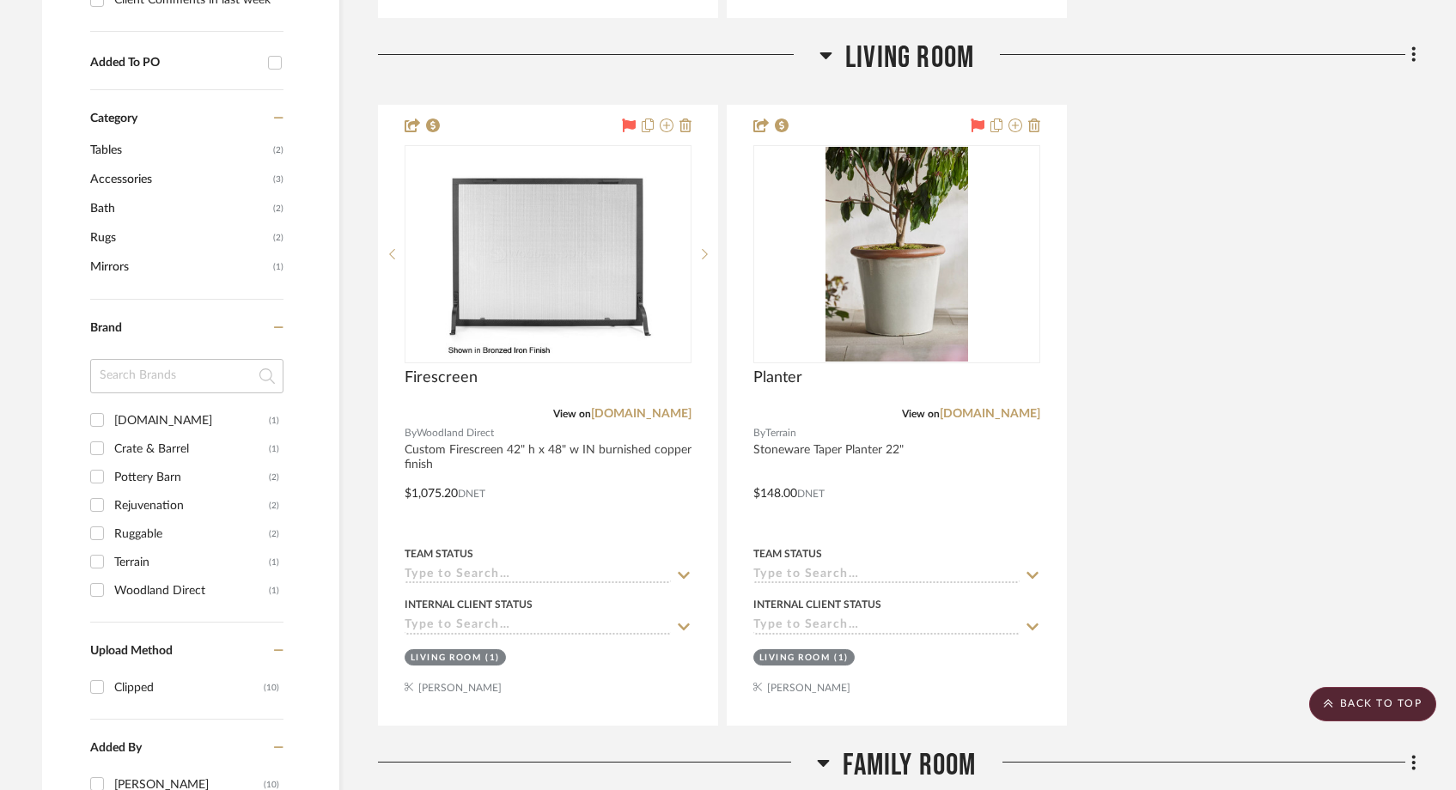
scroll to position [1091, 0]
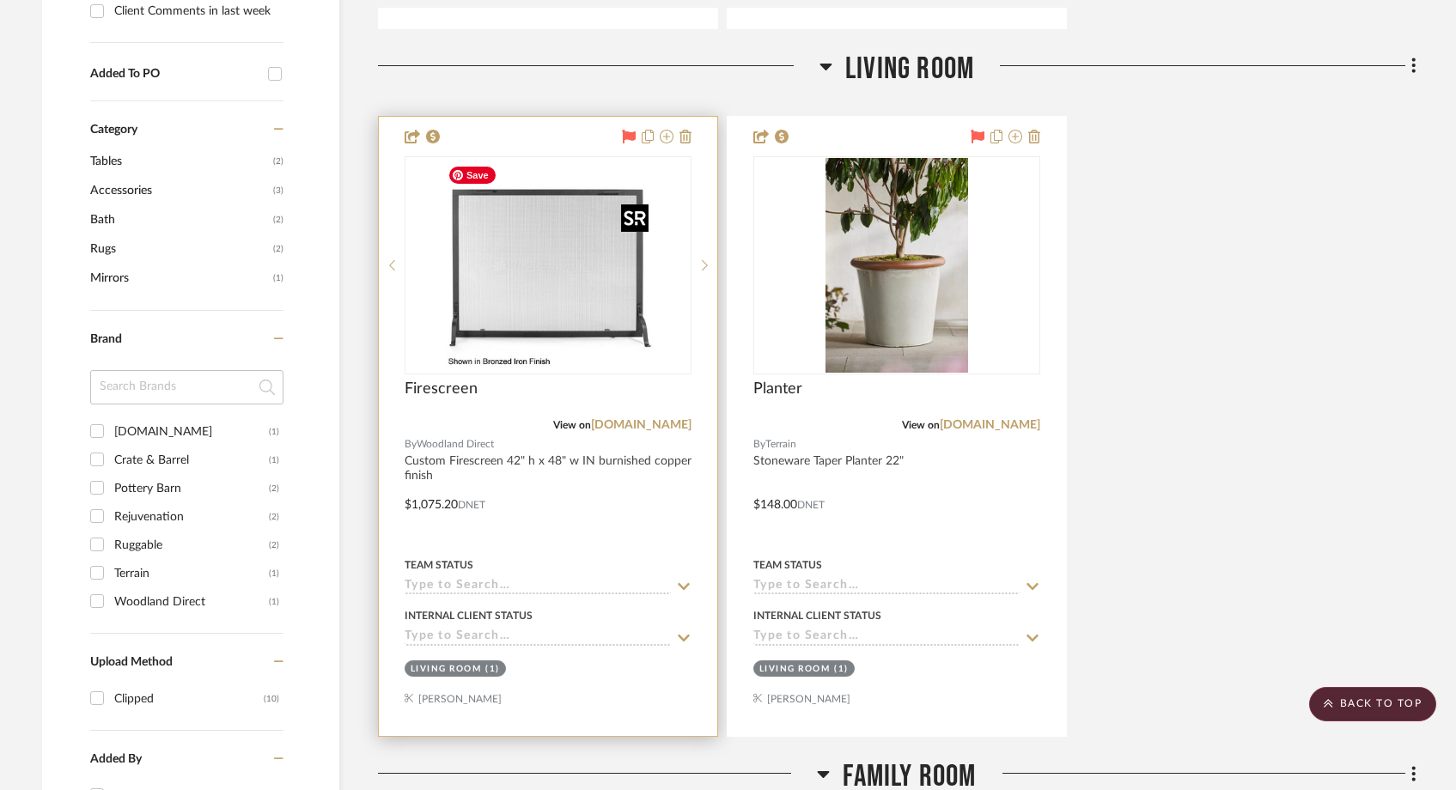
click at [598, 274] on img "0" at bounding box center [548, 265] width 215 height 215
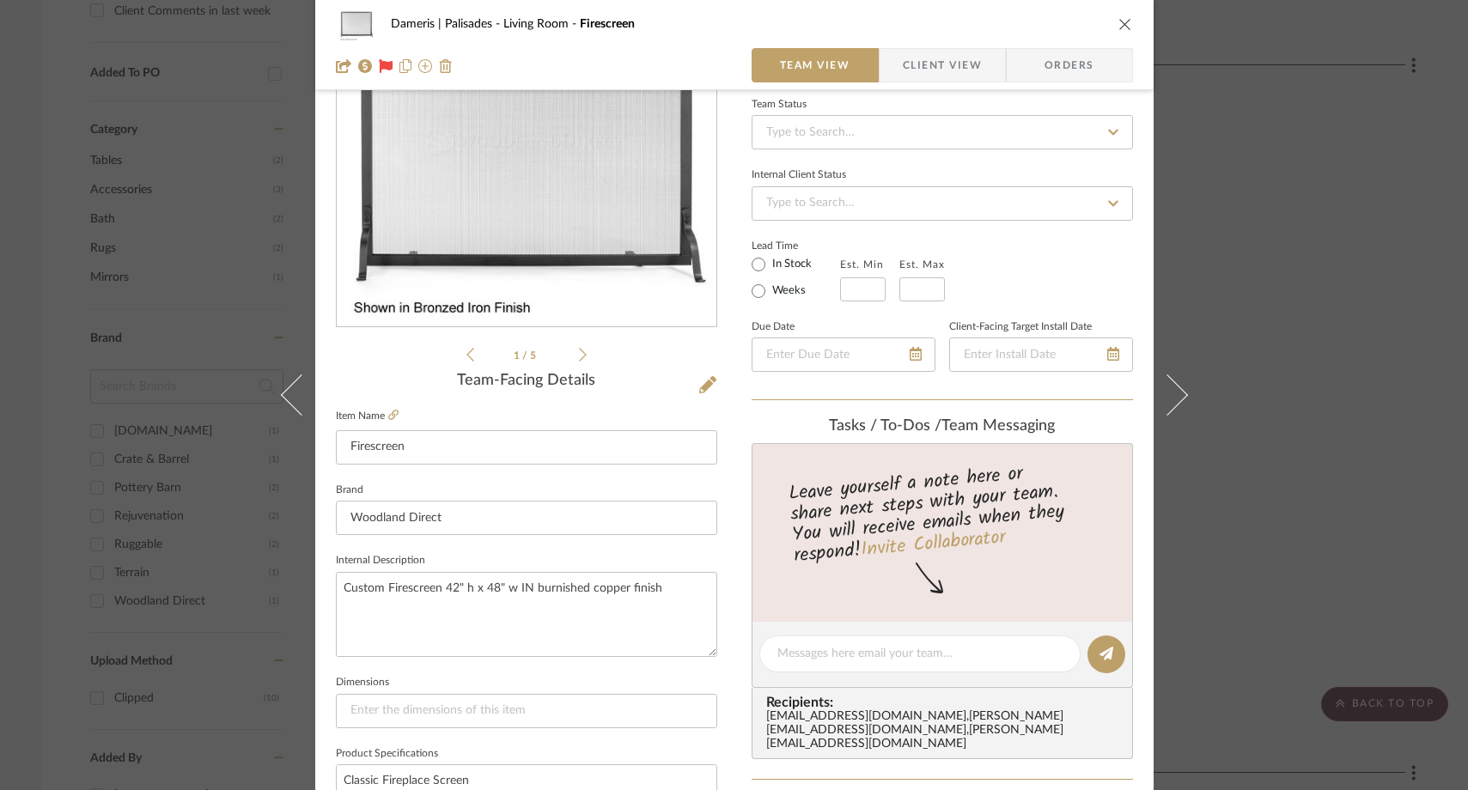
scroll to position [235, 0]
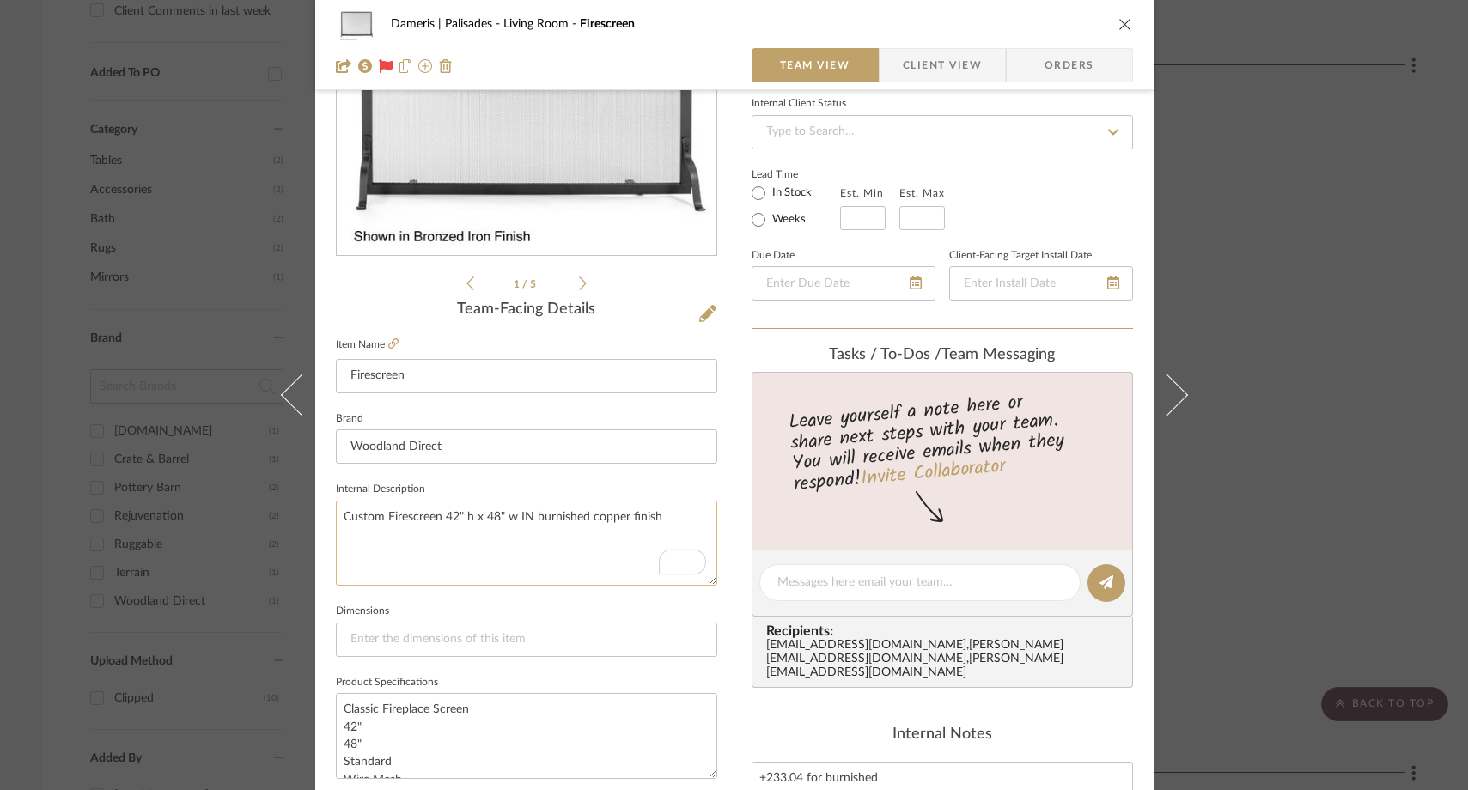
drag, startPoint x: 659, startPoint y: 511, endPoint x: 333, endPoint y: 518, distance: 325.5
click at [336, 518] on textarea "Custom Firescreen 42" h x 48" w IN burnished copper finish" at bounding box center [526, 543] width 381 height 85
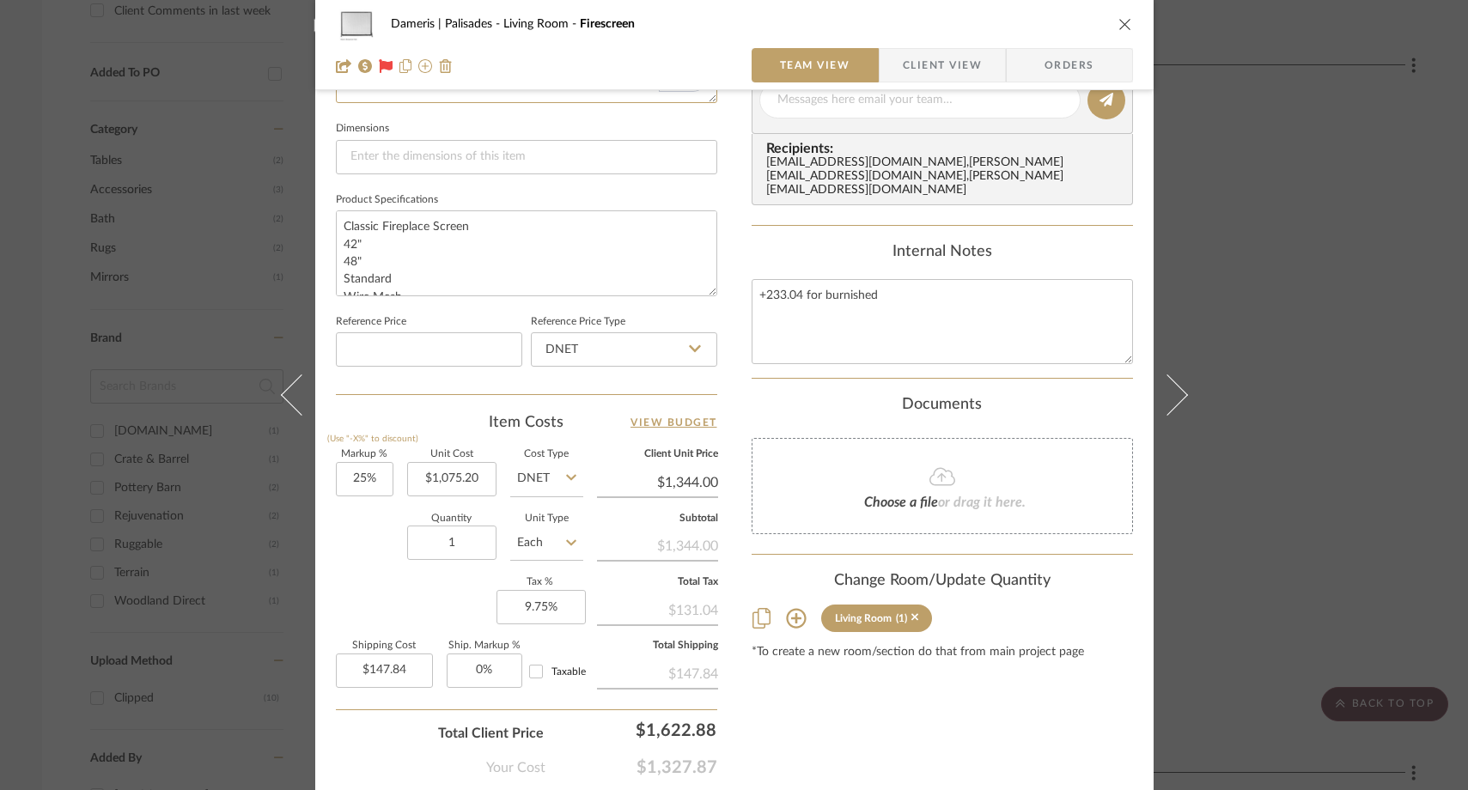
scroll to position [724, 0]
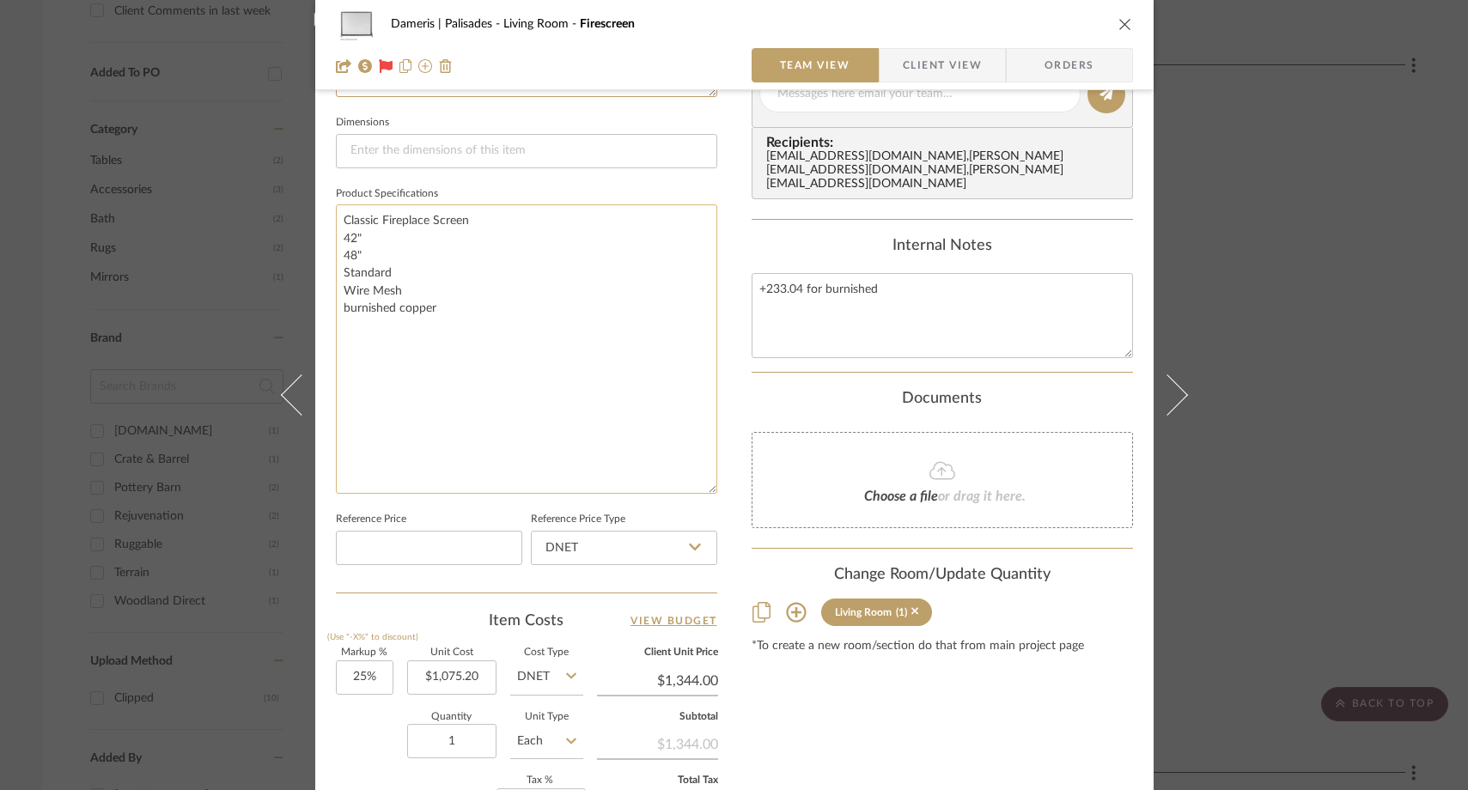
drag, startPoint x: 702, startPoint y: 277, endPoint x: 624, endPoint y: 500, distance: 235.7
click at [624, 494] on textarea "Classic Fireplace Screen 42" 48" Standard Wire Mesh burnished copper" at bounding box center [526, 348] width 381 height 289
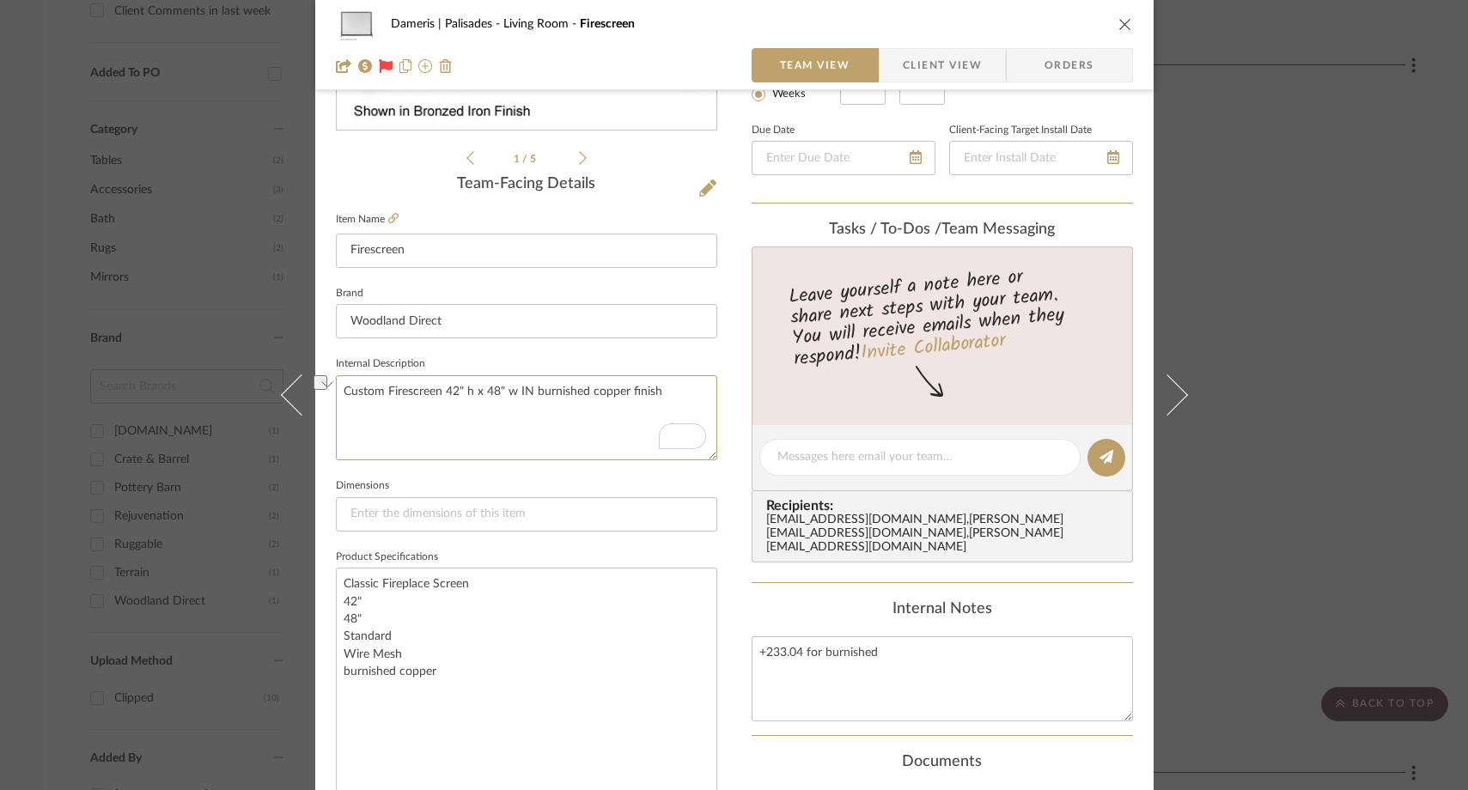
scroll to position [312, 0]
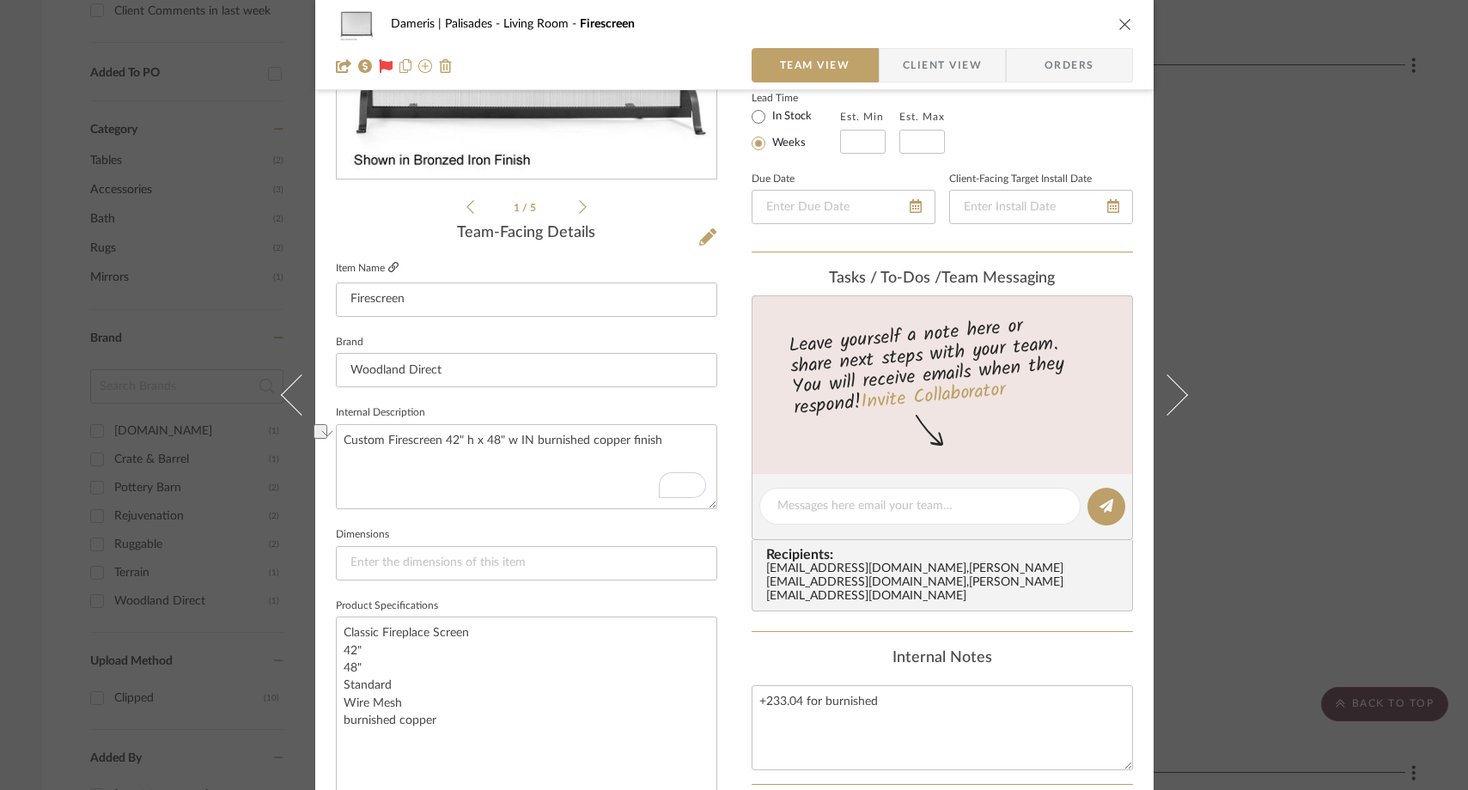
click at [389, 269] on icon at bounding box center [393, 267] width 10 height 10
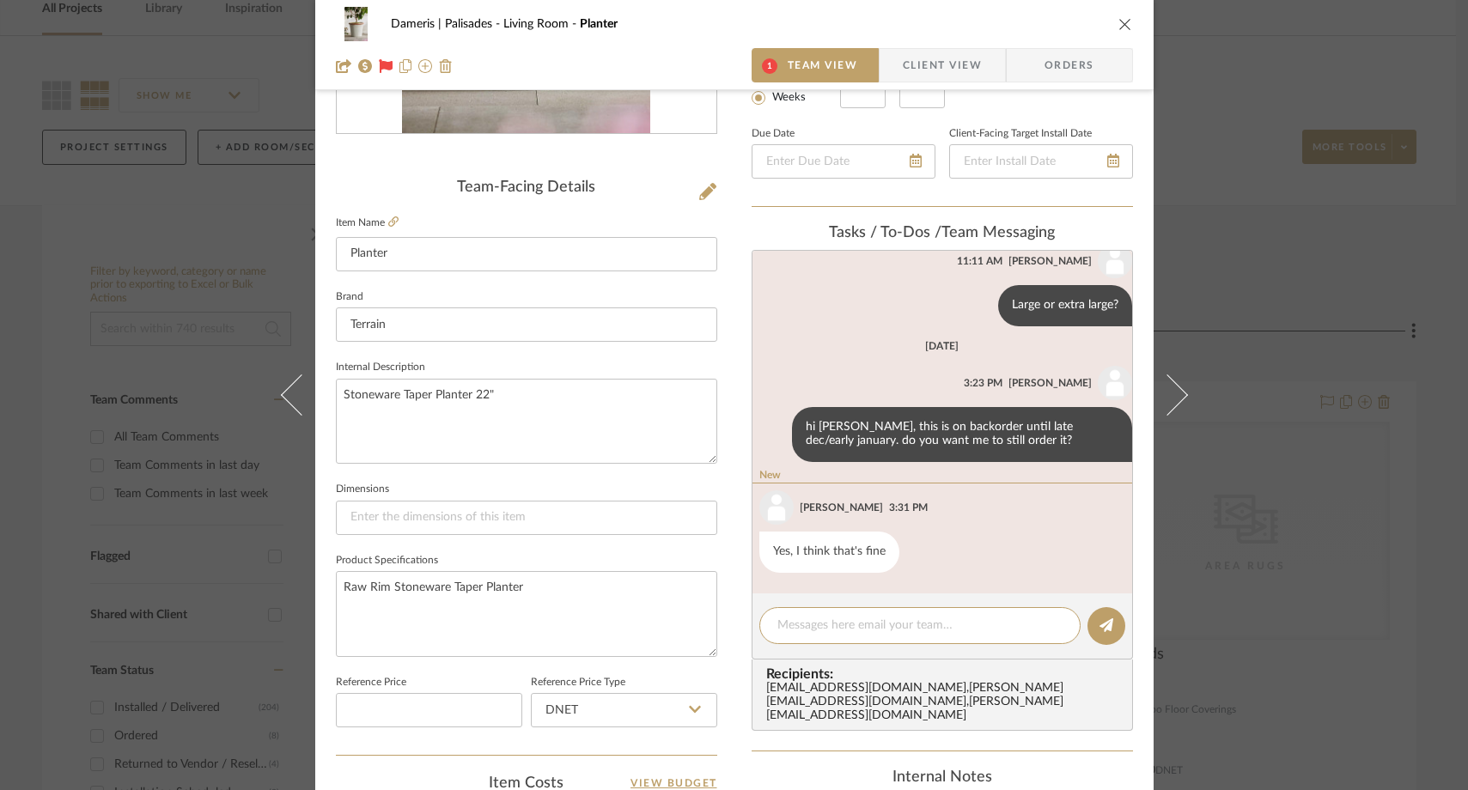
scroll to position [321, 0]
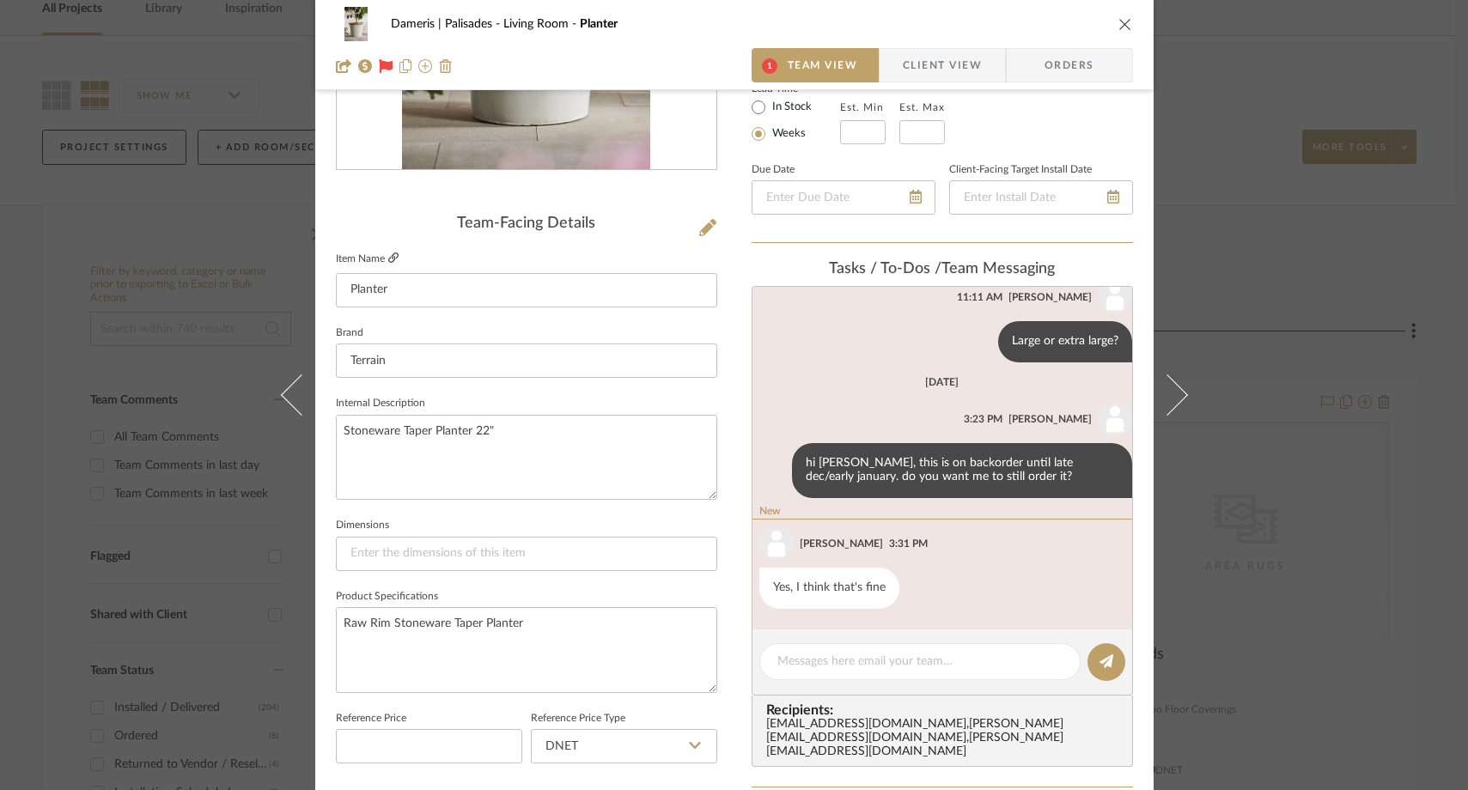
click at [389, 259] on icon at bounding box center [393, 257] width 10 height 10
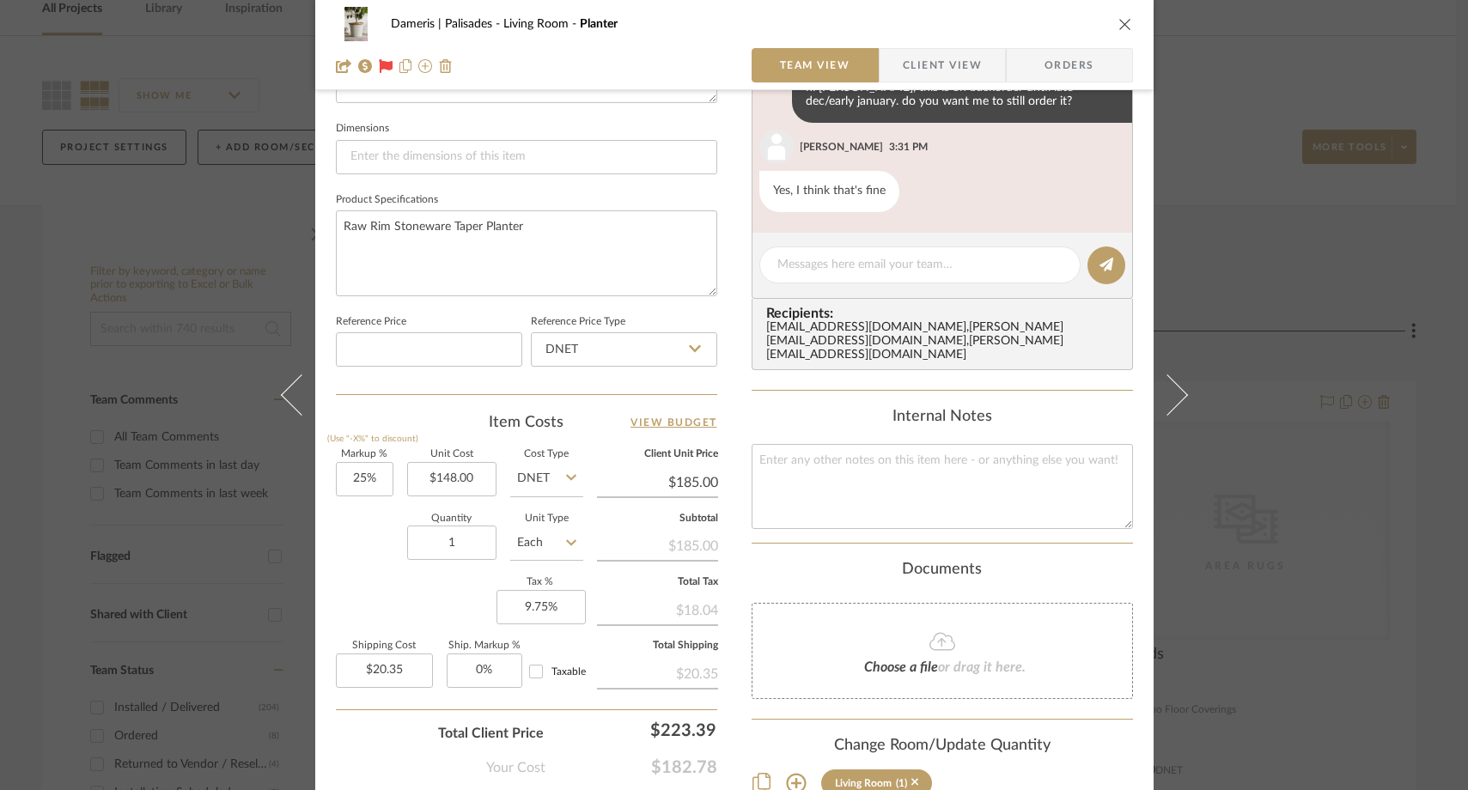
scroll to position [806, 0]
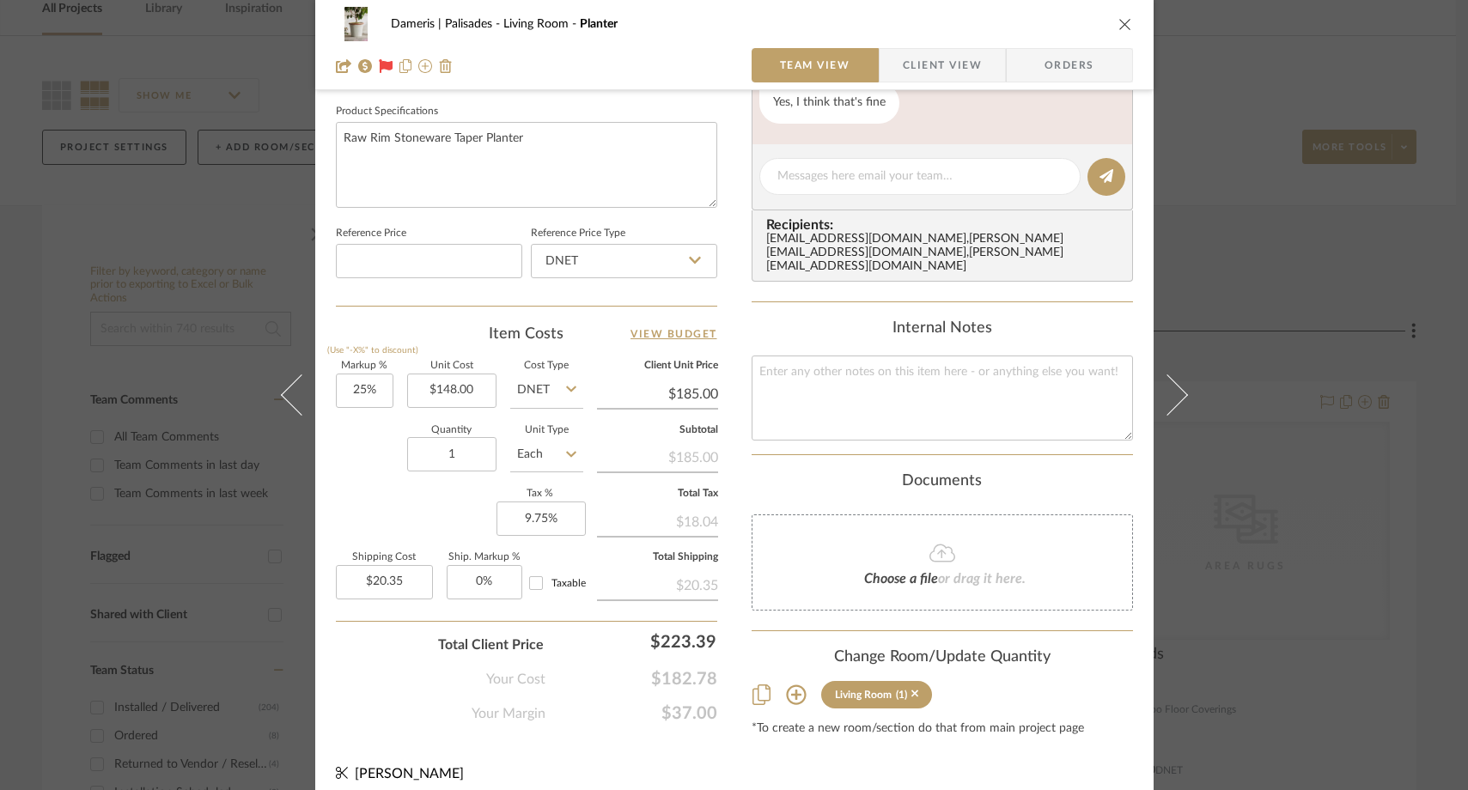
click at [846, 594] on div "Choose a file or drag it here." at bounding box center [941, 562] width 381 height 96
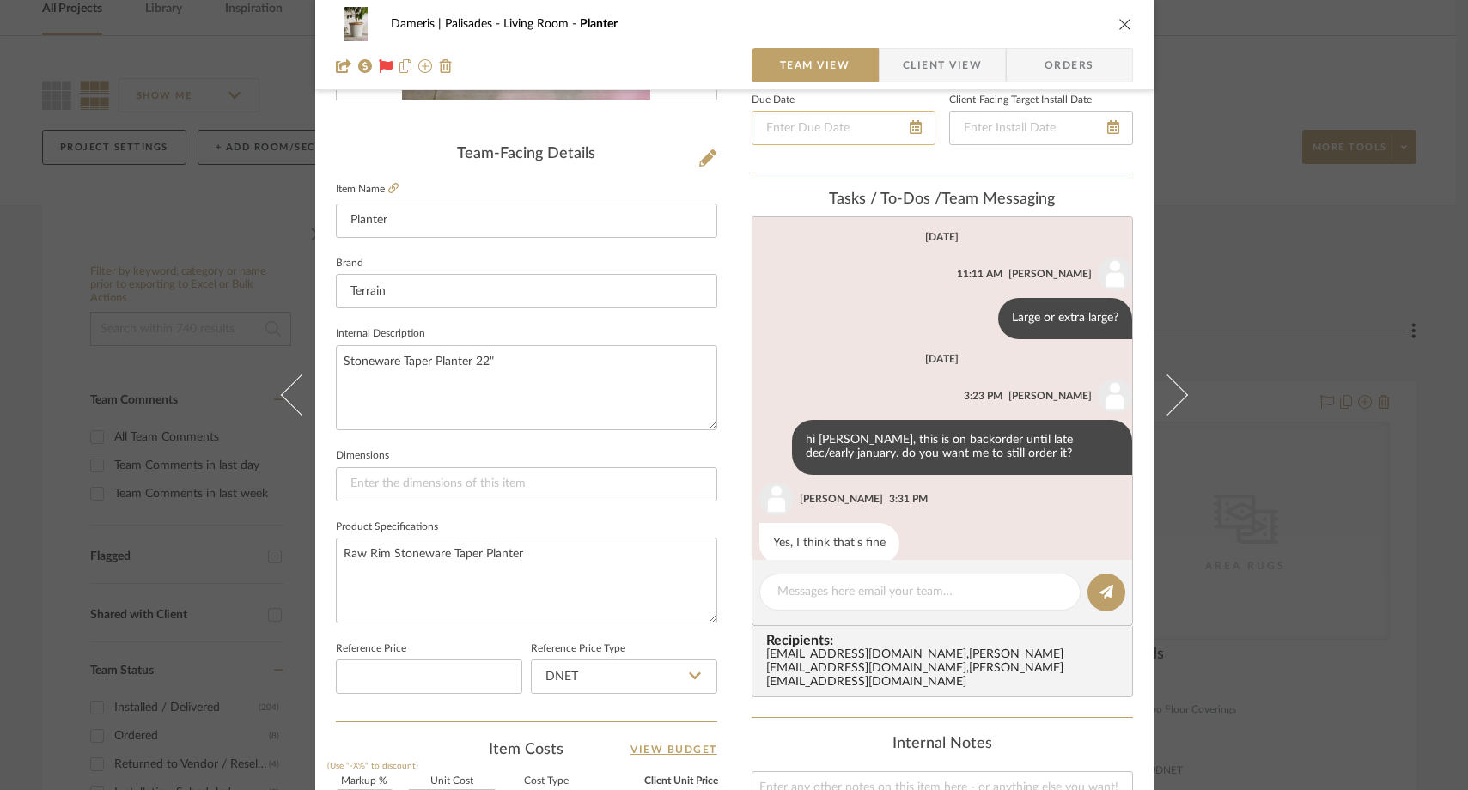
scroll to position [85, 0]
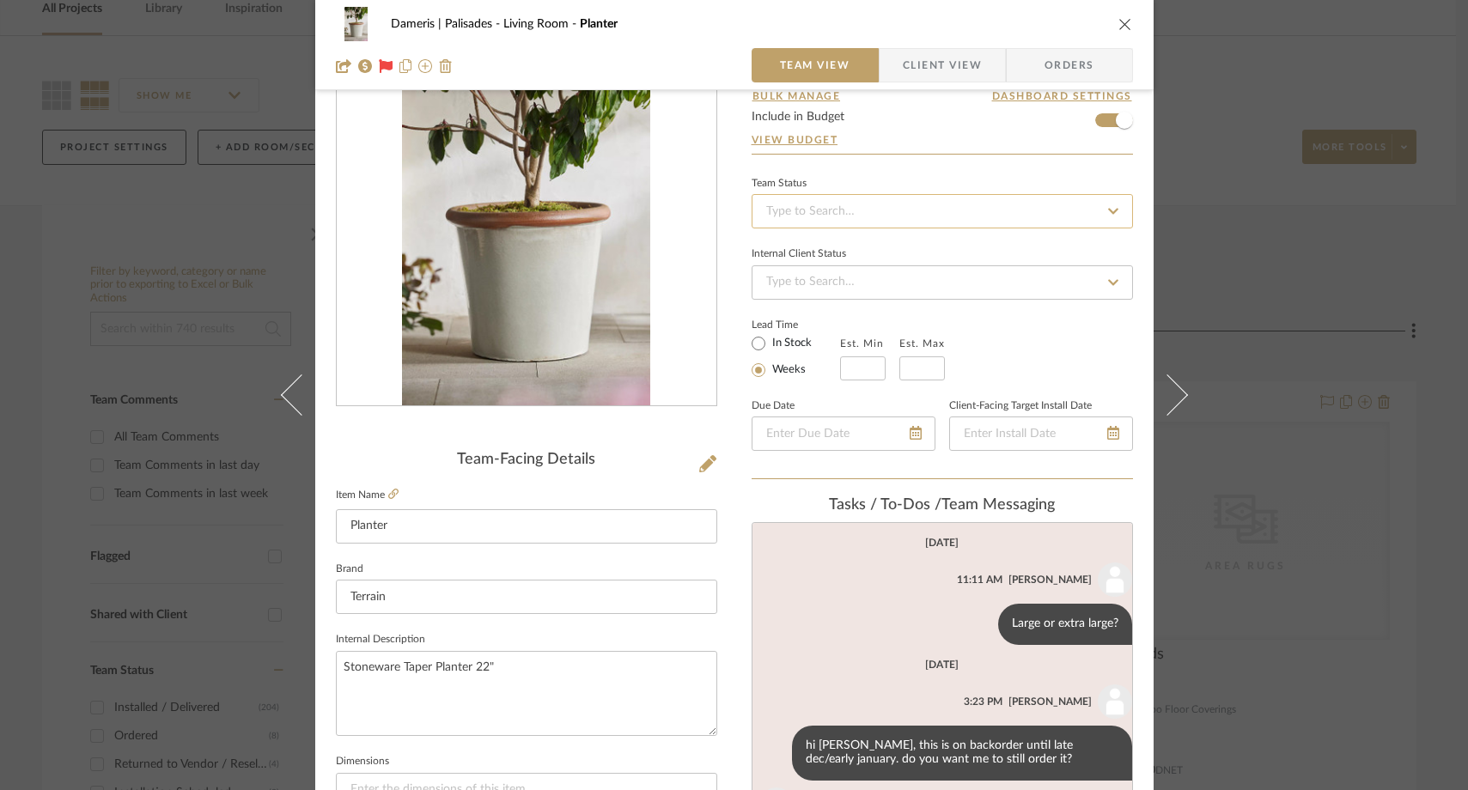
click at [824, 222] on input at bounding box center [941, 211] width 381 height 34
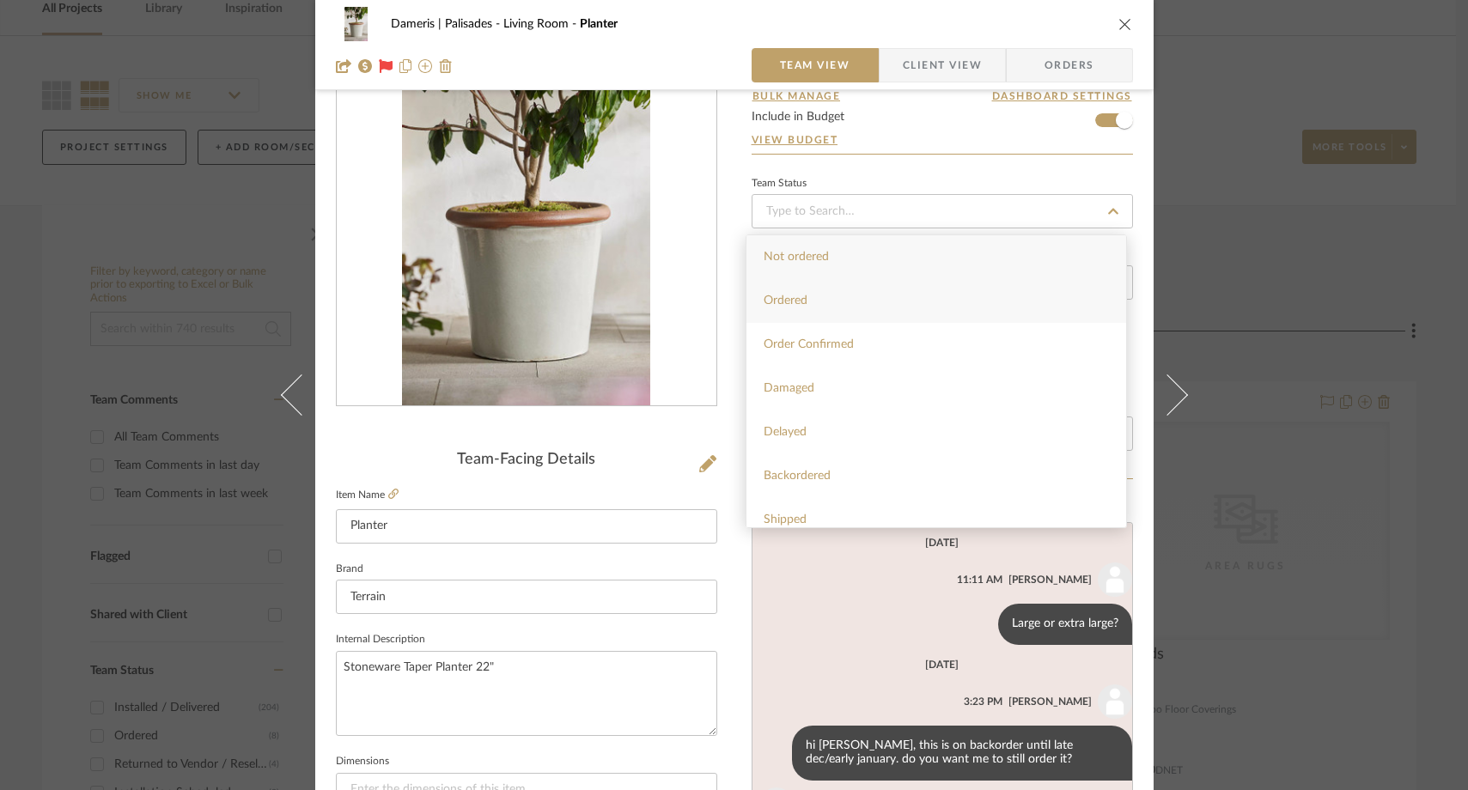
click at [793, 296] on span "Ordered" at bounding box center [785, 301] width 44 height 12
type input "[DATE]"
type input "Ordered"
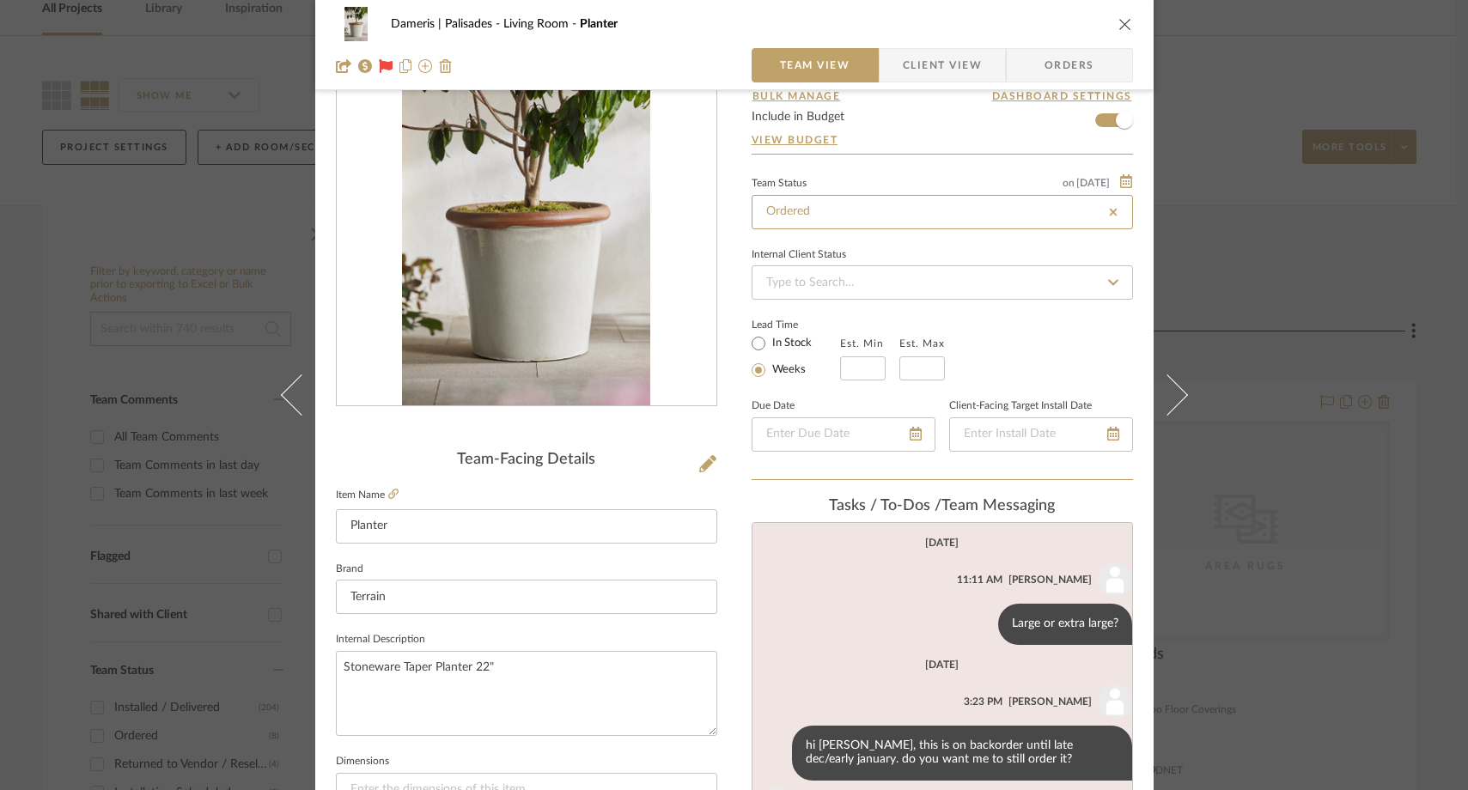
type input "[DATE]"
type input "Ordered"
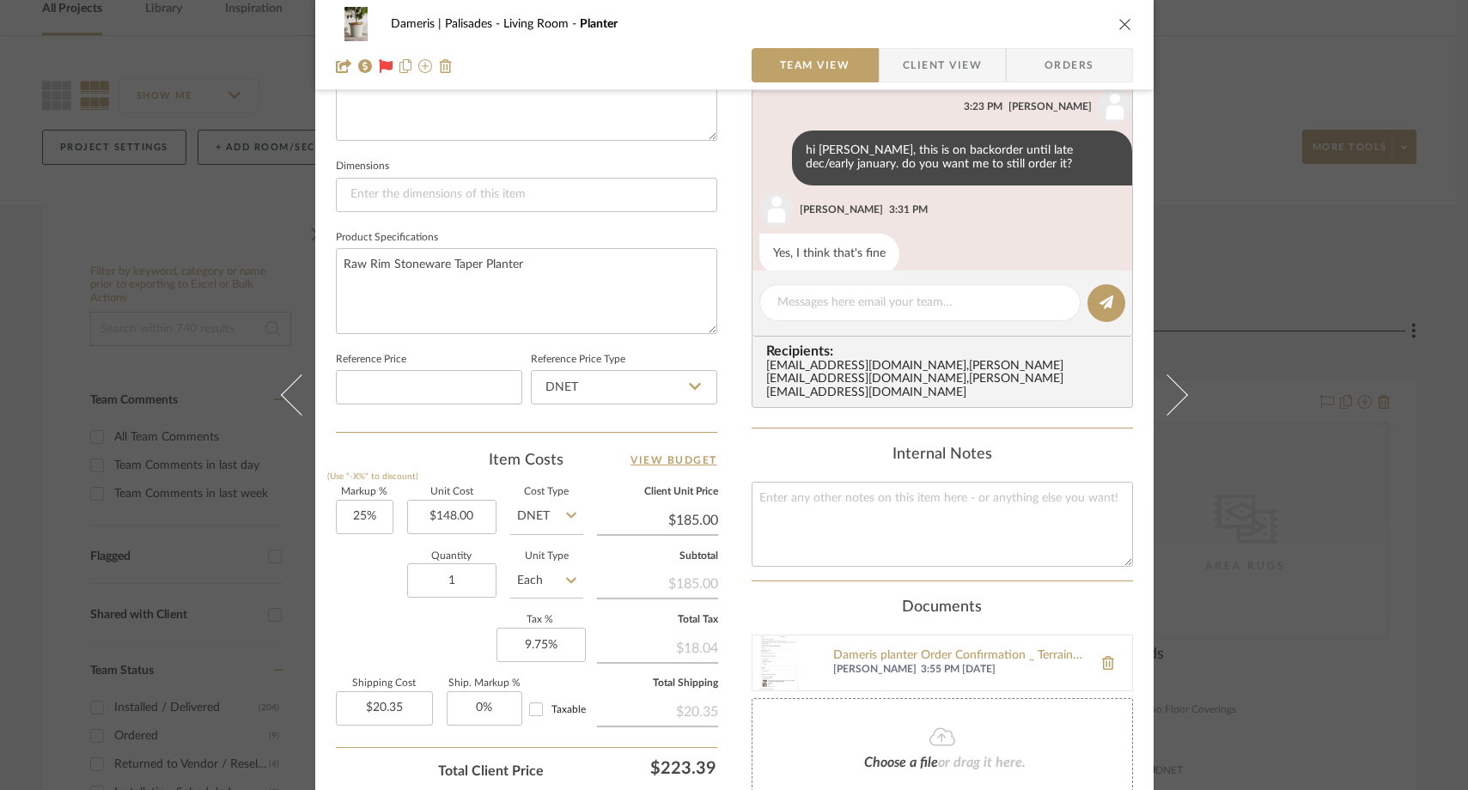
scroll to position [865, 0]
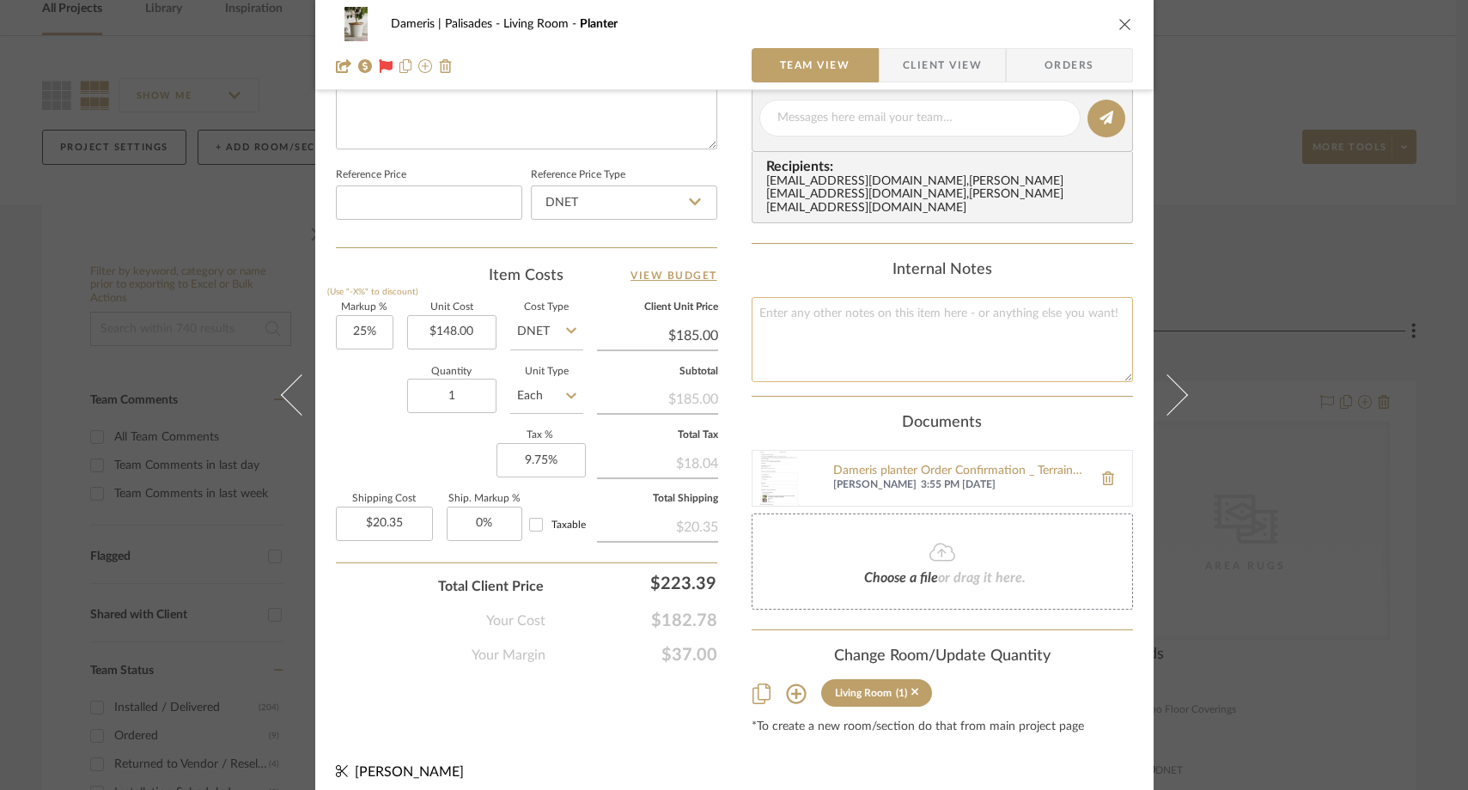
click at [810, 299] on textarea at bounding box center [941, 339] width 381 height 85
type textarea "late dec/early Jan"
click at [798, 414] on div "Documents" at bounding box center [941, 423] width 381 height 19
click at [1118, 19] on icon "close" at bounding box center [1125, 24] width 14 height 14
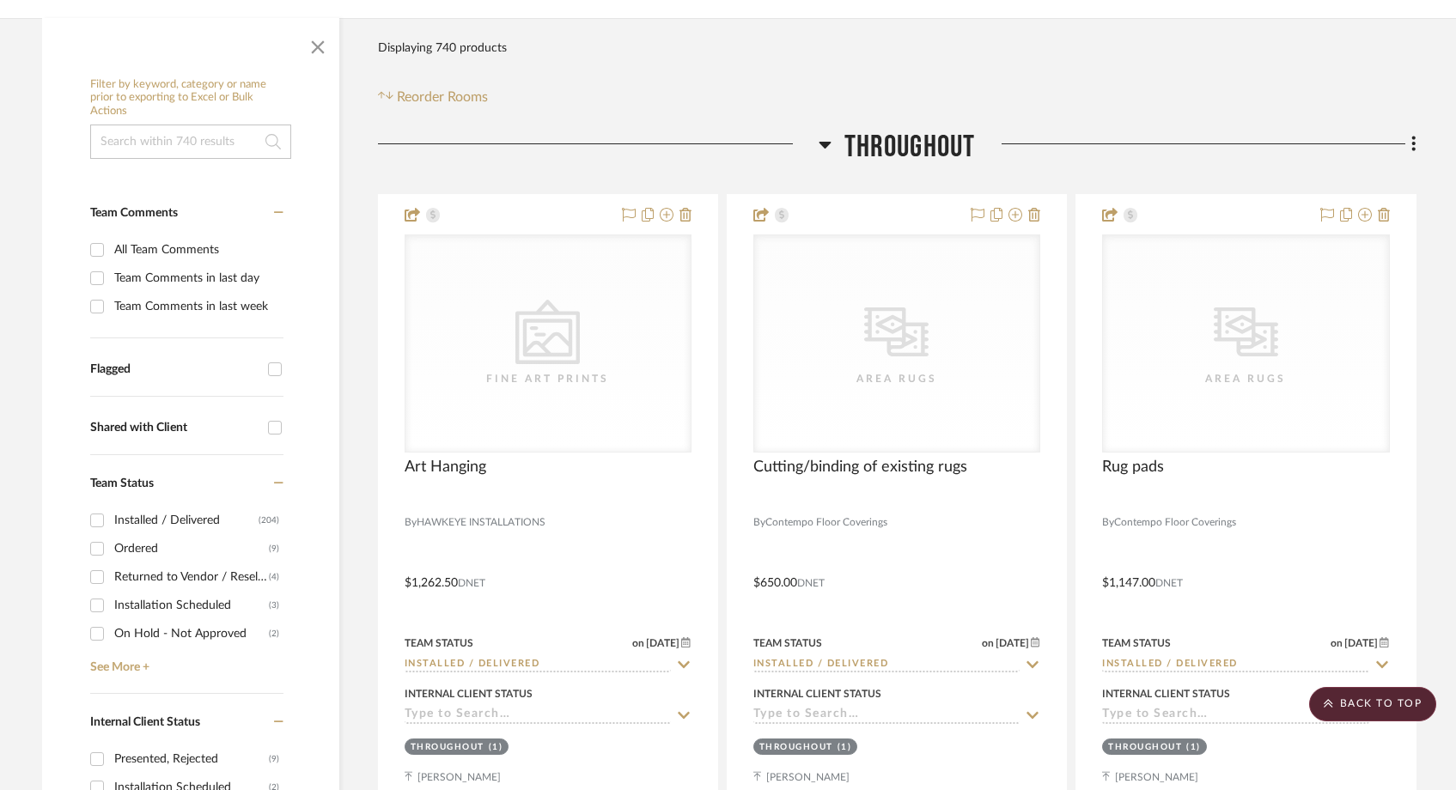
scroll to position [258, 0]
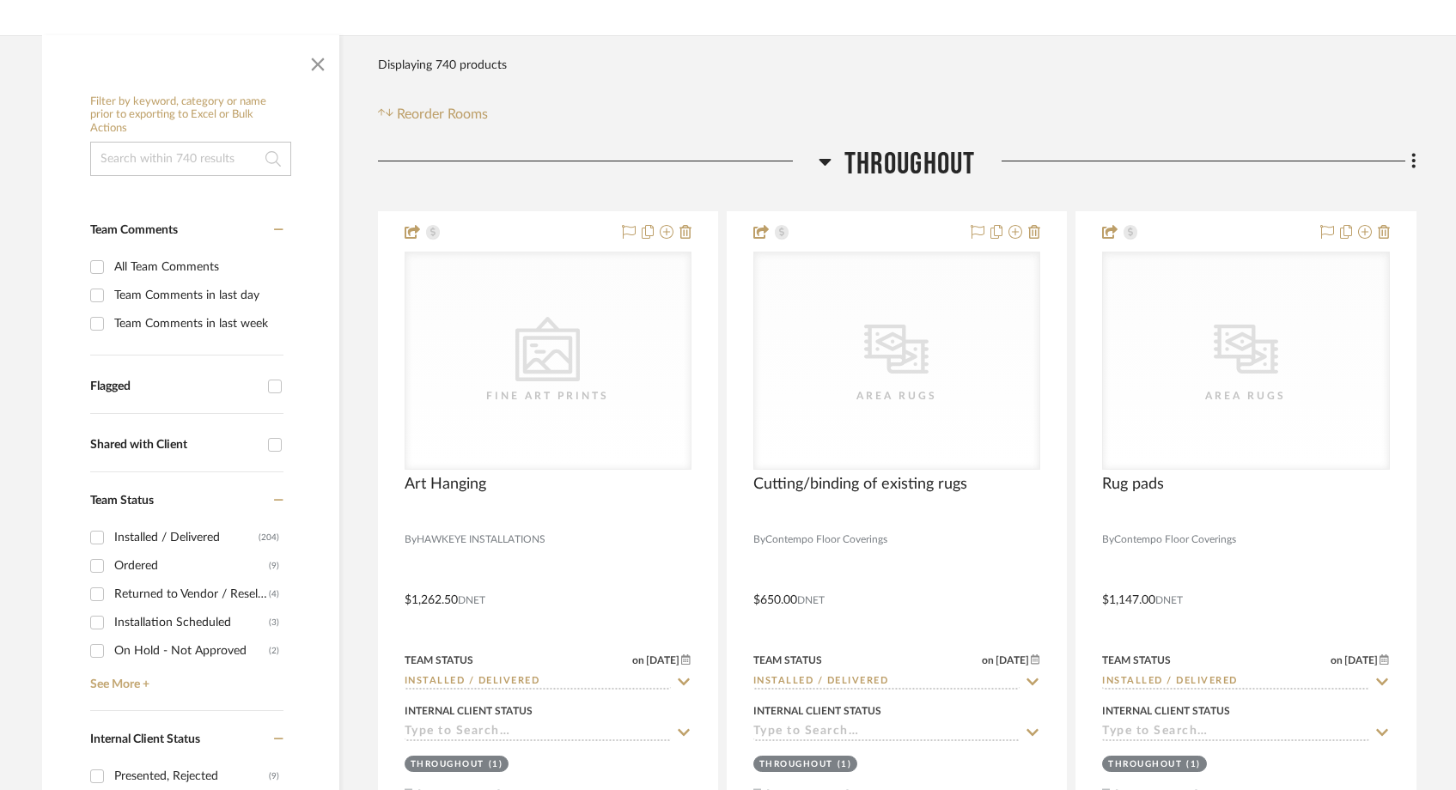
click at [273, 391] on input "Flagged" at bounding box center [274, 386] width 27 height 27
checkbox input "true"
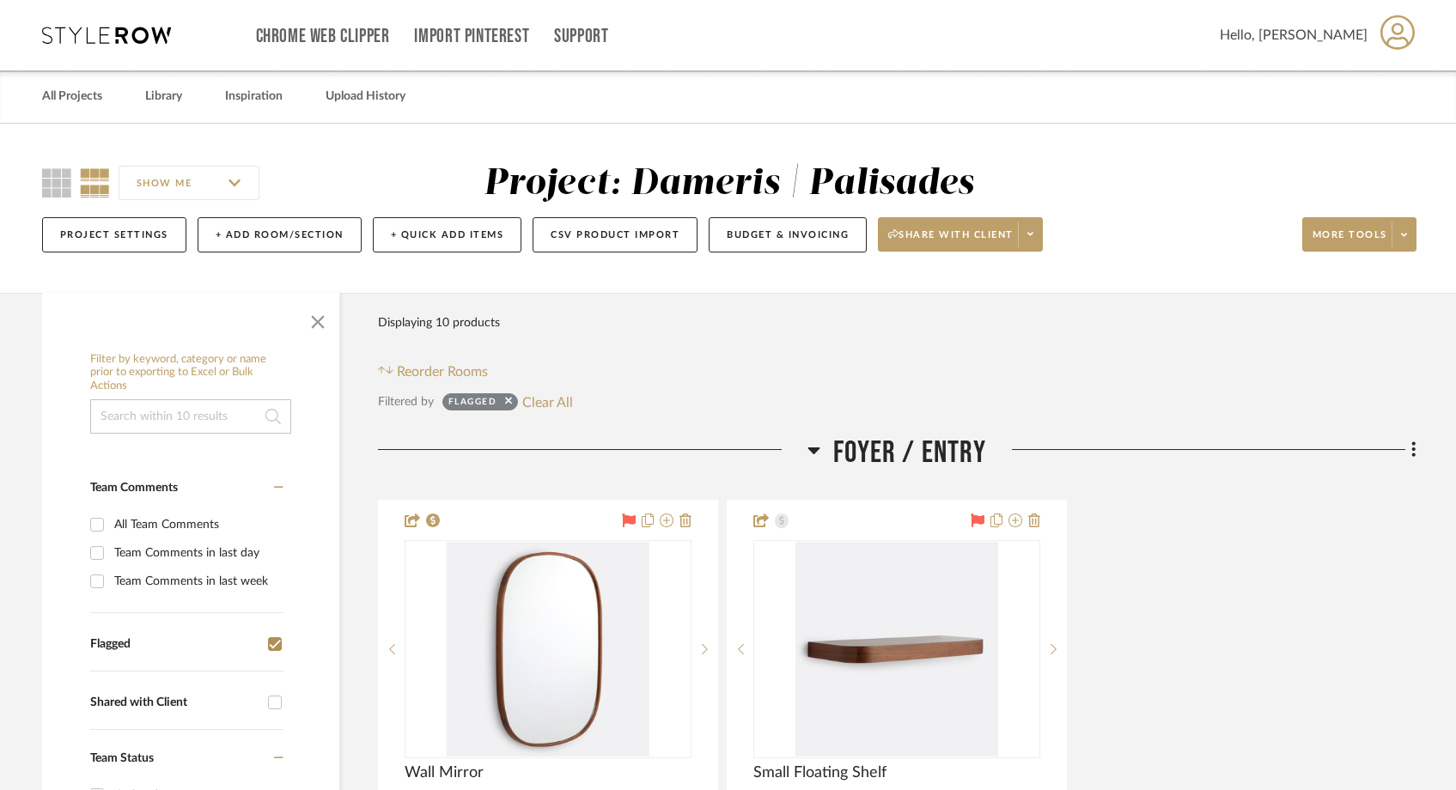
click at [65, 43] on icon at bounding box center [106, 35] width 129 height 17
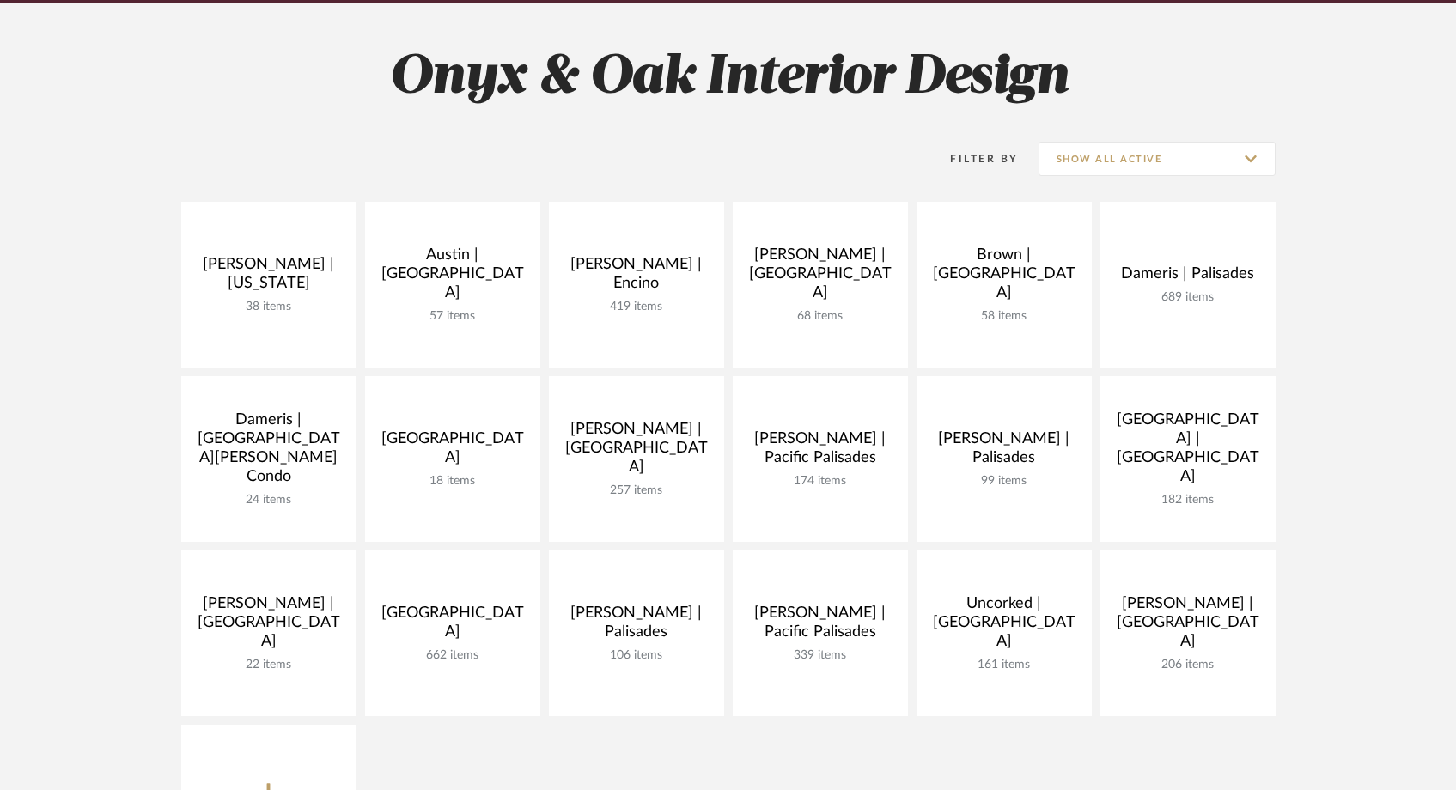
scroll to position [272, 0]
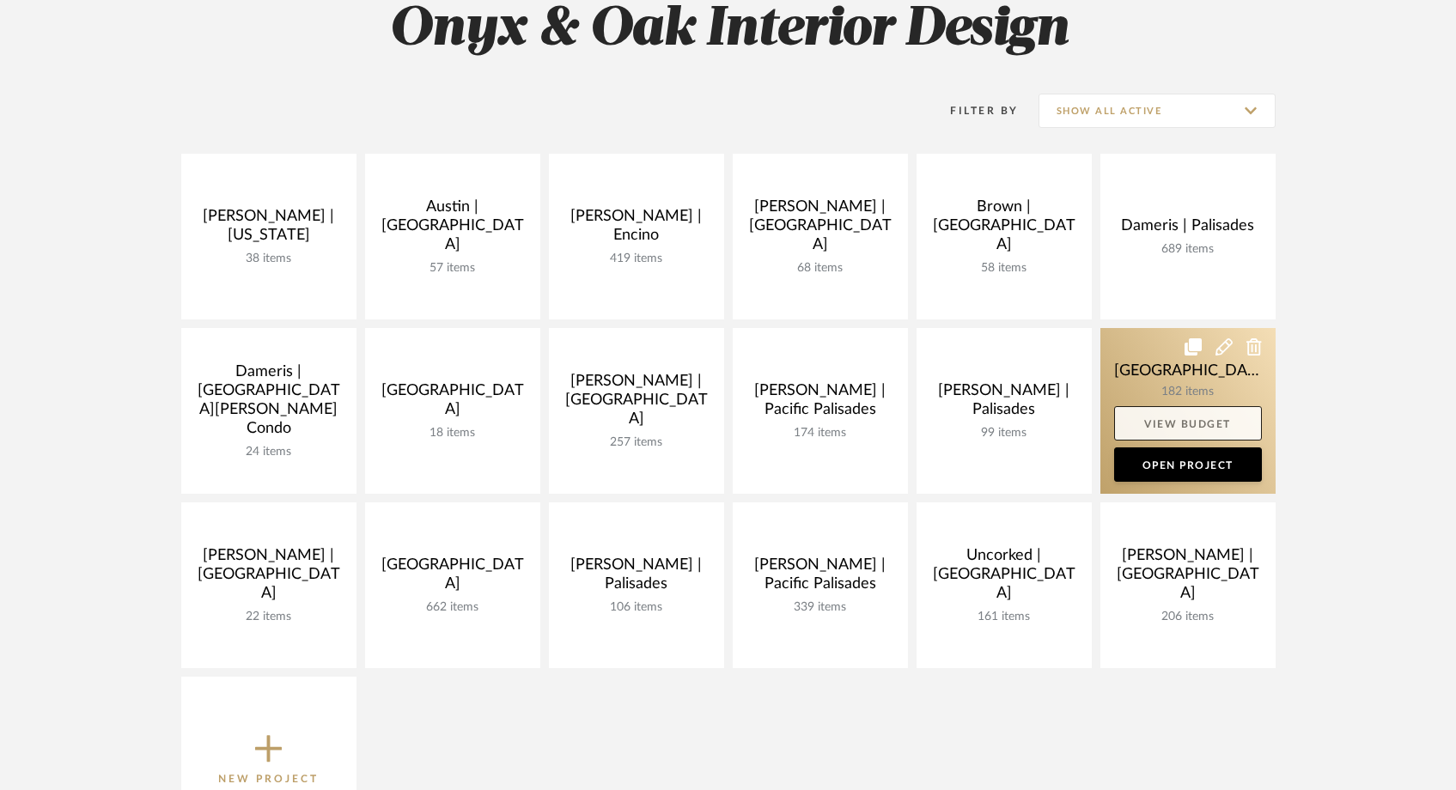
click at [1147, 429] on link "View Budget" at bounding box center [1188, 423] width 148 height 34
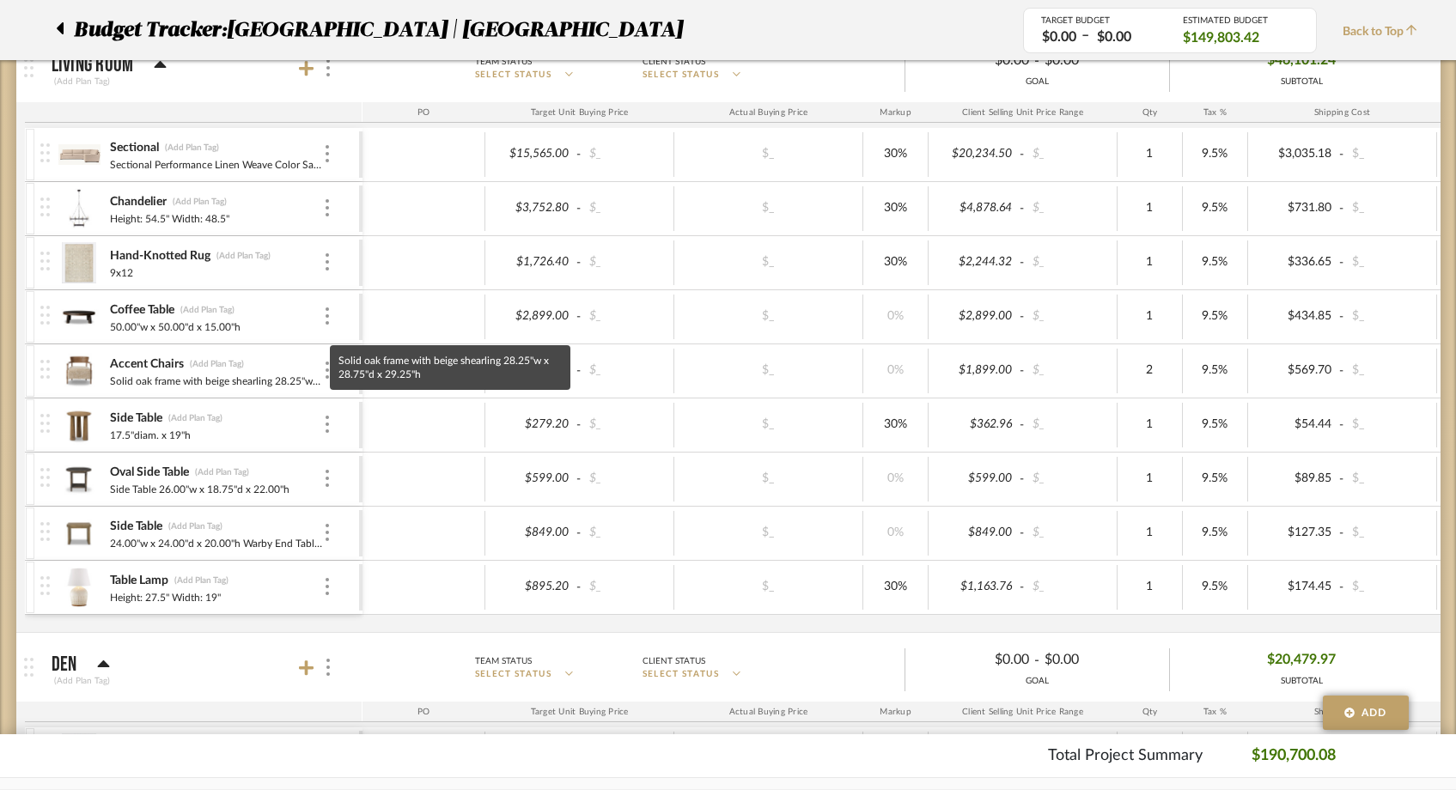
scroll to position [1480, 0]
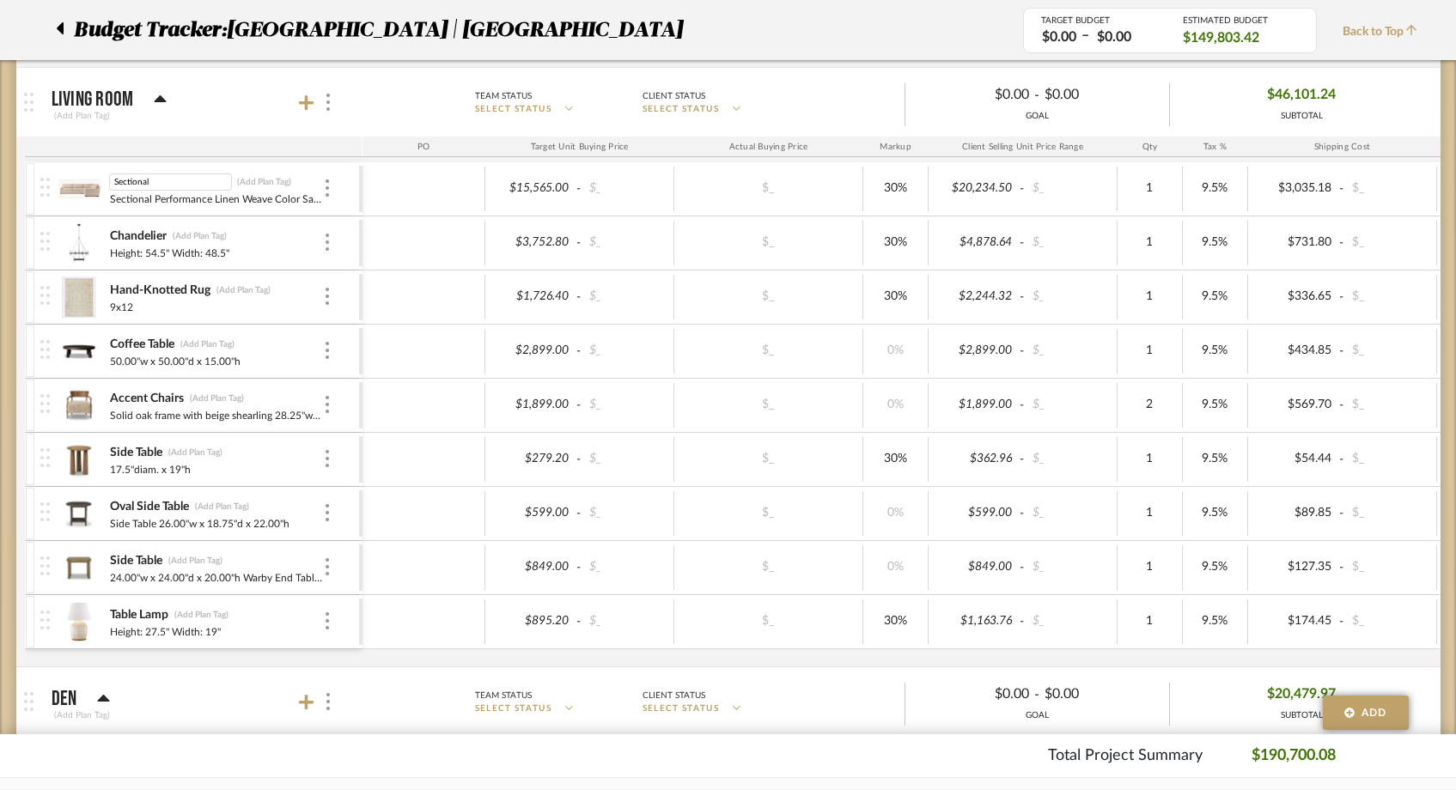
click at [78, 186] on img at bounding box center [79, 188] width 42 height 41
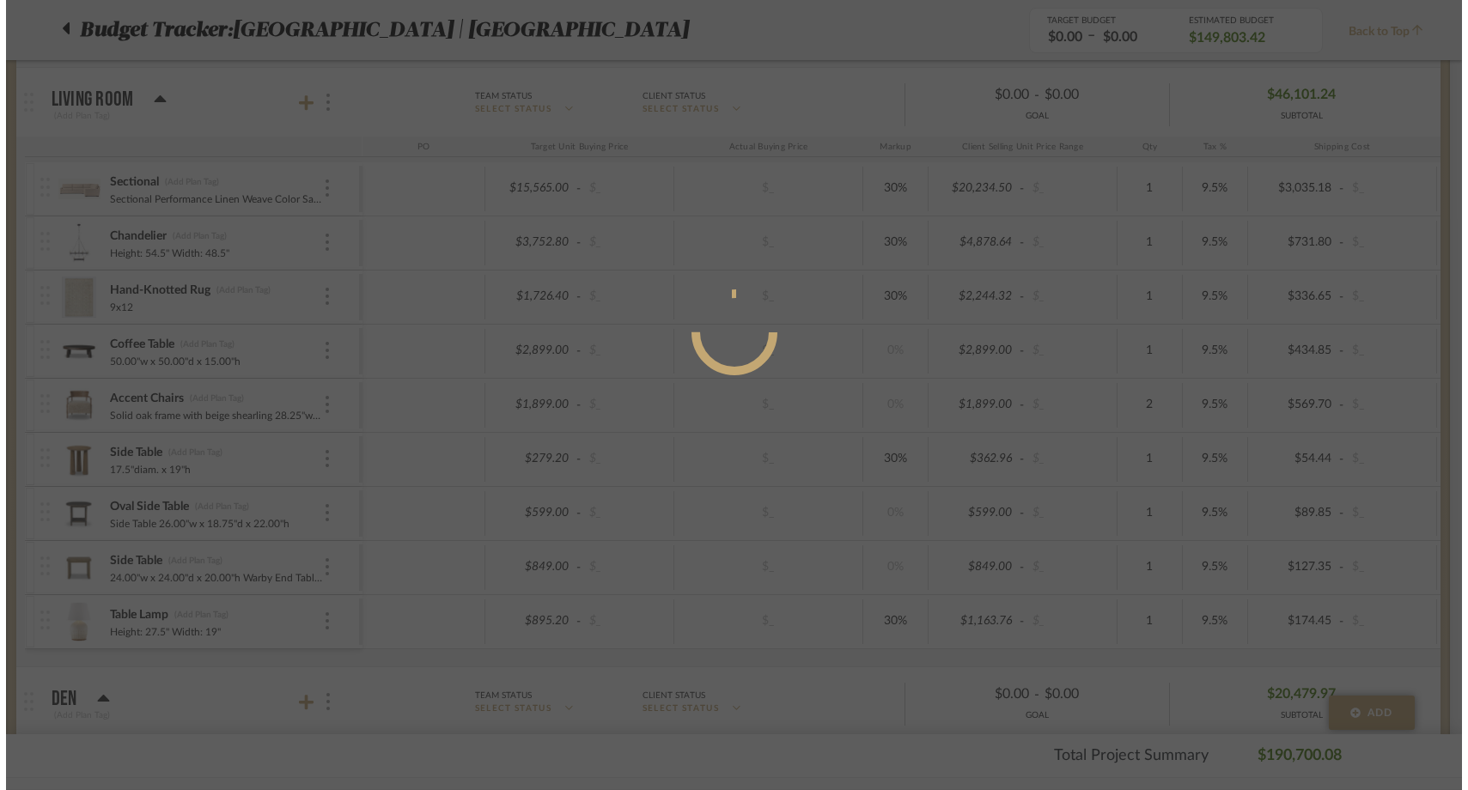
scroll to position [0, 0]
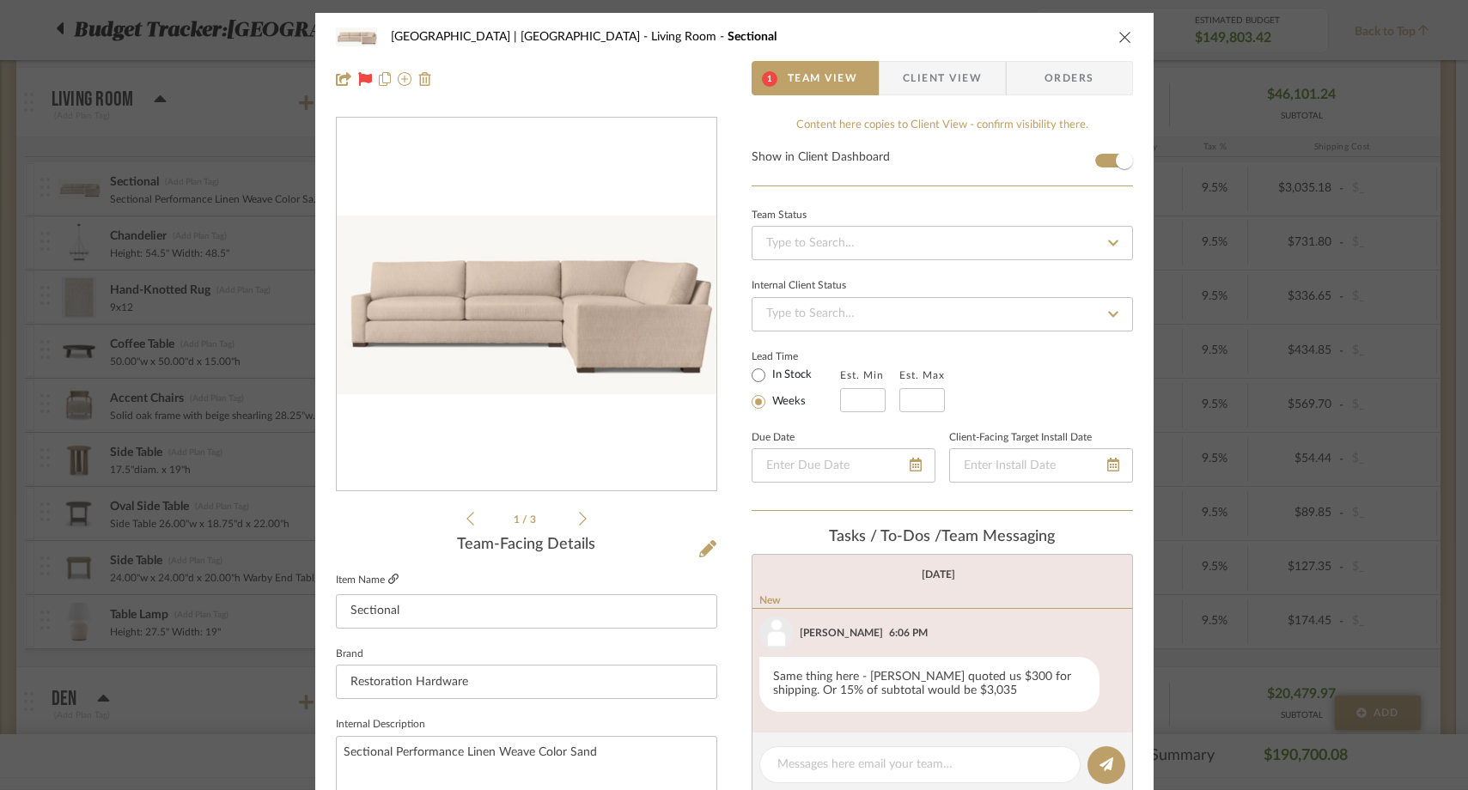
click at [389, 581] on icon at bounding box center [393, 579] width 10 height 10
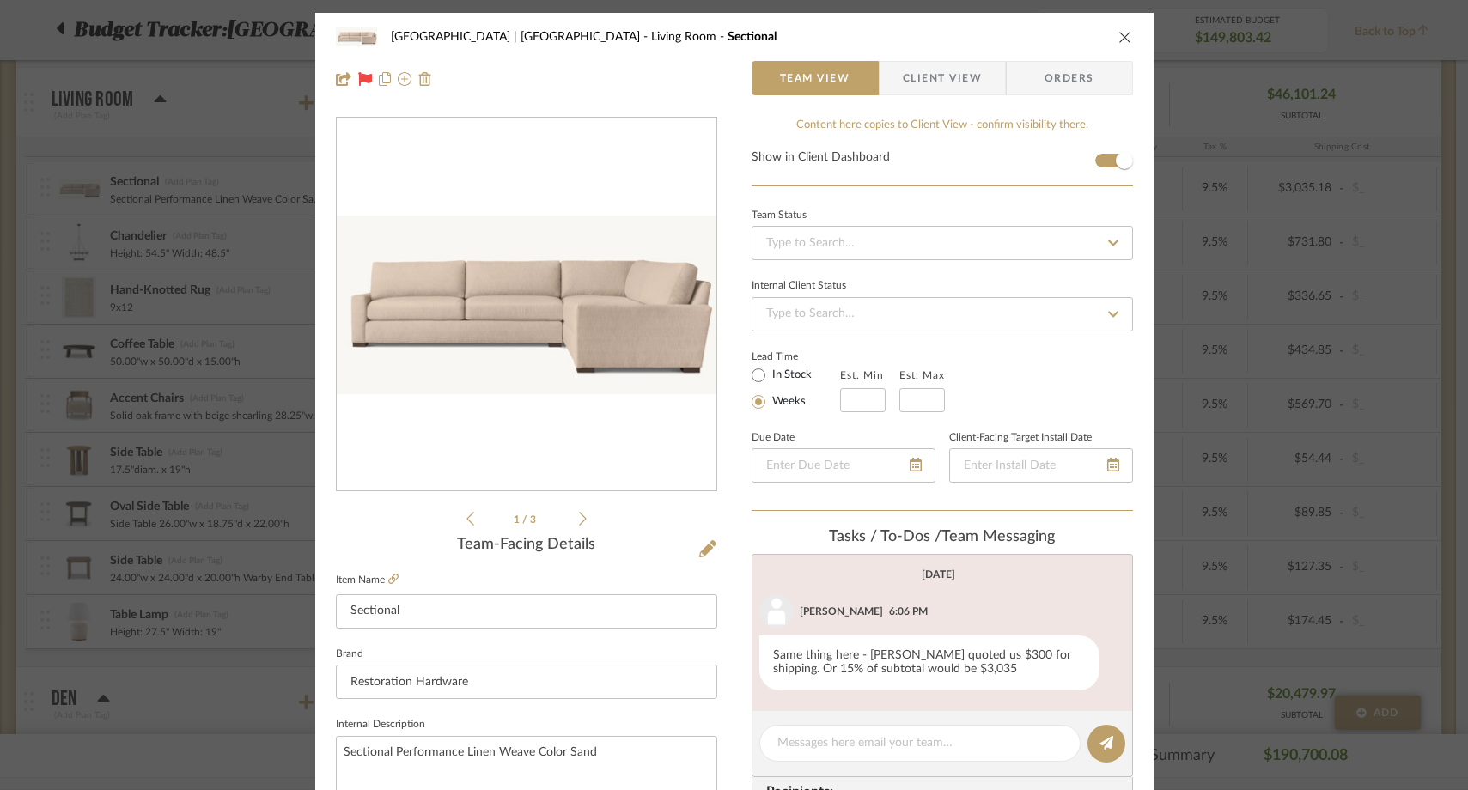
click at [1118, 36] on icon "close" at bounding box center [1125, 37] width 14 height 14
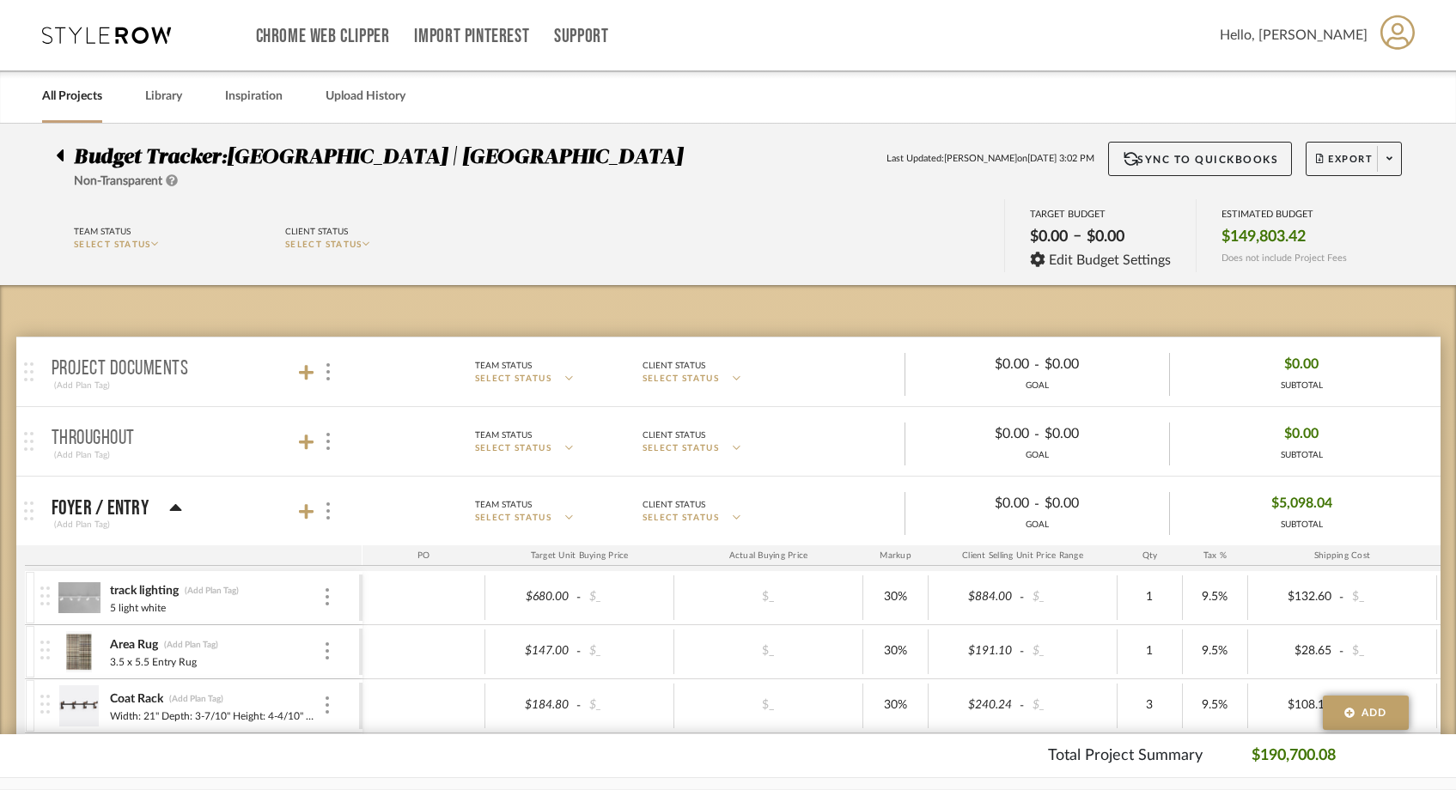
click at [64, 155] on div at bounding box center [65, 152] width 18 height 21
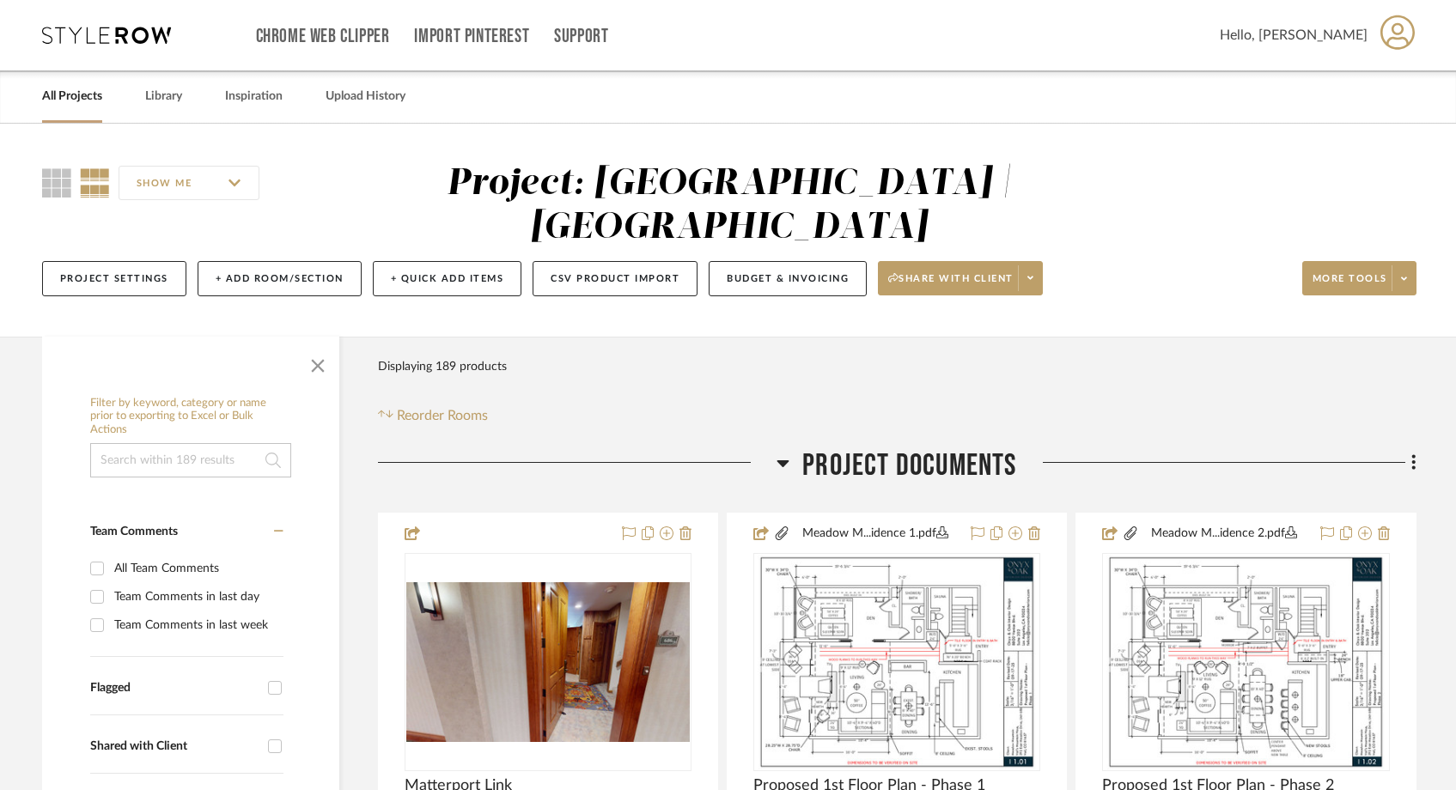
click at [79, 92] on link "All Projects" at bounding box center [72, 96] width 60 height 23
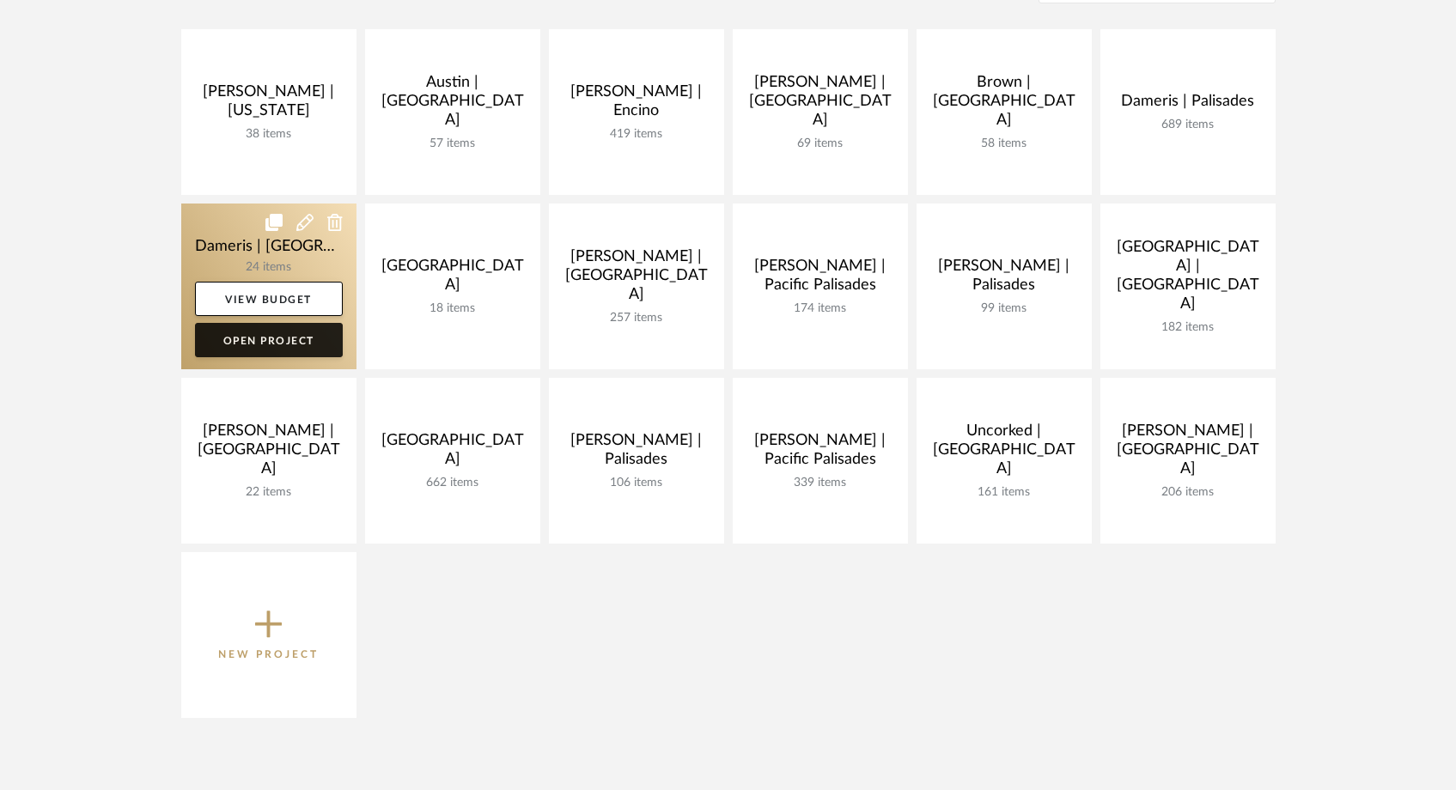
scroll to position [311, 0]
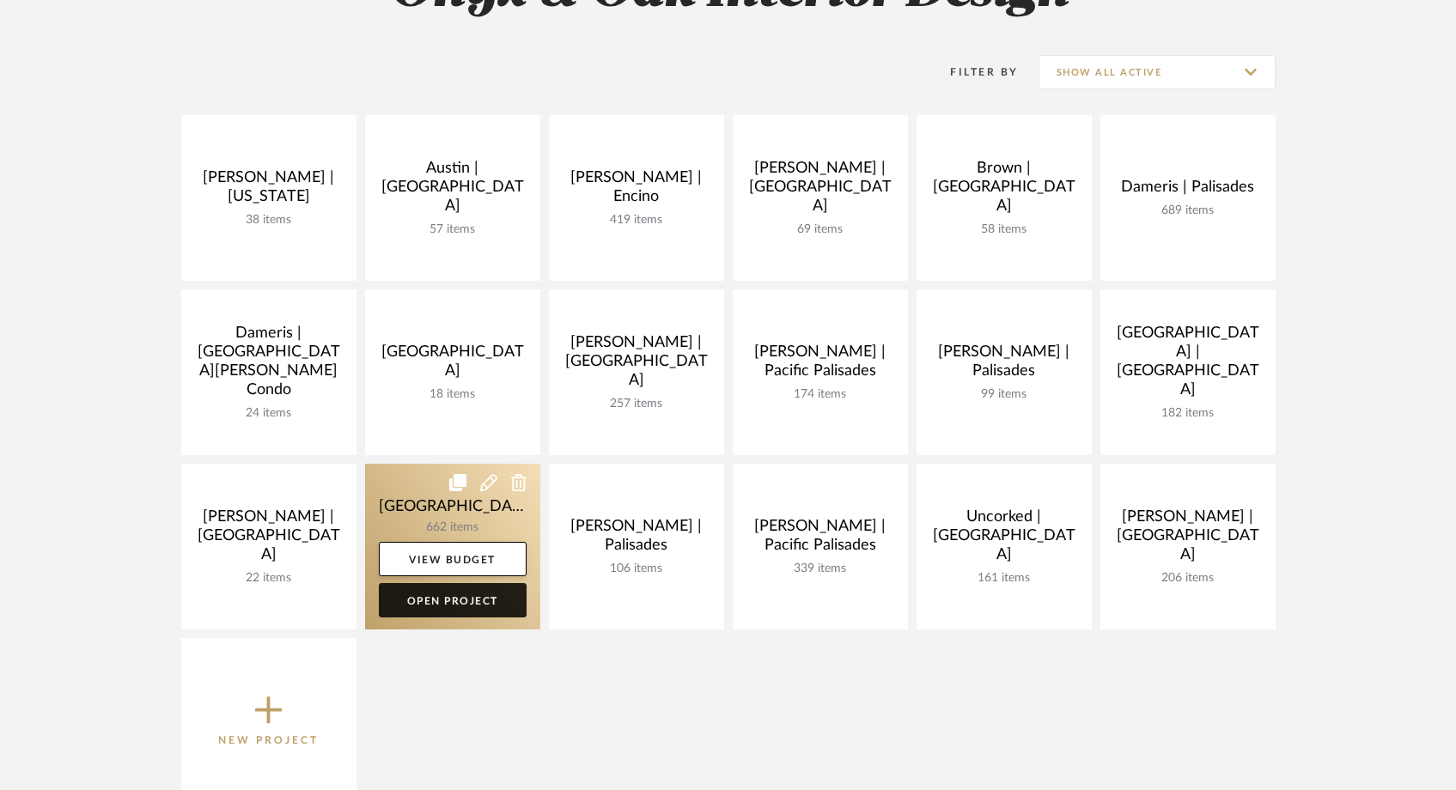
click at [453, 608] on link "Open Project" at bounding box center [453, 600] width 148 height 34
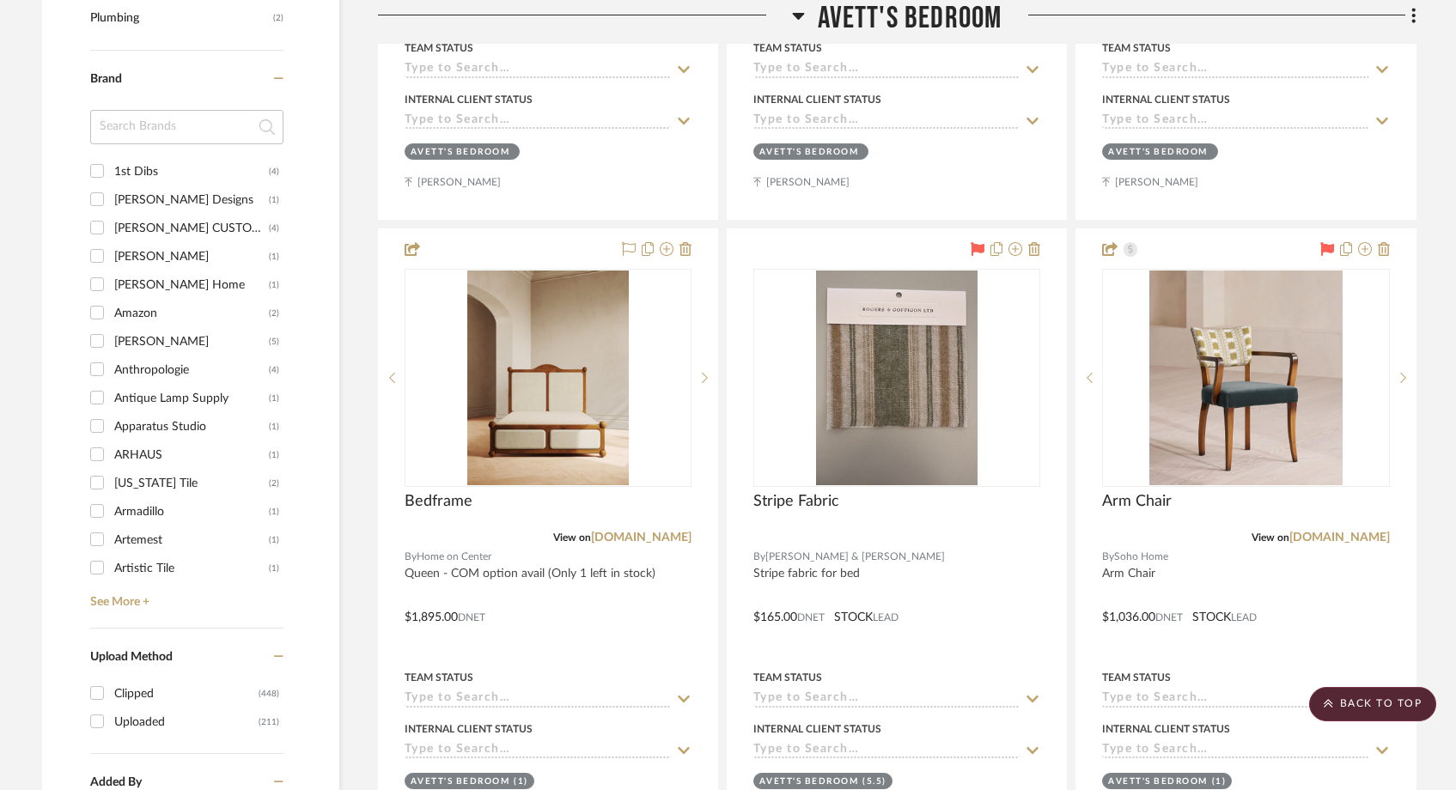
scroll to position [2100, 0]
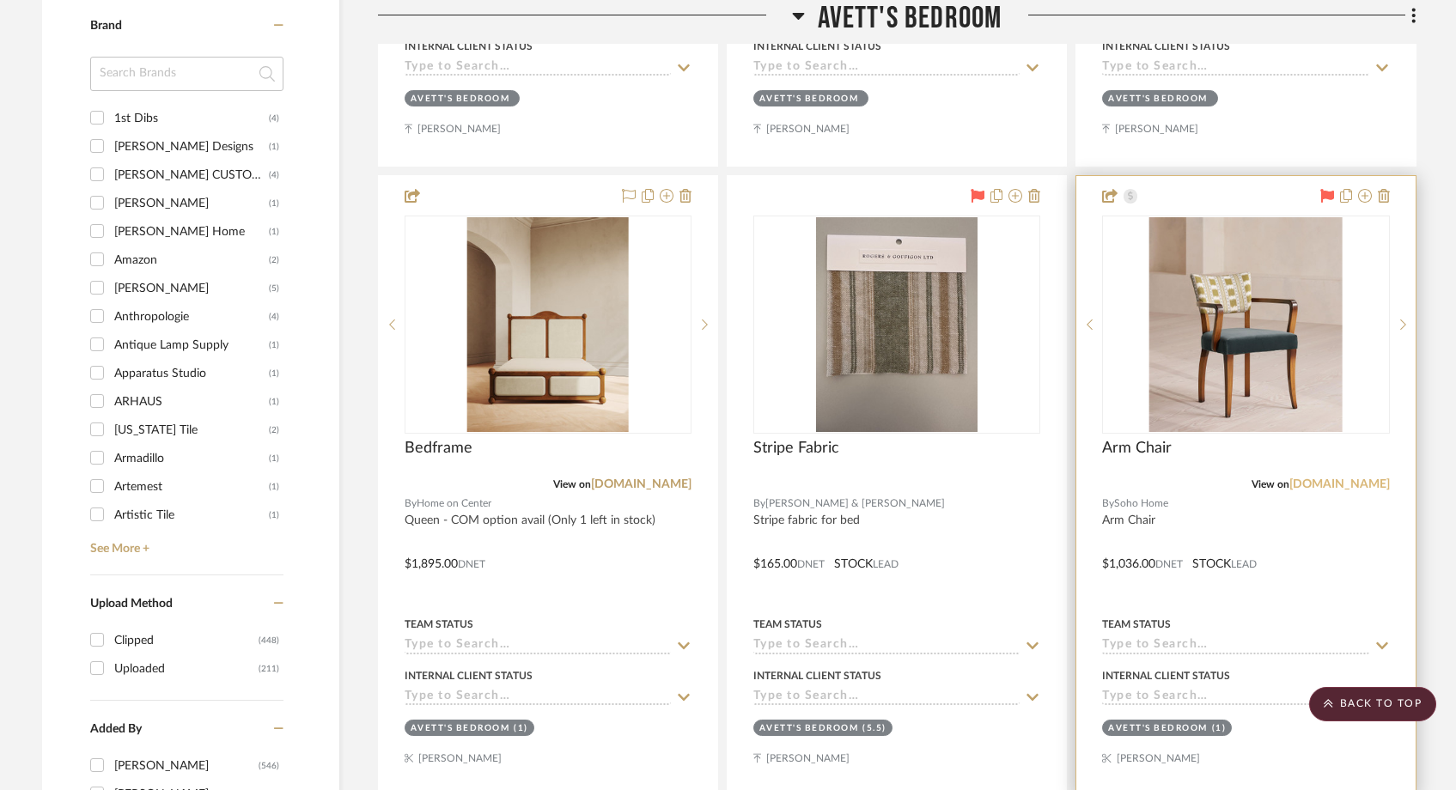
click at [1328, 484] on link "sohohome.com" at bounding box center [1339, 484] width 100 height 12
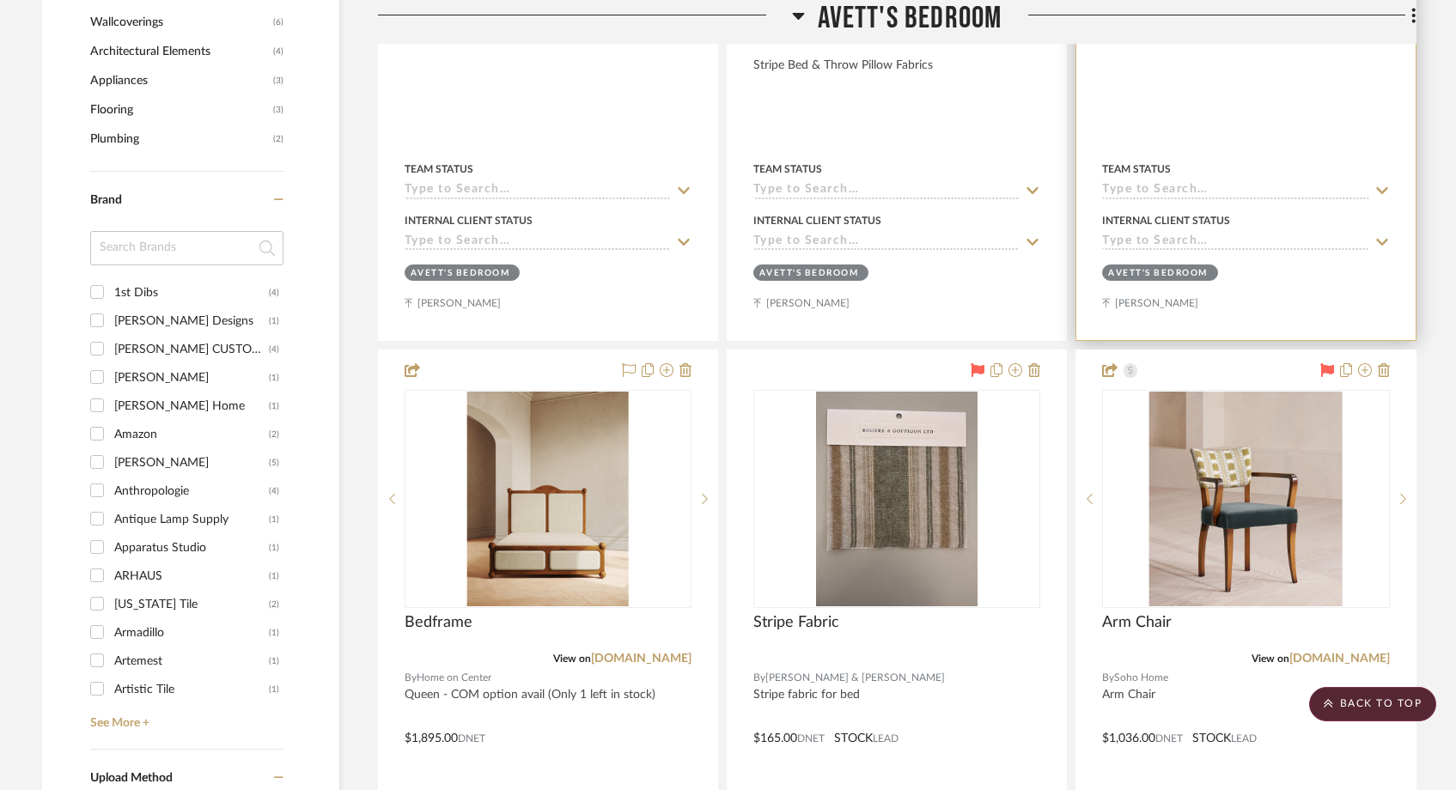
scroll to position [2274, 0]
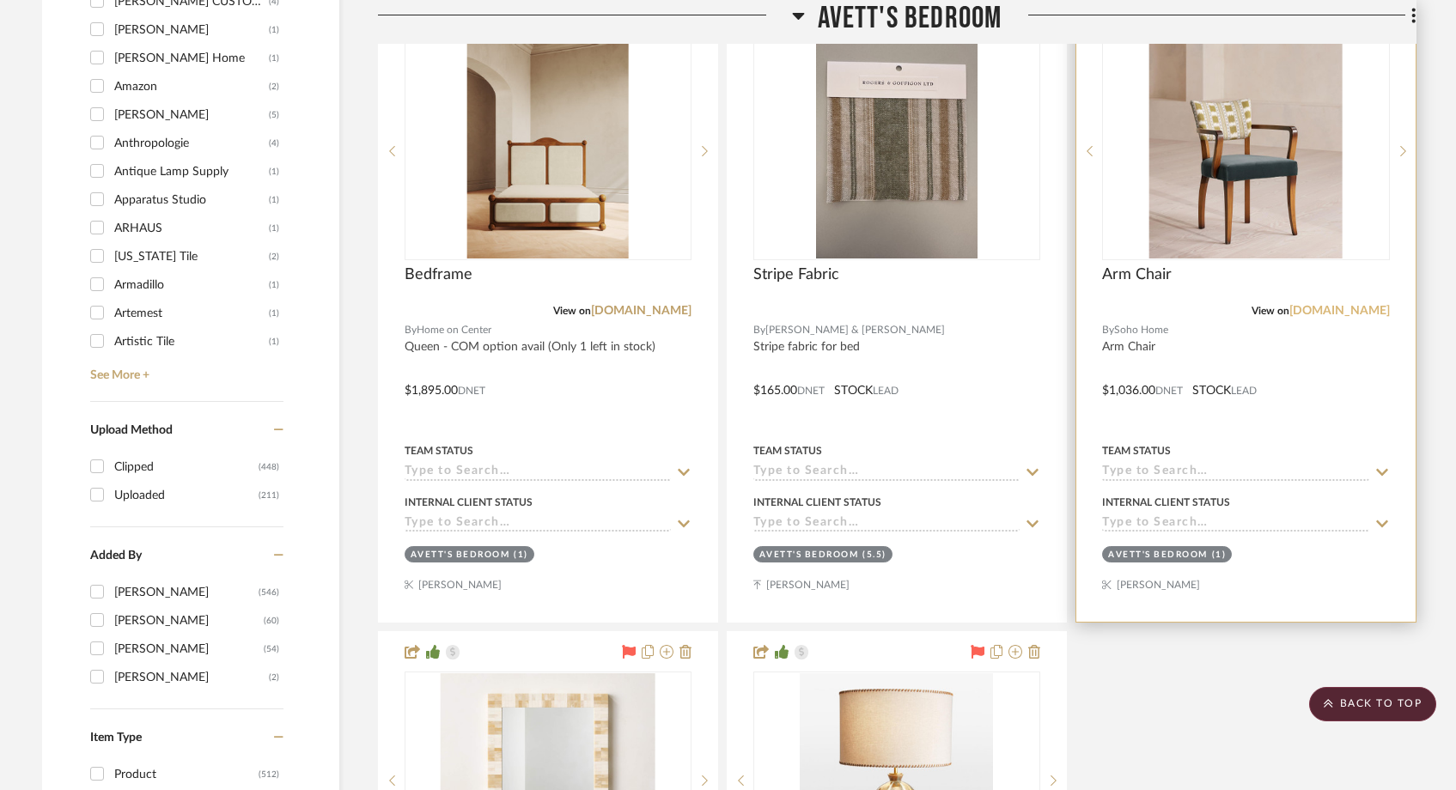
click at [1322, 313] on link "sohohome.com" at bounding box center [1339, 311] width 100 height 12
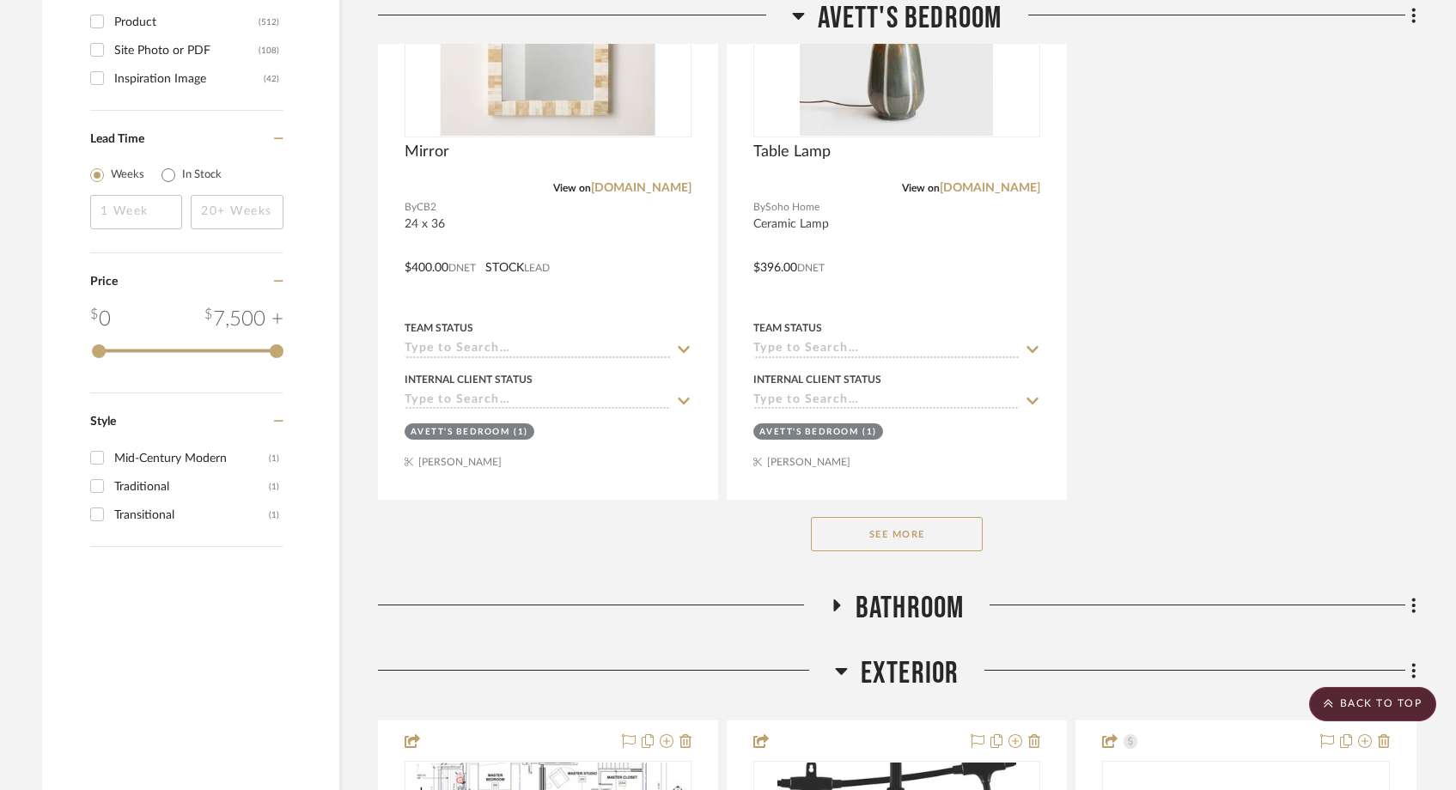
scroll to position [3197, 0]
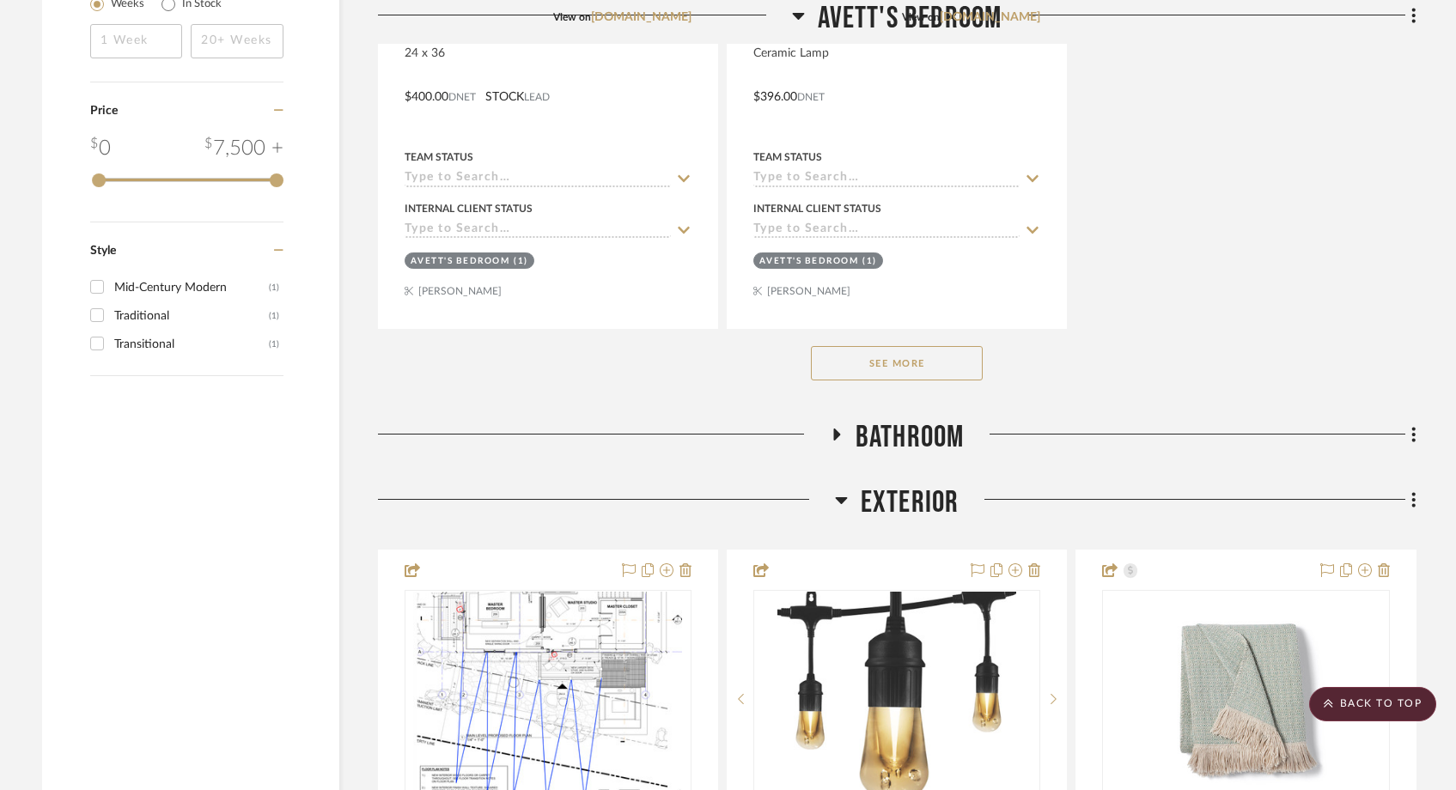
click at [887, 373] on button "See More" at bounding box center [897, 363] width 172 height 34
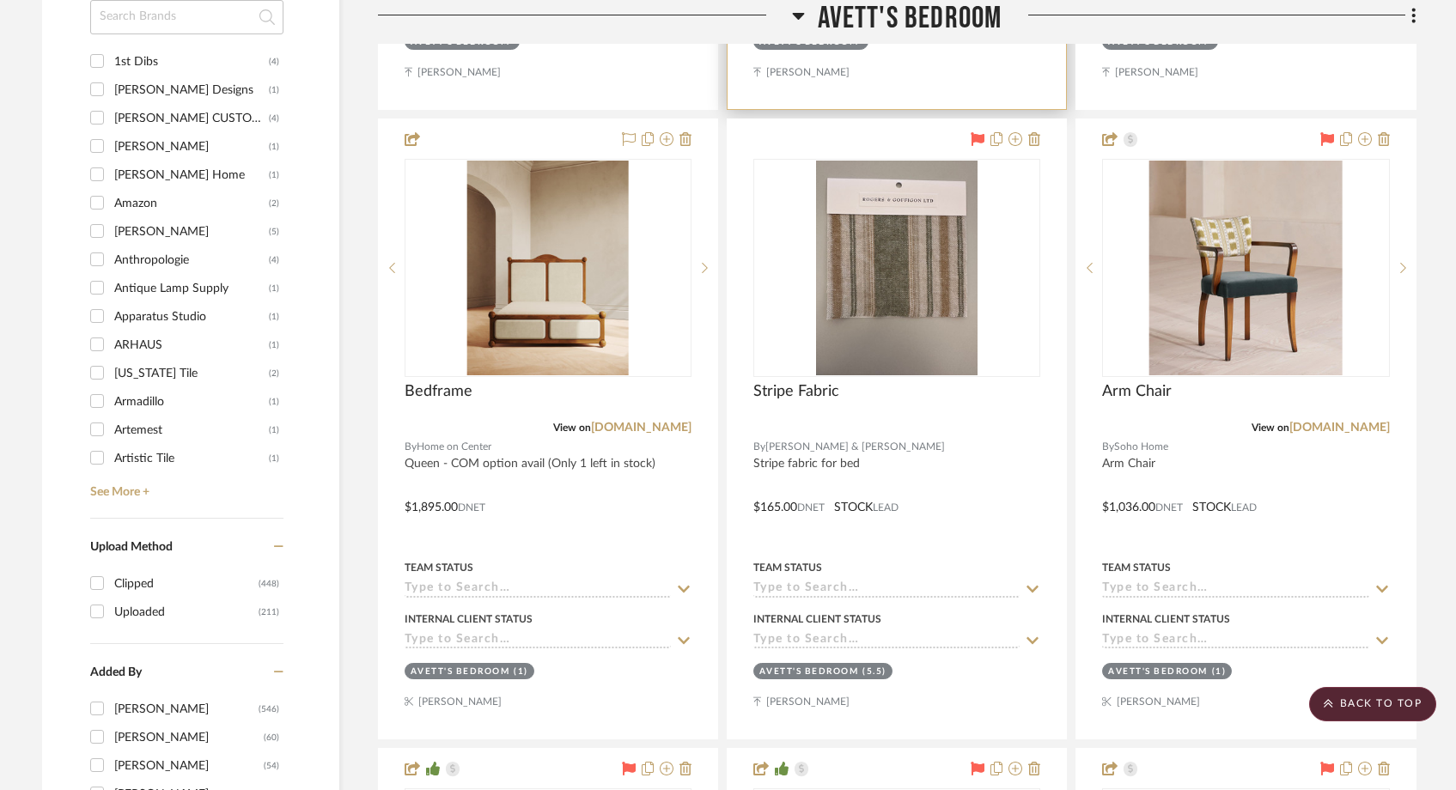
scroll to position [2182, 0]
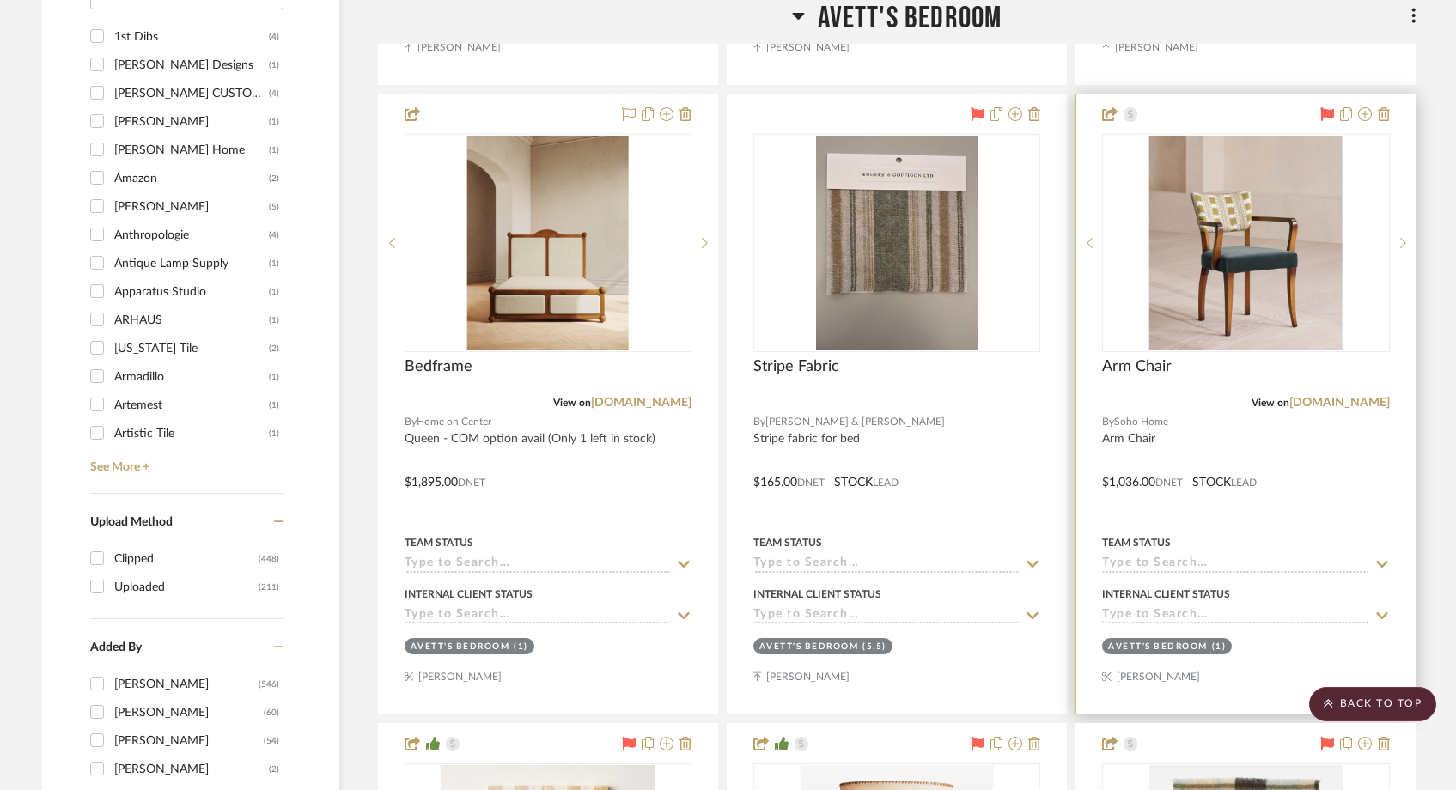
click at [1170, 556] on input at bounding box center [1235, 564] width 266 height 16
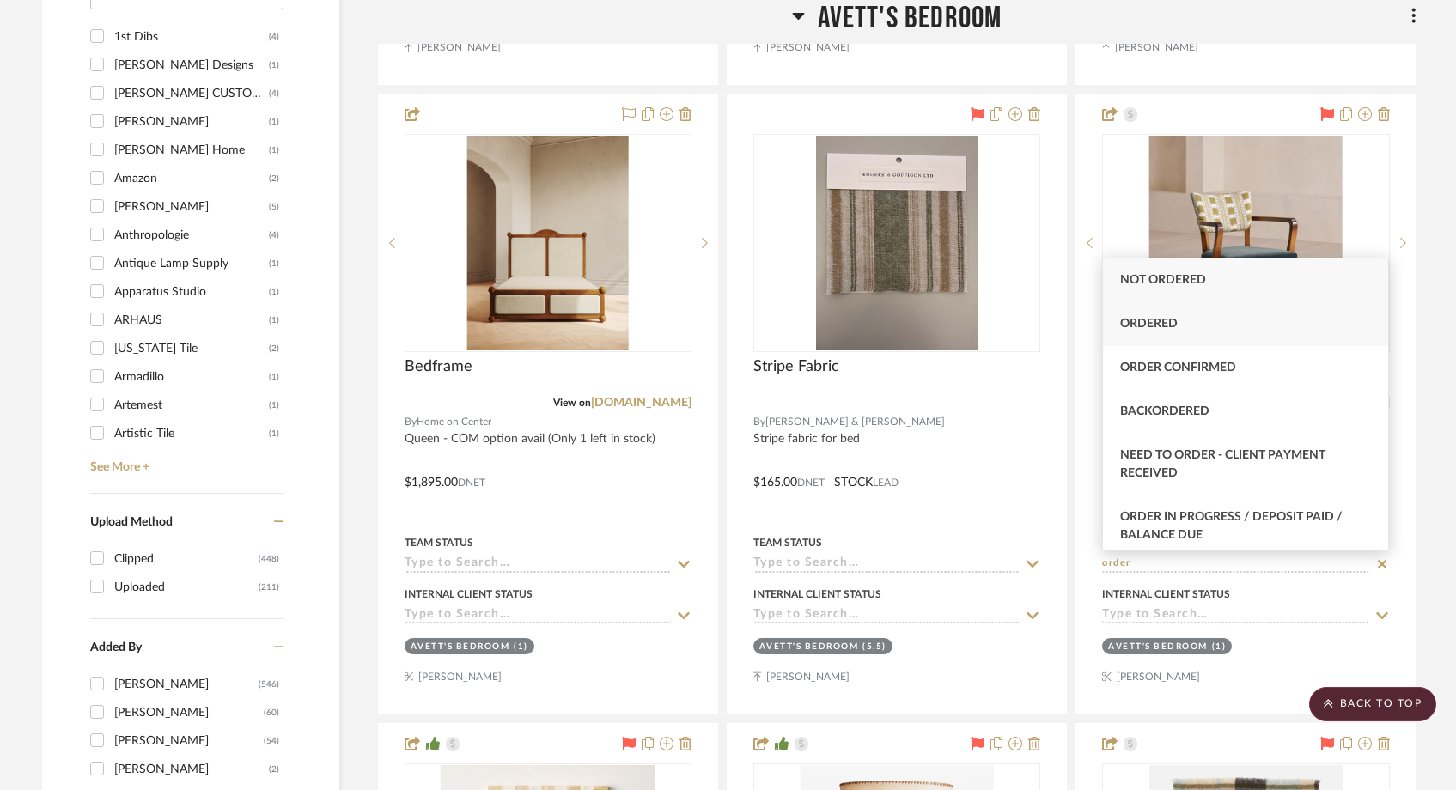
type input "order"
click at [1189, 326] on div "Ordered" at bounding box center [1245, 324] width 285 height 44
type input "[DATE]"
type input "Ordered"
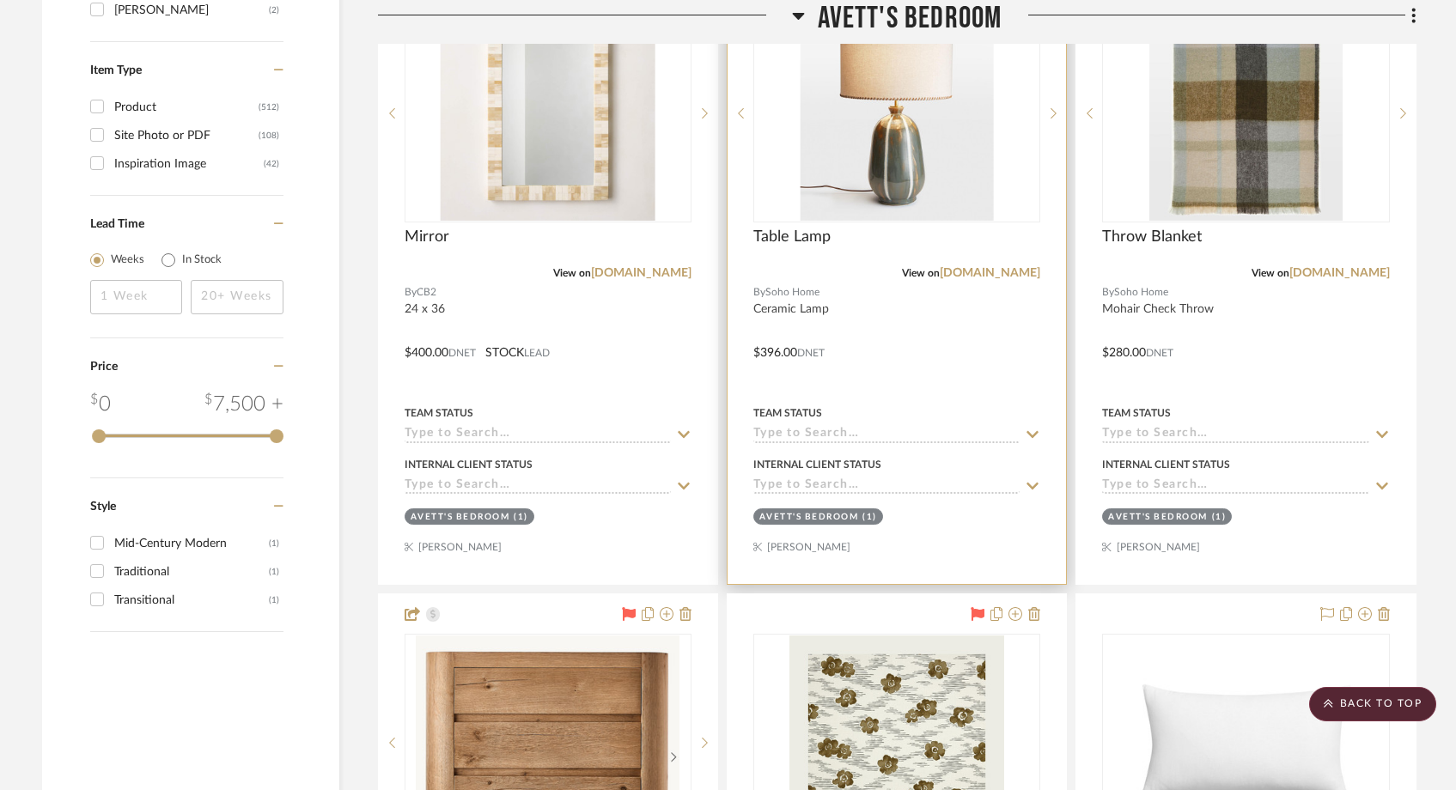
scroll to position [2996, 0]
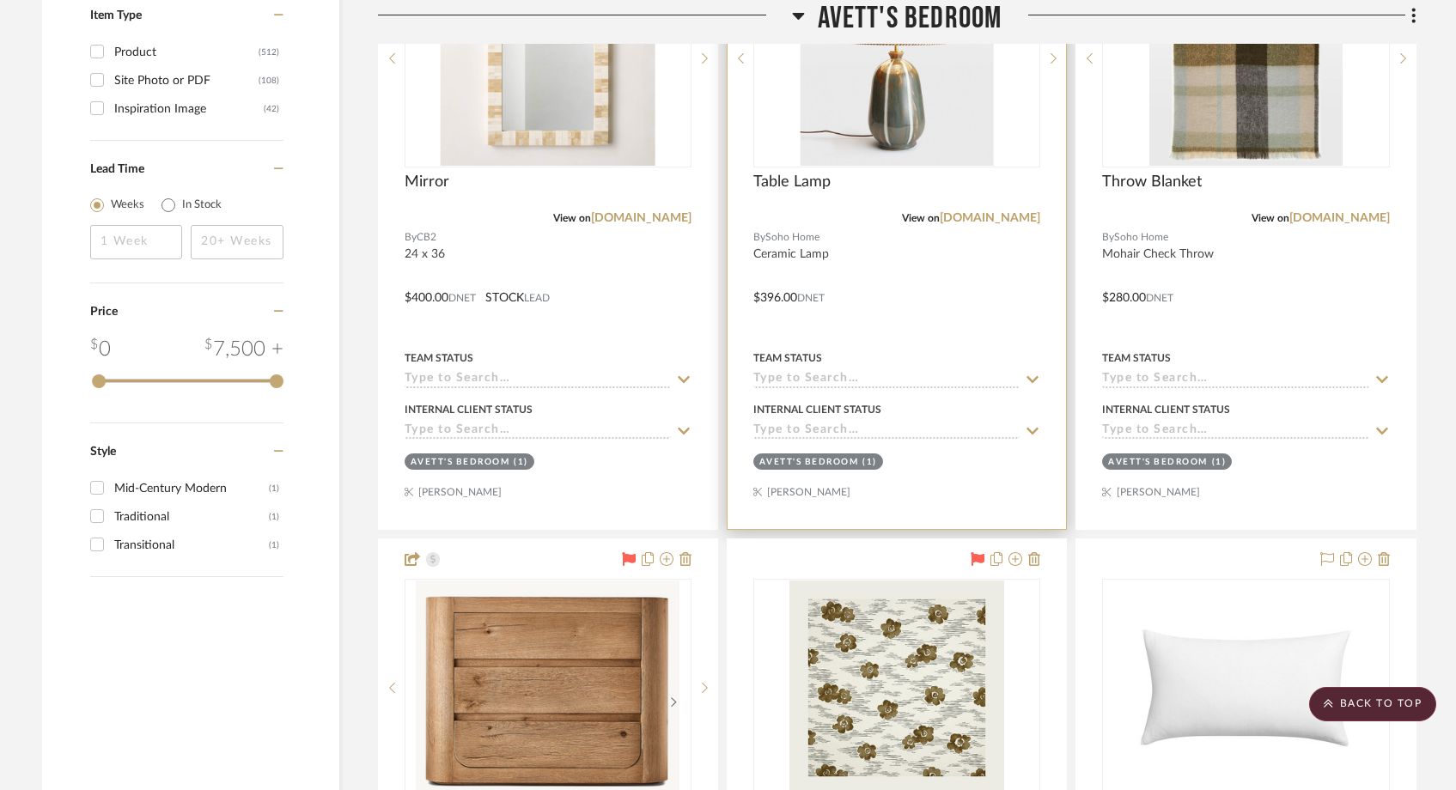
click at [885, 377] on input at bounding box center [886, 380] width 266 height 16
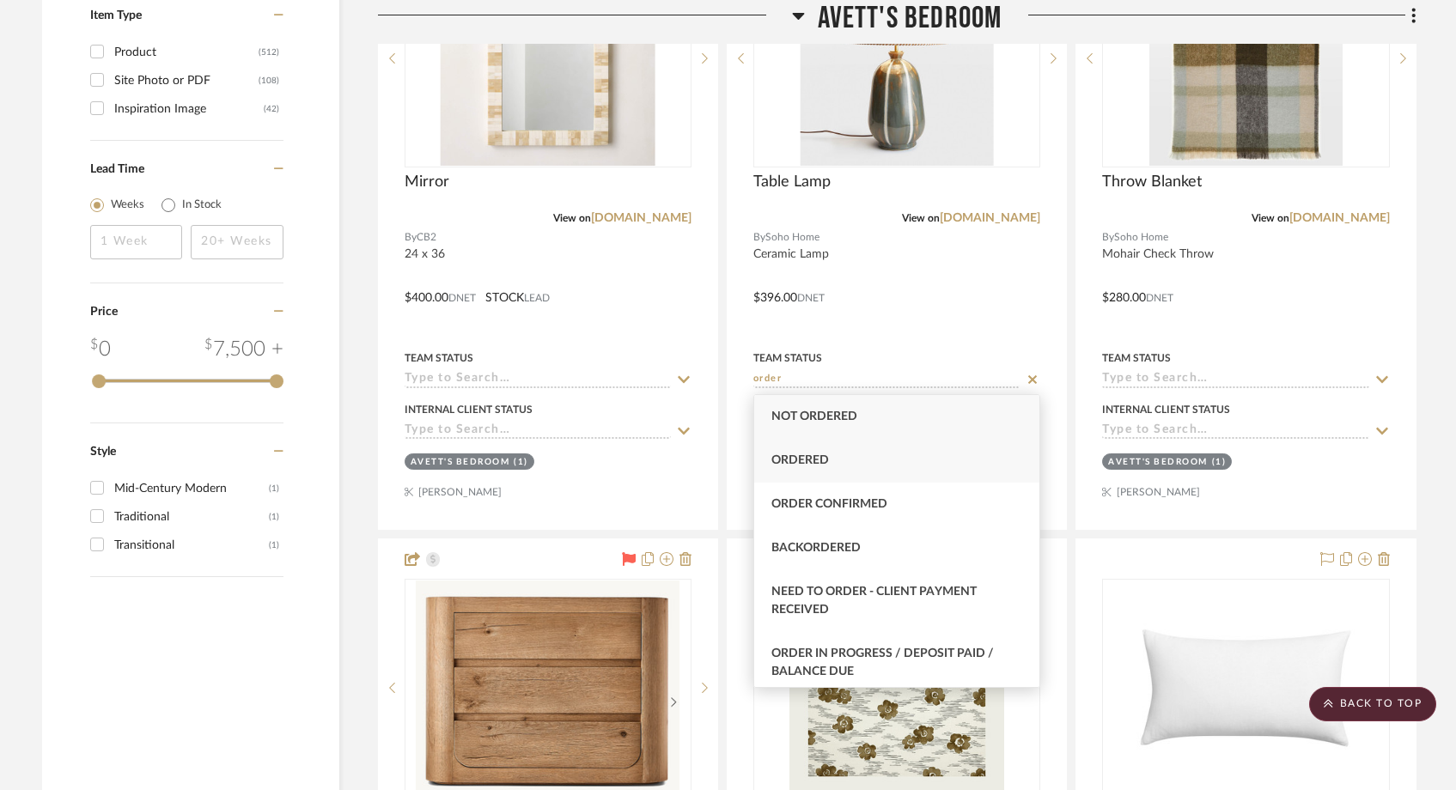
type input "order"
click at [805, 460] on span "Ordered" at bounding box center [800, 460] width 58 height 12
type input "[DATE]"
type input "Ordered"
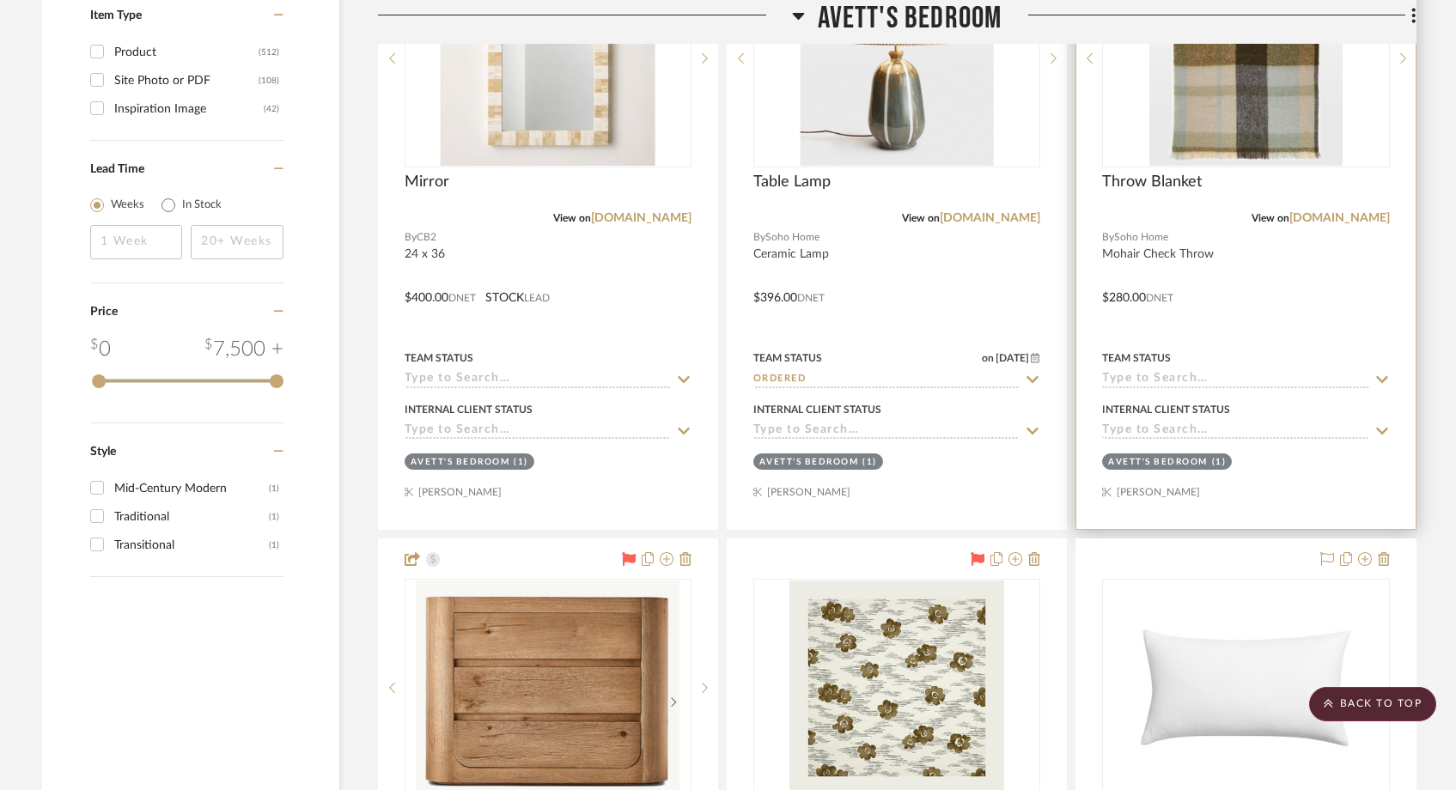
click at [1148, 380] on input at bounding box center [1235, 380] width 266 height 16
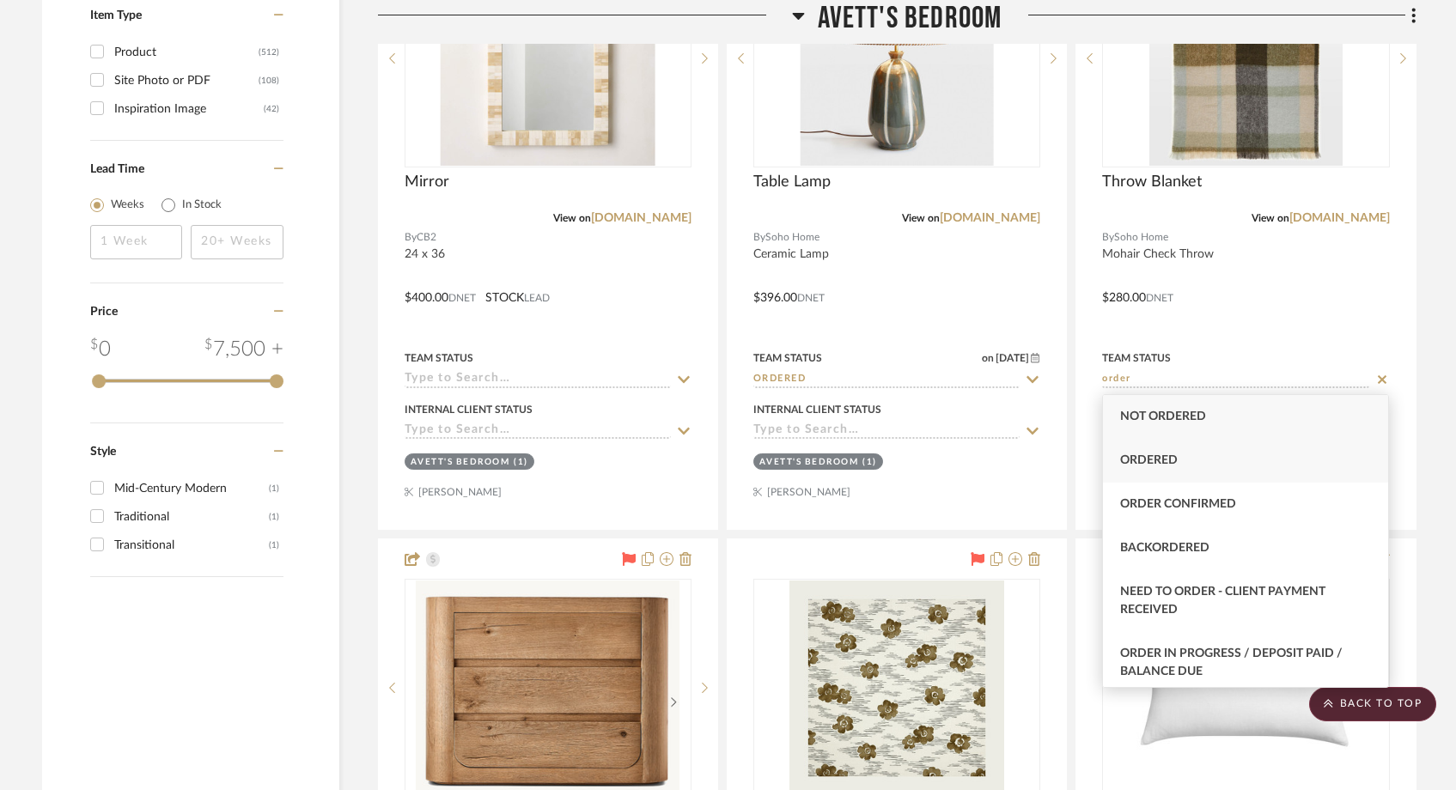
type input "order"
click at [1134, 465] on span "Ordered" at bounding box center [1149, 460] width 58 height 12
type input "[DATE]"
type input "Ordered"
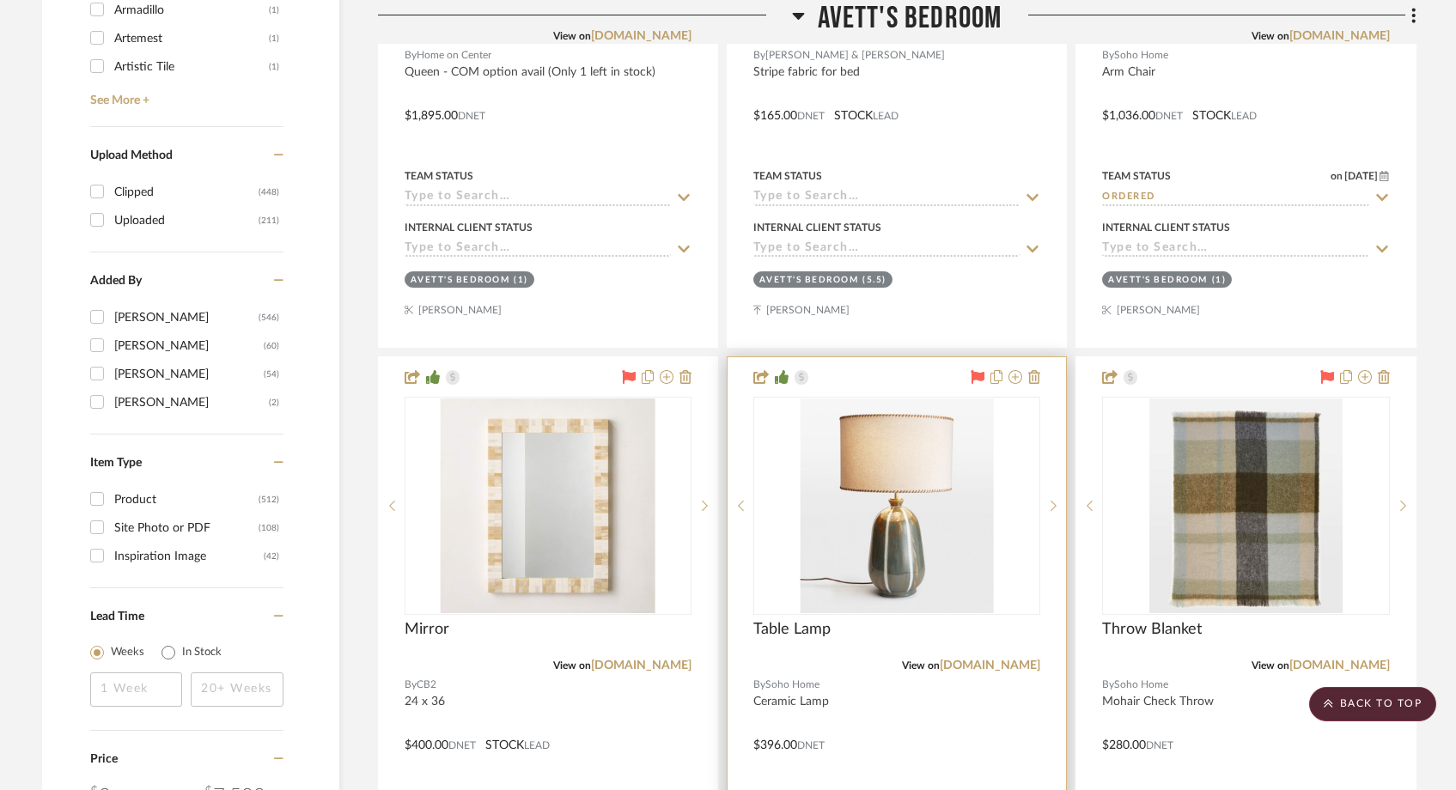
scroll to position [2664, 0]
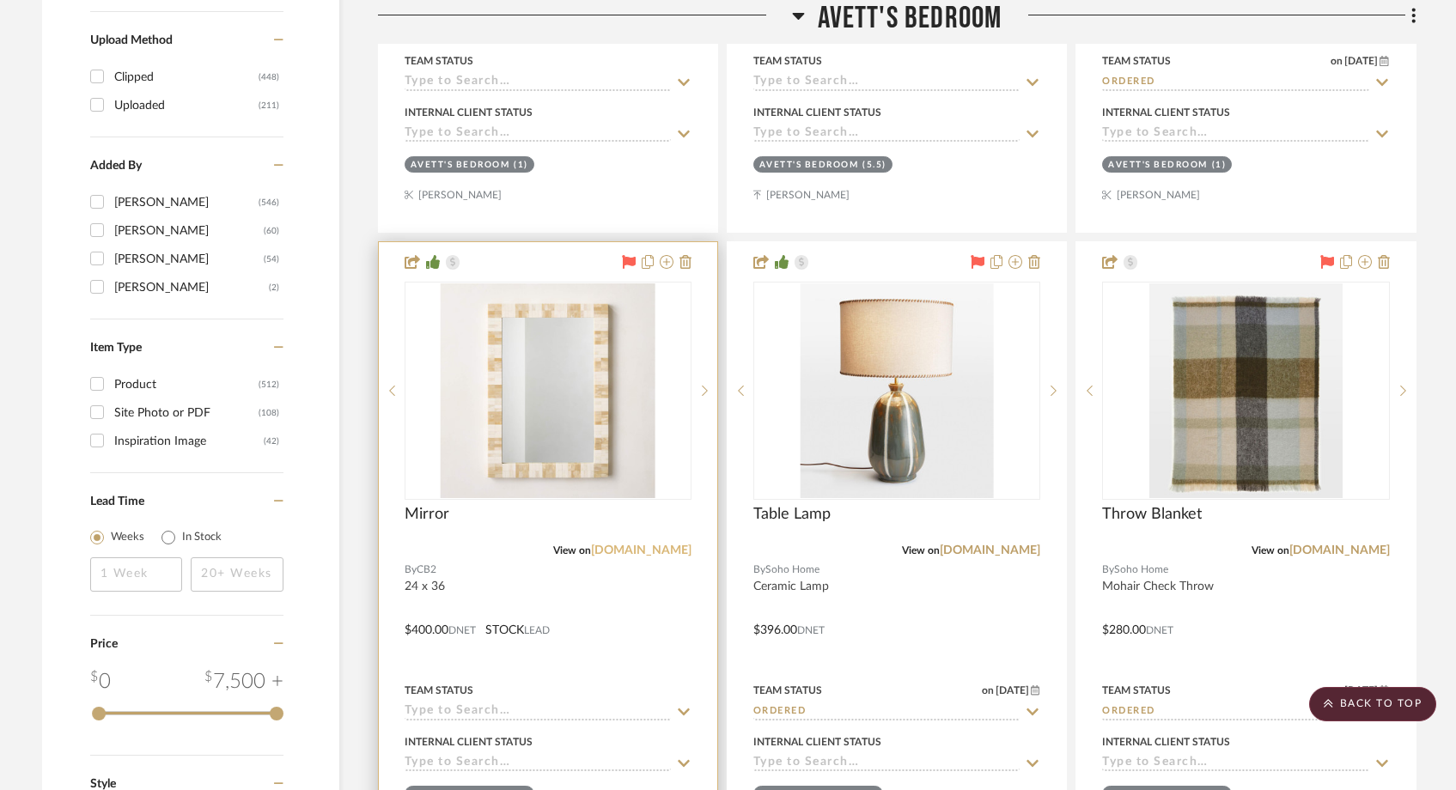
click at [661, 550] on link "cb2.com" at bounding box center [641, 550] width 100 height 12
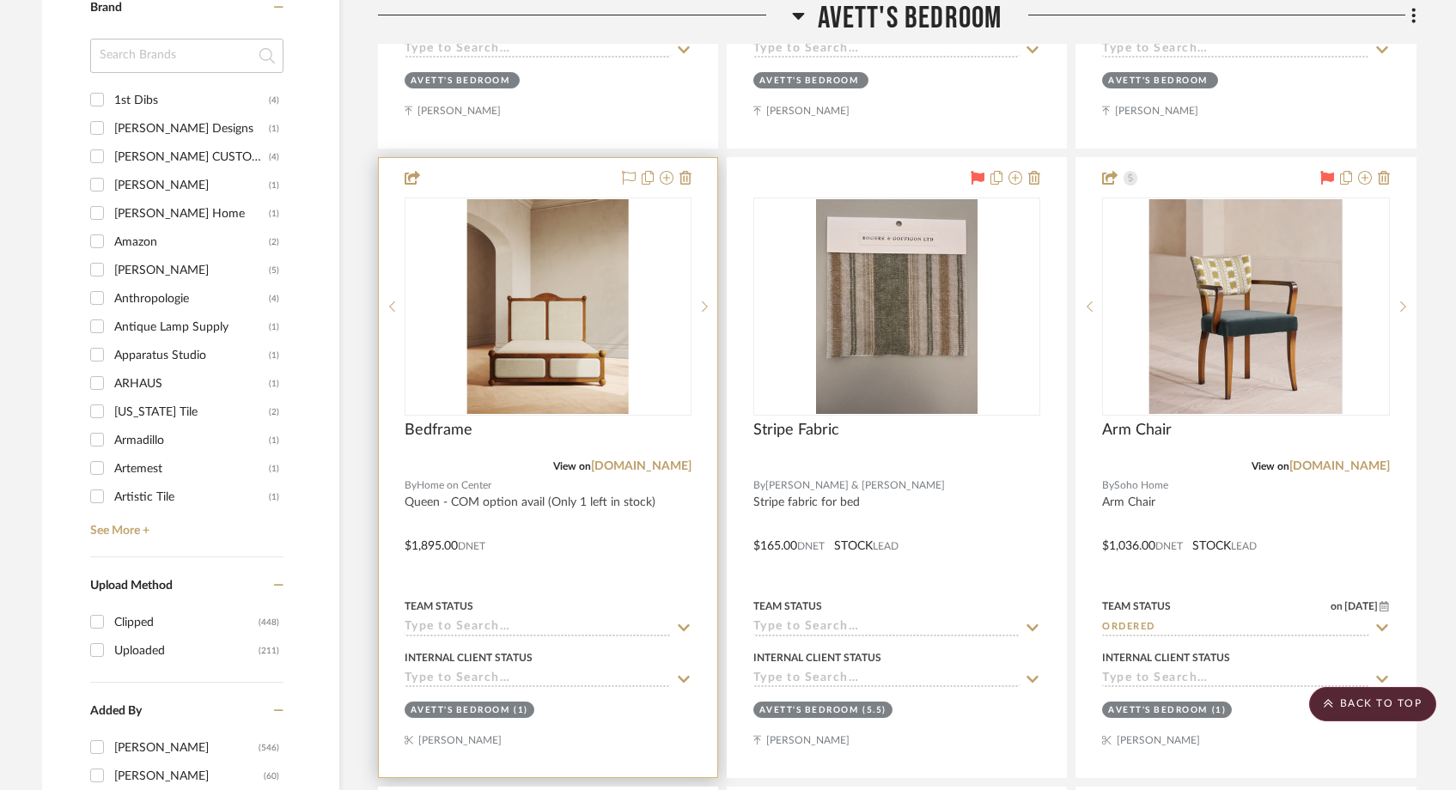
scroll to position [2119, 0]
click at [519, 625] on input at bounding box center [537, 627] width 266 height 16
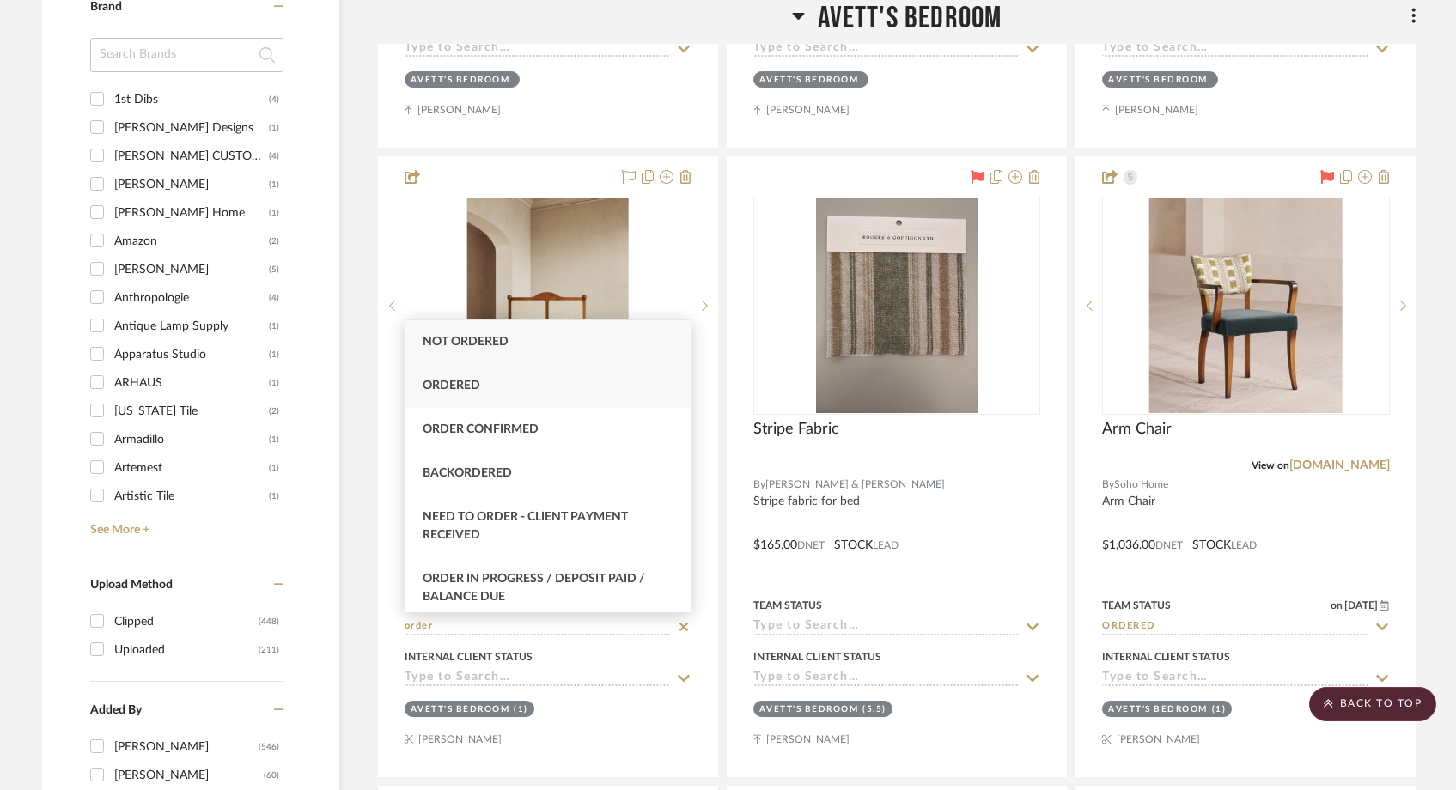
type input "order"
click at [469, 389] on span "Ordered" at bounding box center [451, 386] width 58 height 12
type input "[DATE]"
type input "Ordered"
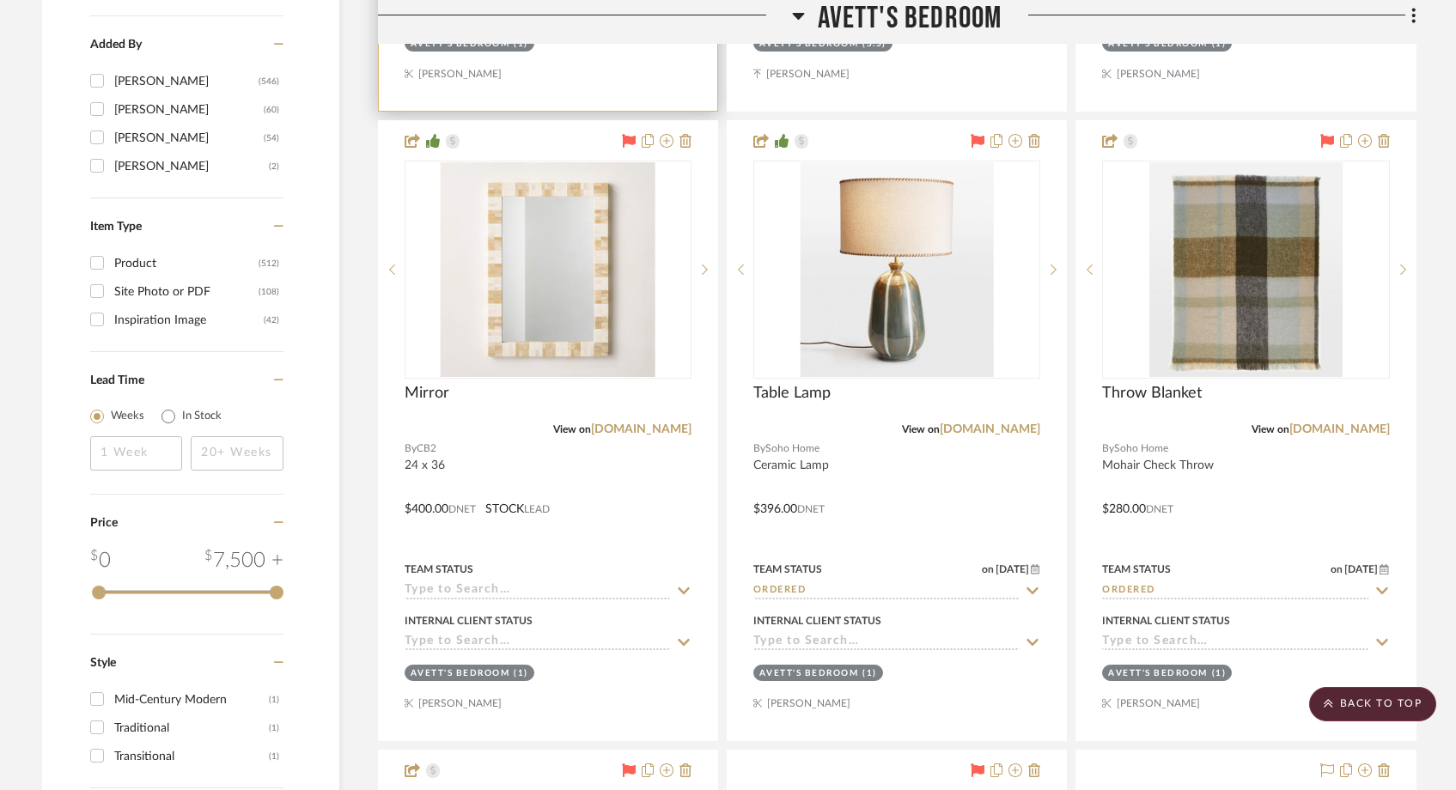
scroll to position [2801, 0]
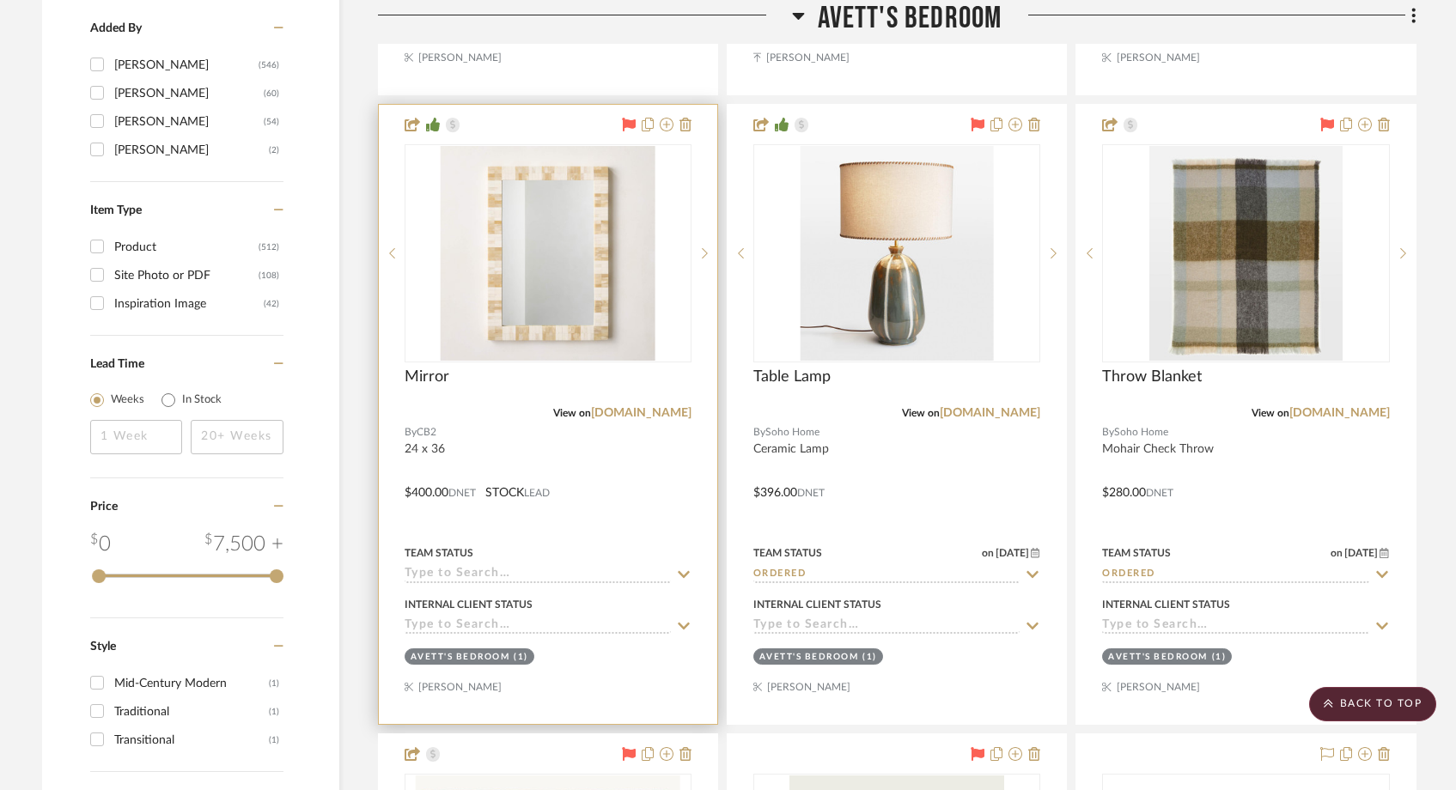
click at [495, 569] on input at bounding box center [537, 575] width 266 height 16
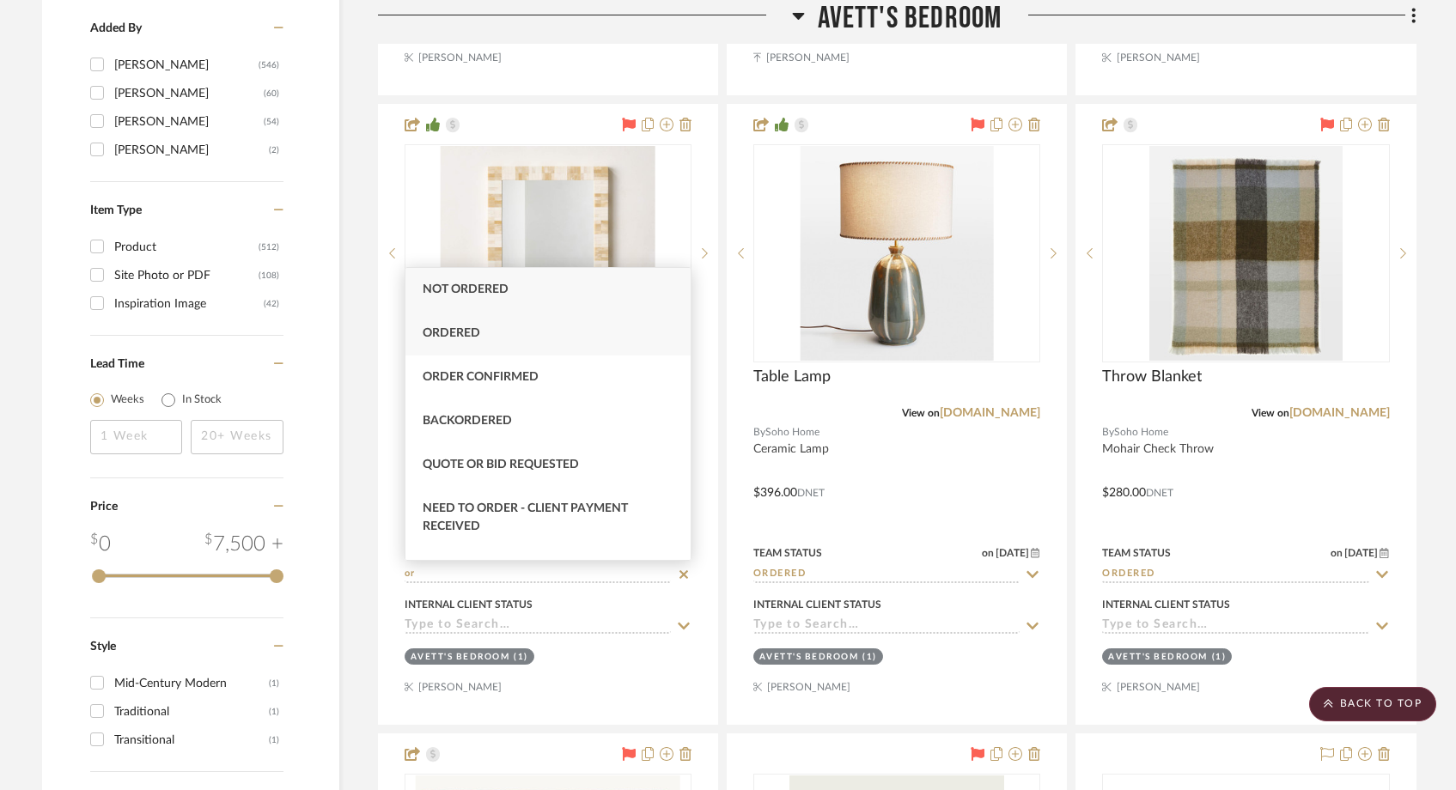
type input "or"
click at [478, 334] on span "Ordered" at bounding box center [451, 333] width 58 height 12
type input "[DATE]"
type input "Ordered"
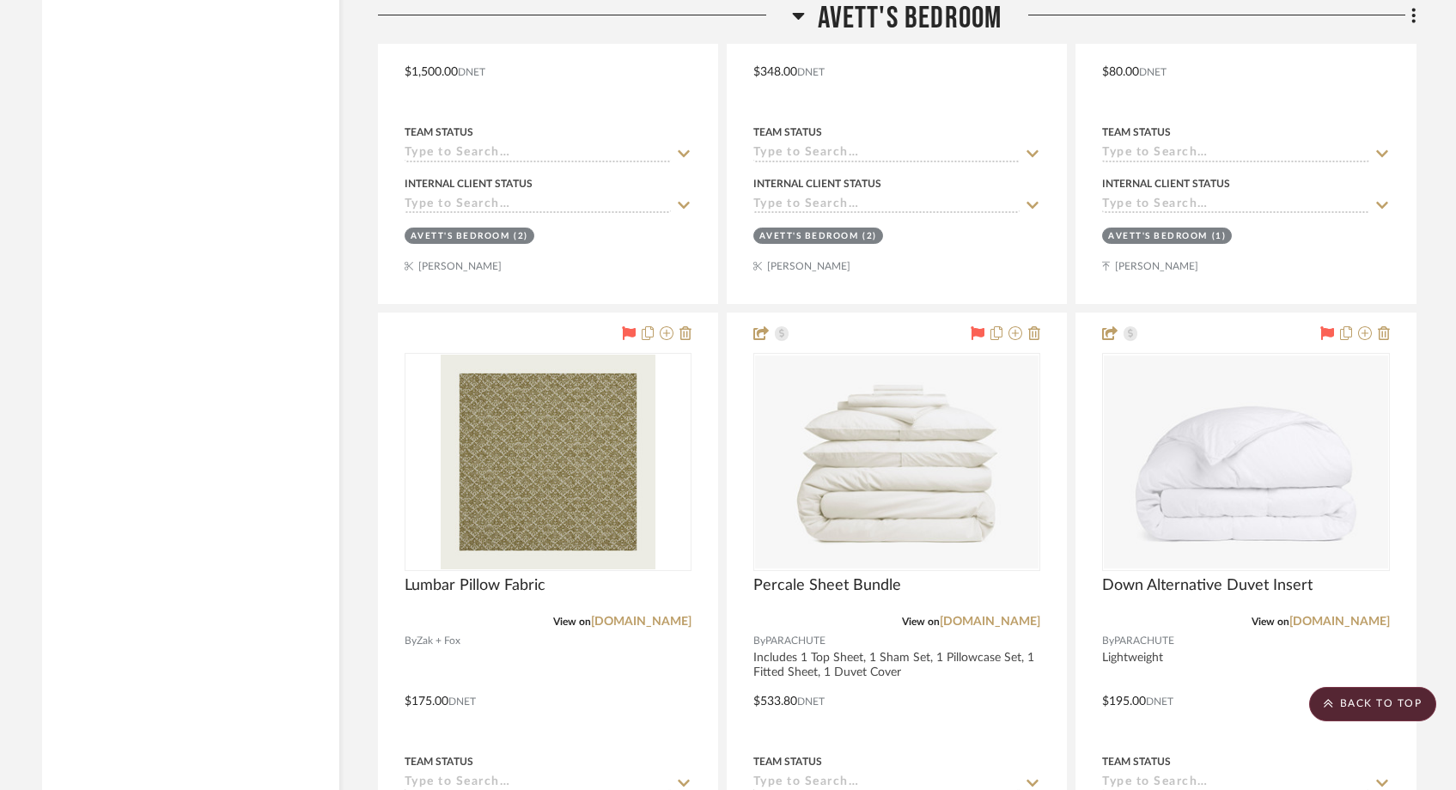
scroll to position [3388, 0]
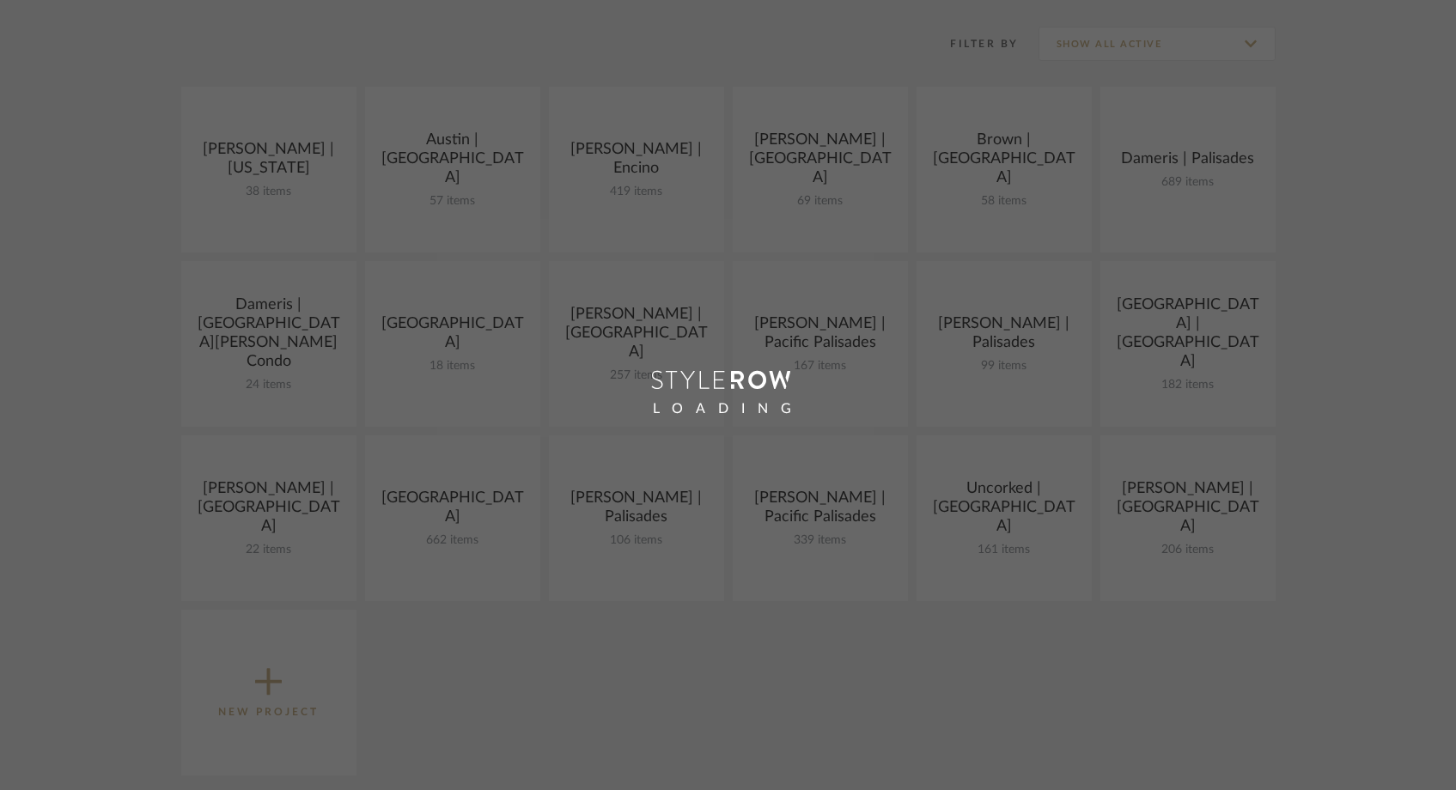
scroll to position [311, 0]
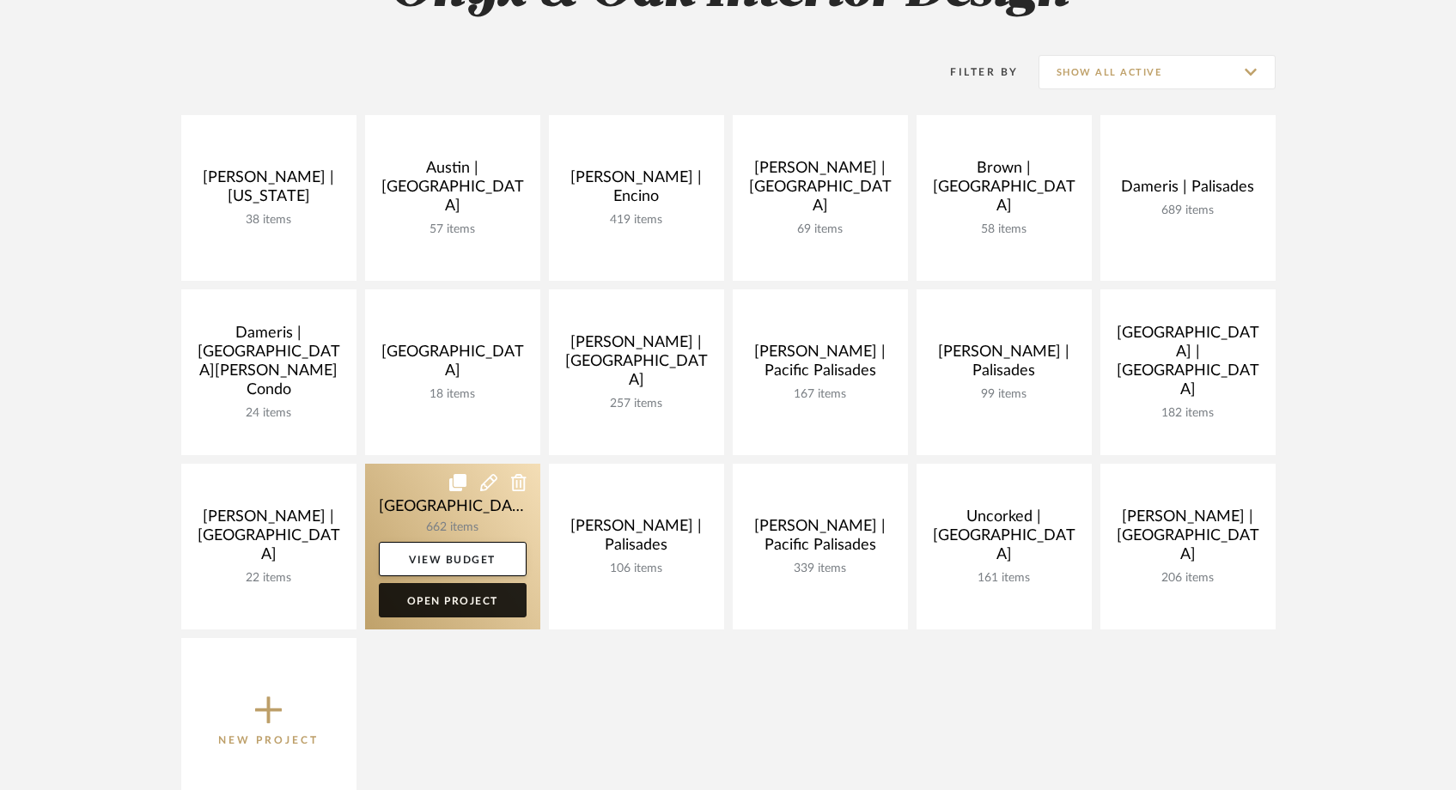
click at [422, 599] on link "Open Project" at bounding box center [453, 600] width 148 height 34
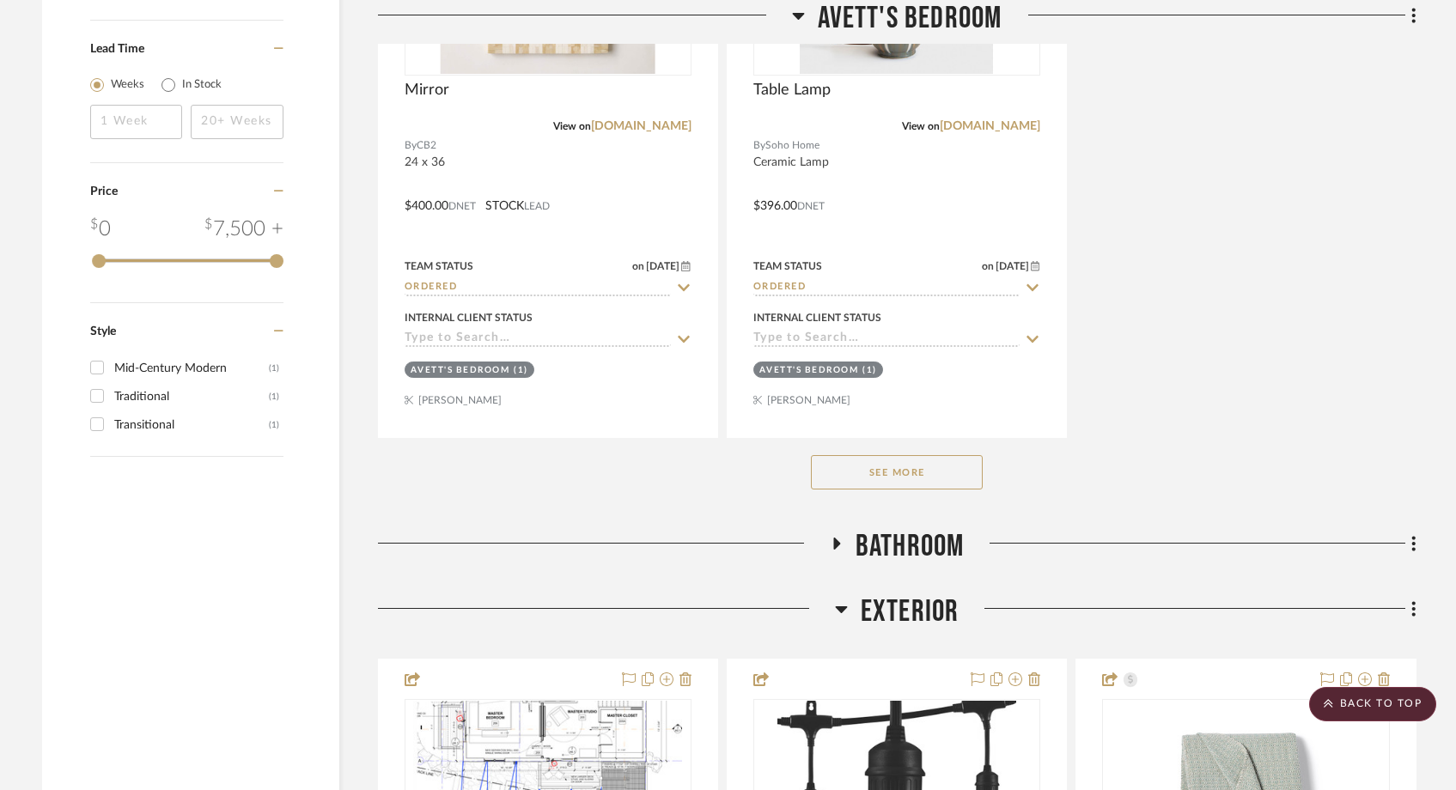
scroll to position [3203, 0]
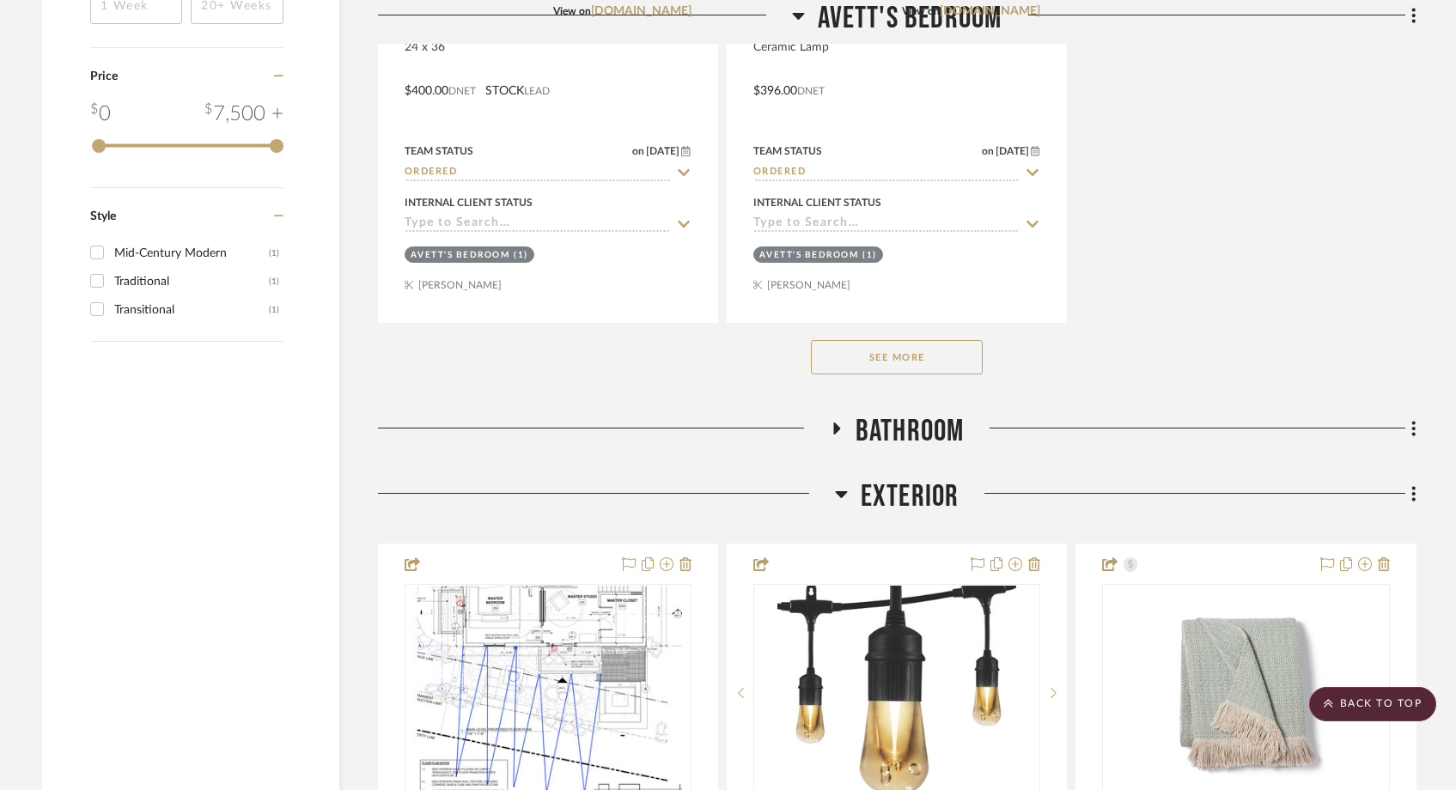
click at [897, 360] on button "See More" at bounding box center [897, 357] width 172 height 34
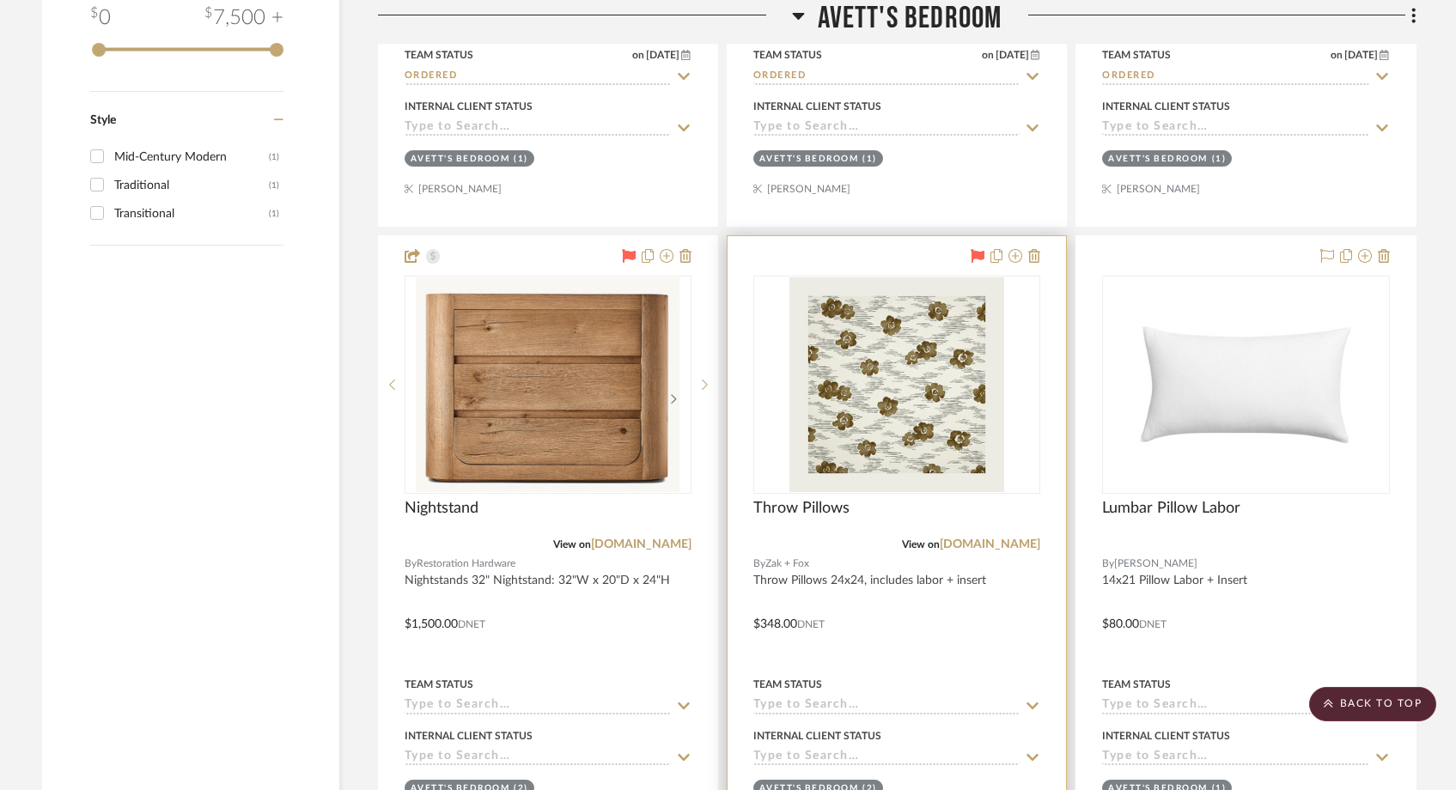
scroll to position [3332, 0]
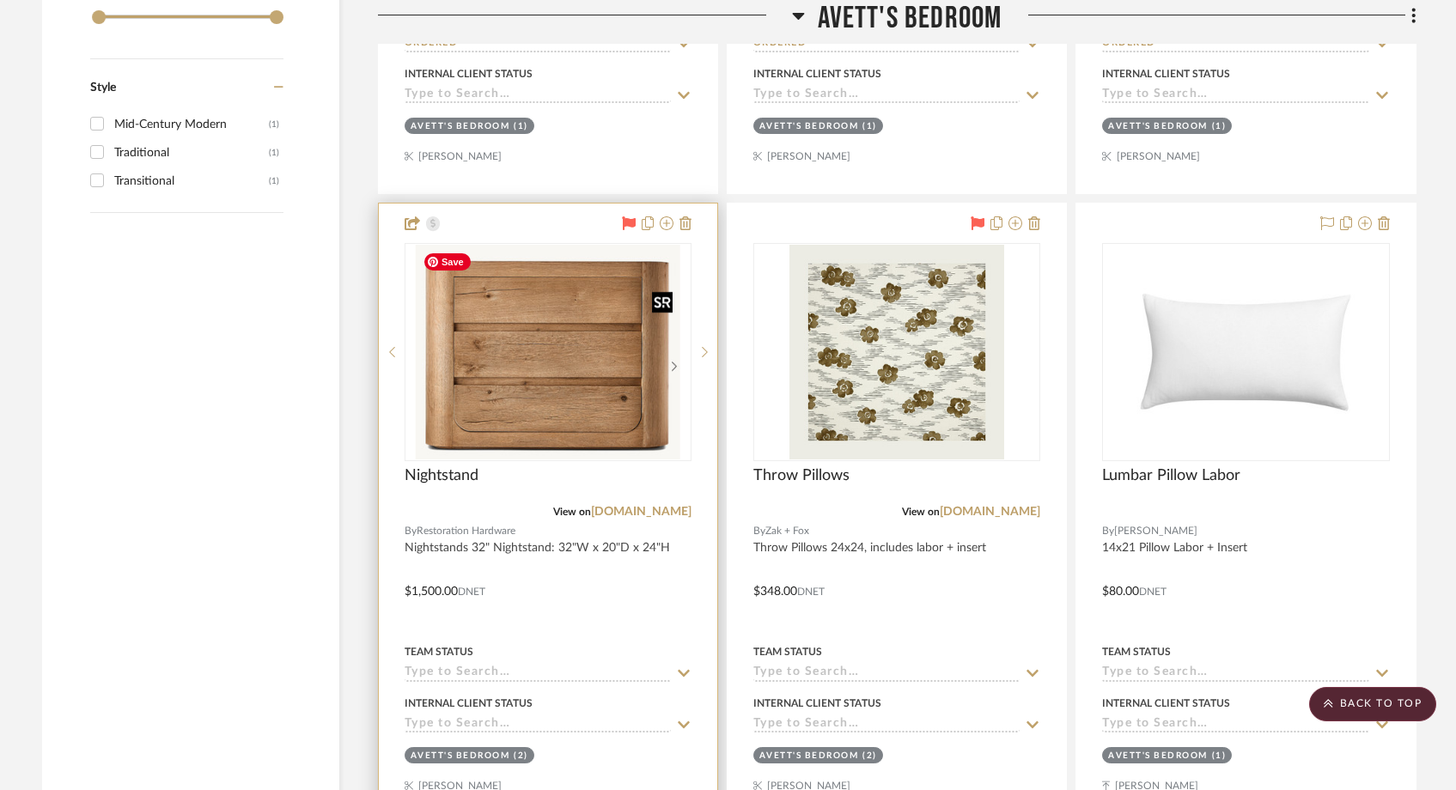
click at [0, 0] on img at bounding box center [0, 0] width 0 height 0
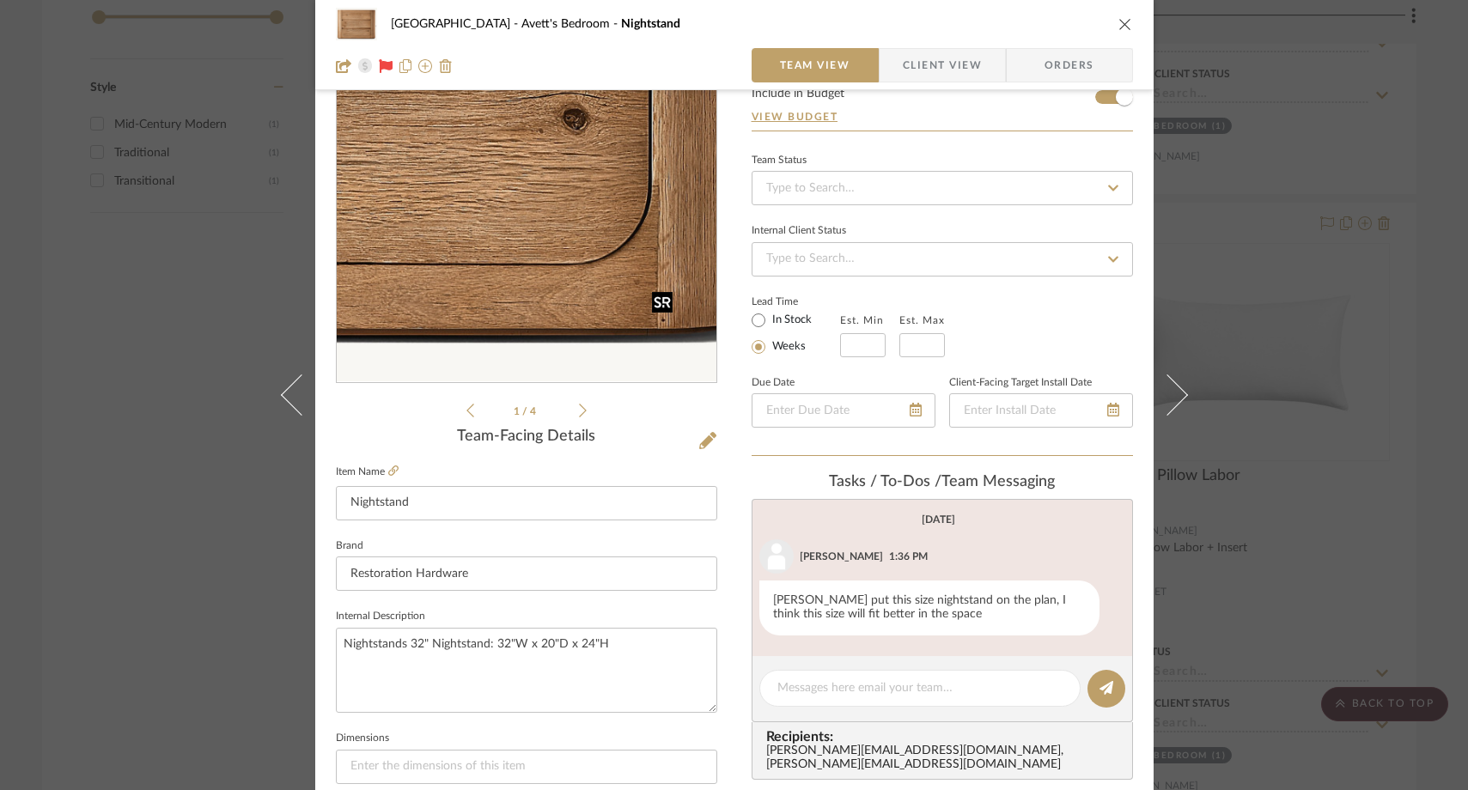
scroll to position [146, 0]
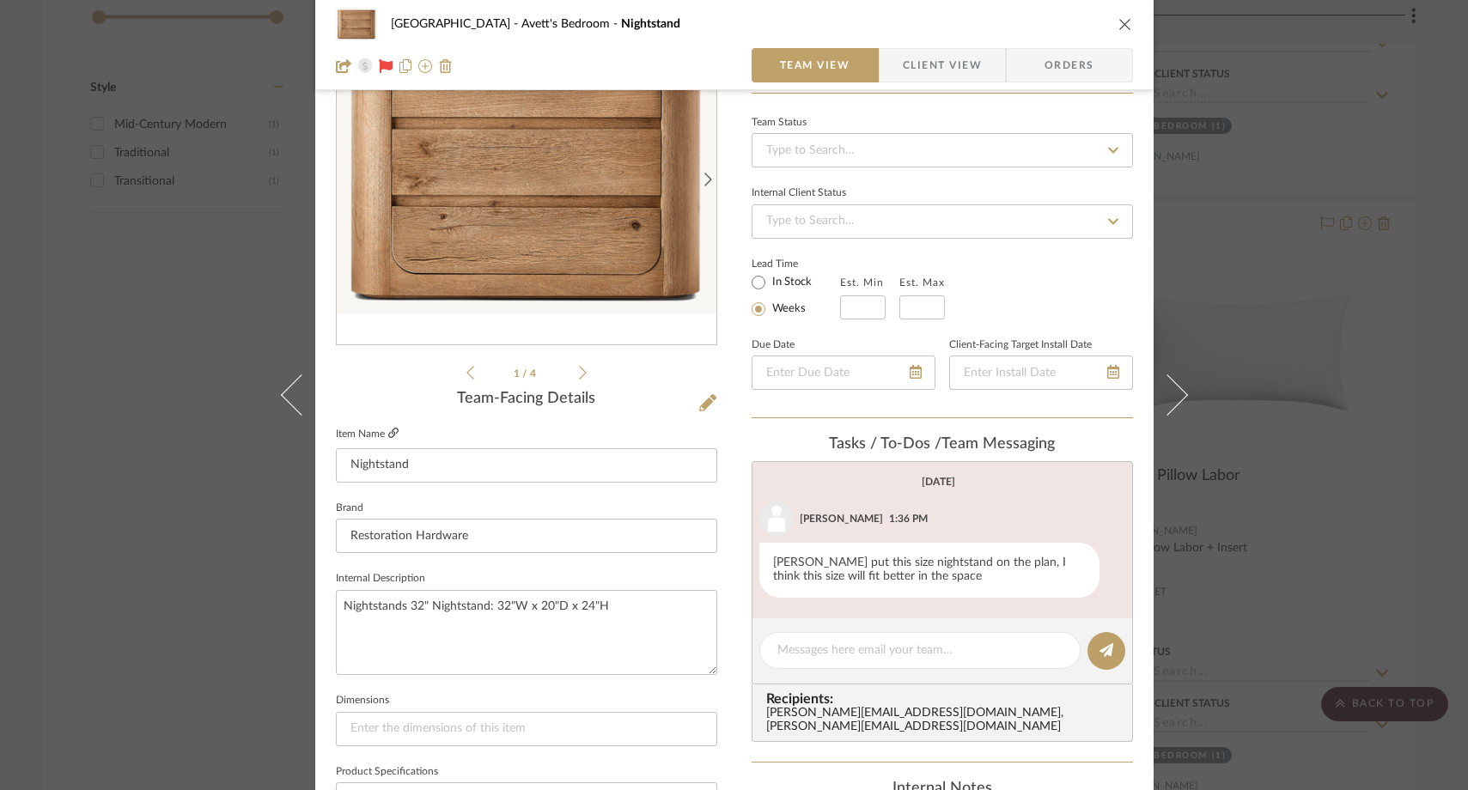
click at [391, 436] on icon at bounding box center [393, 433] width 10 height 10
click at [122, 340] on div "NYC West Avett's Bedroom Nightstand Team View Client View Orders 1 / 4 Team-Fac…" at bounding box center [734, 395] width 1468 height 790
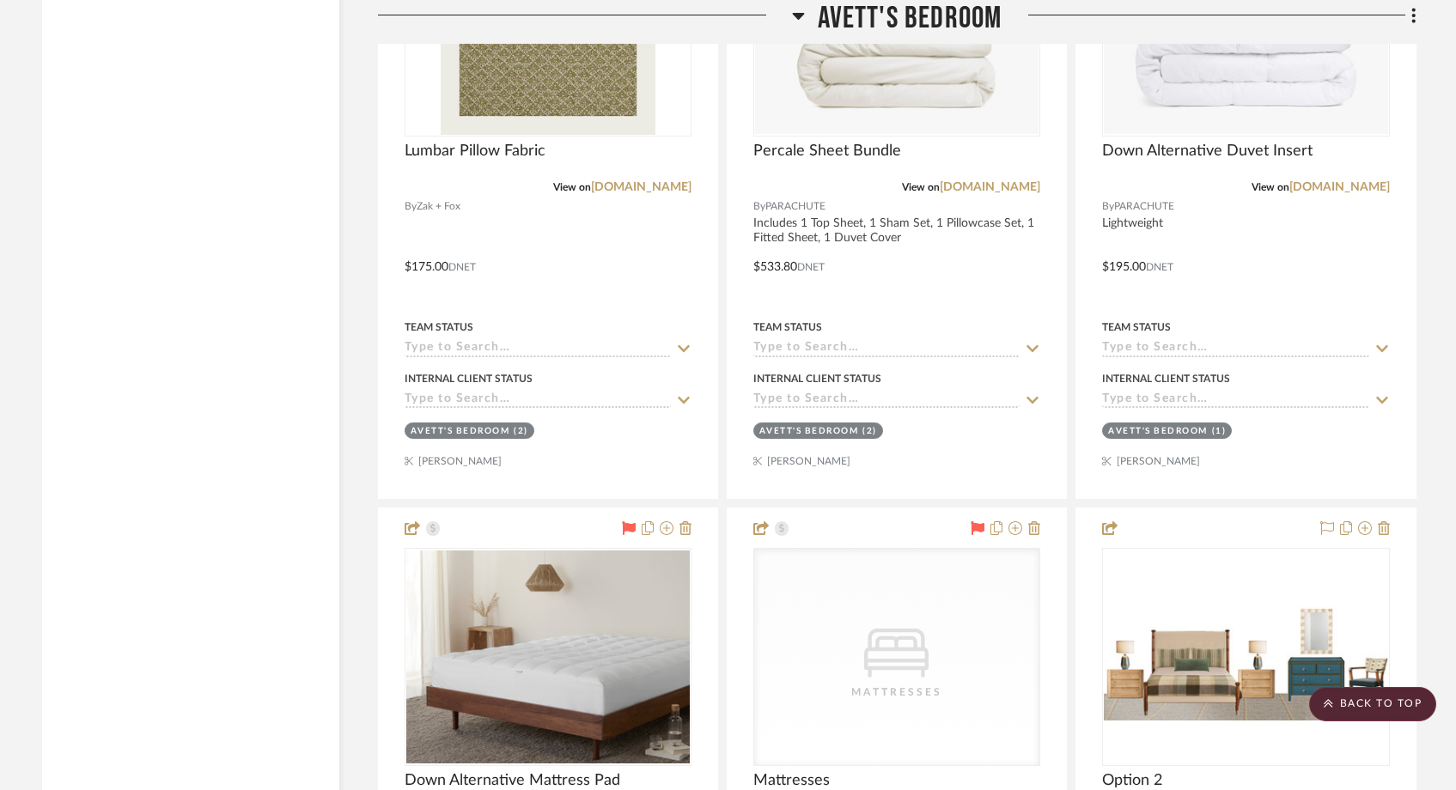
scroll to position [4267, 0]
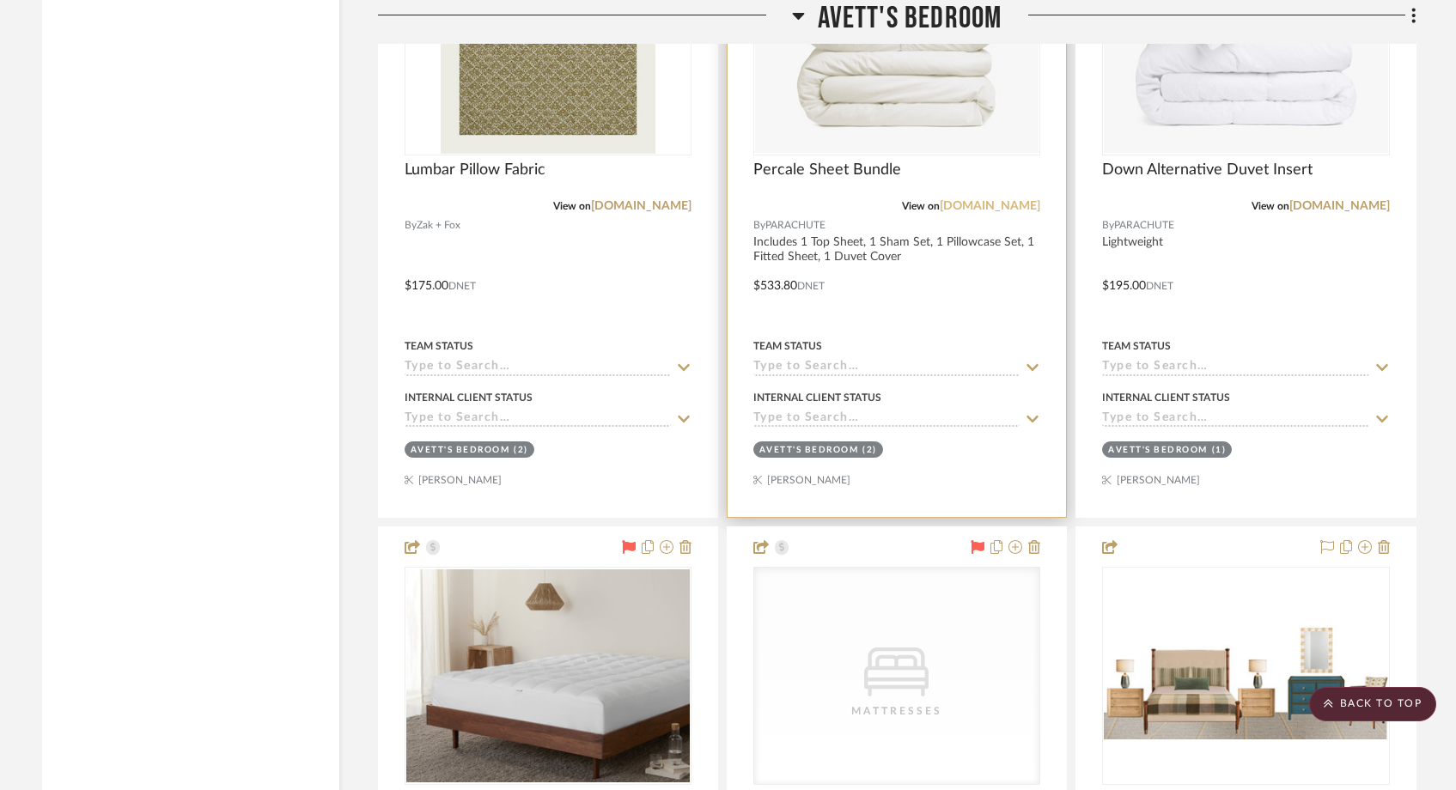
click at [973, 210] on link "parachutehome.com" at bounding box center [989, 206] width 100 height 12
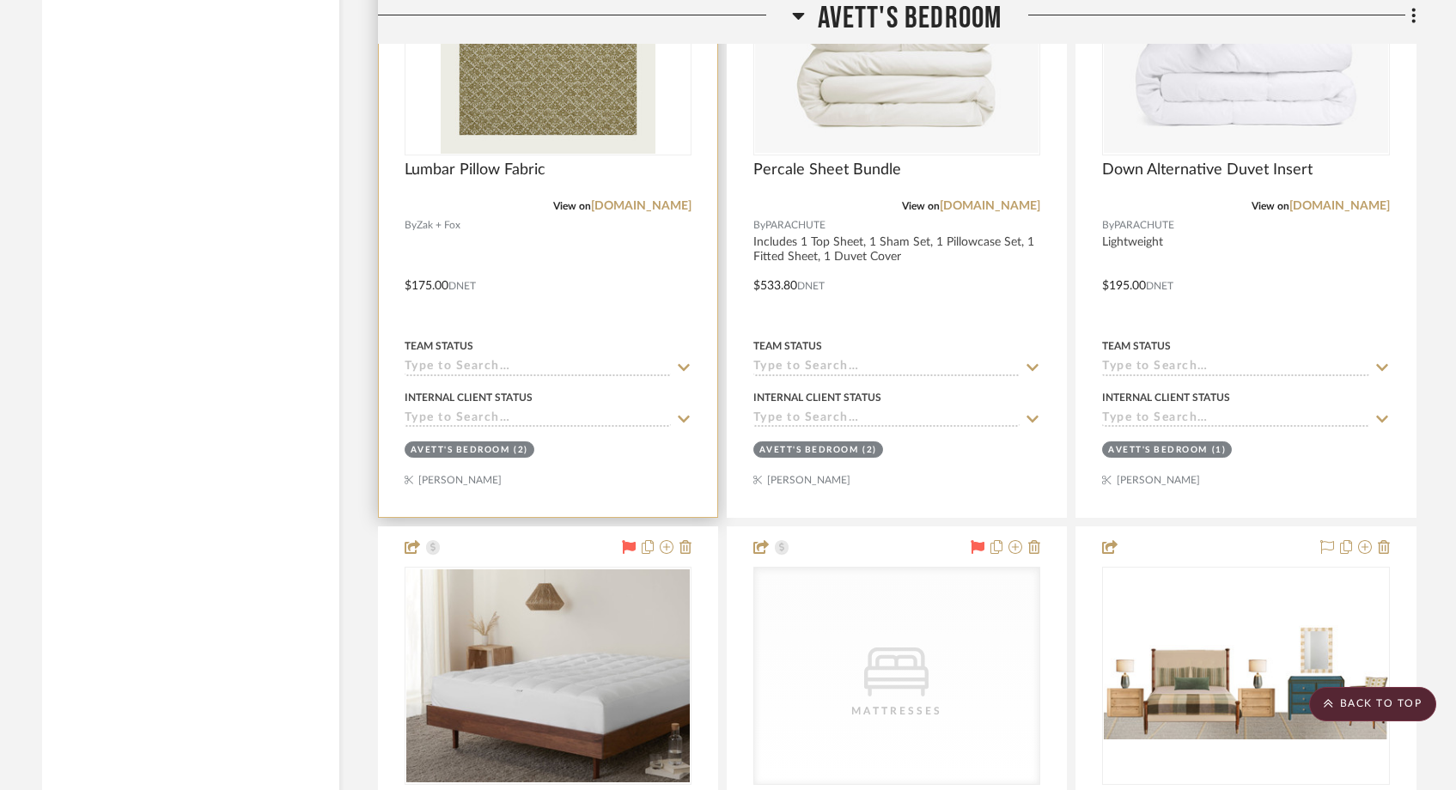
scroll to position [4243, 0]
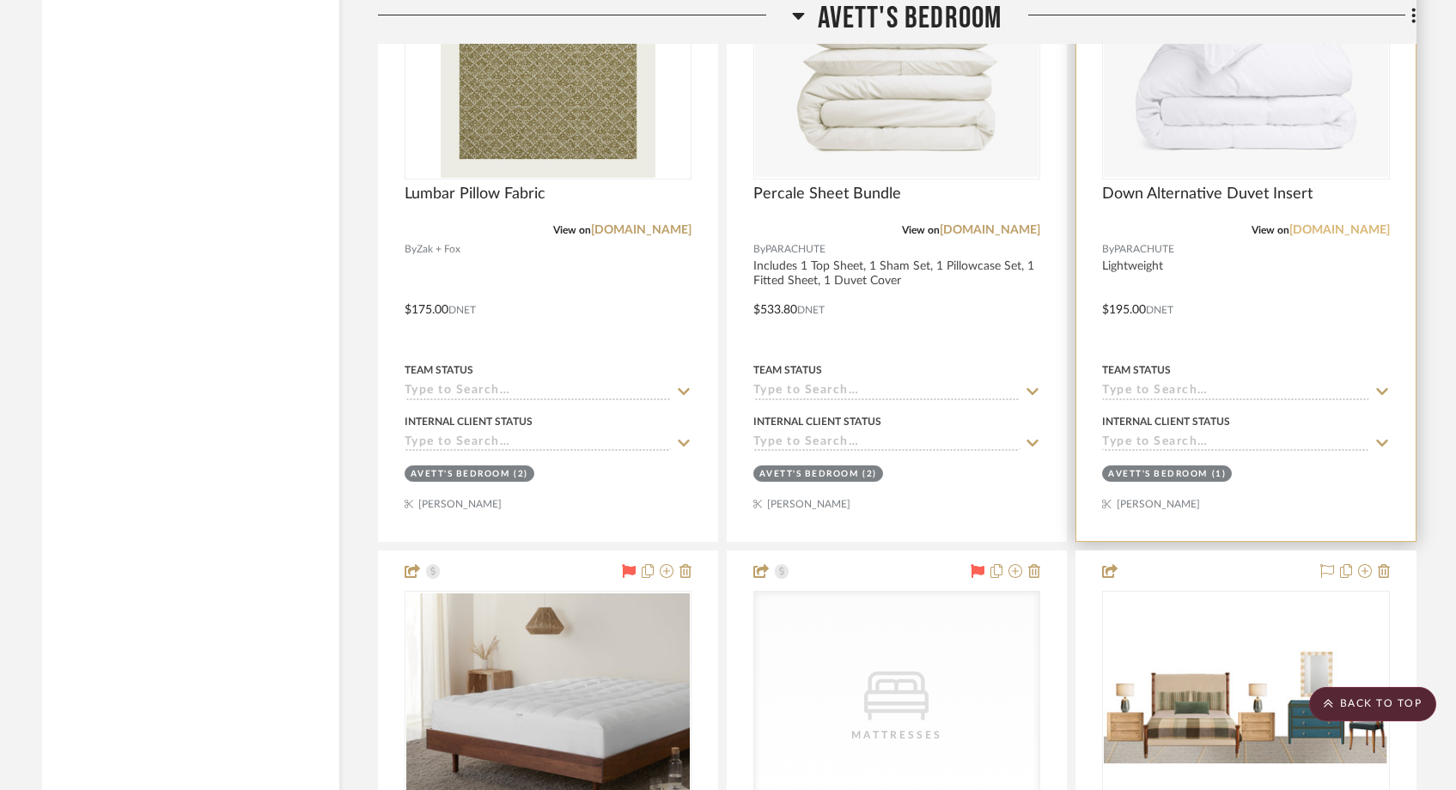
click at [1328, 230] on link "parachutehome.com" at bounding box center [1339, 230] width 100 height 12
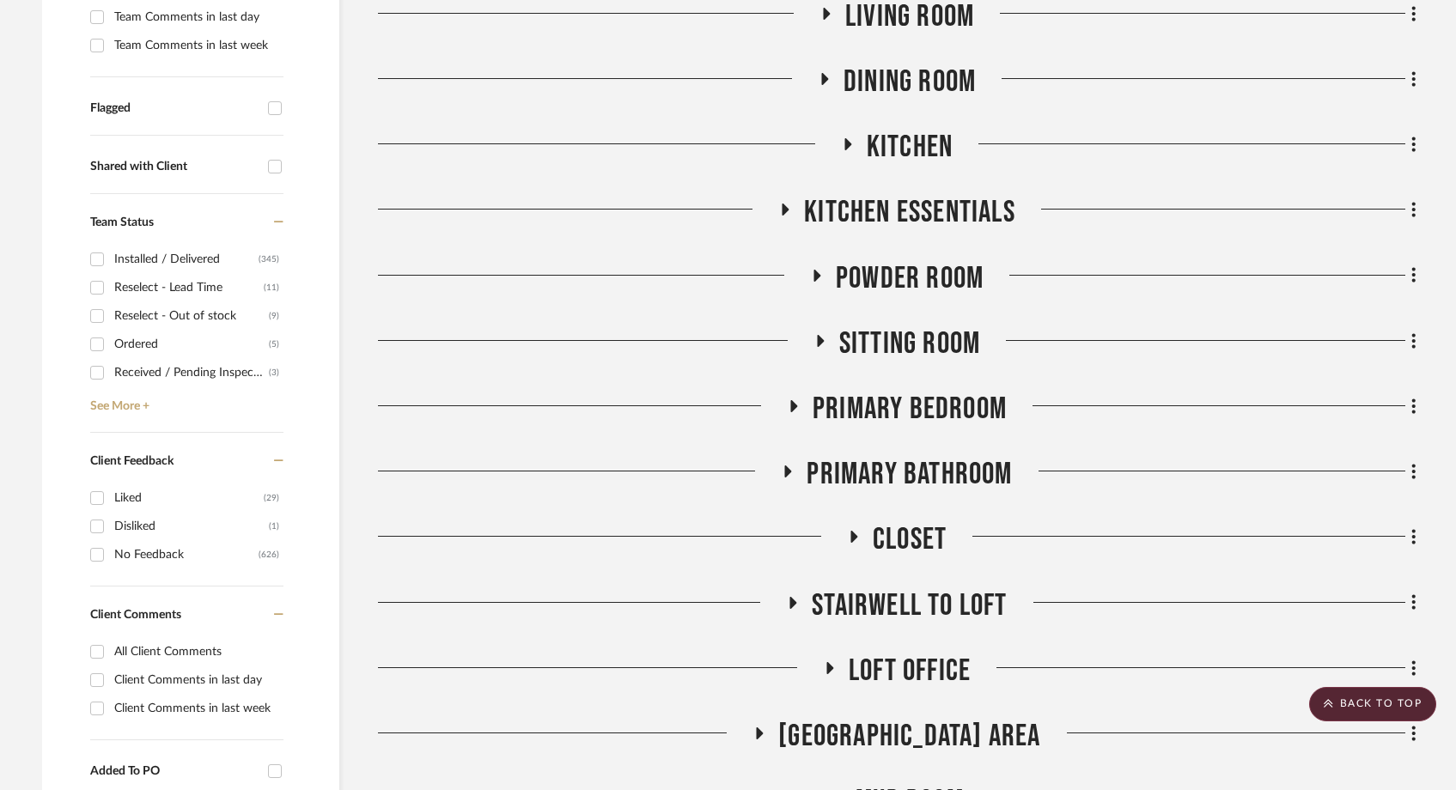
scroll to position [0, 0]
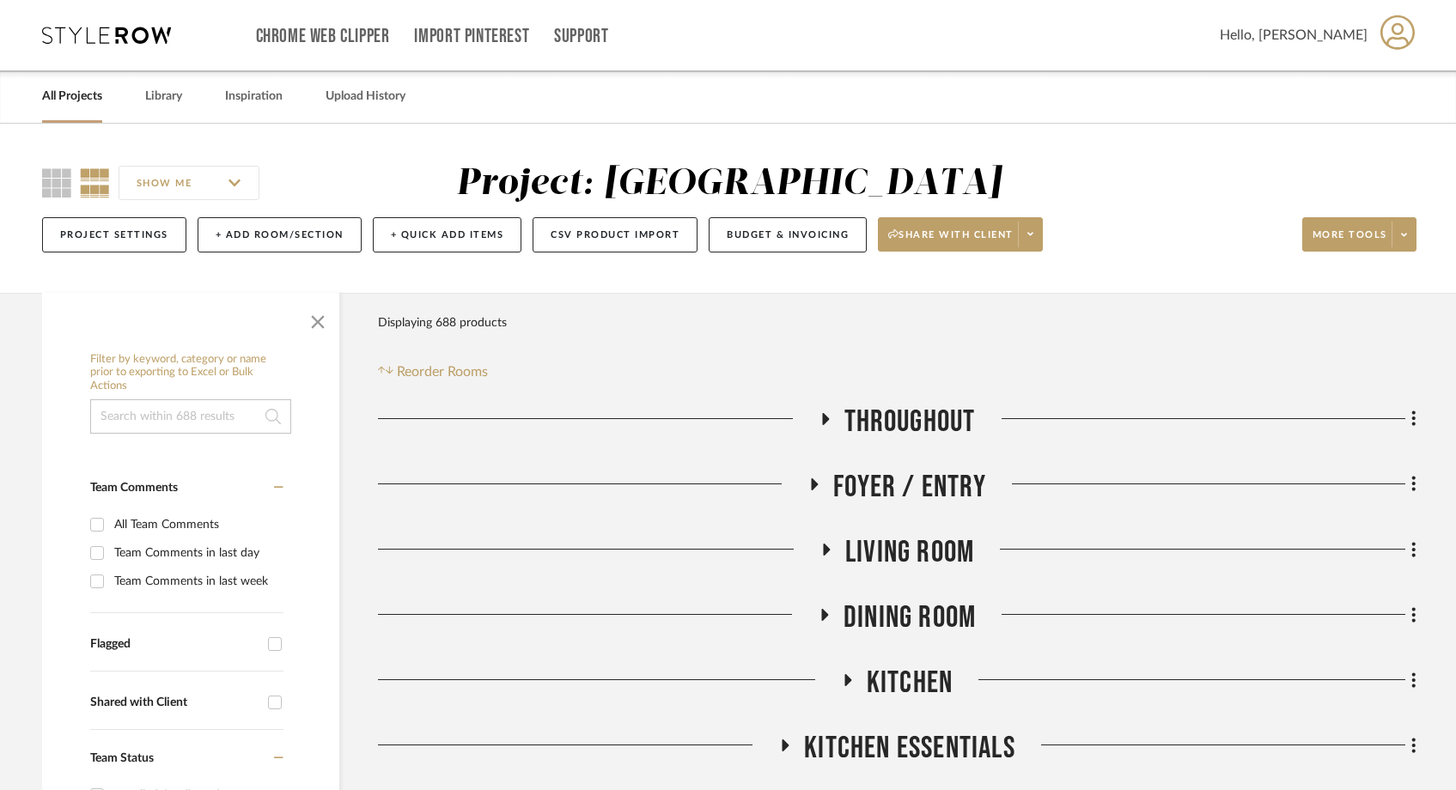
click at [68, 107] on link "All Projects" at bounding box center [72, 96] width 60 height 23
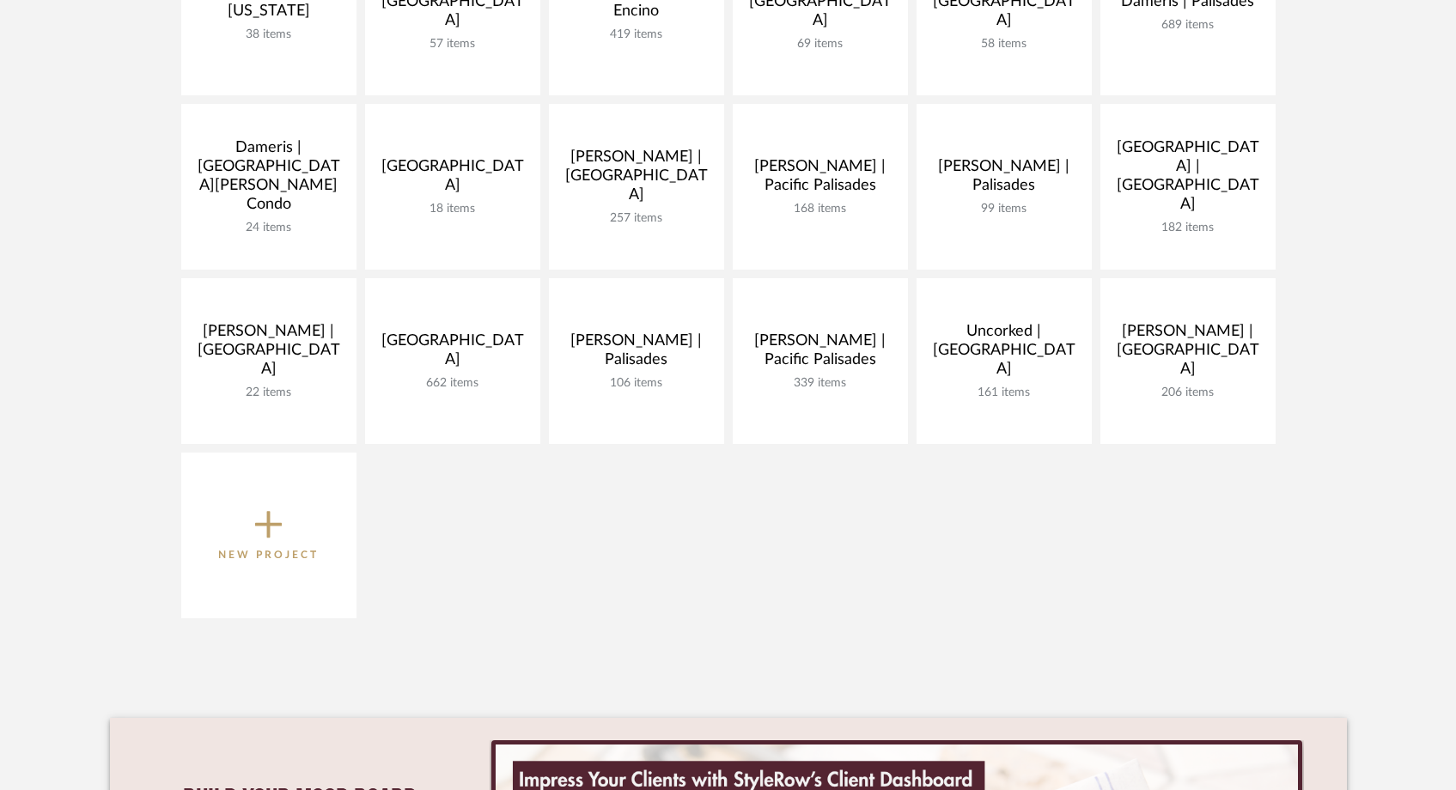
scroll to position [511, 0]
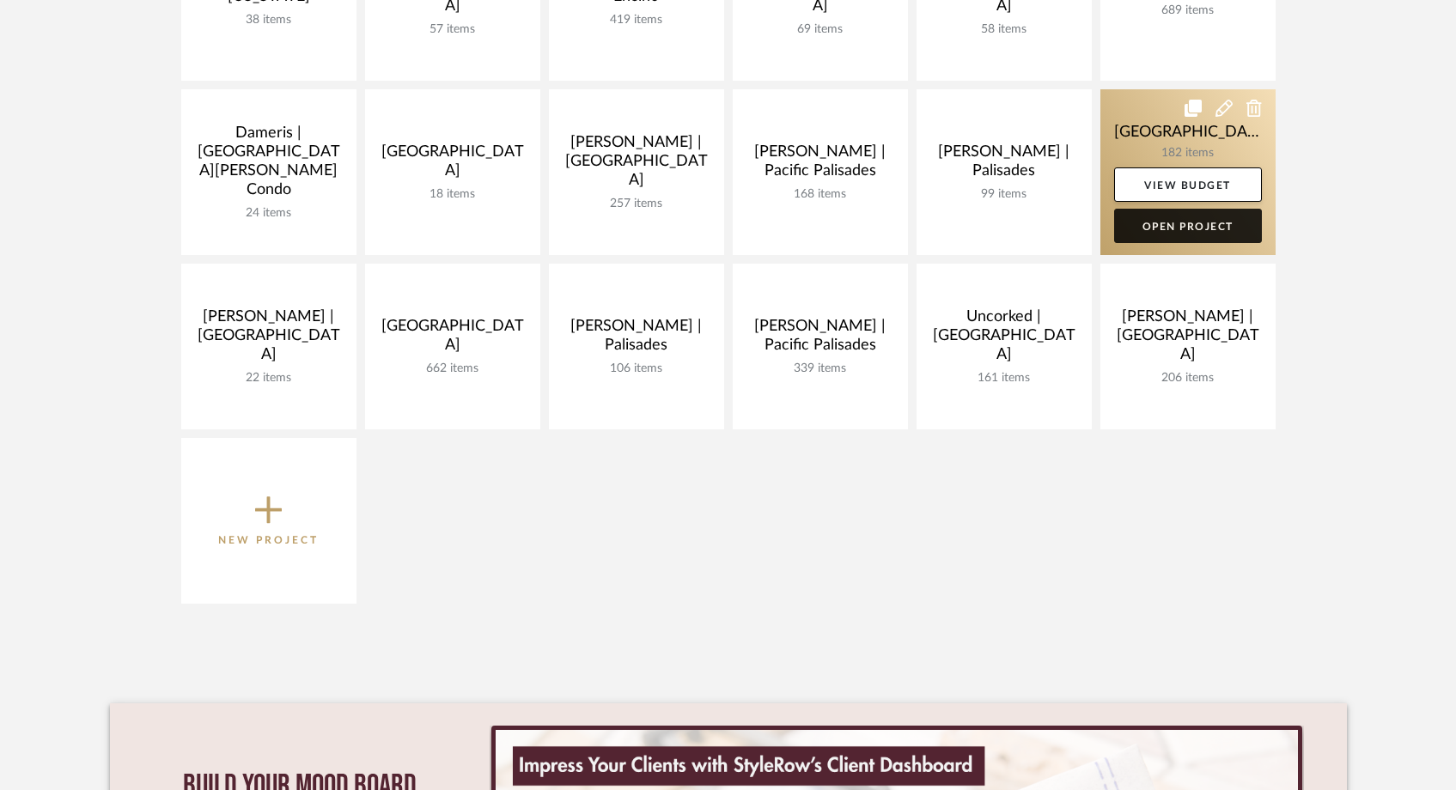
click at [1173, 226] on link "Open Project" at bounding box center [1188, 226] width 148 height 34
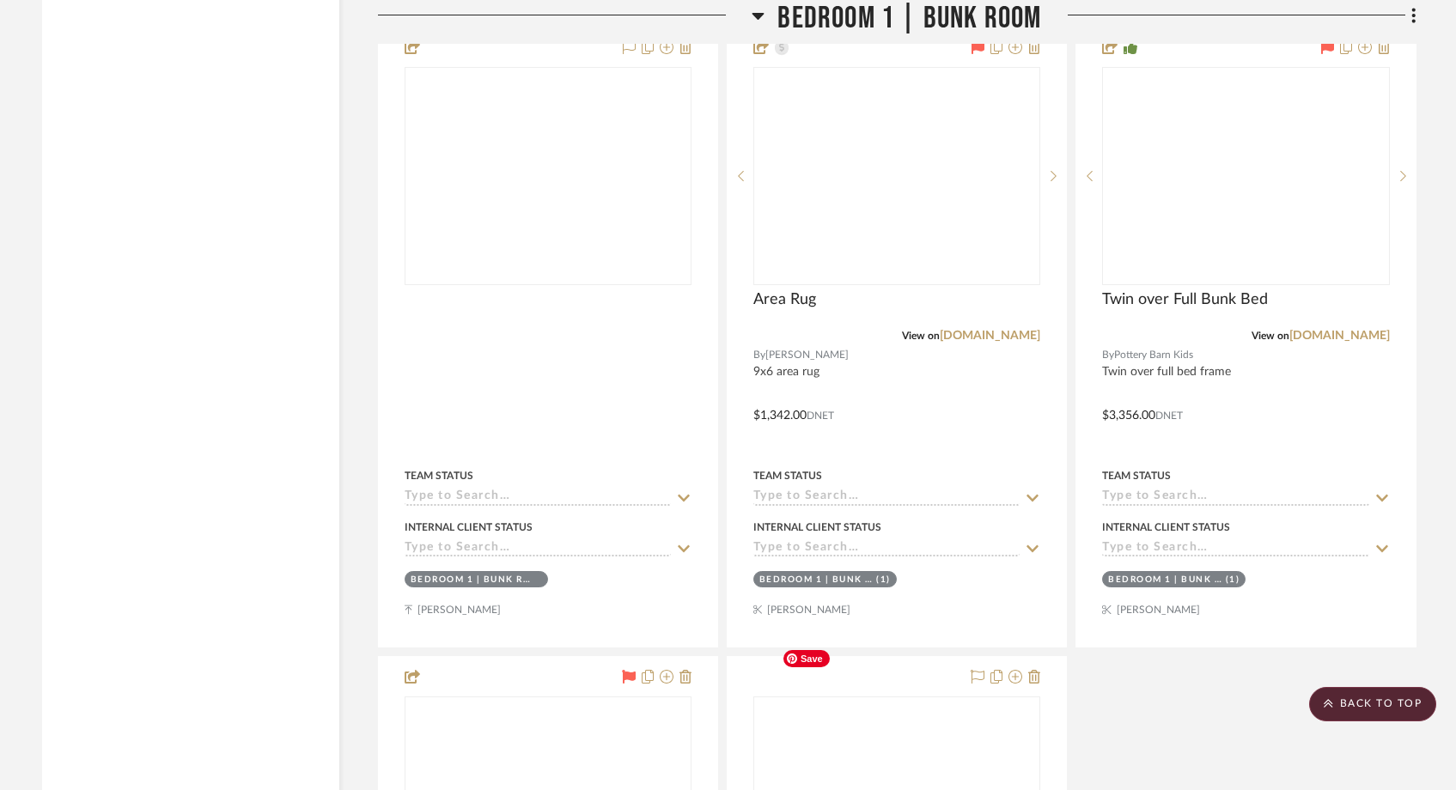
scroll to position [23072, 0]
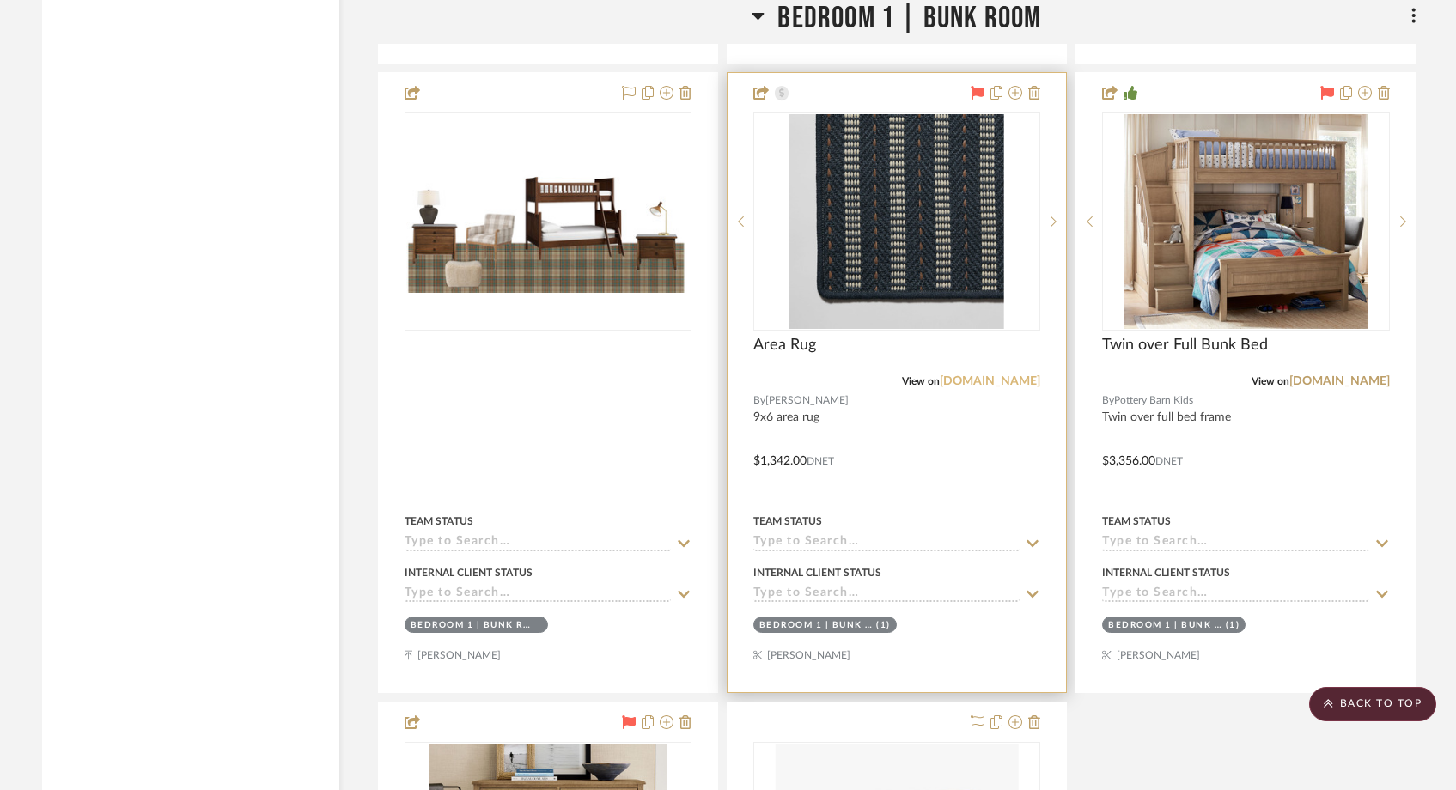
click at [990, 375] on link "ernestarugs.com" at bounding box center [989, 381] width 100 height 12
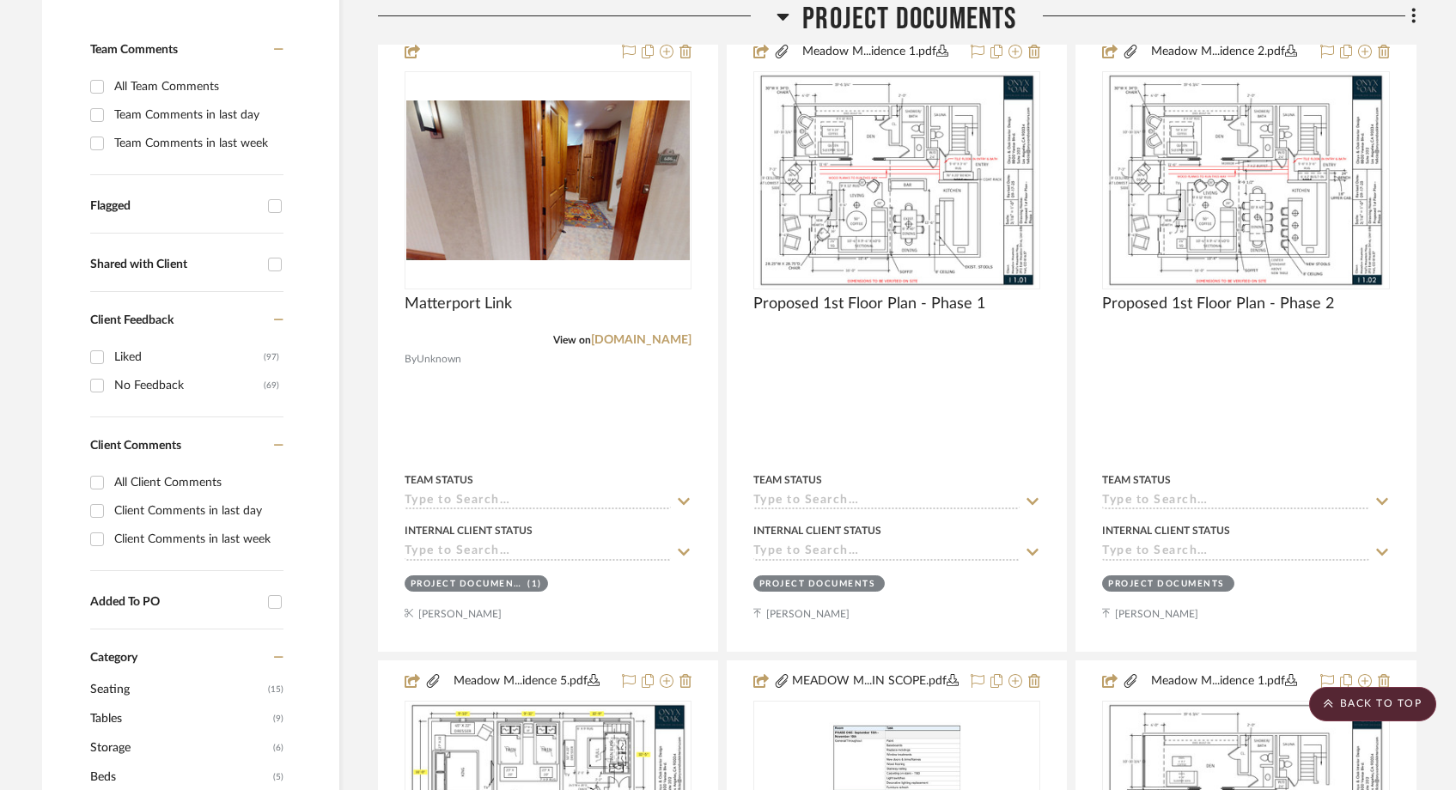
scroll to position [0, 0]
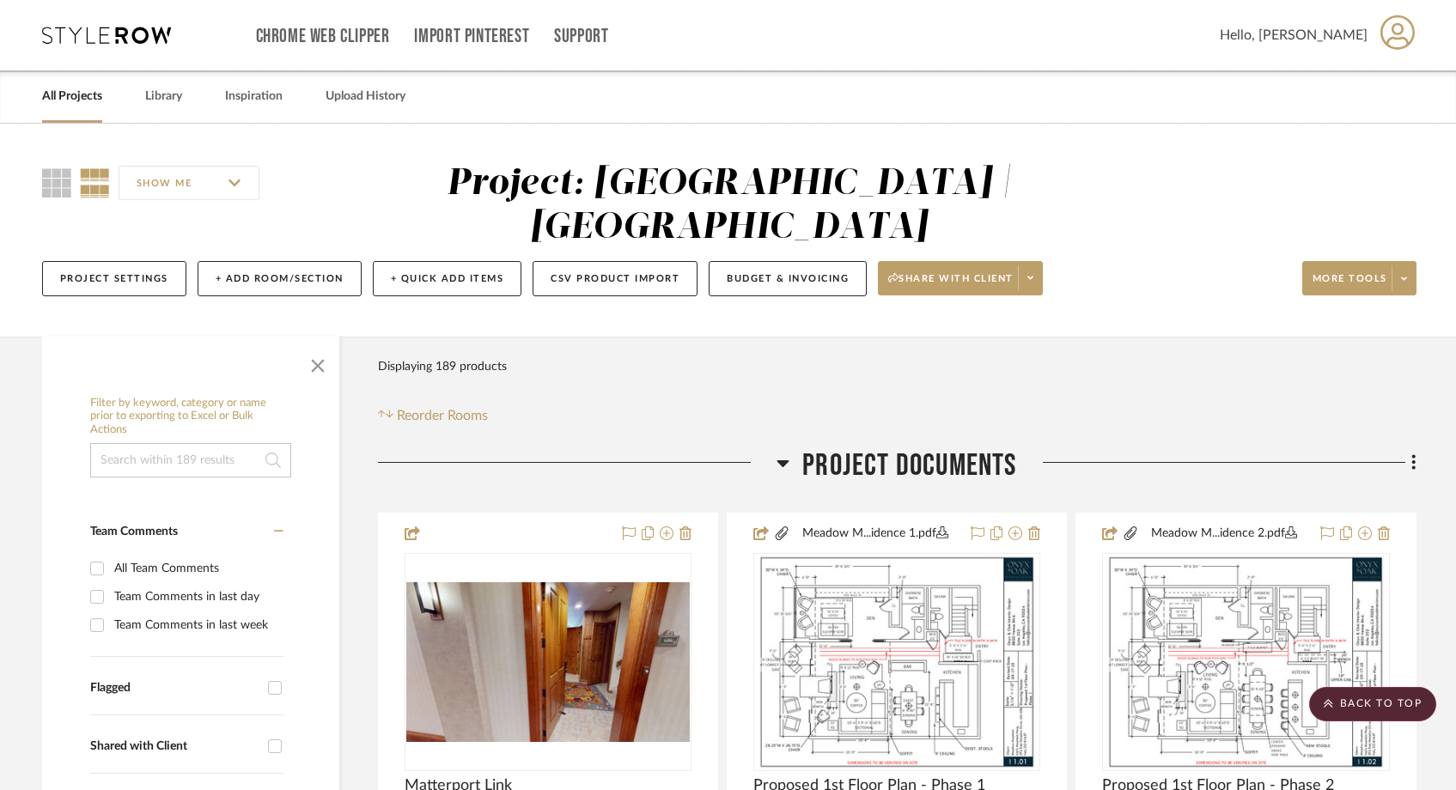
click at [73, 104] on link "All Projects" at bounding box center [72, 96] width 60 height 23
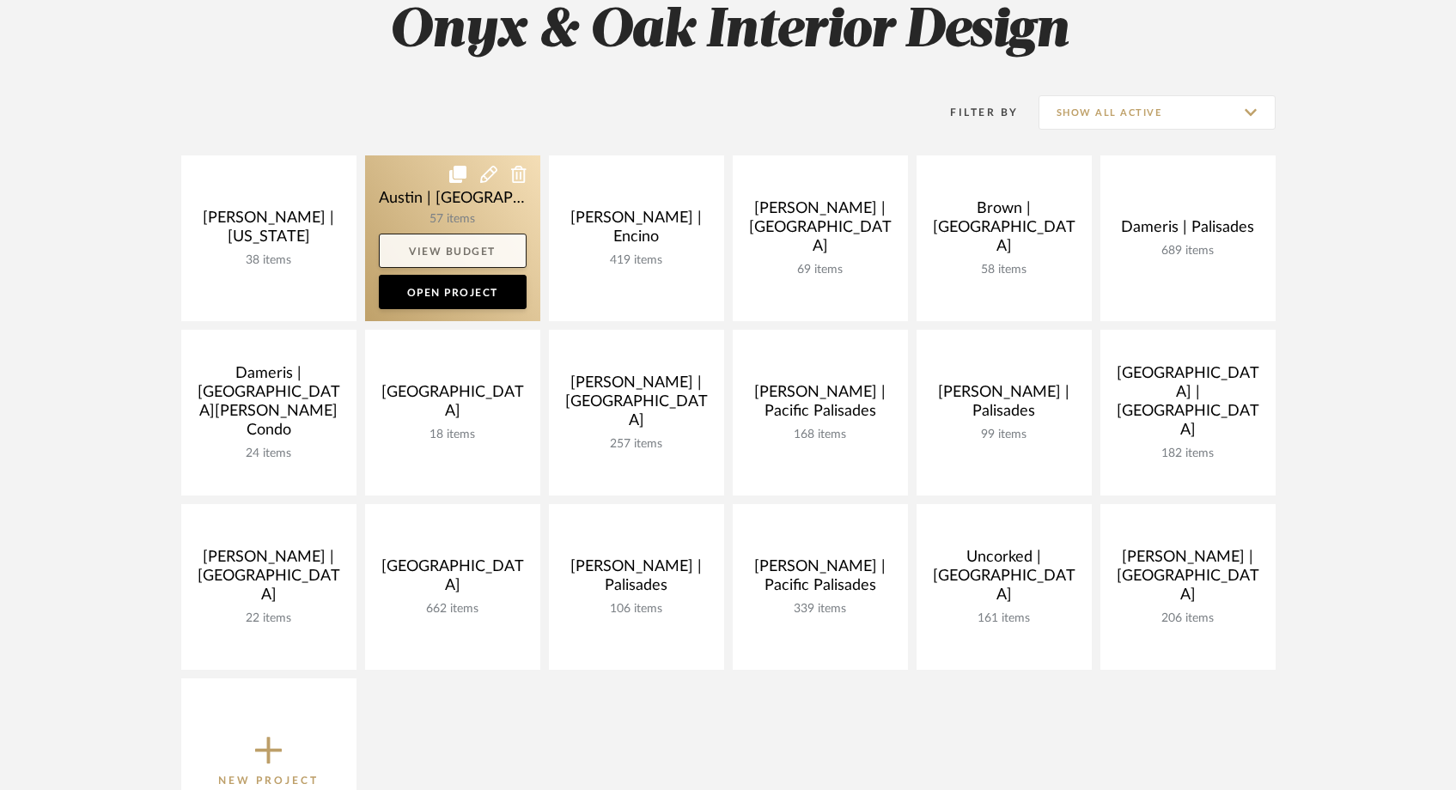
scroll to position [272, 0]
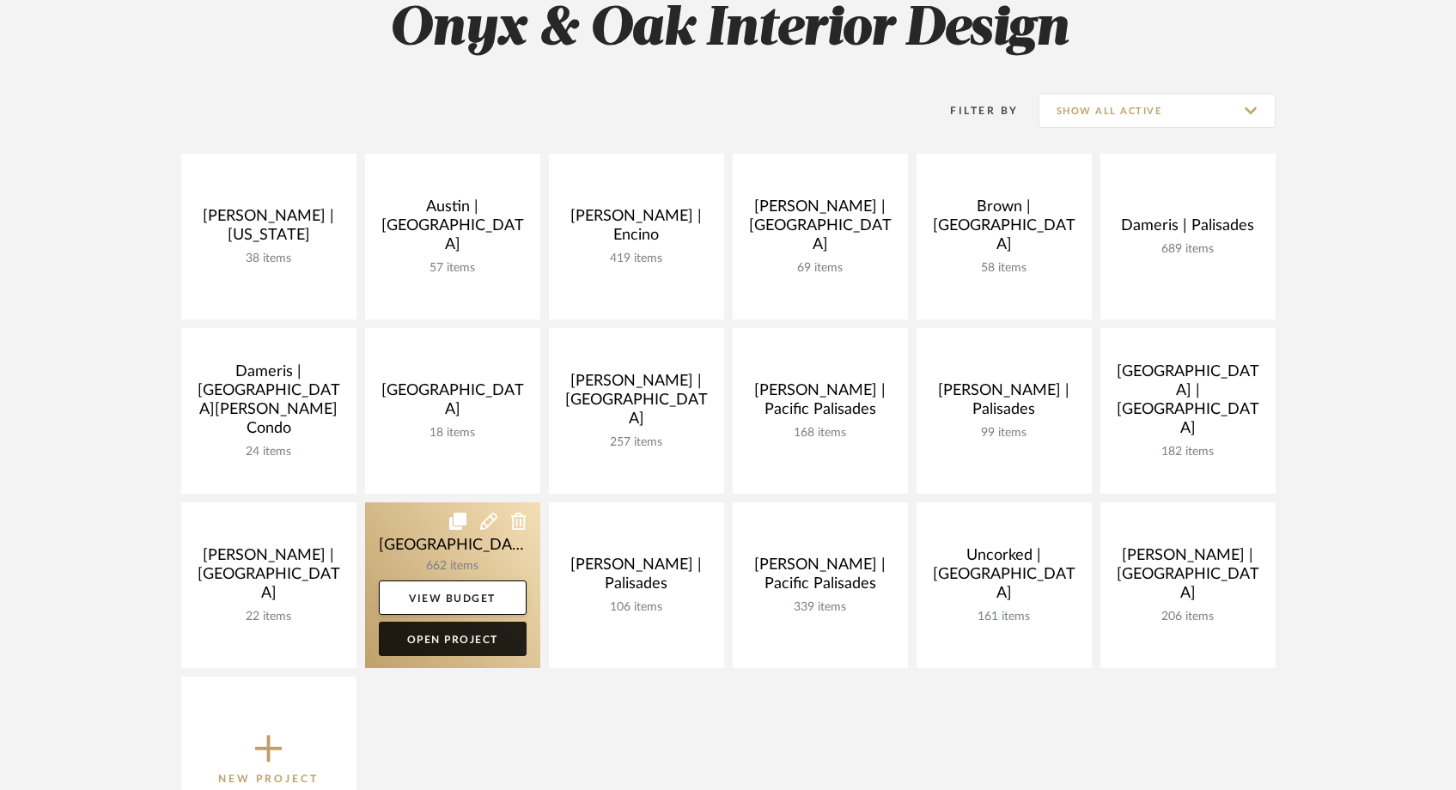
click at [430, 641] on link "Open Project" at bounding box center [453, 639] width 148 height 34
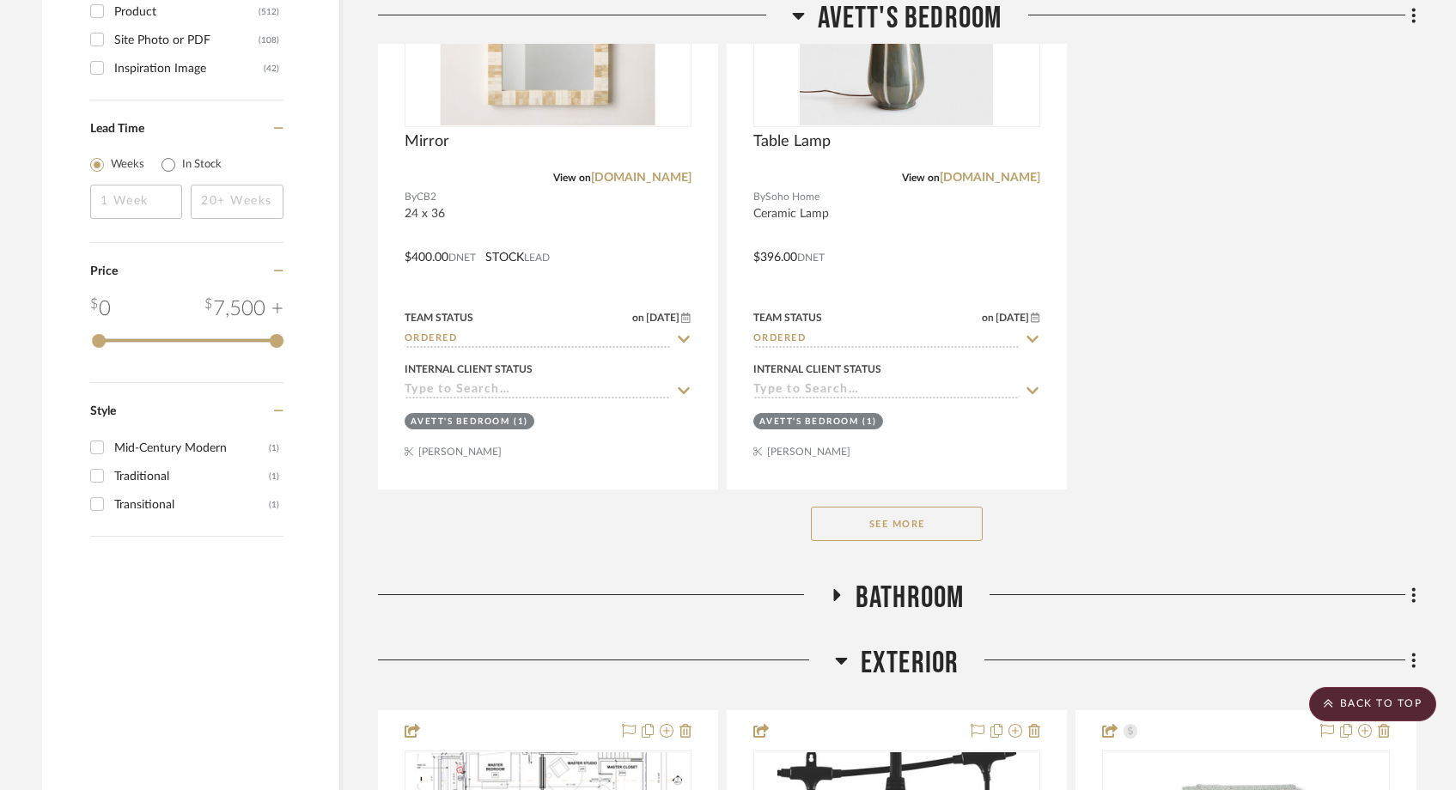
scroll to position [3039, 0]
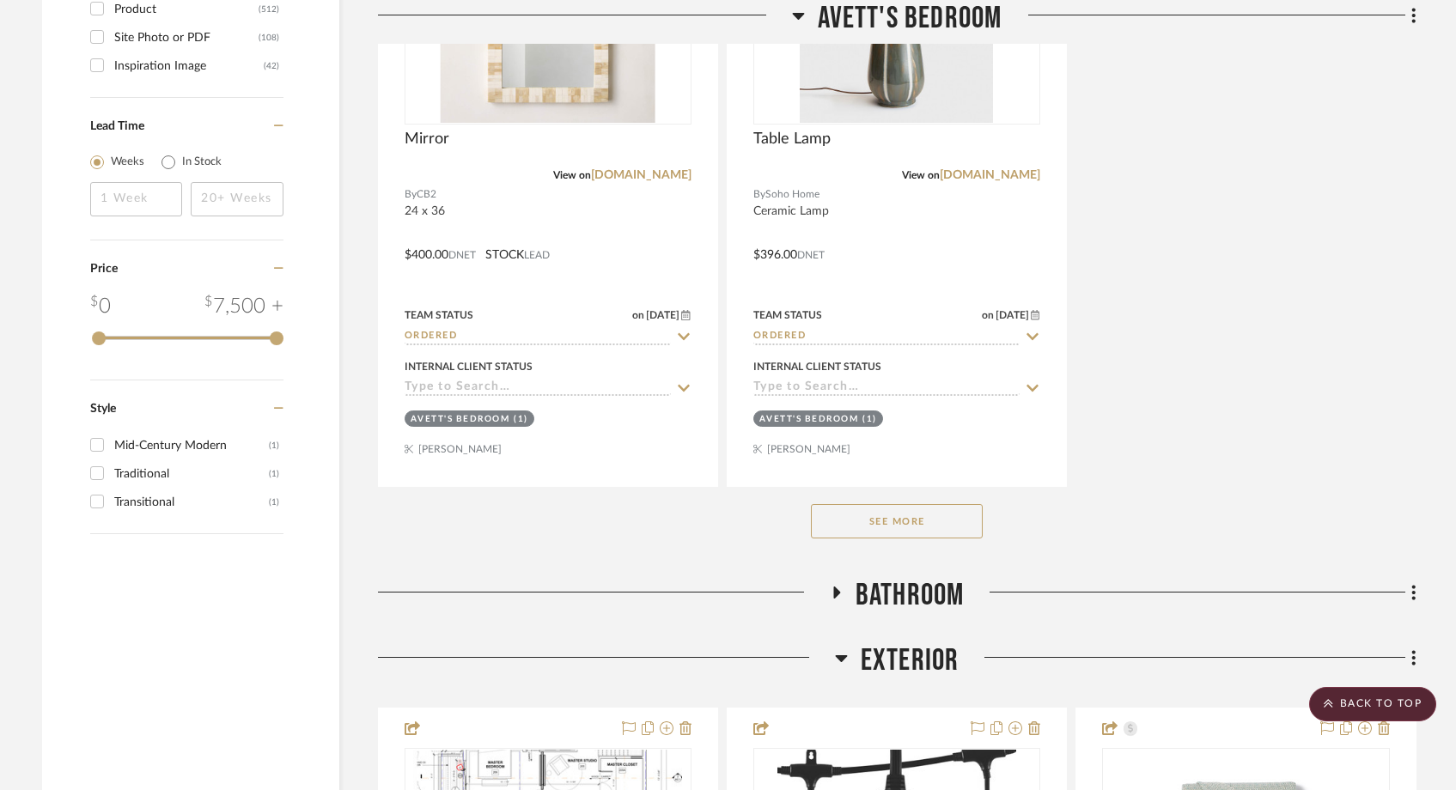
click at [878, 526] on button "See More" at bounding box center [897, 521] width 172 height 34
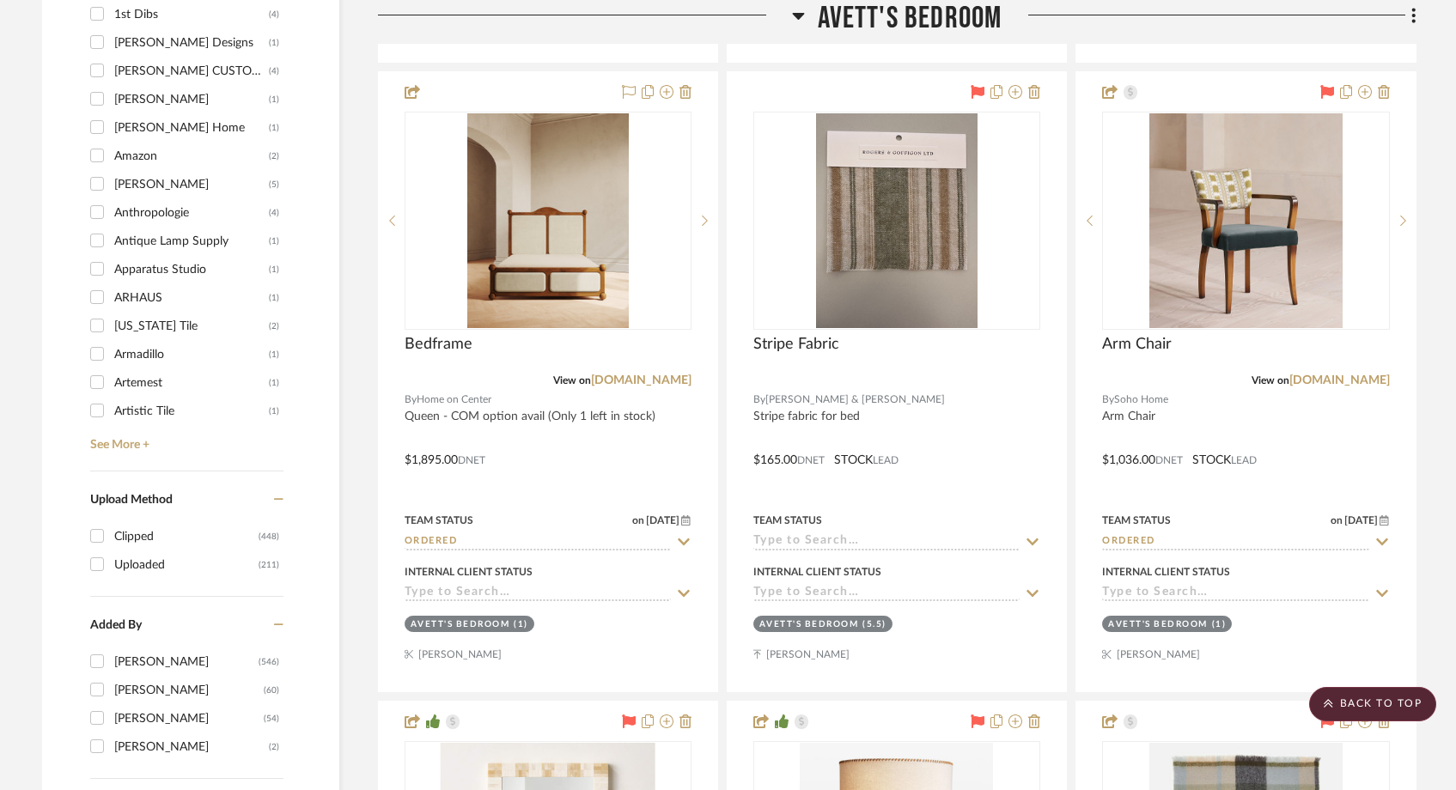
scroll to position [2179, 0]
